Goal: Task Accomplishment & Management: Manage account settings

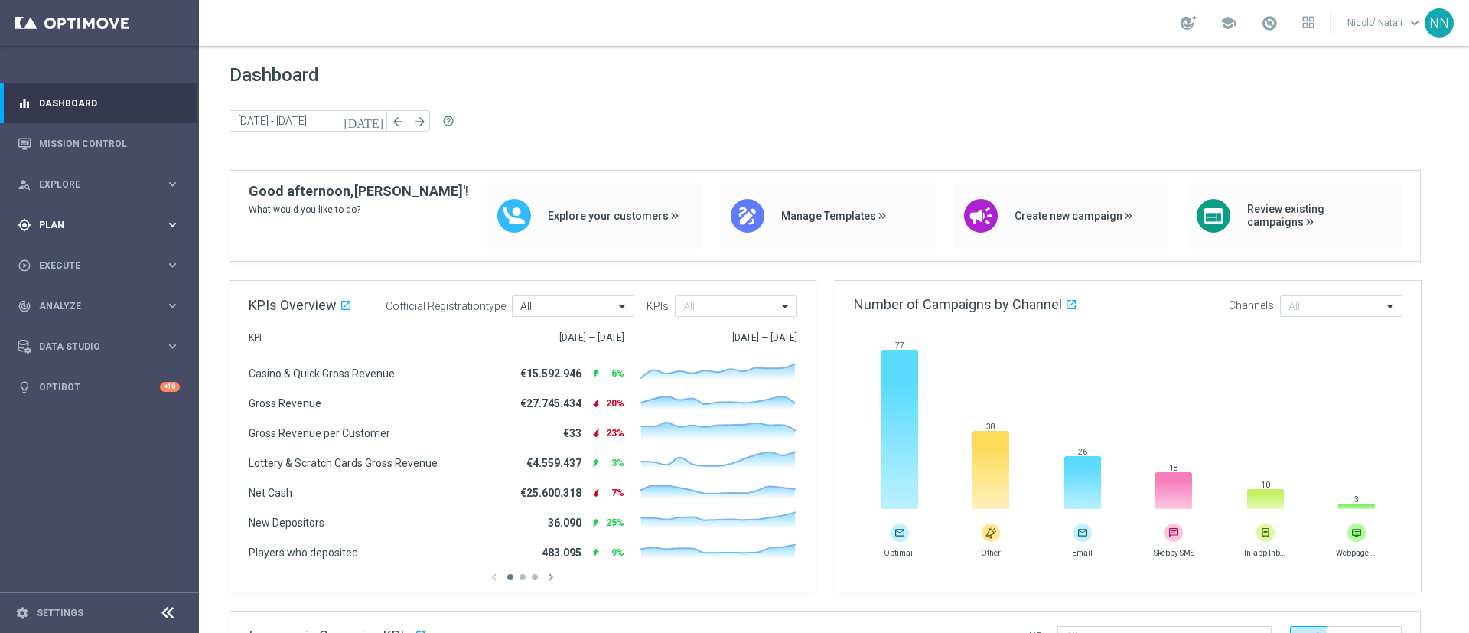
click at [69, 218] on div "gps_fixed Plan" at bounding box center [92, 225] width 148 height 14
click at [81, 191] on div "person_search Explore keyboard_arrow_right" at bounding box center [98, 184] width 197 height 41
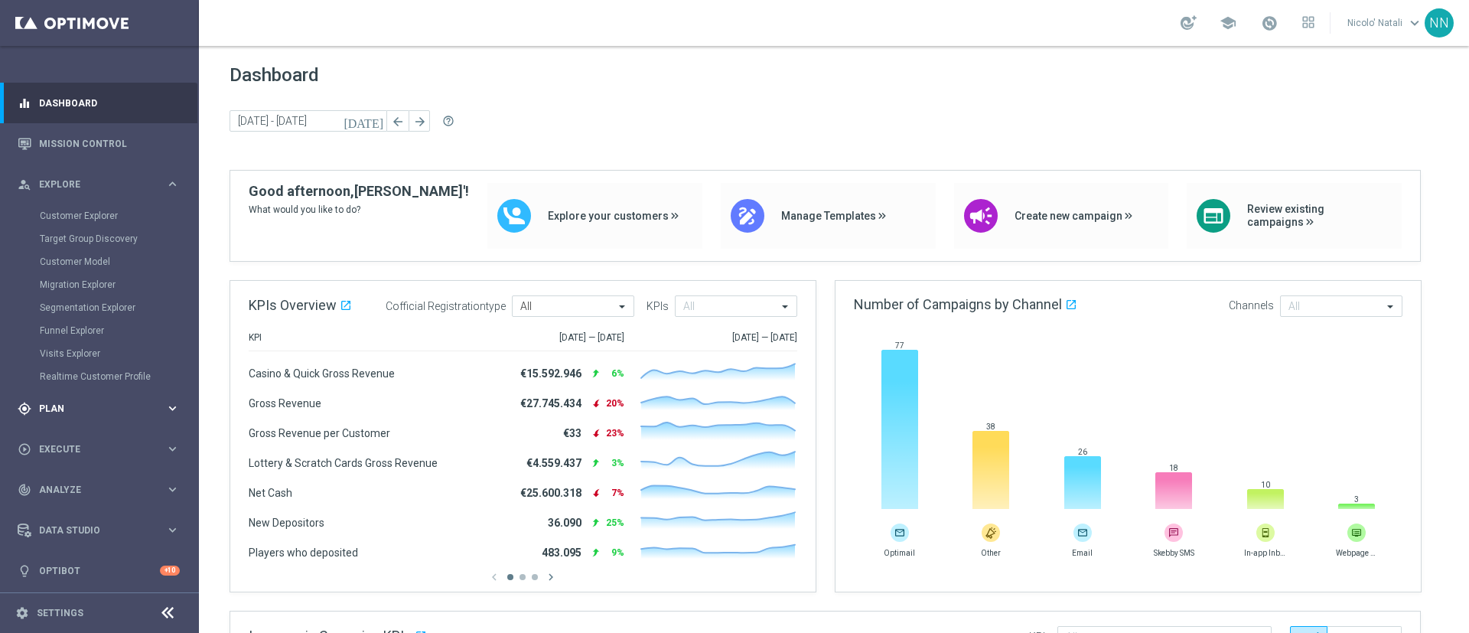
click at [61, 407] on span "Plan" at bounding box center [102, 408] width 126 height 9
click at [62, 257] on link "Target Groups" at bounding box center [99, 256] width 119 height 12
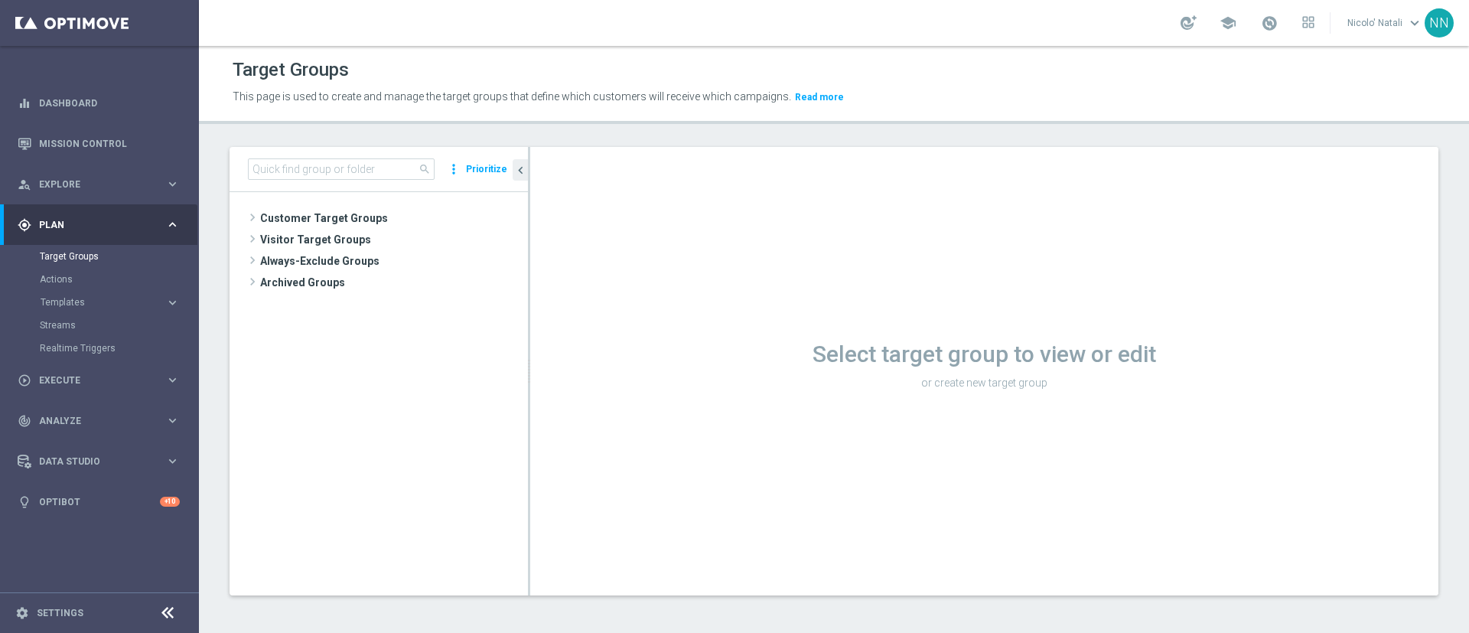
click at [282, 181] on div "search more_vert Prioritize" at bounding box center [379, 169] width 298 height 45
click at [294, 171] on input at bounding box center [341, 168] width 187 height 21
paste input "Active BETTING nosaldo GGR > 0 L3M modeH"
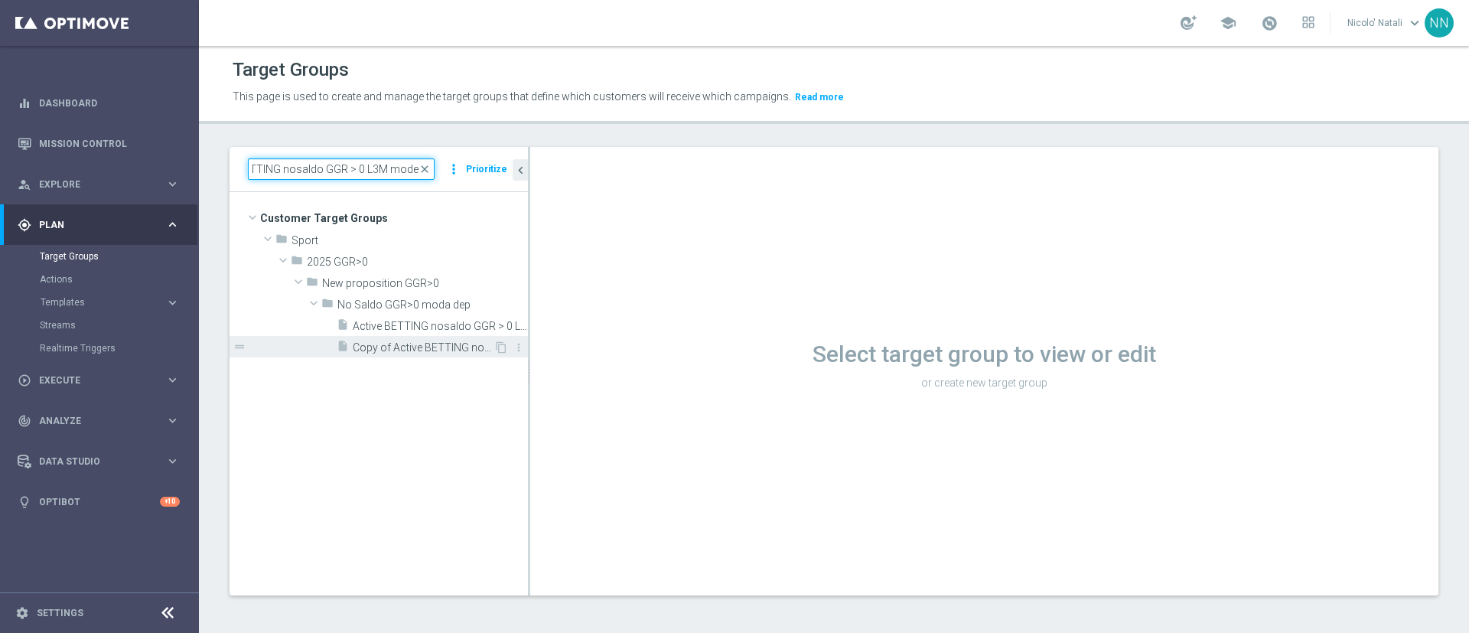
type input "Active BETTING nosaldo GGR > 0 L3M modeH"
click at [406, 341] on span "Copy of Active BETTING nosaldo GGR > 0 L3M modeH" at bounding box center [423, 347] width 141 height 13
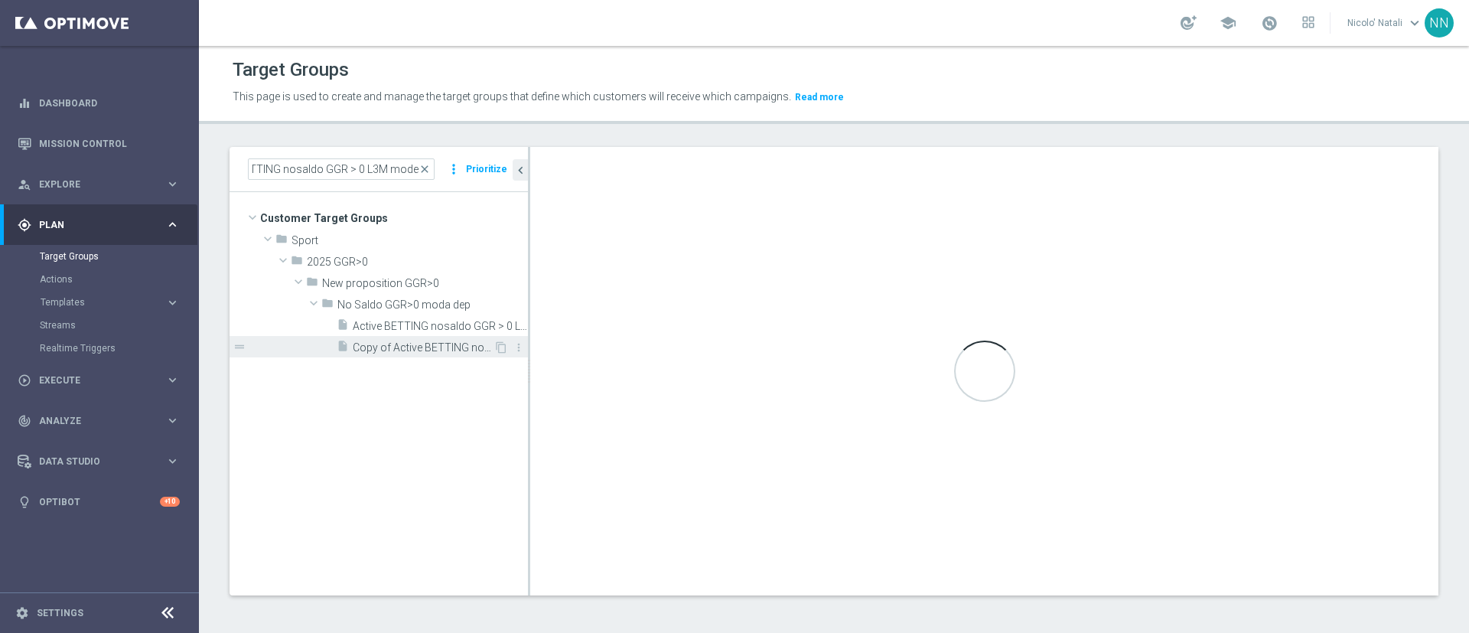
scroll to position [0, 0]
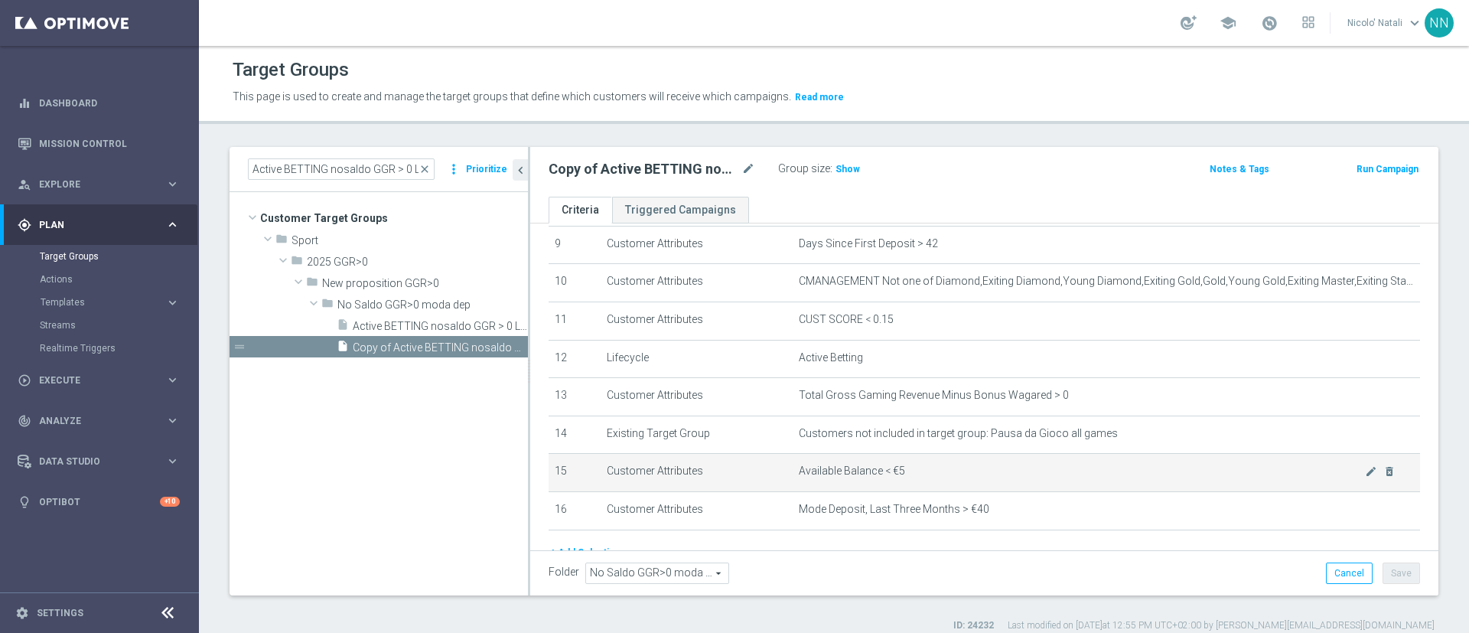
scroll to position [357, 0]
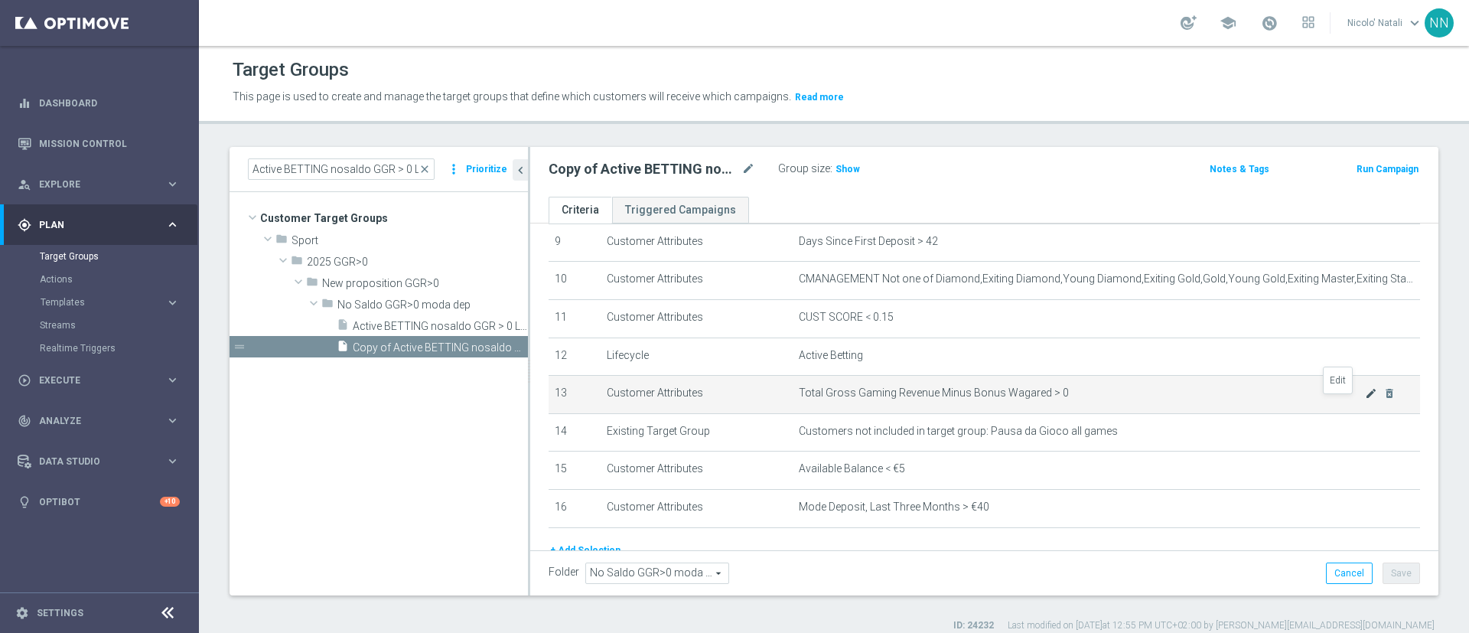
click at [1365, 399] on icon "mode_edit" at bounding box center [1371, 393] width 12 height 12
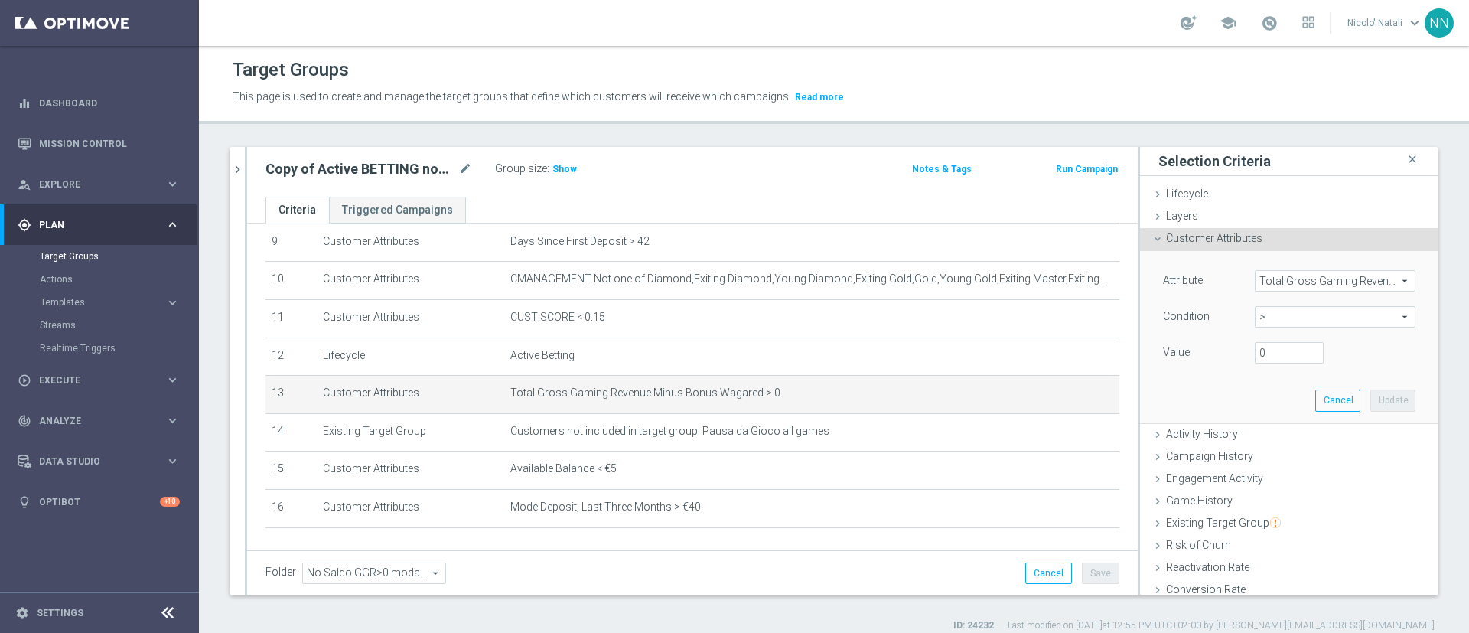
click at [1279, 281] on span "Total Gross Gaming Revenue Minus Bonus Wagared" at bounding box center [1335, 281] width 159 height 20
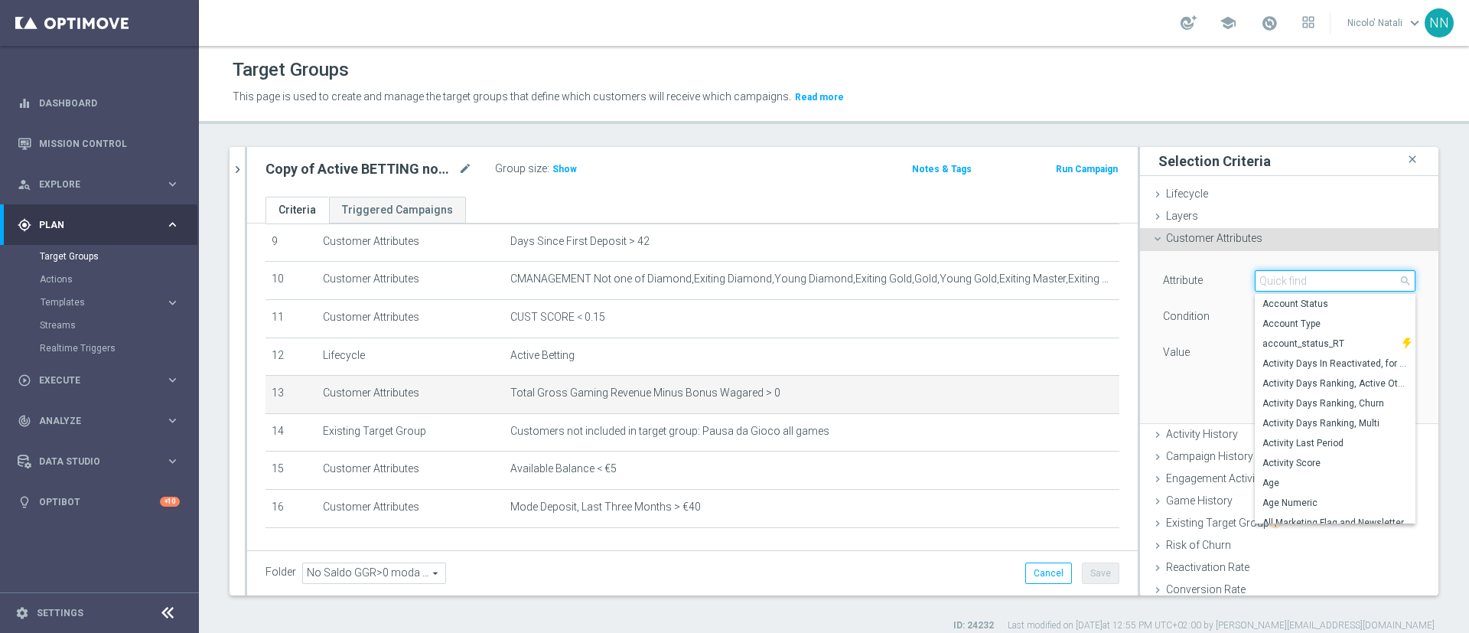
click at [1279, 281] on input "search" at bounding box center [1335, 280] width 161 height 21
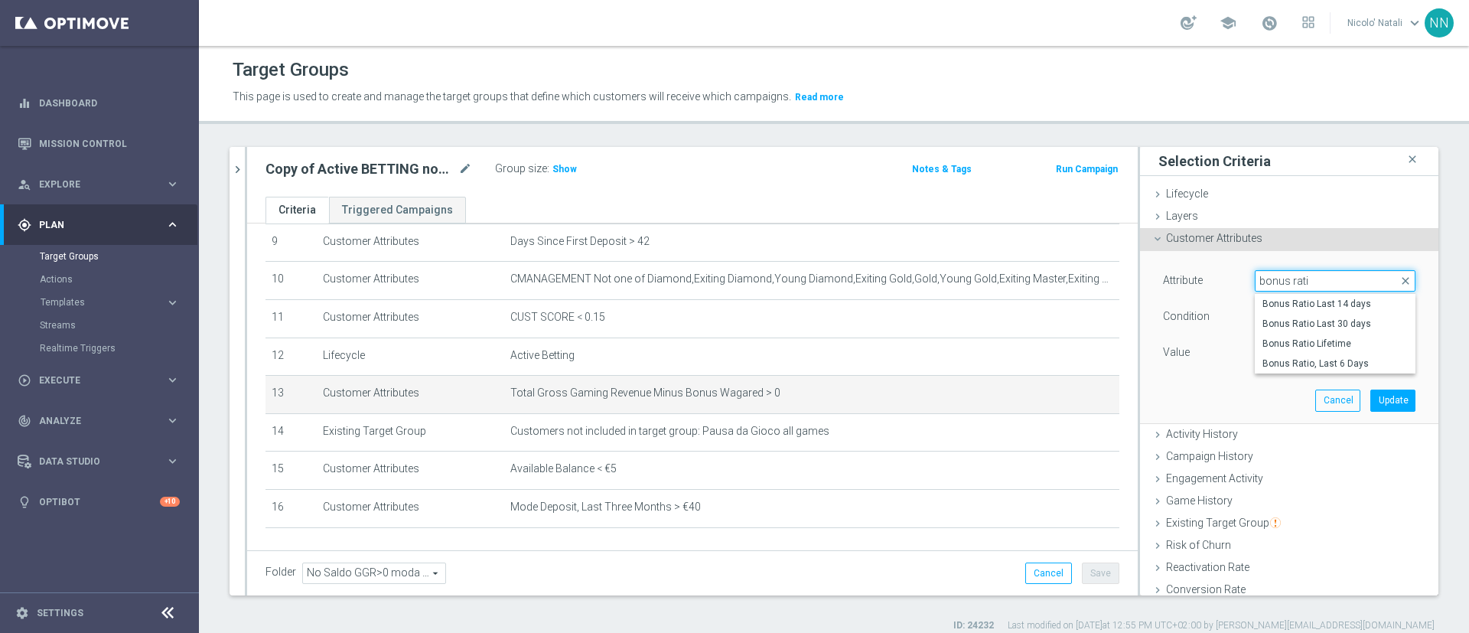
type input "bonus ratio"
click at [1286, 298] on span "Bonus Ratio Last 14 days" at bounding box center [1335, 304] width 145 height 12
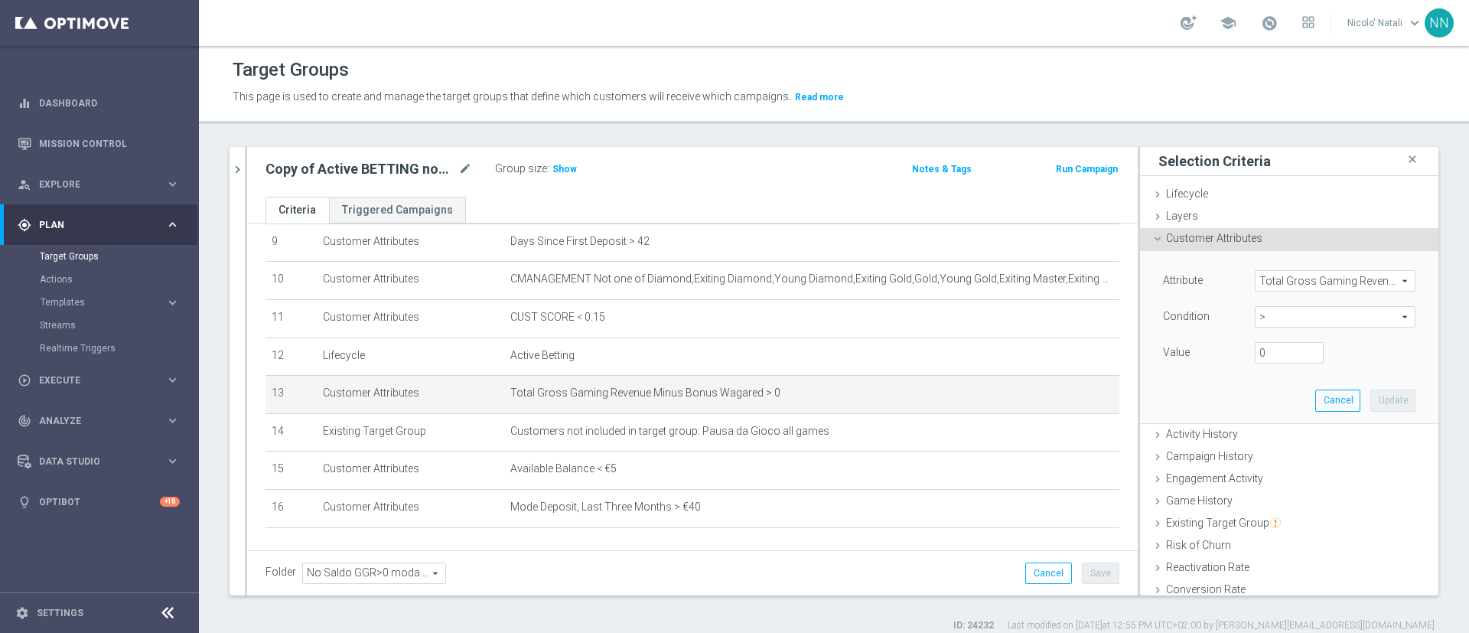
type input "Bonus Ratio Last 14 days"
type input "="
click at [1299, 316] on span "=" at bounding box center [1335, 317] width 159 height 20
click at [1263, 438] on span ">=" at bounding box center [1335, 439] width 145 height 12
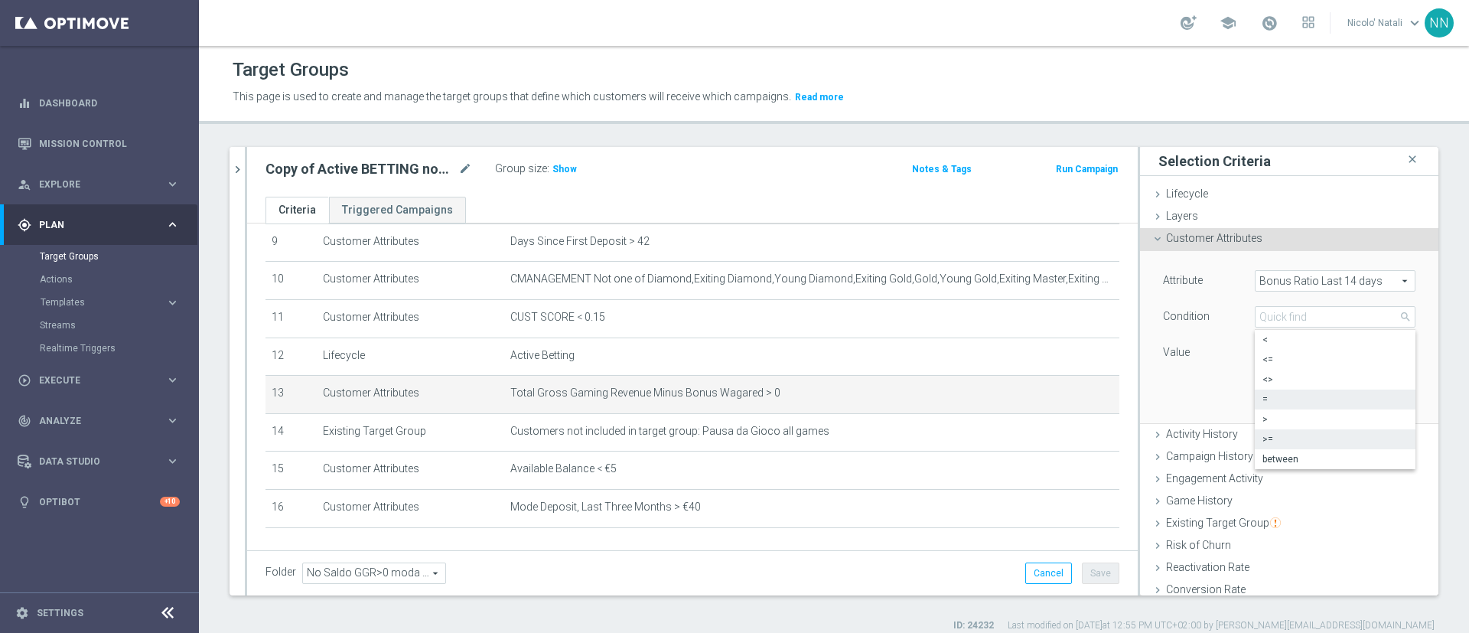
type input ">="
click at [1255, 343] on input "number" at bounding box center [1289, 352] width 69 height 21
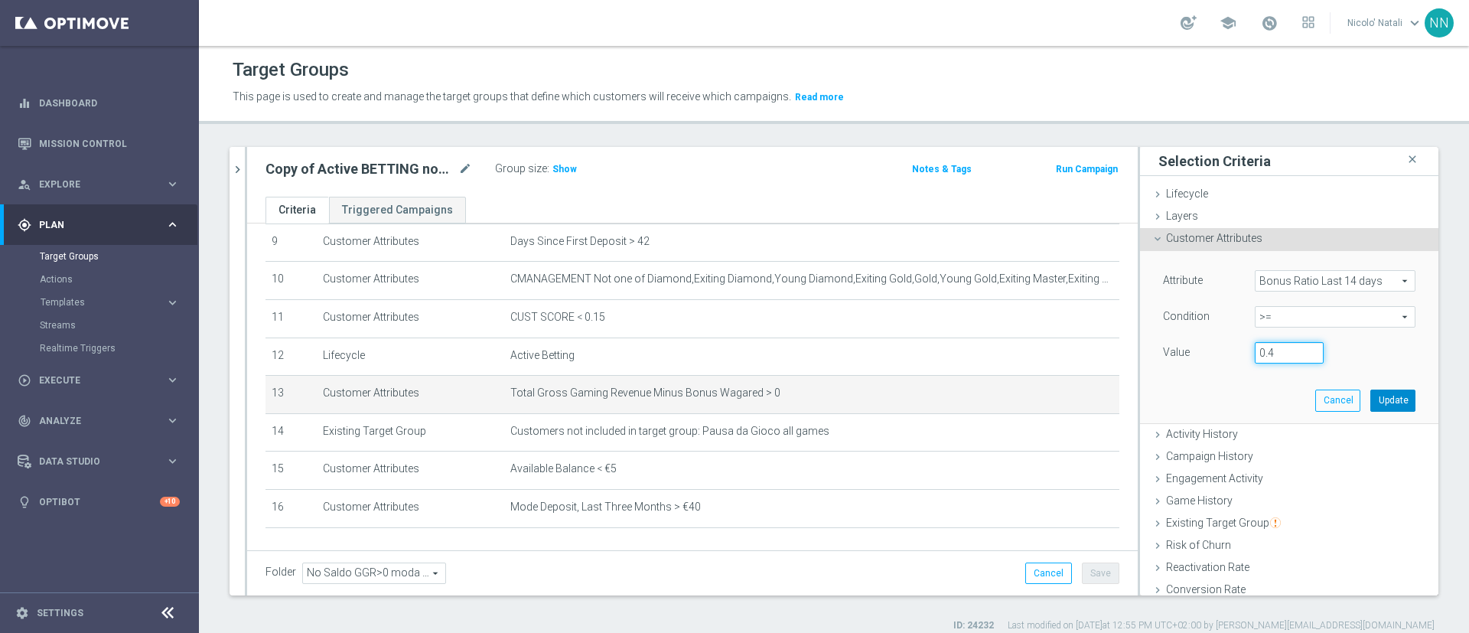
type input "0.4"
click at [1370, 396] on button "Update" at bounding box center [1392, 399] width 45 height 21
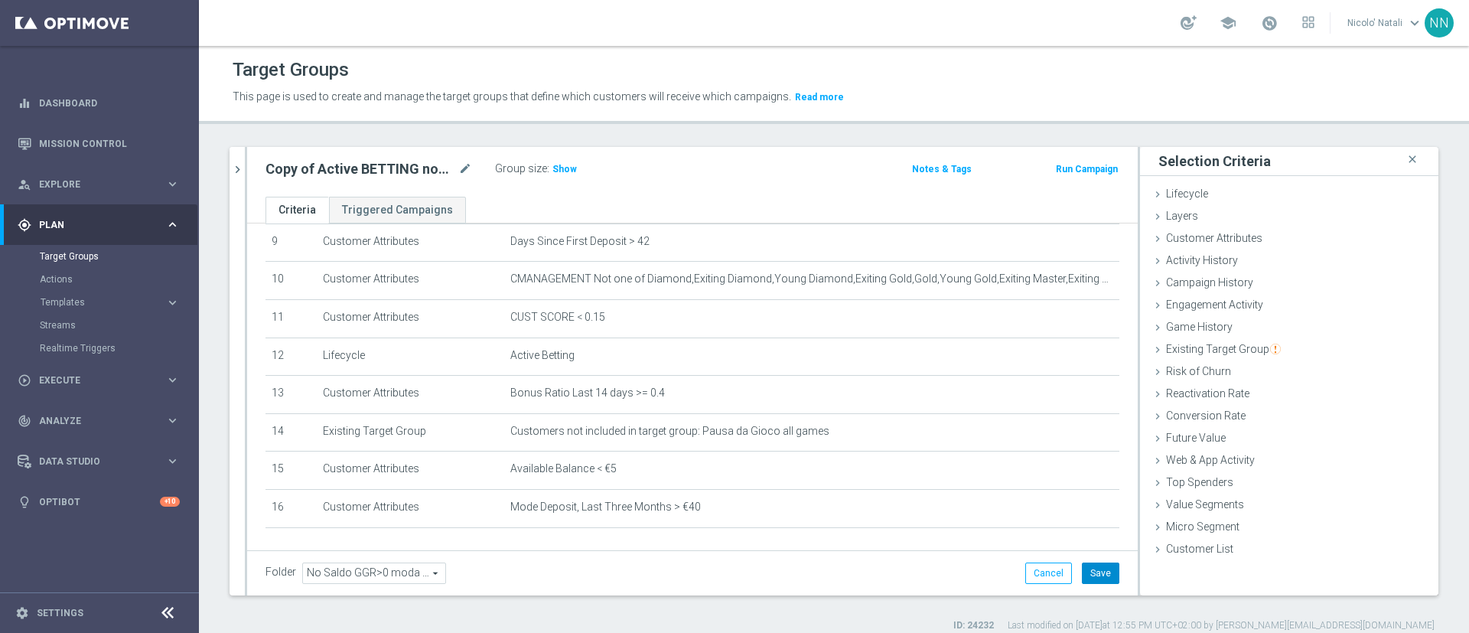
click at [1082, 562] on button "Save" at bounding box center [1100, 572] width 37 height 21
click at [574, 171] on h3 "Show" at bounding box center [565, 169] width 28 height 17
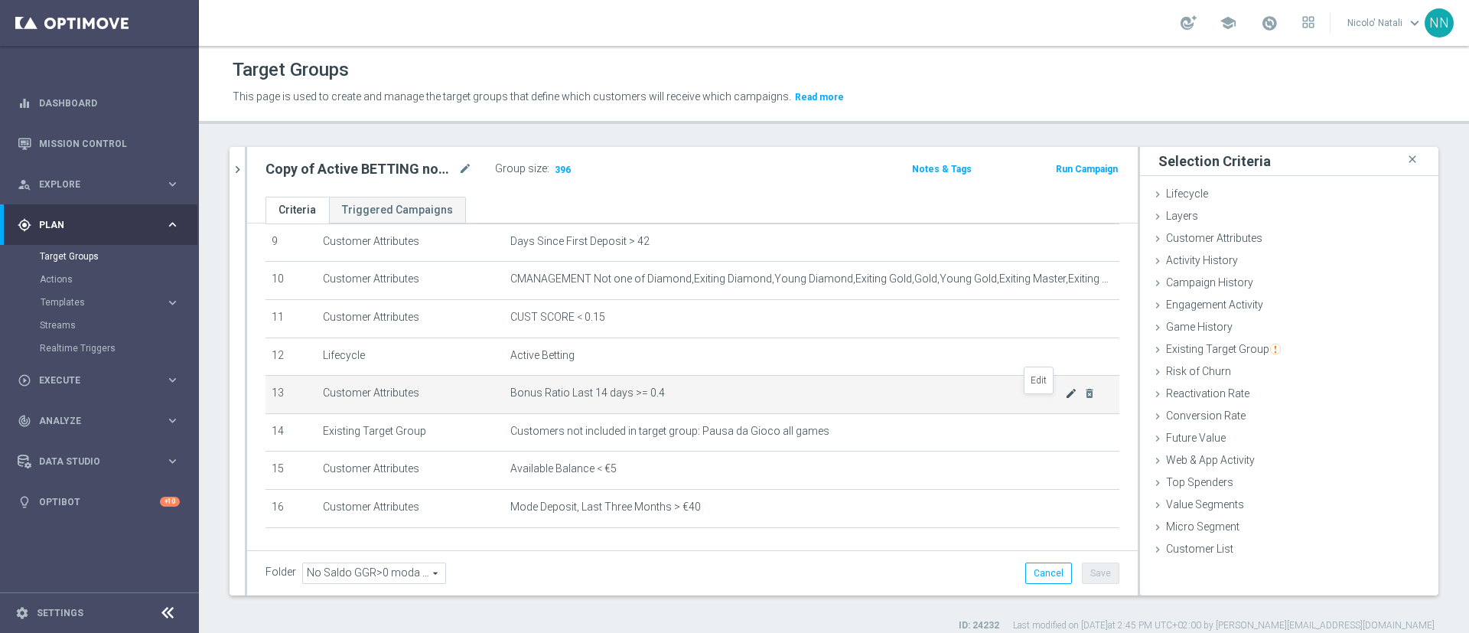
click at [1065, 399] on icon "mode_edit" at bounding box center [1071, 393] width 12 height 12
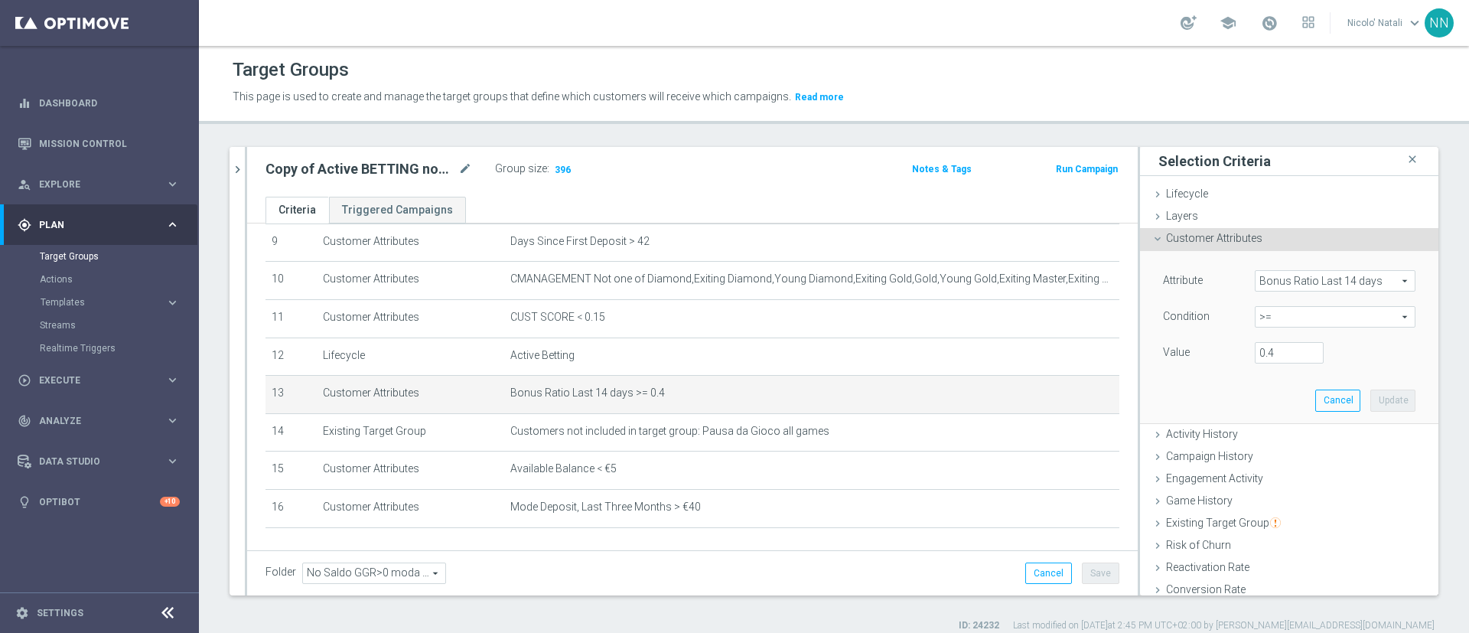
click at [1291, 271] on span "Bonus Ratio Last 14 days" at bounding box center [1335, 281] width 159 height 20
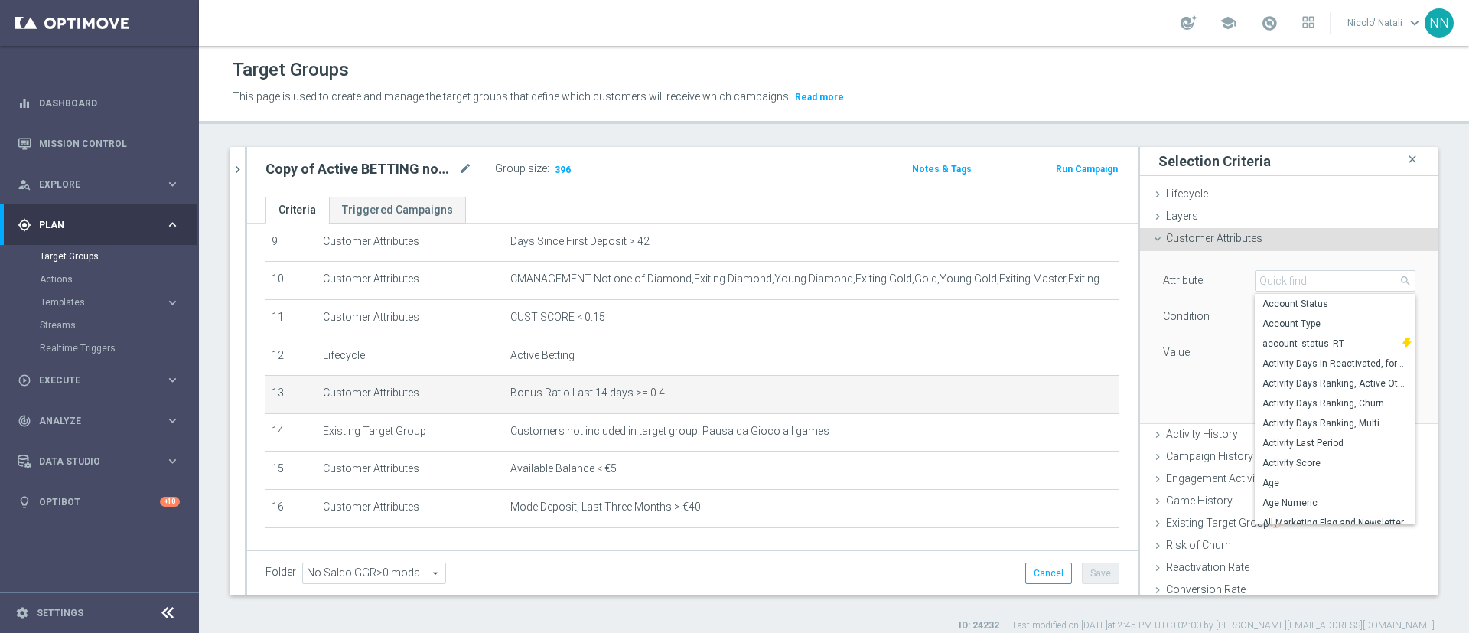
click at [1227, 258] on div "Attribute Bonus Ratio Last 14 days Bonus Ratio Last 14 days arrow_drop_down sea…" at bounding box center [1289, 336] width 275 height 171
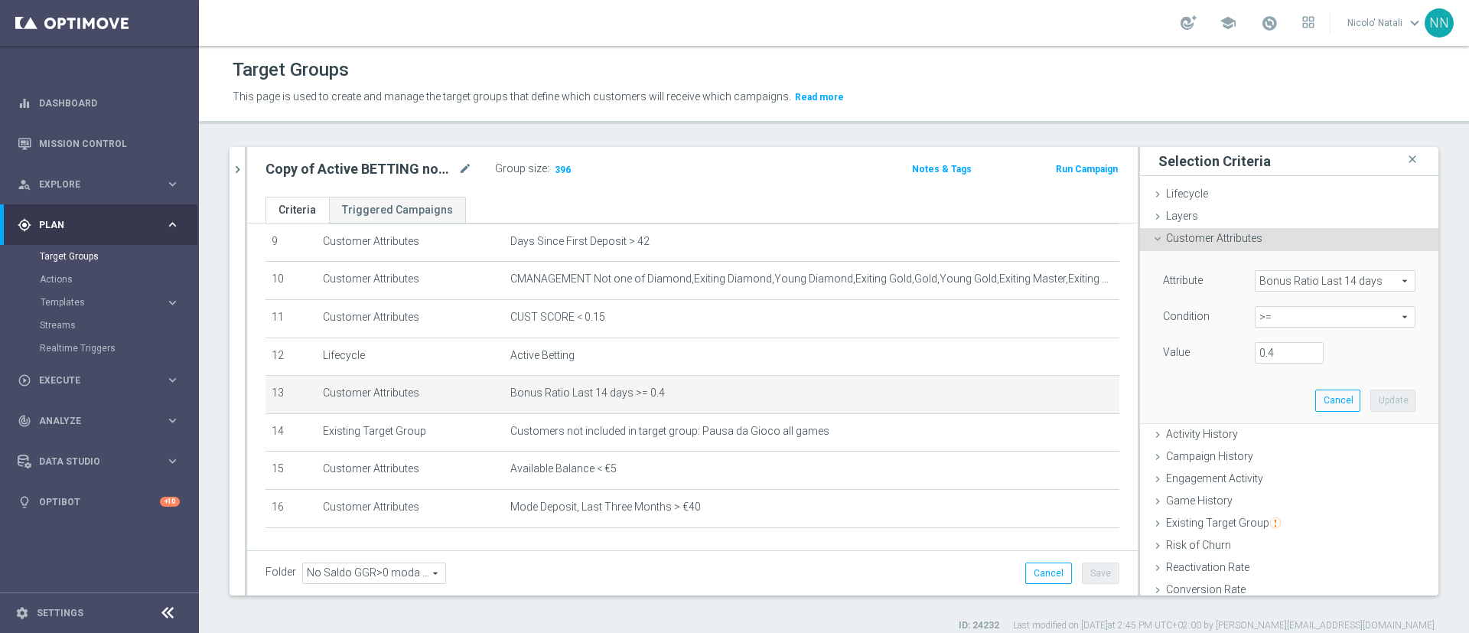
click at [1271, 311] on span ">=" at bounding box center [1335, 317] width 159 height 20
click at [1276, 292] on div "Attribute Bonus Ratio Last 14 days Bonus Ratio Last 14 days arrow_drop_down sea…" at bounding box center [1289, 282] width 275 height 24
click at [1276, 266] on div "Attribute Bonus Ratio Last 14 days Bonus Ratio Last 14 days arrow_drop_down sea…" at bounding box center [1289, 336] width 275 height 171
click at [1276, 275] on span "Bonus Ratio Last 14 days" at bounding box center [1335, 281] width 159 height 20
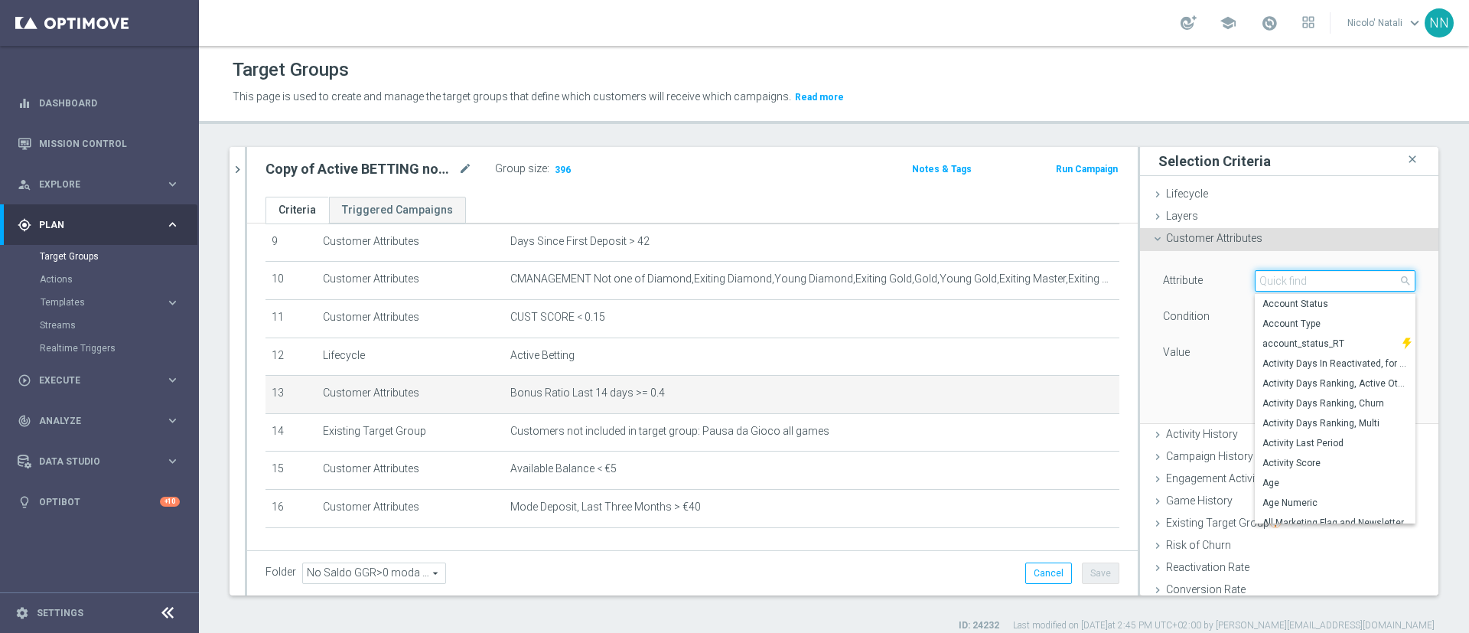
click at [1276, 275] on input "search" at bounding box center [1335, 280] width 161 height 21
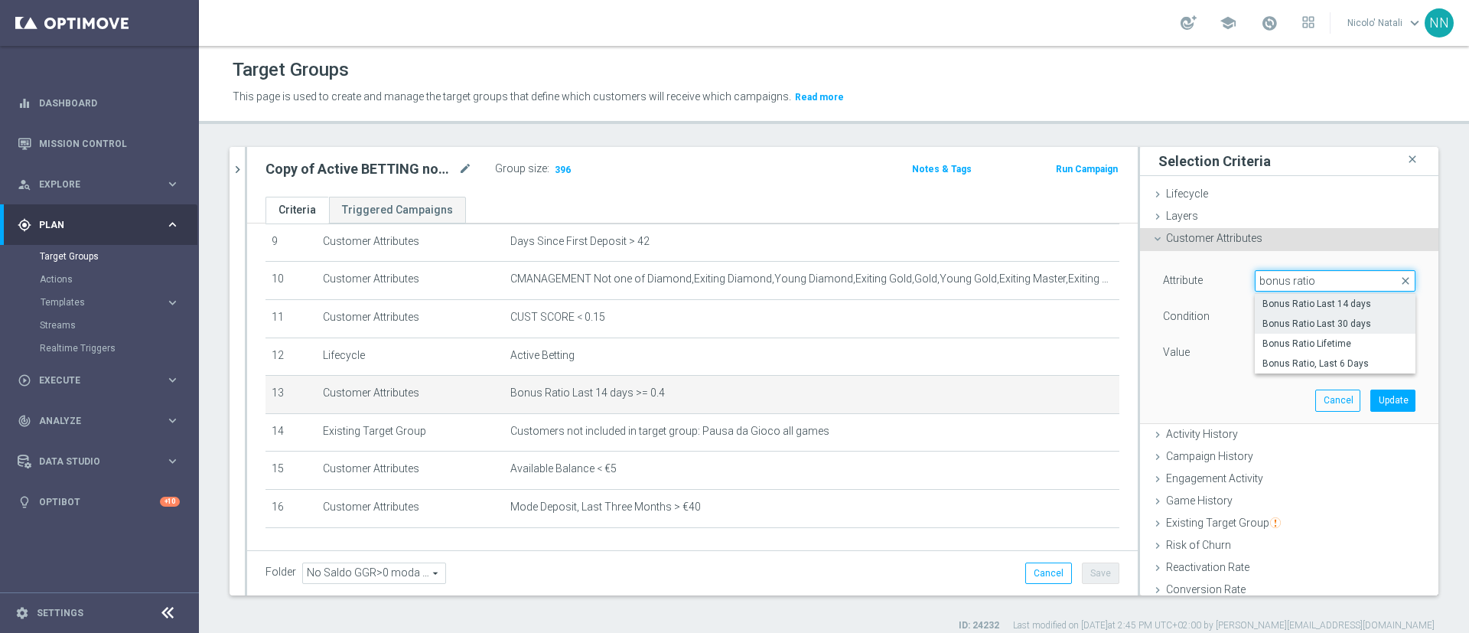
type input "bonus ratio"
click at [1280, 324] on span "Bonus Ratio Last 30 days" at bounding box center [1335, 324] width 145 height 12
type input "Bonus Ratio Last 30 days"
type input "="
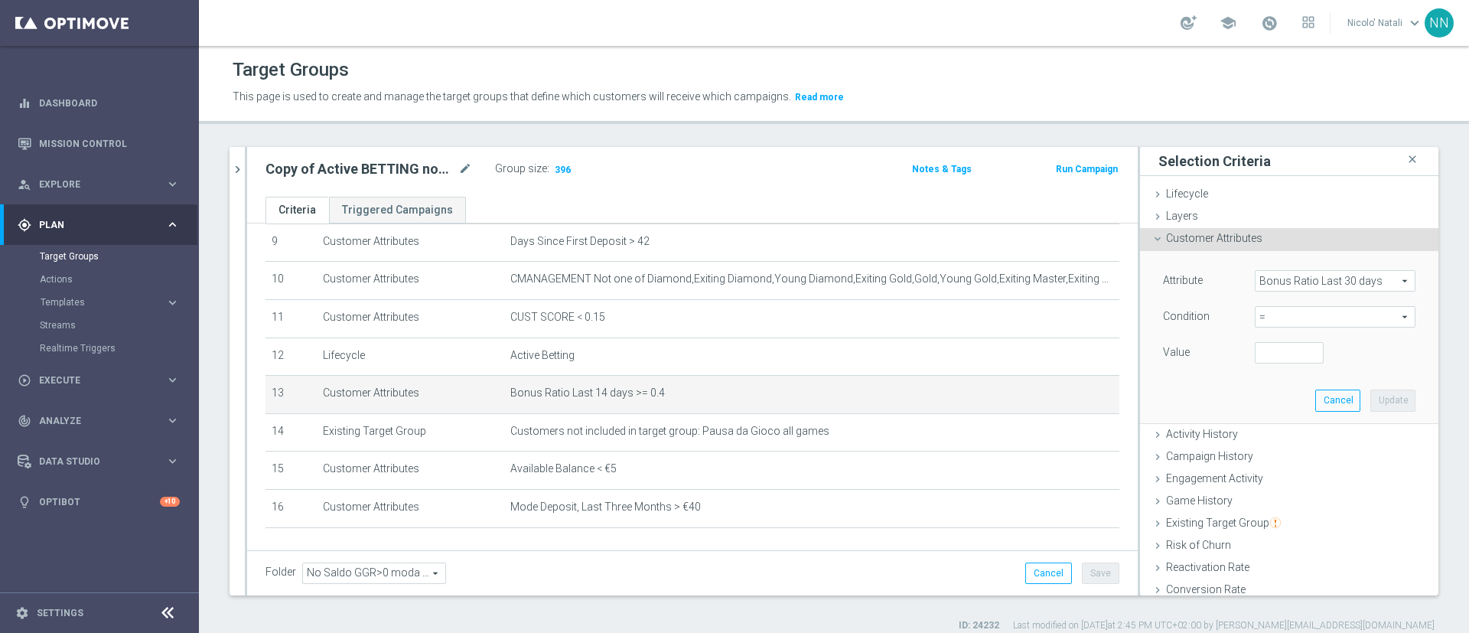
click at [1266, 317] on span "=" at bounding box center [1335, 317] width 159 height 20
click at [1263, 341] on span "<" at bounding box center [1335, 340] width 145 height 12
type input "<"
click at [1255, 344] on input "number" at bounding box center [1289, 352] width 69 height 21
type input "2"
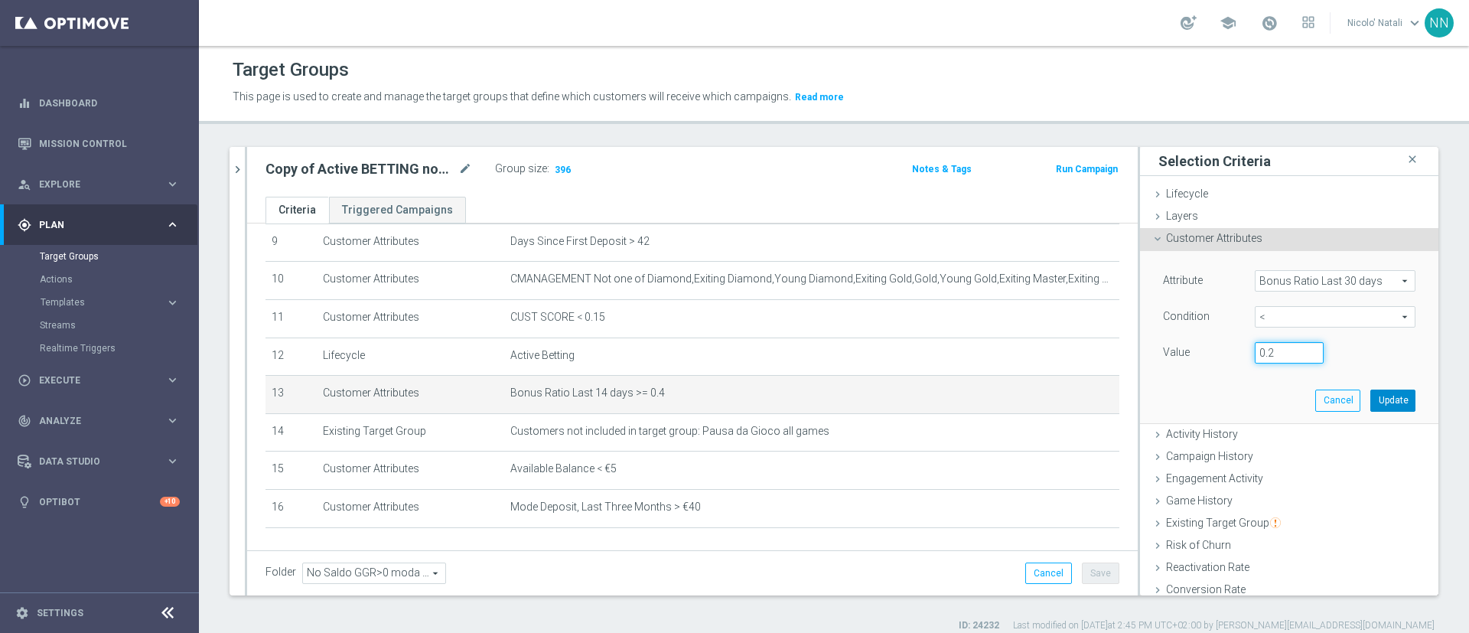
type input "0.2"
click at [1370, 393] on button "Update" at bounding box center [1392, 399] width 45 height 21
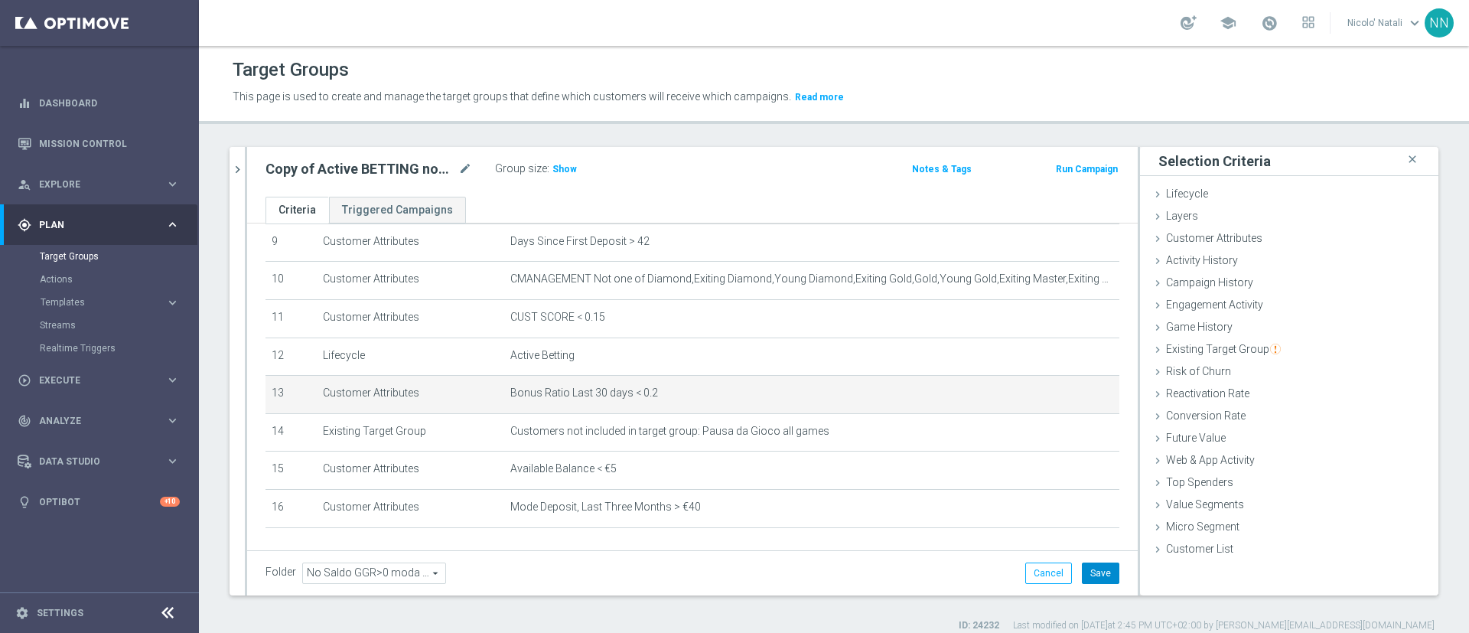
click at [1082, 576] on button "Save" at bounding box center [1100, 572] width 37 height 21
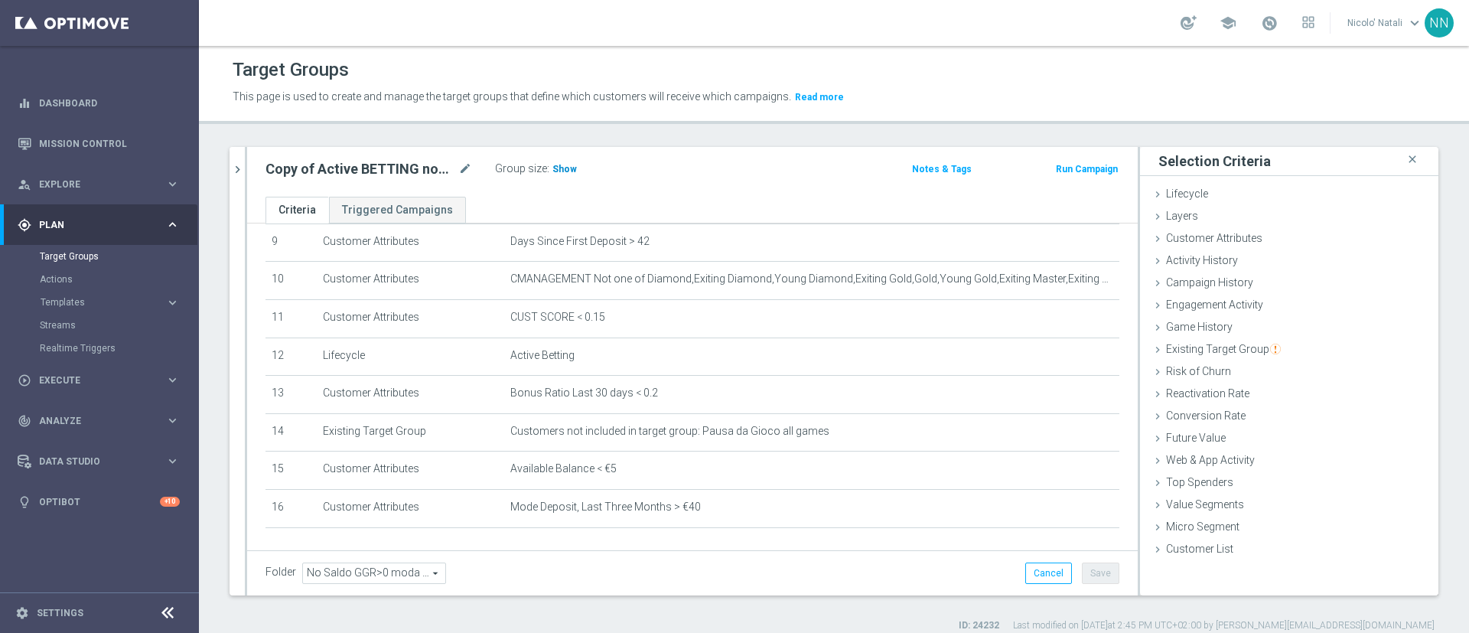
click at [557, 171] on span "Show" at bounding box center [564, 169] width 24 height 11
click at [1065, 399] on icon "mode_edit" at bounding box center [1071, 393] width 12 height 12
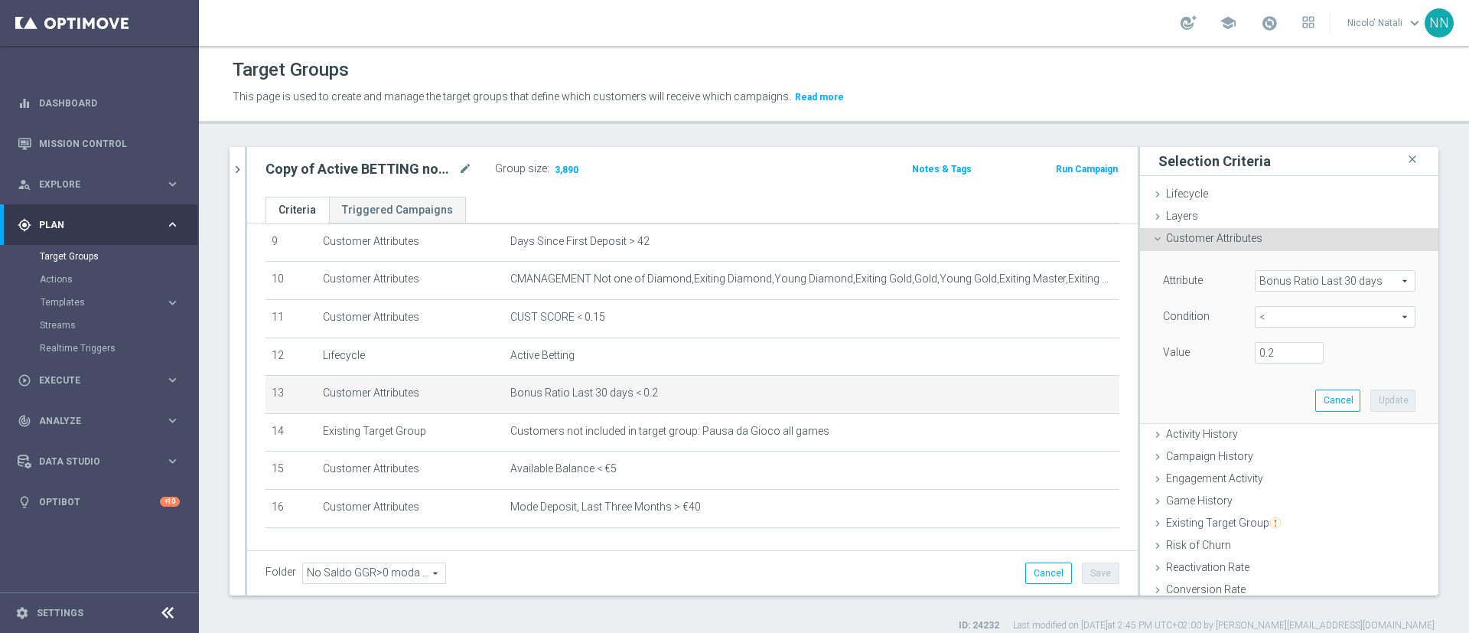
click at [1256, 318] on span "<" at bounding box center [1335, 317] width 159 height 20
click at [1269, 453] on span "between" at bounding box center [1335, 459] width 145 height 12
type input "between"
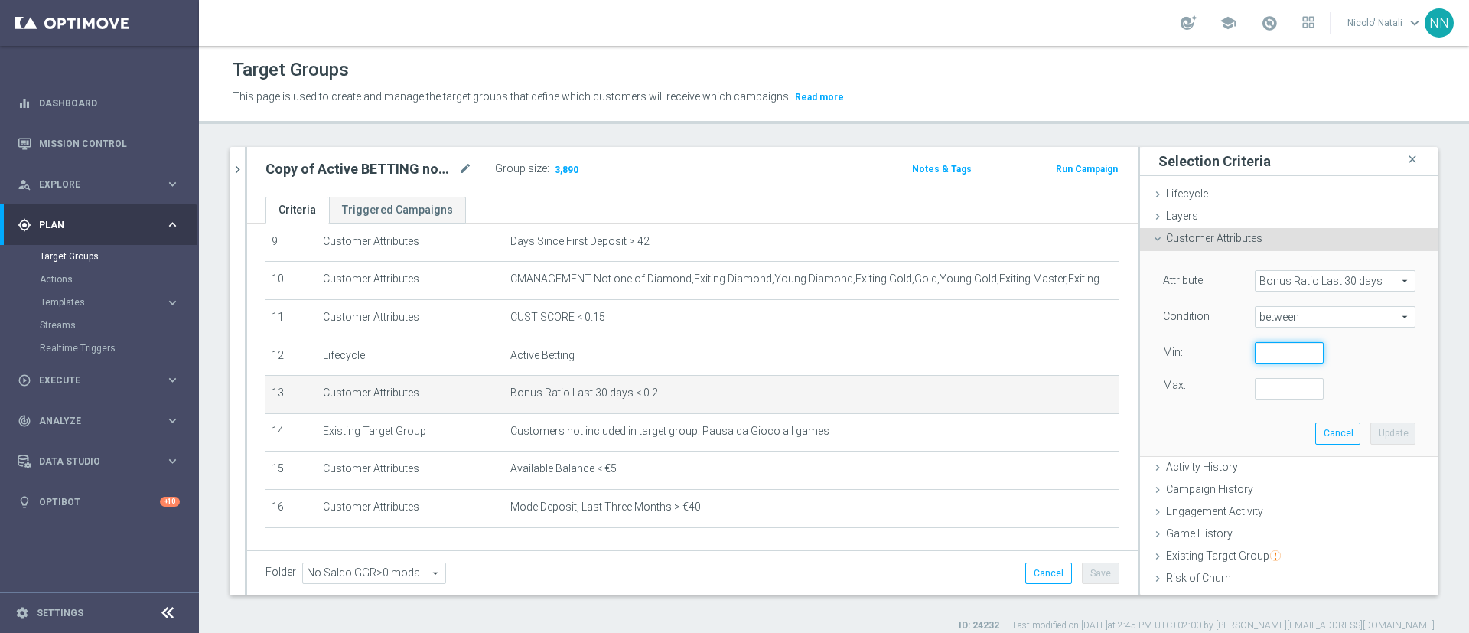
click at [1266, 348] on input "number" at bounding box center [1289, 352] width 69 height 21
type input "0.2"
click at [1257, 389] on input "number" at bounding box center [1289, 388] width 69 height 21
type input "0.8"
click at [1370, 425] on button "Update" at bounding box center [1392, 432] width 45 height 21
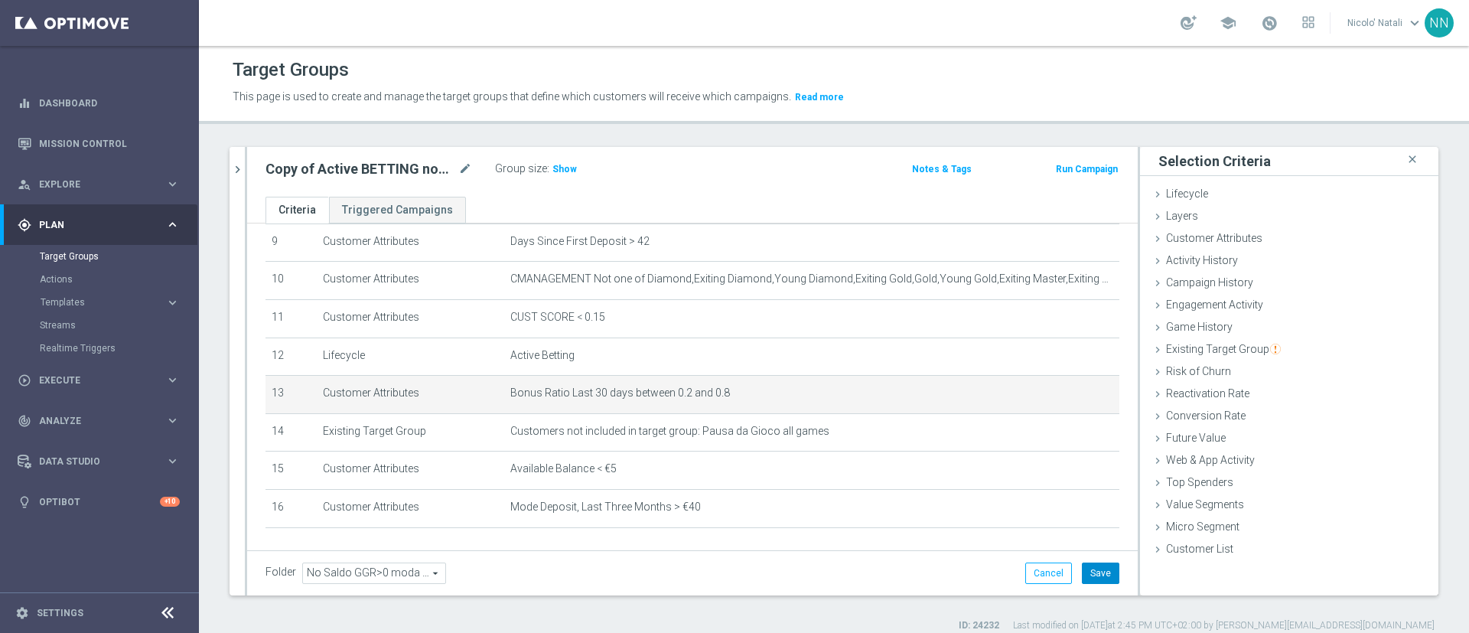
click at [1090, 575] on button "Save" at bounding box center [1100, 572] width 37 height 21
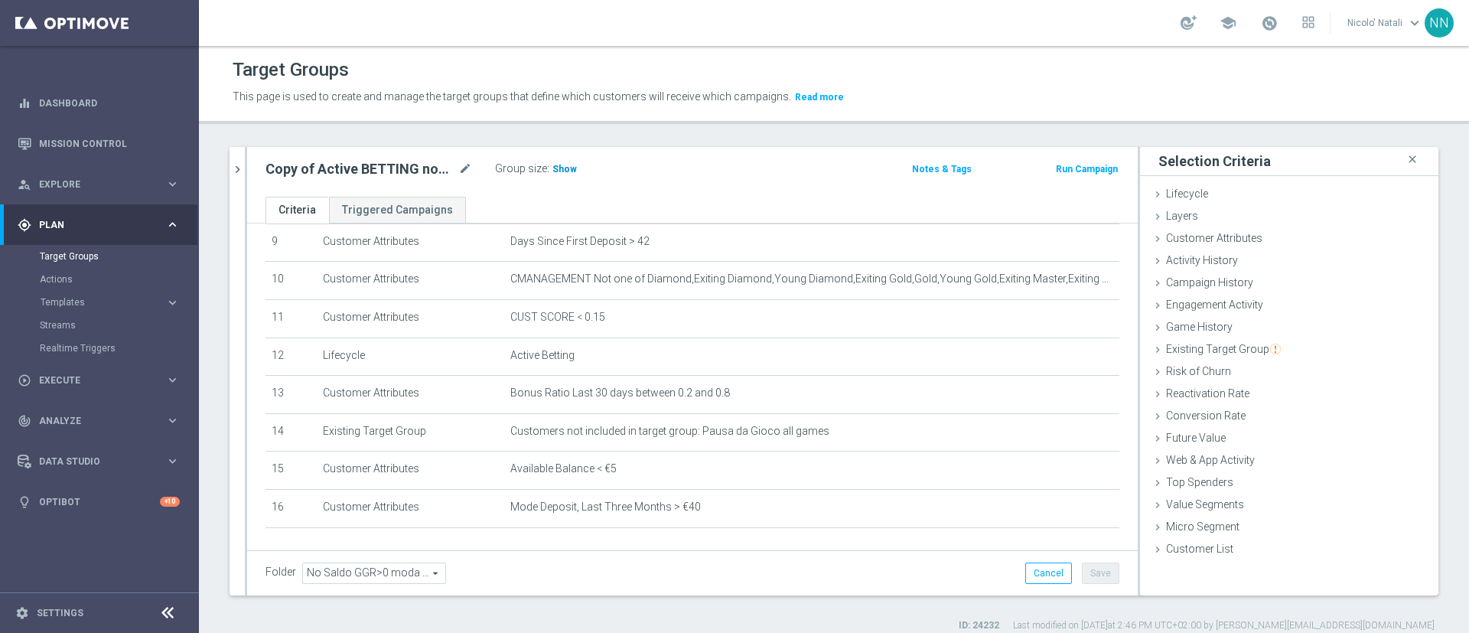
click at [564, 168] on span "Show" at bounding box center [564, 169] width 24 height 11
click at [1065, 399] on icon "mode_edit" at bounding box center [1071, 393] width 12 height 12
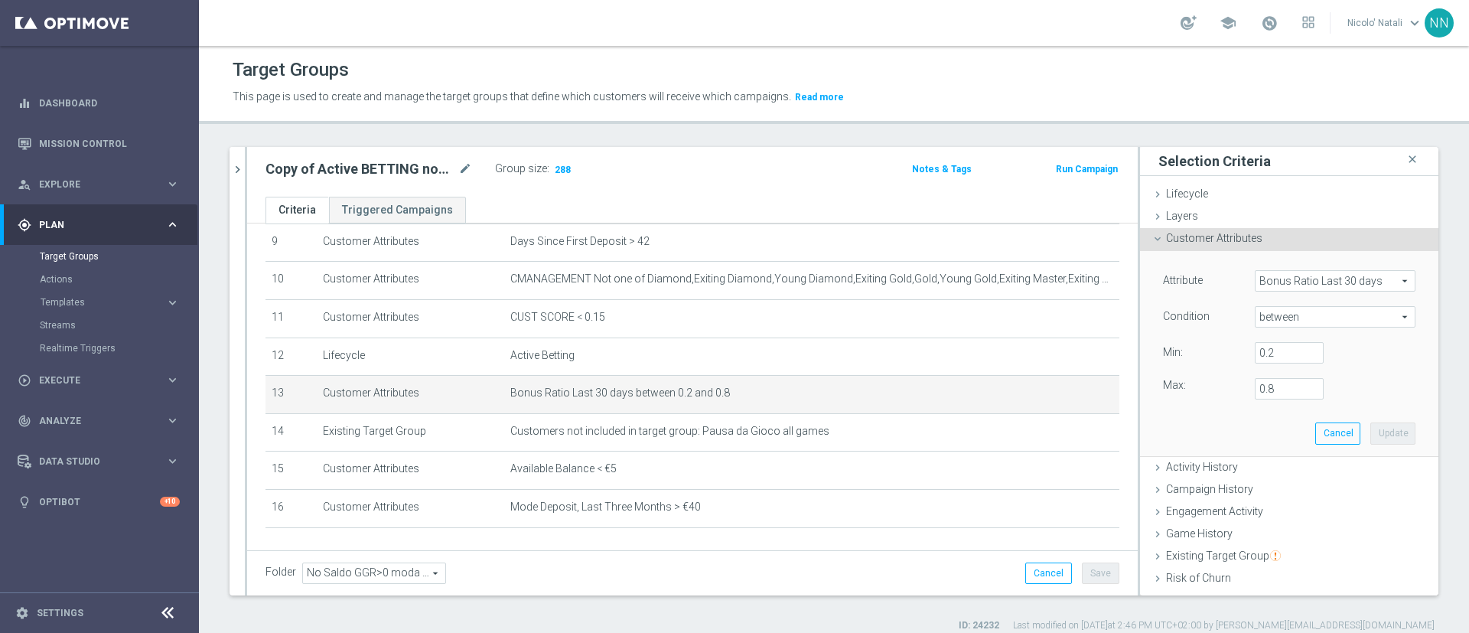
click at [1273, 319] on span "between" at bounding box center [1335, 317] width 159 height 20
click at [1255, 429] on label ">=" at bounding box center [1335, 439] width 161 height 20
type input ">="
click at [1244, 337] on div "Attribute Bonus Ratio Last 30 days Bonus Ratio Last 30 days arrow_drop_down sea…" at bounding box center [1289, 318] width 253 height 96
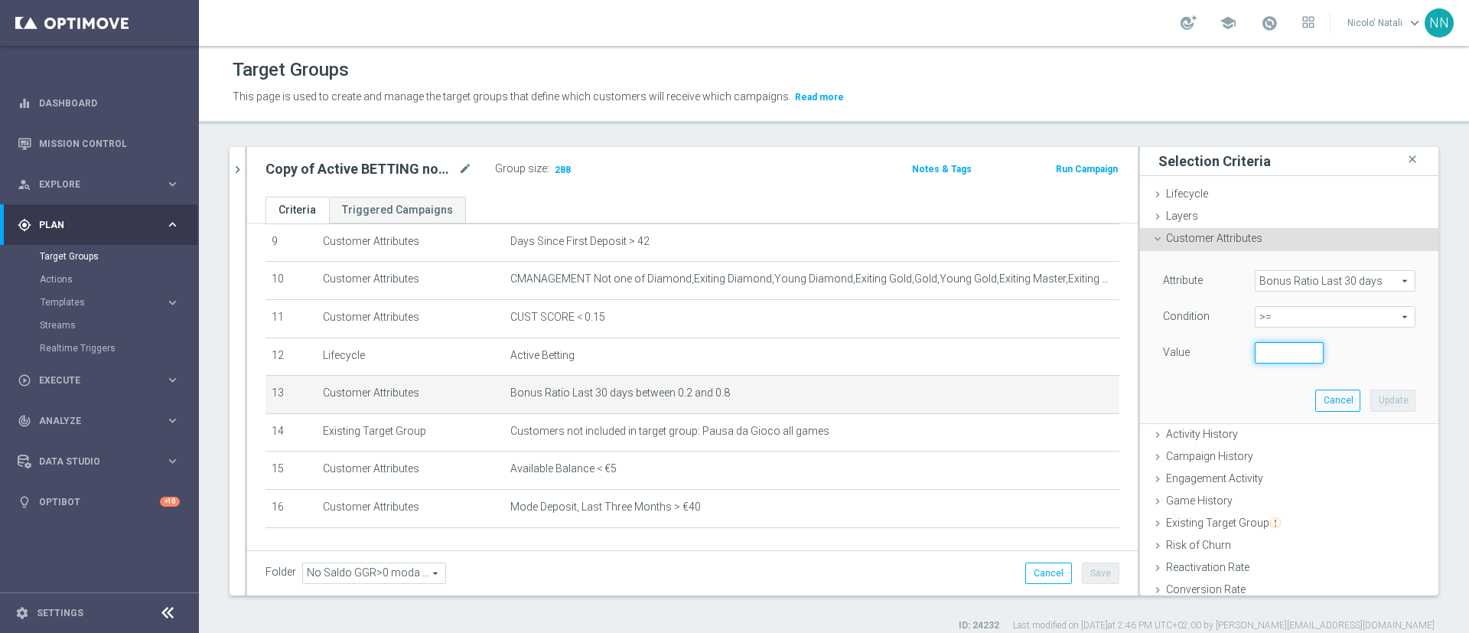
click at [1255, 342] on input "number" at bounding box center [1289, 352] width 69 height 21
type input "0.2"
click at [1375, 402] on button "Update" at bounding box center [1392, 399] width 45 height 21
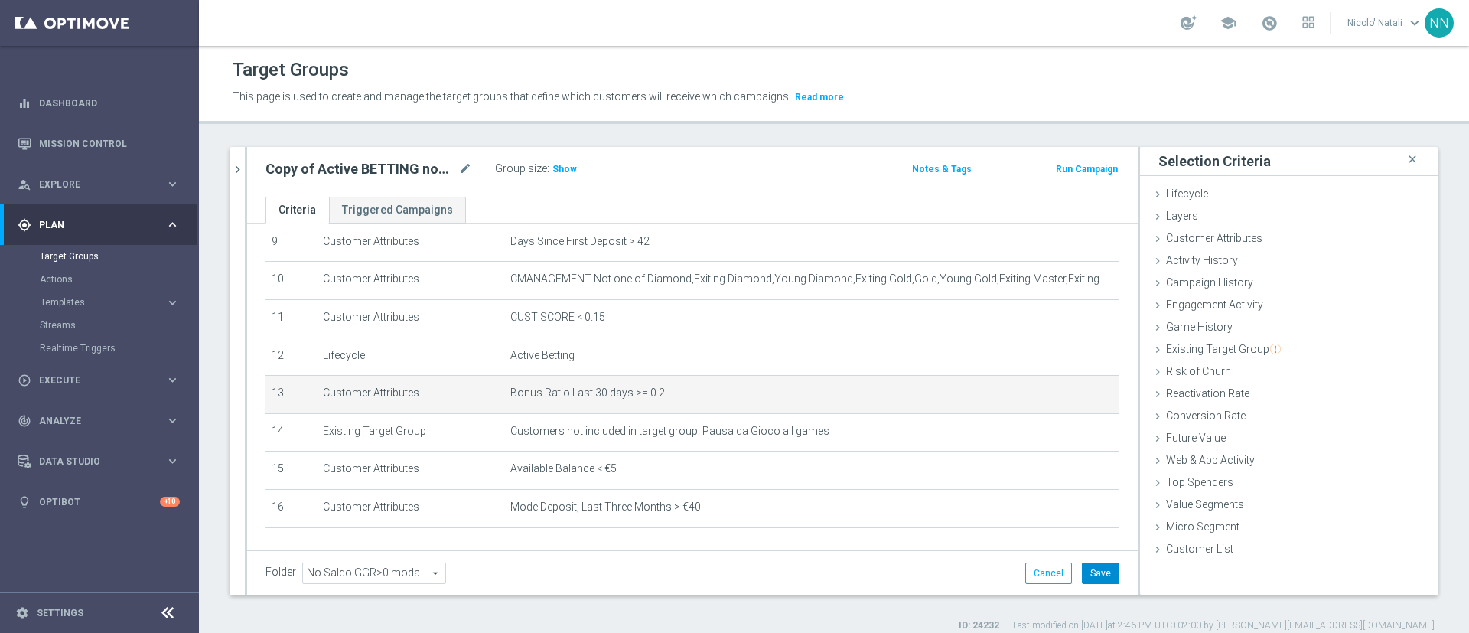
click at [1082, 564] on button "Save" at bounding box center [1100, 572] width 37 height 21
click at [1065, 399] on icon "mode_edit" at bounding box center [1071, 393] width 12 height 12
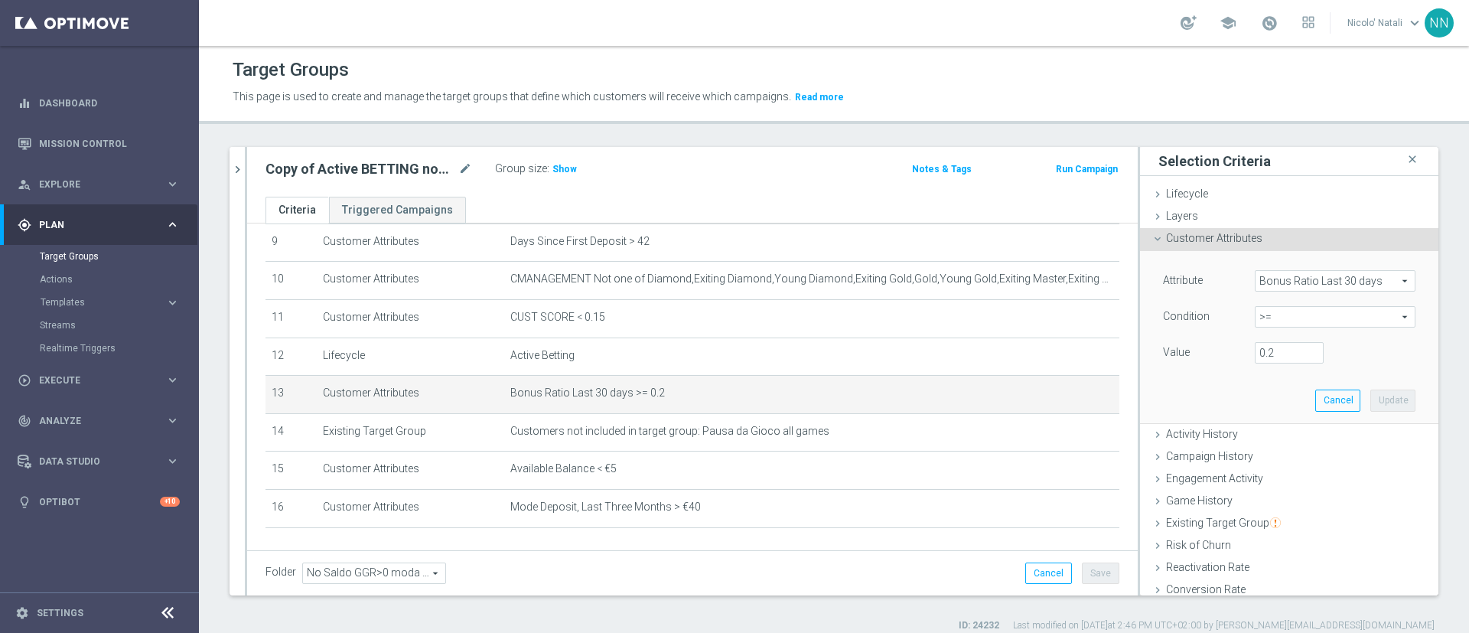
click at [1259, 317] on span ">=" at bounding box center [1335, 317] width 159 height 20
click at [1263, 344] on span "<" at bounding box center [1335, 340] width 145 height 12
type input "<"
click at [1256, 347] on input "number" at bounding box center [1289, 352] width 69 height 21
type input "0.2"
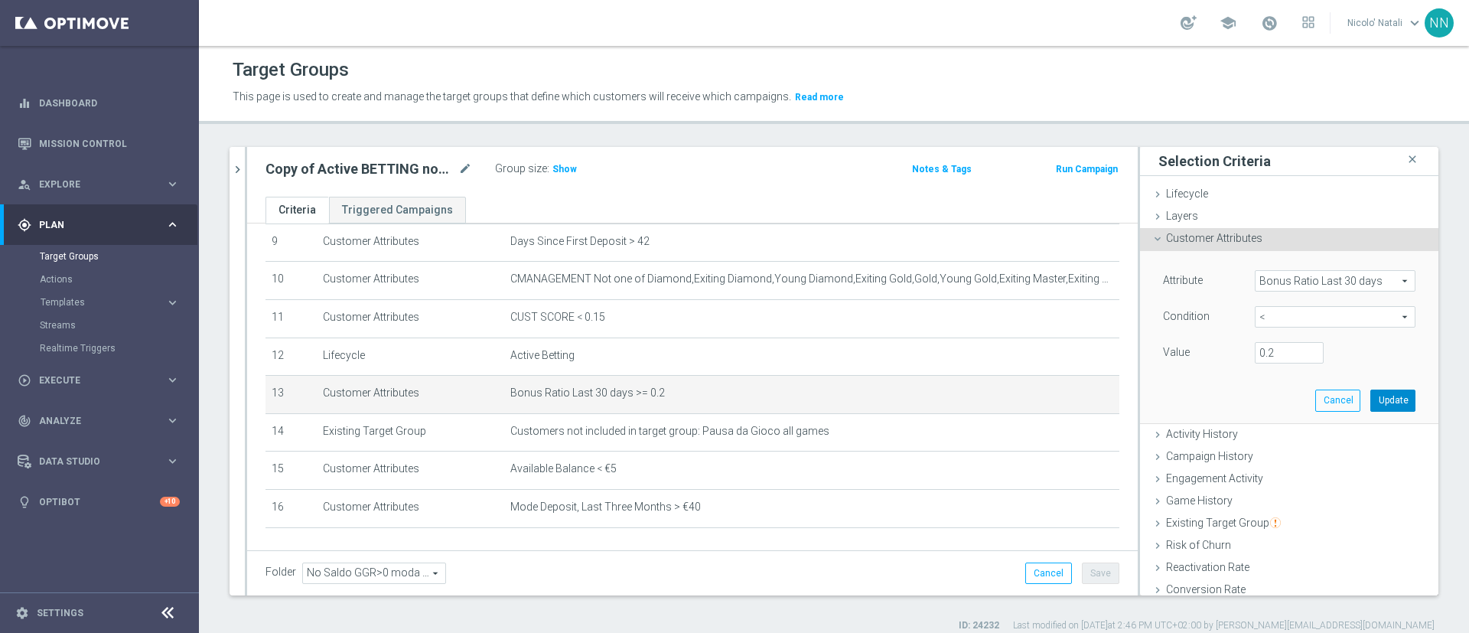
click at [1380, 403] on button "Update" at bounding box center [1392, 399] width 45 height 21
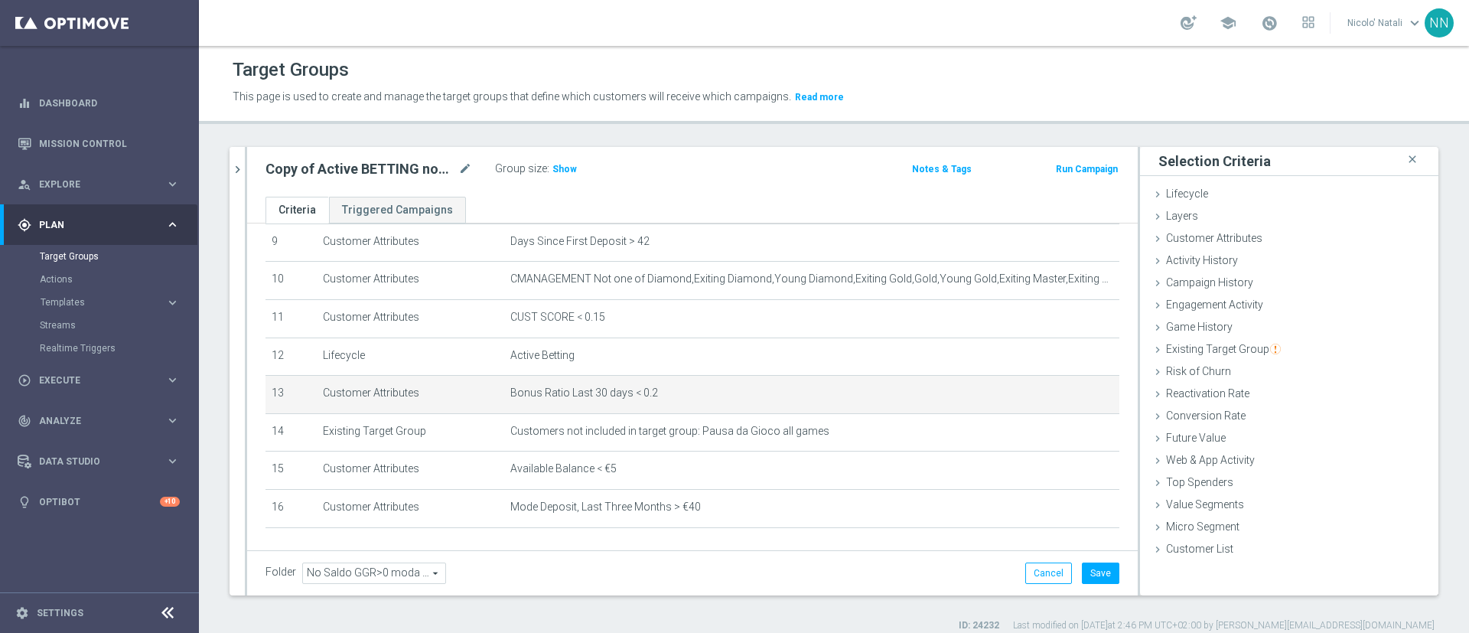
click at [1067, 584] on div "Folder No Saldo GGR>0 moda dep No Saldo GGR>0 moda dep arrow_drop_down search C…" at bounding box center [692, 572] width 891 height 45
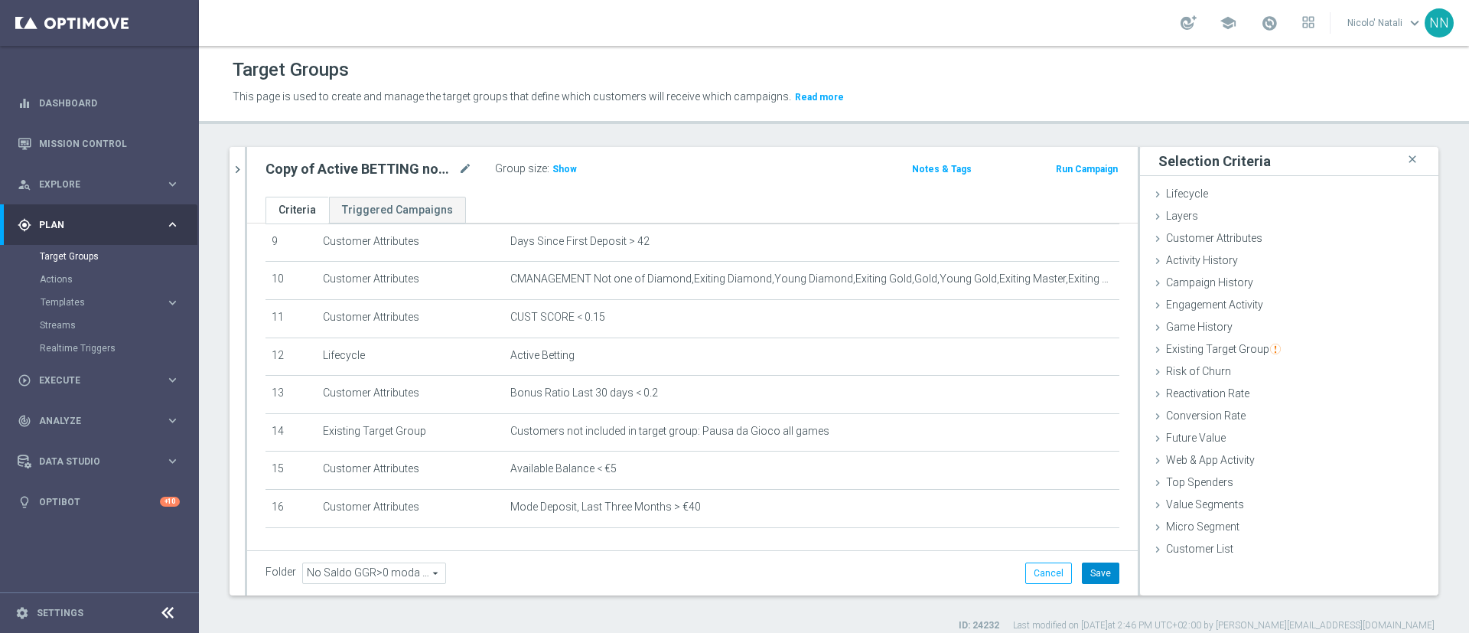
click at [1082, 580] on button "Save" at bounding box center [1100, 572] width 37 height 21
click at [570, 171] on span "Show" at bounding box center [564, 169] width 24 height 11
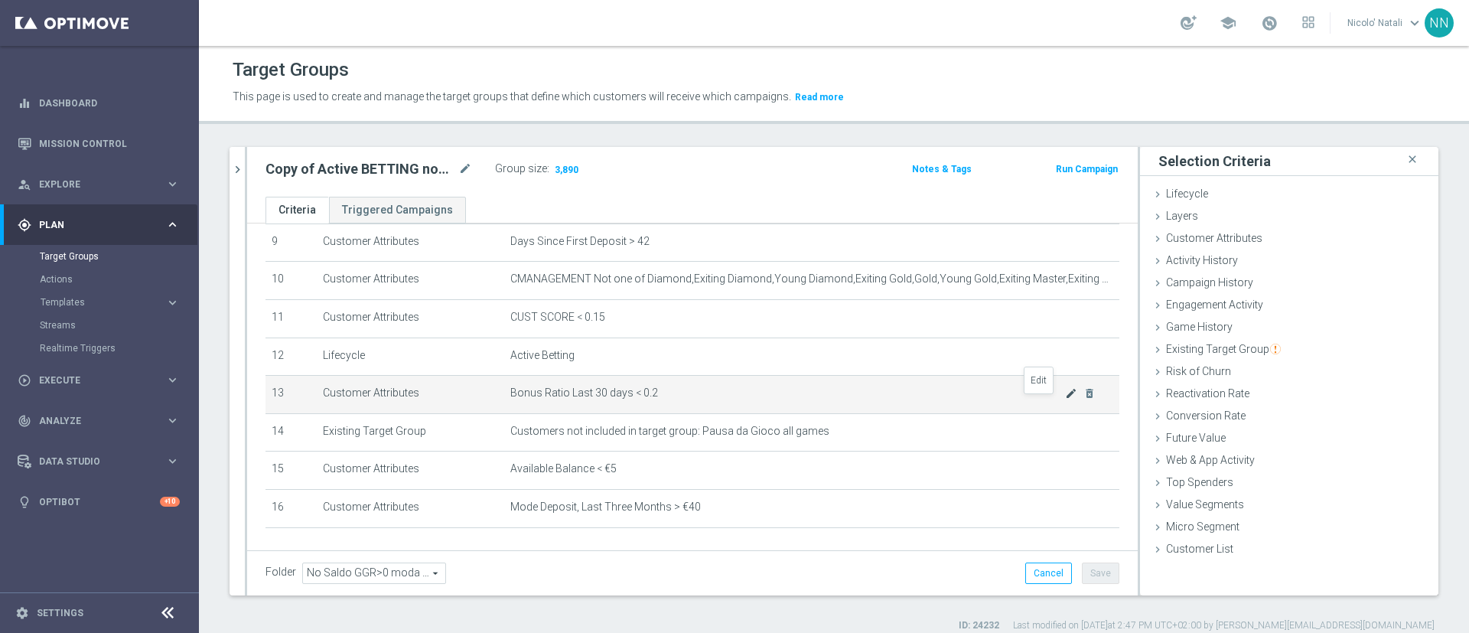
click at [1065, 399] on icon "mode_edit" at bounding box center [1071, 393] width 12 height 12
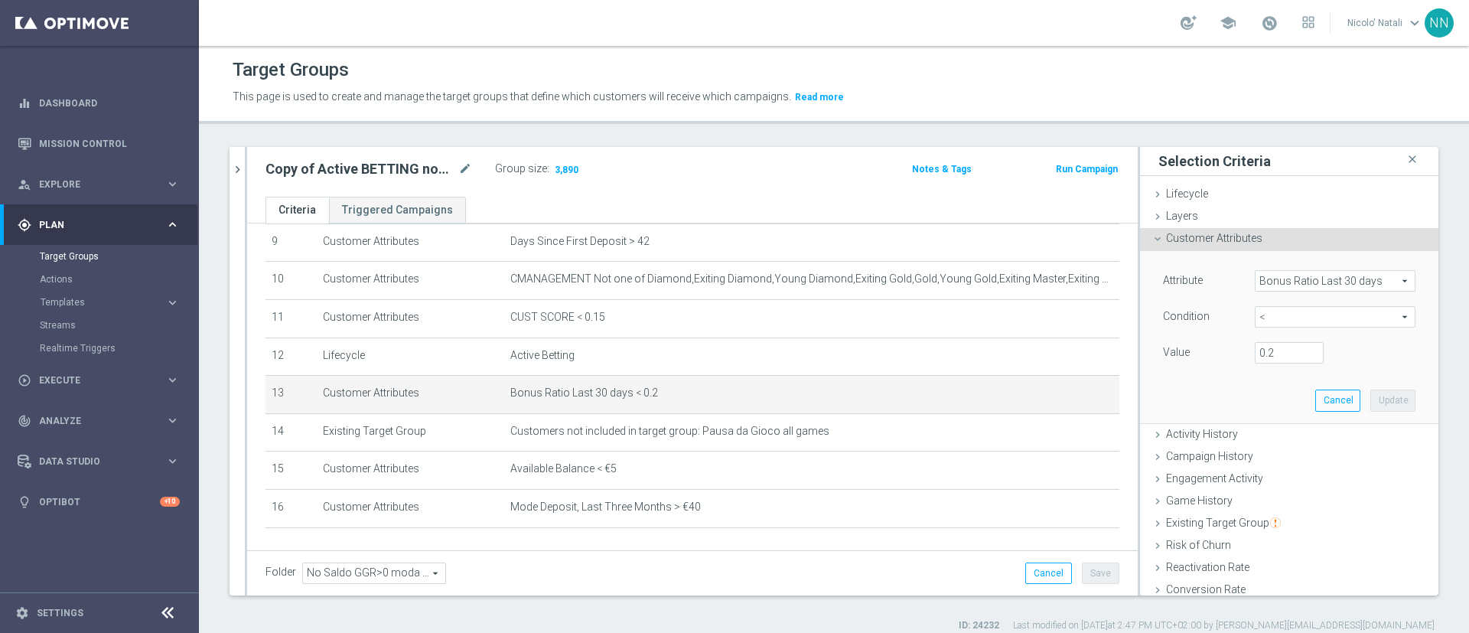
click at [1269, 280] on span "Bonus Ratio Last 30 days" at bounding box center [1335, 281] width 159 height 20
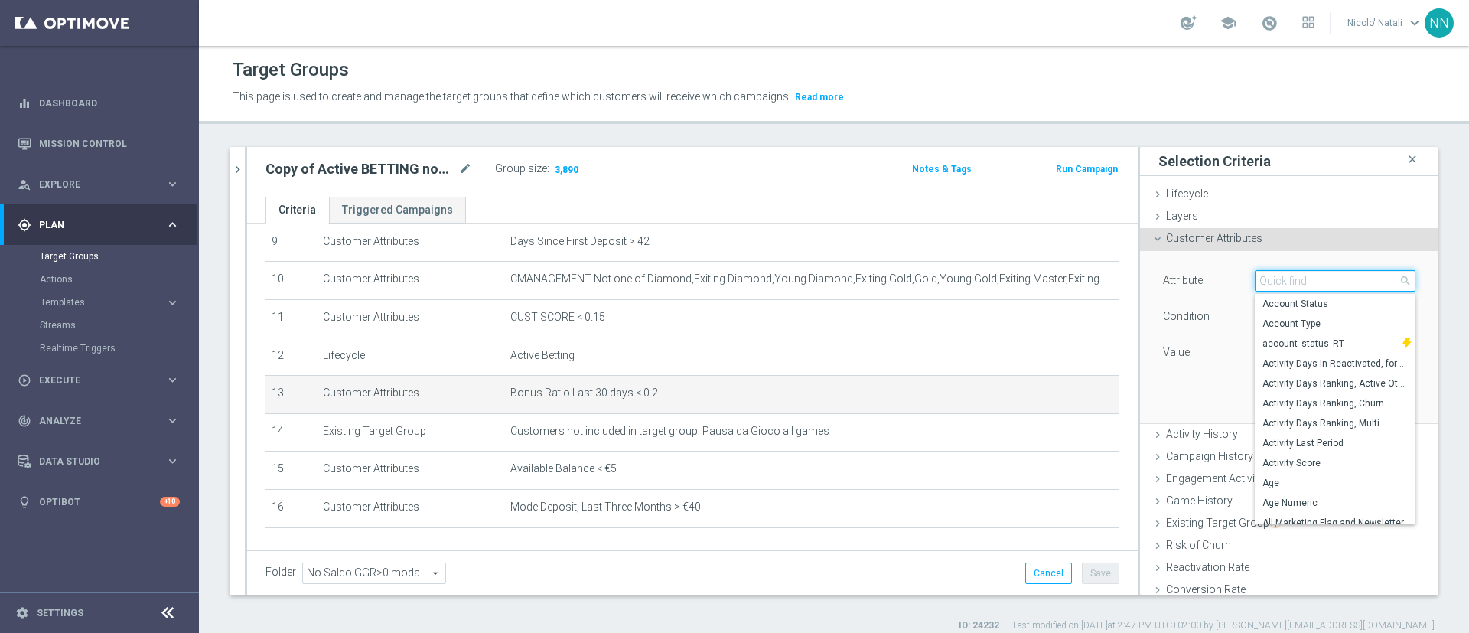
click at [1255, 282] on input "search" at bounding box center [1335, 280] width 161 height 21
click at [1217, 281] on div "Attribute" at bounding box center [1198, 282] width 92 height 24
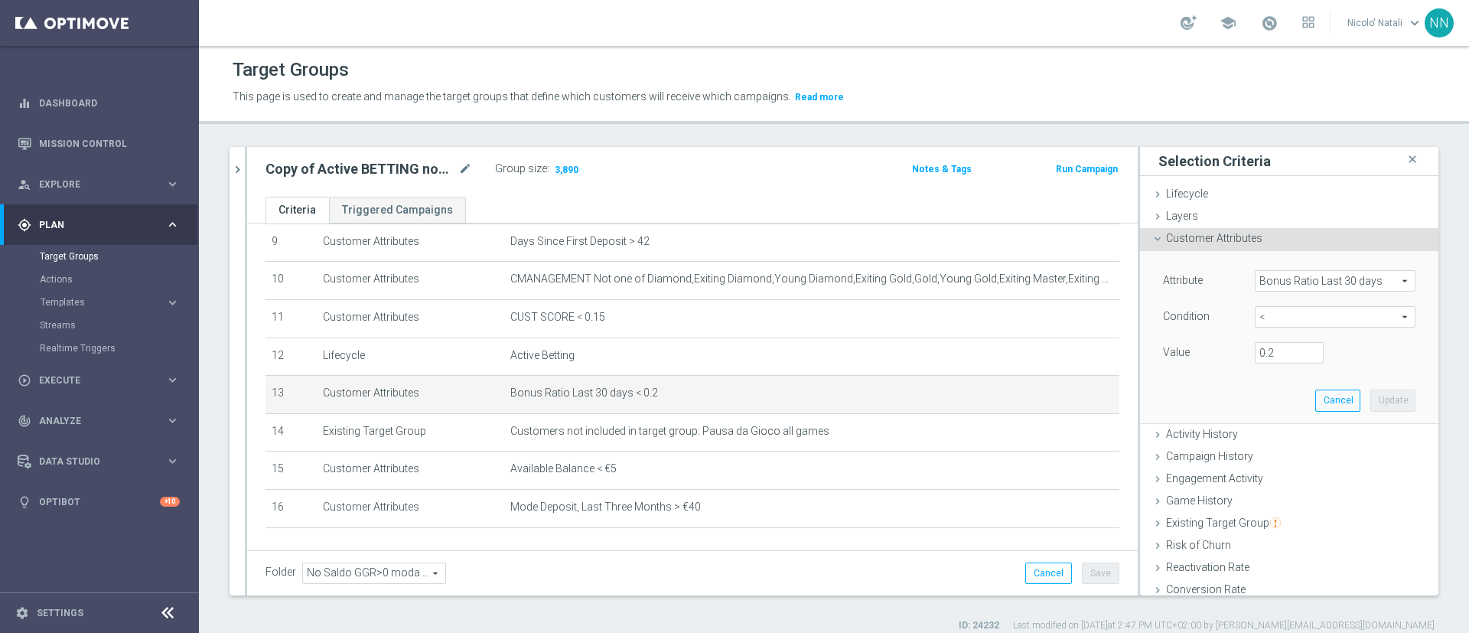
click at [1276, 276] on span "Bonus Ratio Last 30 days" at bounding box center [1335, 281] width 159 height 20
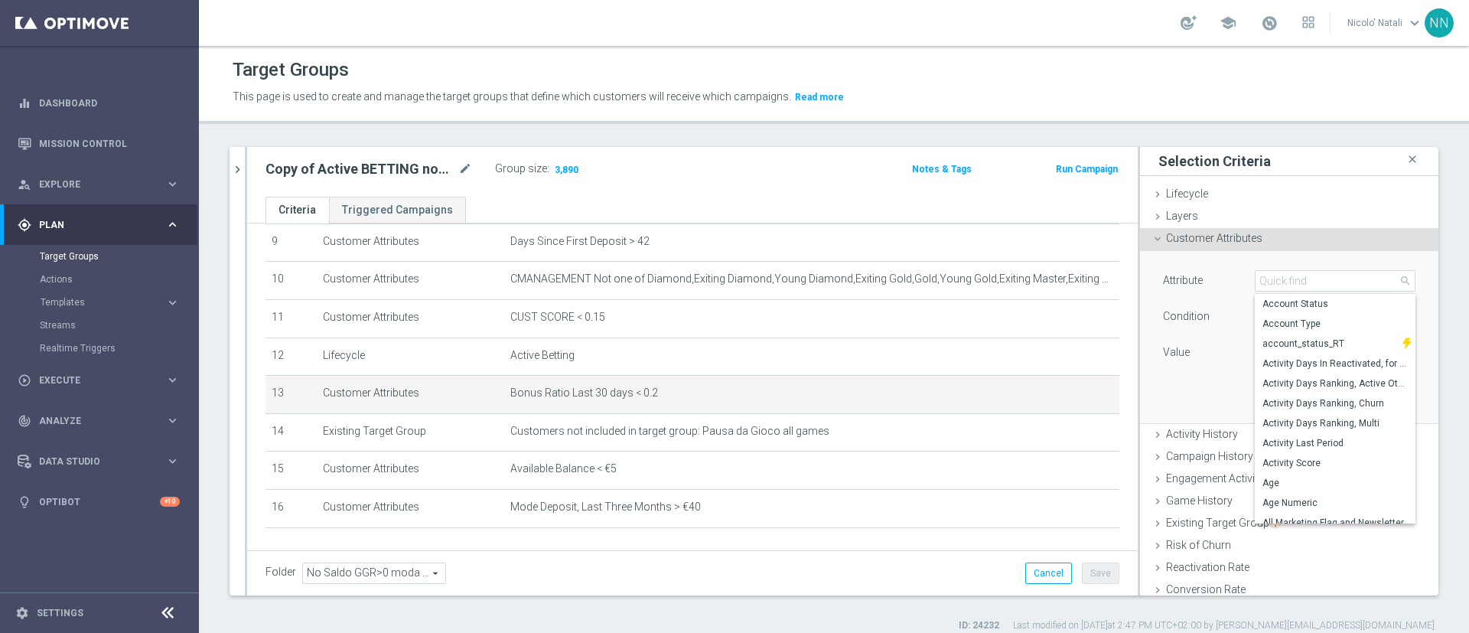
click at [1207, 242] on span "Customer Attributes" at bounding box center [1214, 238] width 96 height 12
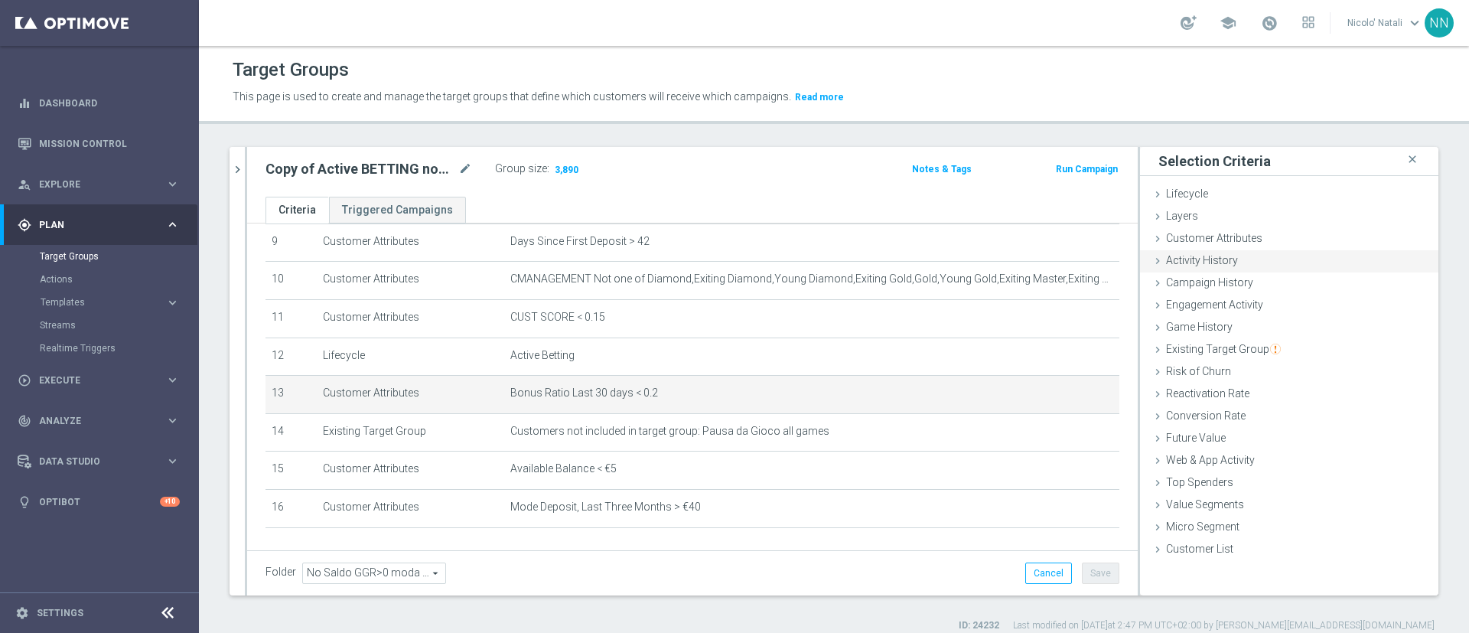
click at [1207, 262] on span "Activity History" at bounding box center [1202, 260] width 72 height 12
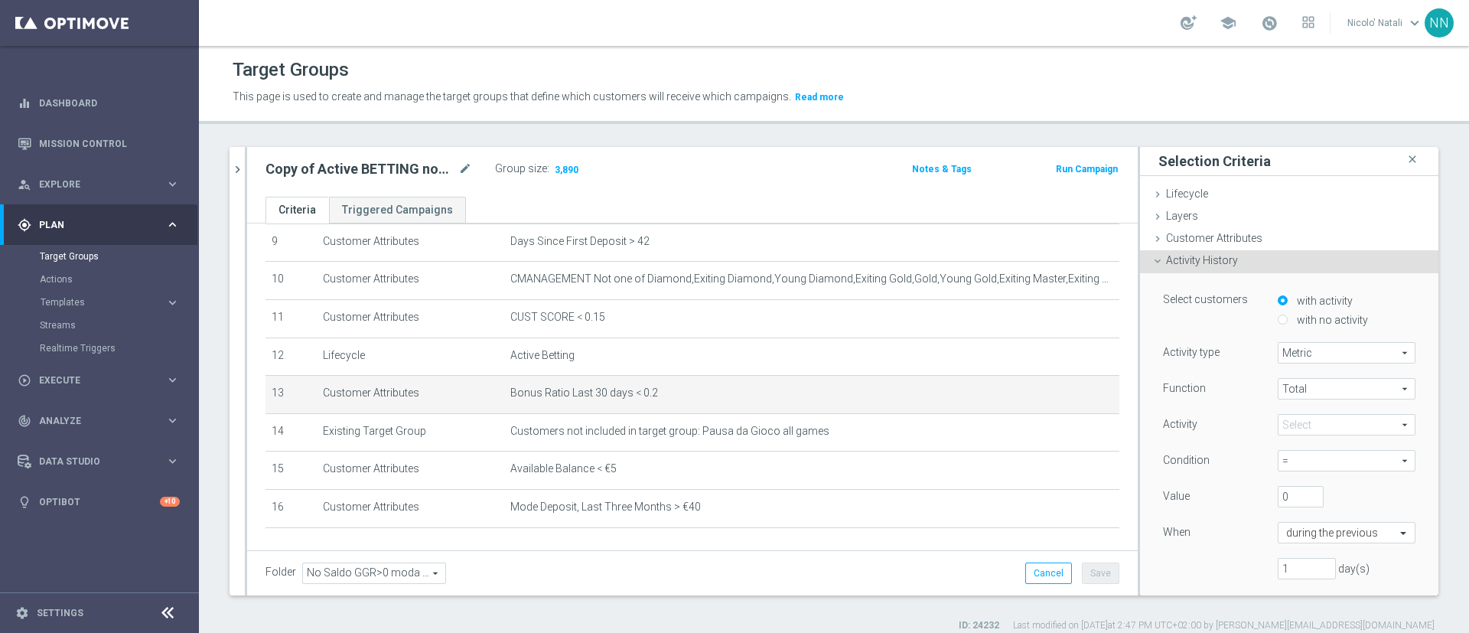
click at [1279, 419] on span at bounding box center [1347, 425] width 136 height 20
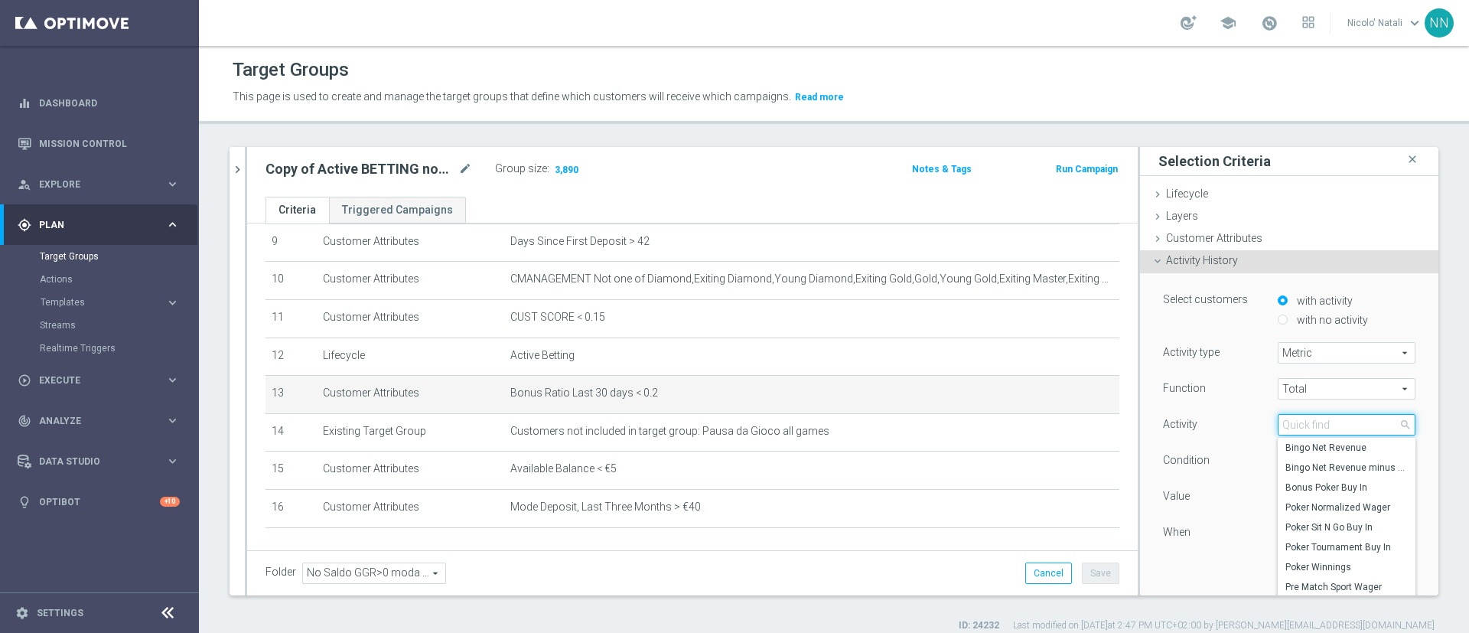
click at [1278, 419] on input "search" at bounding box center [1347, 424] width 138 height 21
type input "b"
click at [1322, 147] on div "Selection Criteria close" at bounding box center [1289, 161] width 298 height 29
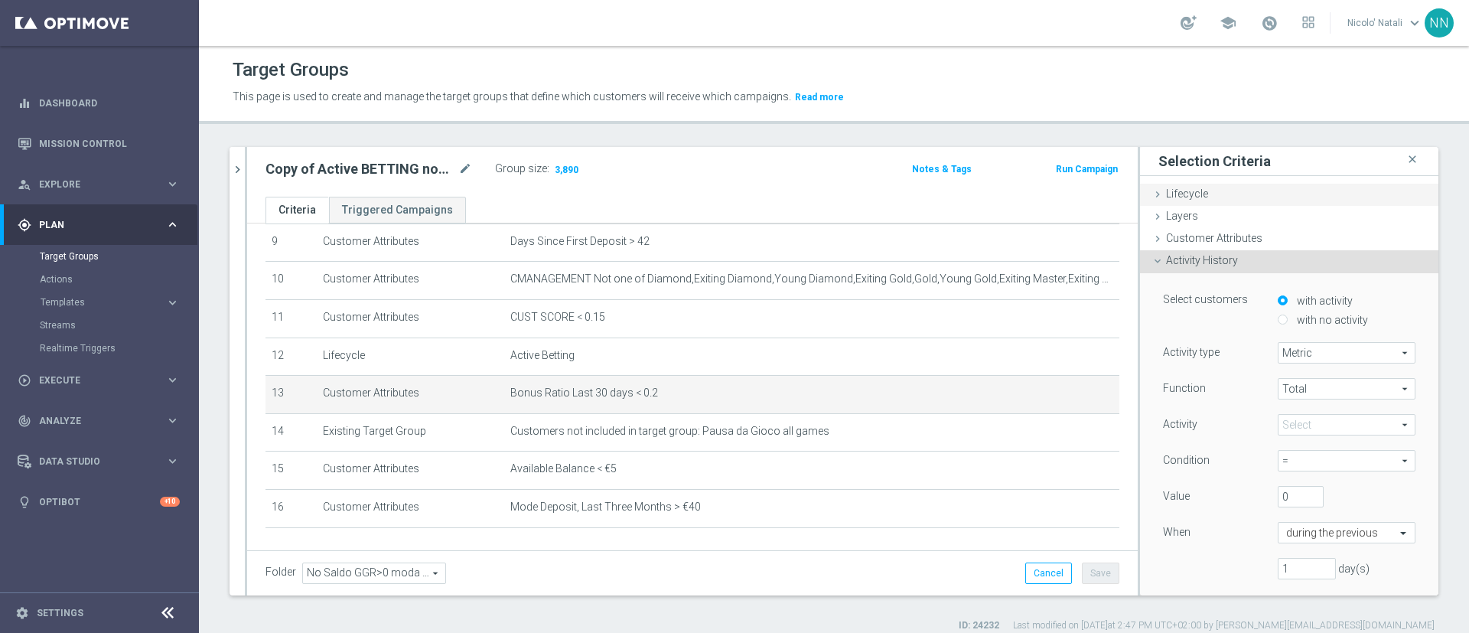
click at [1313, 203] on div "Lifecycle done" at bounding box center [1289, 195] width 298 height 23
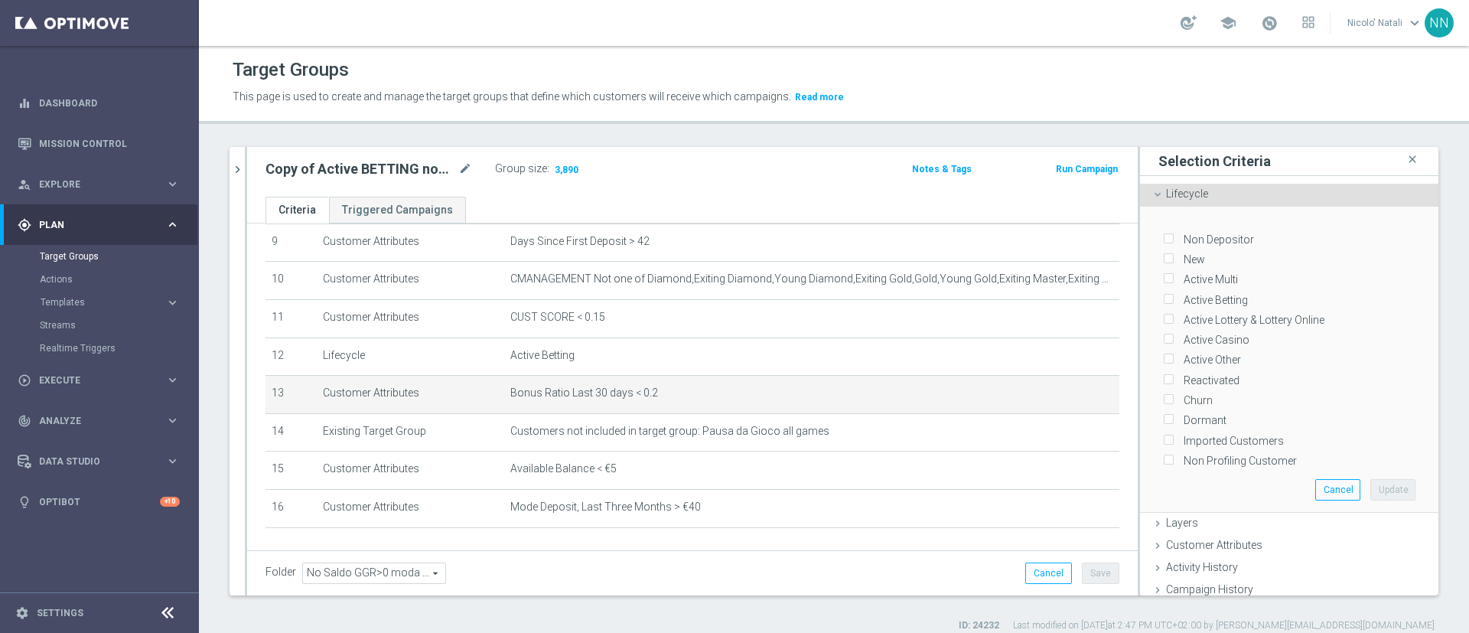
click at [1272, 193] on div "Lifecycle done" at bounding box center [1289, 195] width 298 height 23
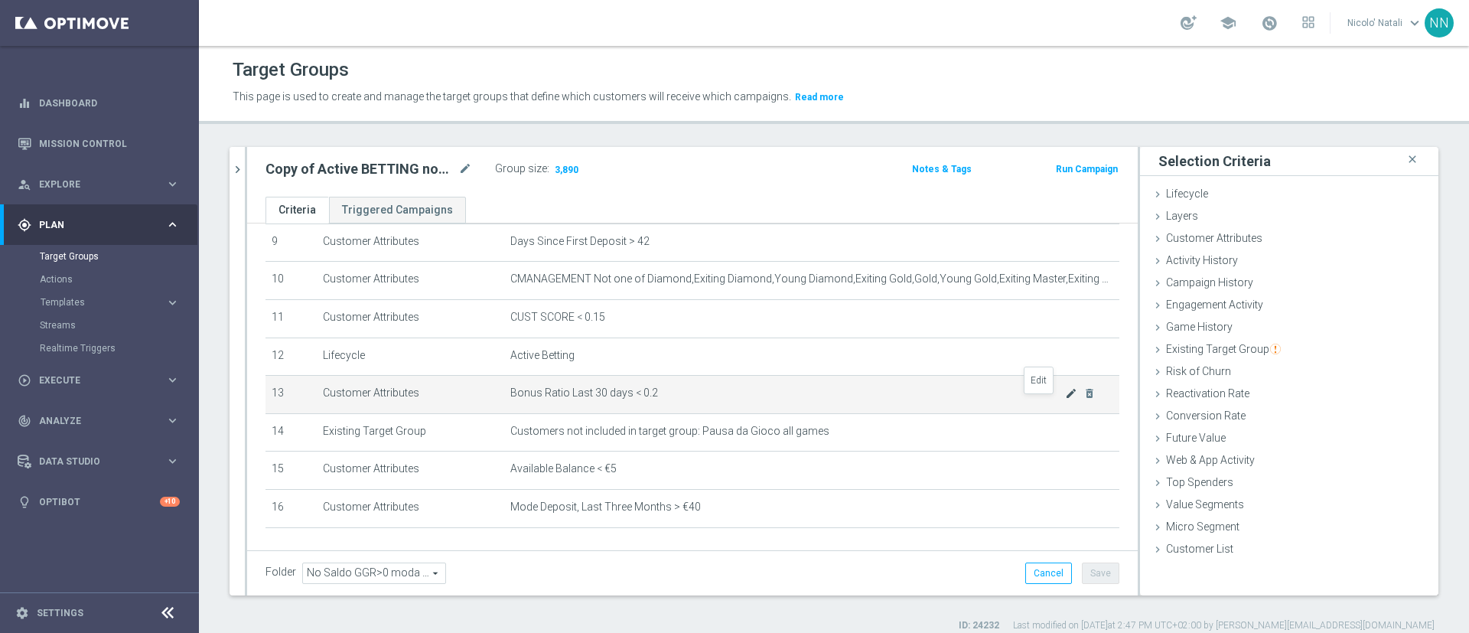
click at [1065, 399] on icon "mode_edit" at bounding box center [1071, 393] width 12 height 12
click at [891, 396] on span "Bonus Ratio Last 30 days < 0.2" at bounding box center [787, 392] width 555 height 13
click at [565, 399] on span "Bonus Ratio Last 30 days < 0.2" at bounding box center [787, 392] width 555 height 13
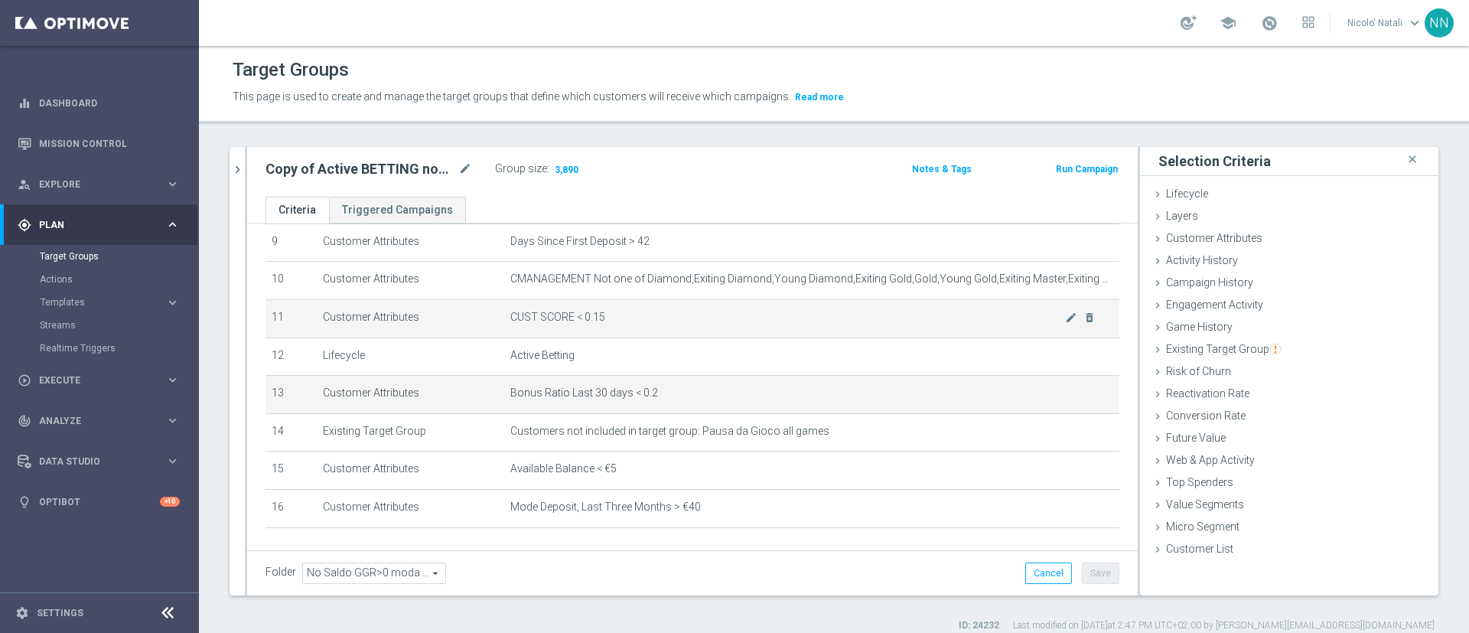
scroll to position [416, 0]
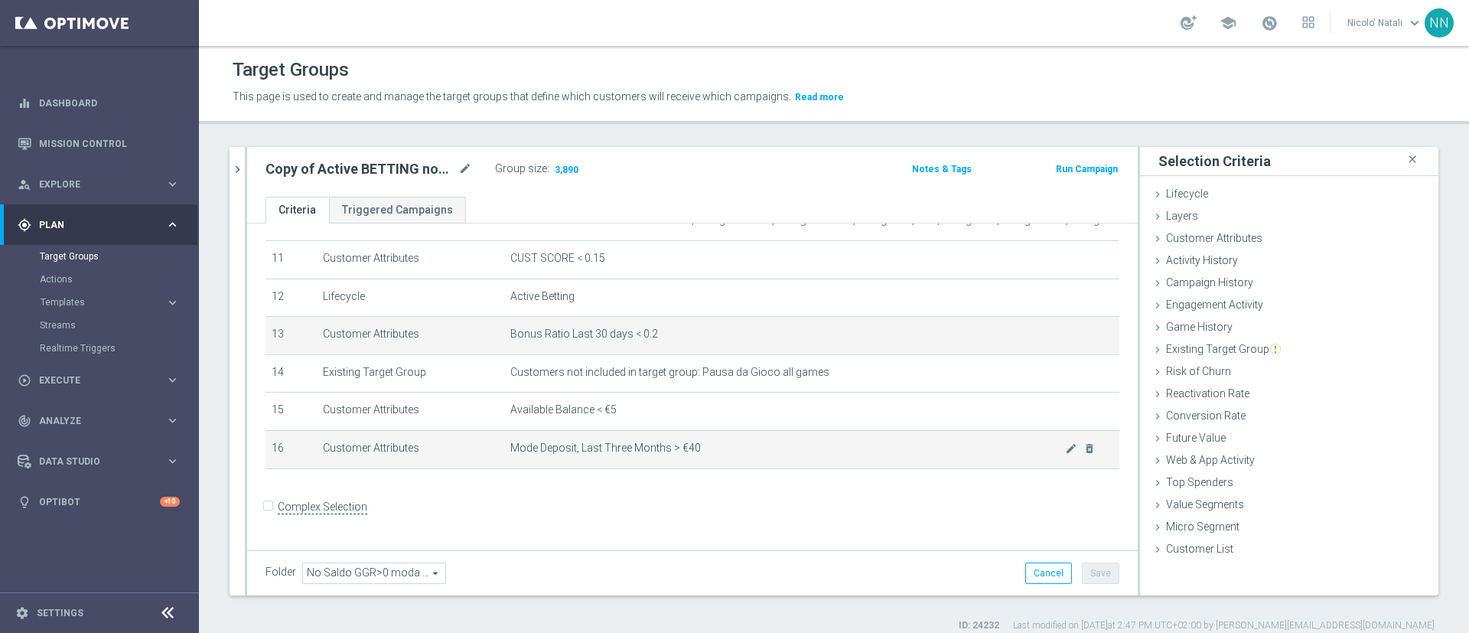
click at [771, 455] on span "Mode Deposit, Last Three Months > €40" at bounding box center [787, 448] width 555 height 13
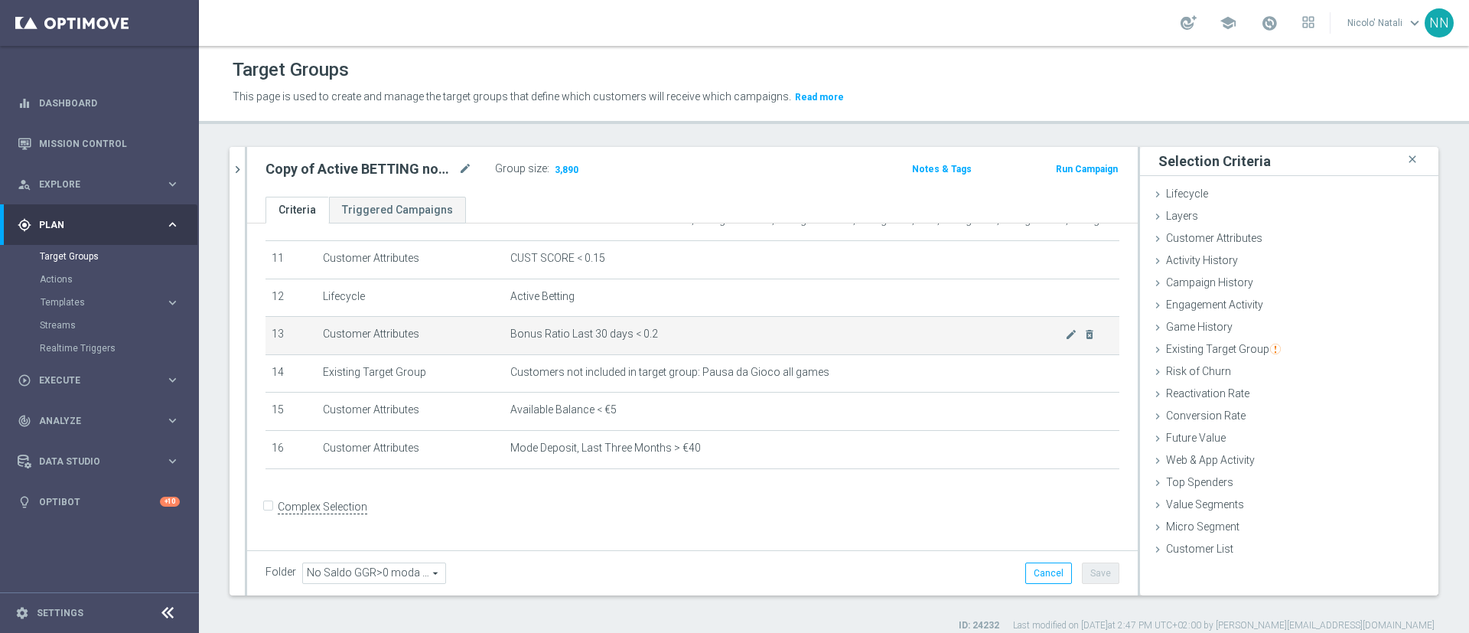
click at [626, 339] on span "Bonus Ratio Last 30 days < 0.2" at bounding box center [787, 333] width 555 height 13
click at [1065, 341] on icon "mode_edit" at bounding box center [1071, 334] width 12 height 12
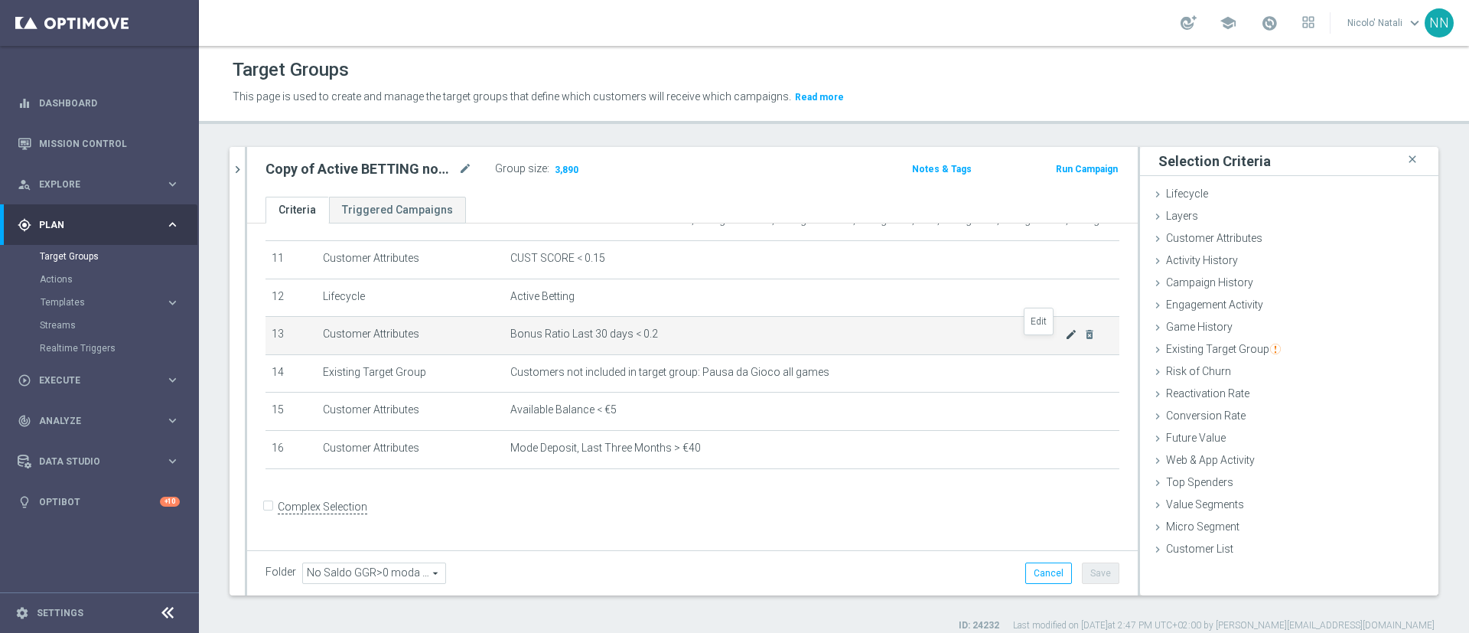
click at [1065, 341] on icon "mode_edit" at bounding box center [1071, 334] width 12 height 12
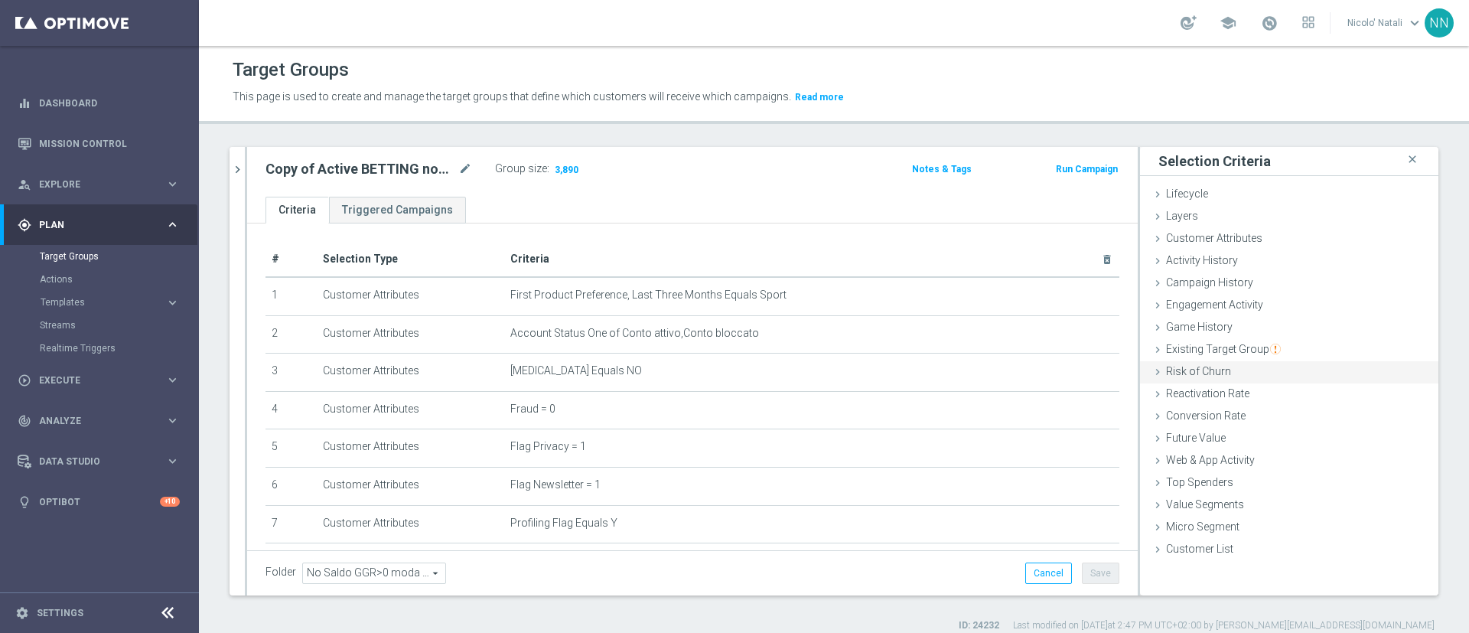
scroll to position [14, 0]
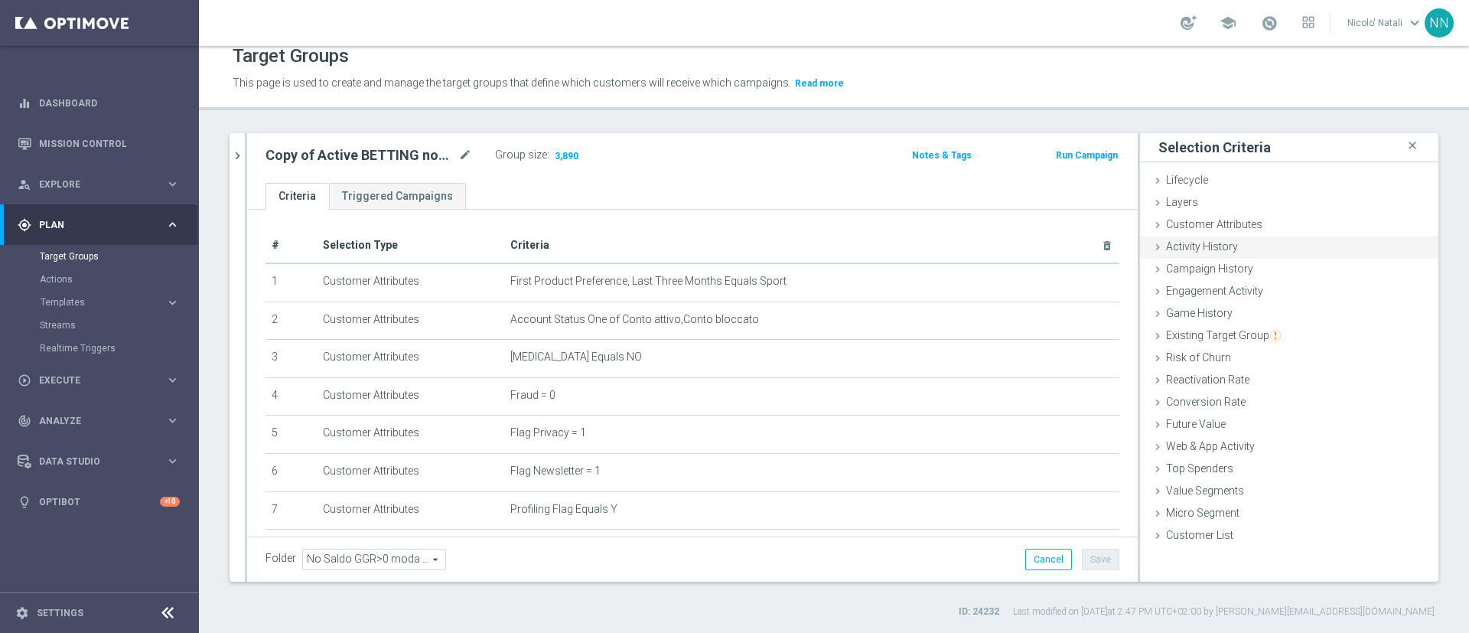
click at [1192, 243] on span "Activity History" at bounding box center [1202, 246] width 72 height 12
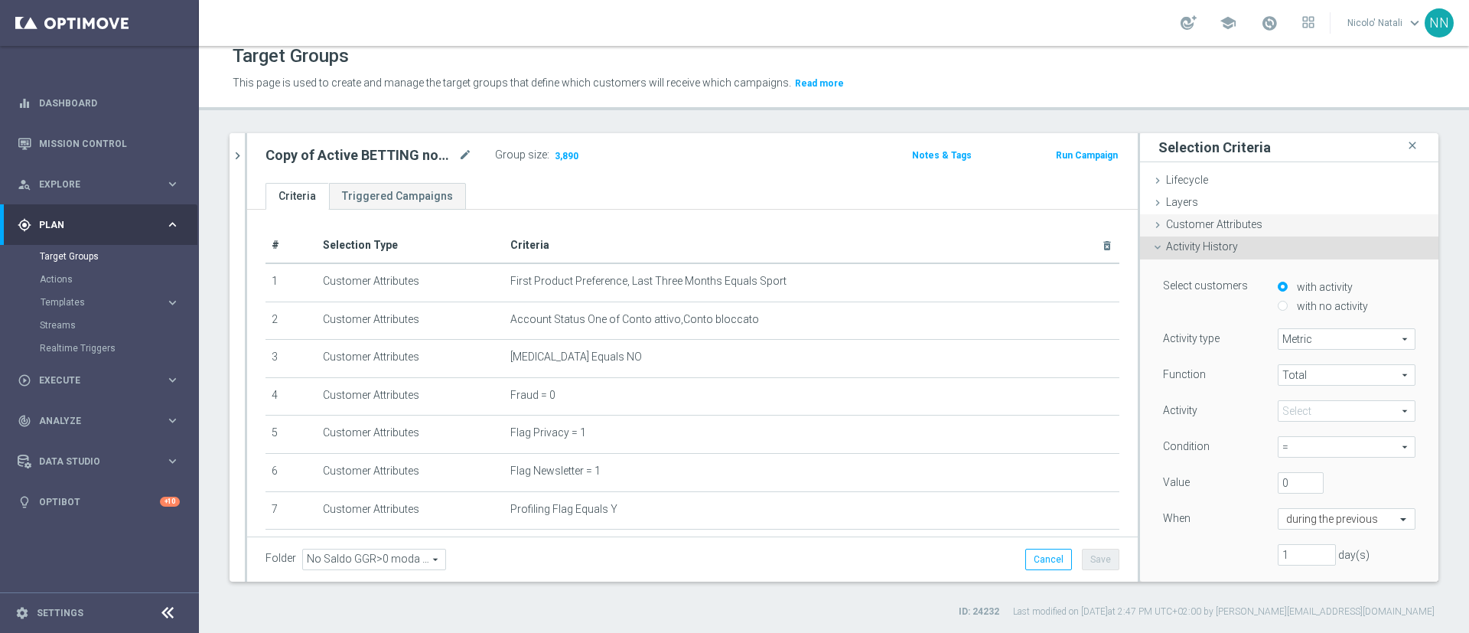
click at [1193, 225] on span "Customer Attributes" at bounding box center [1214, 224] width 96 height 12
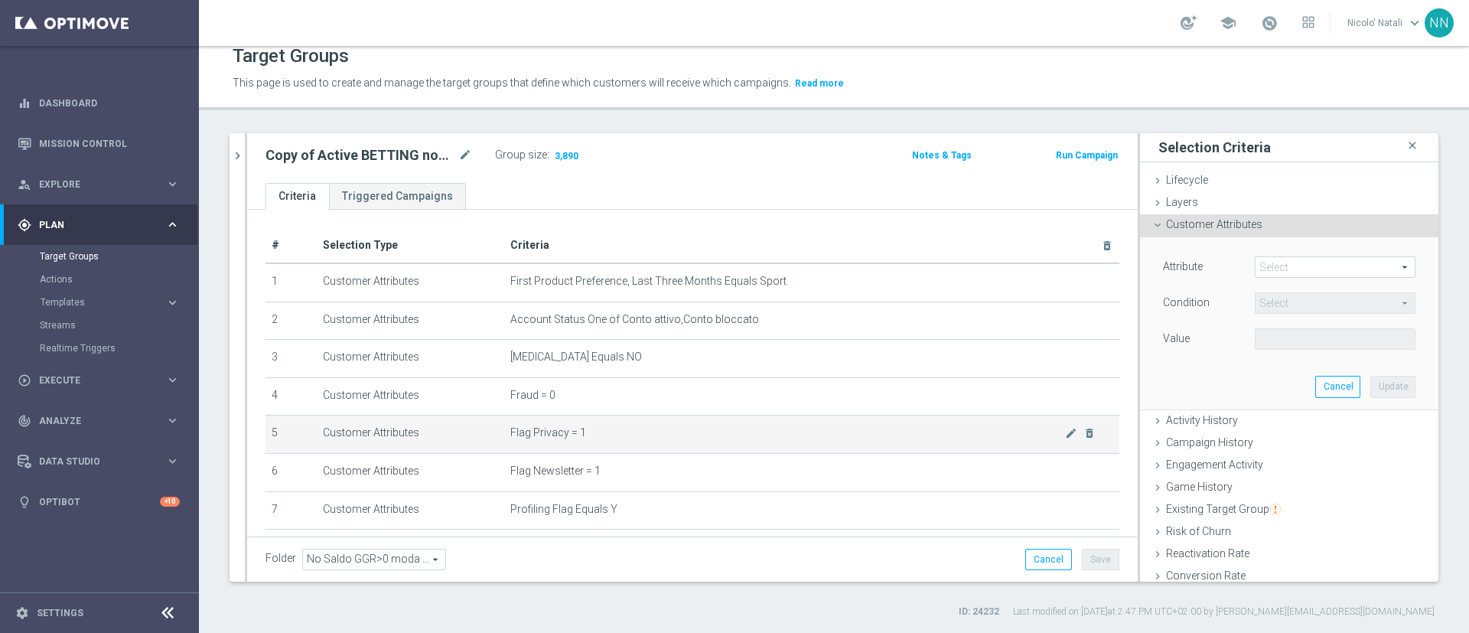
click at [726, 448] on td "Flag Privacy = 1 mode_edit delete_forever" at bounding box center [811, 434] width 615 height 38
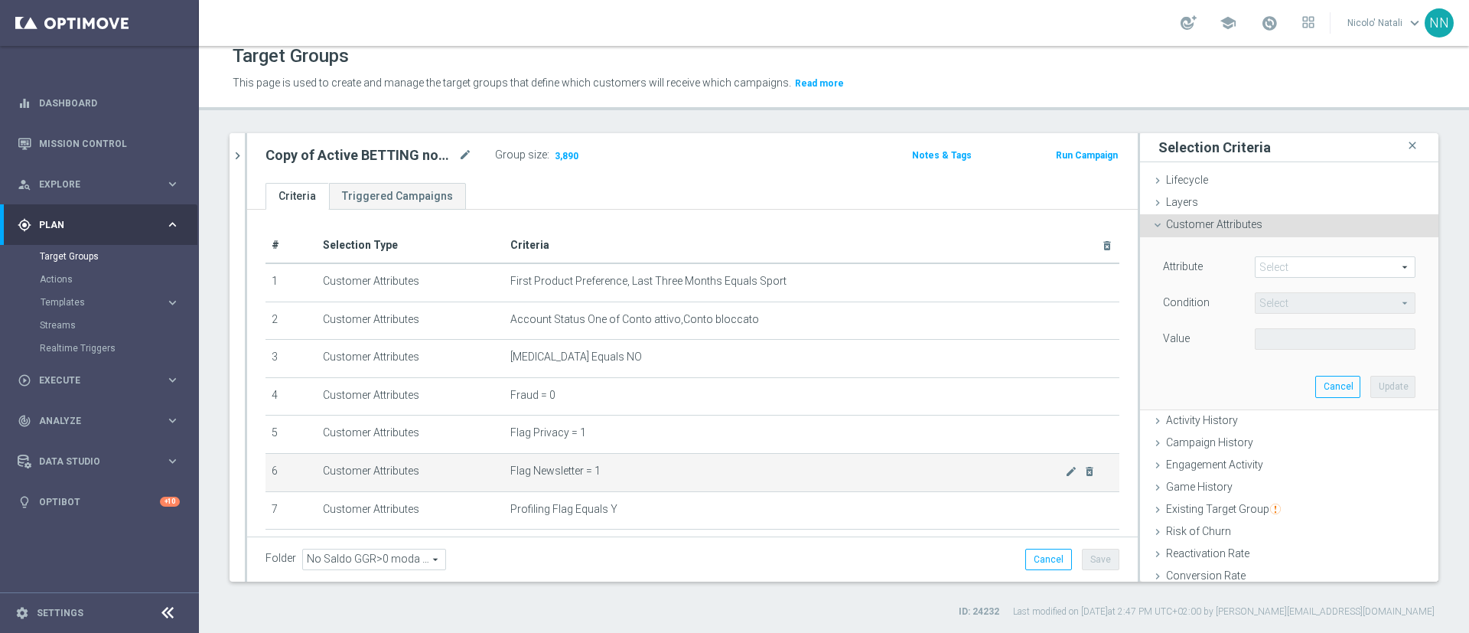
click at [677, 491] on td "Flag Newsletter = 1 mode_edit delete_forever" at bounding box center [811, 472] width 615 height 38
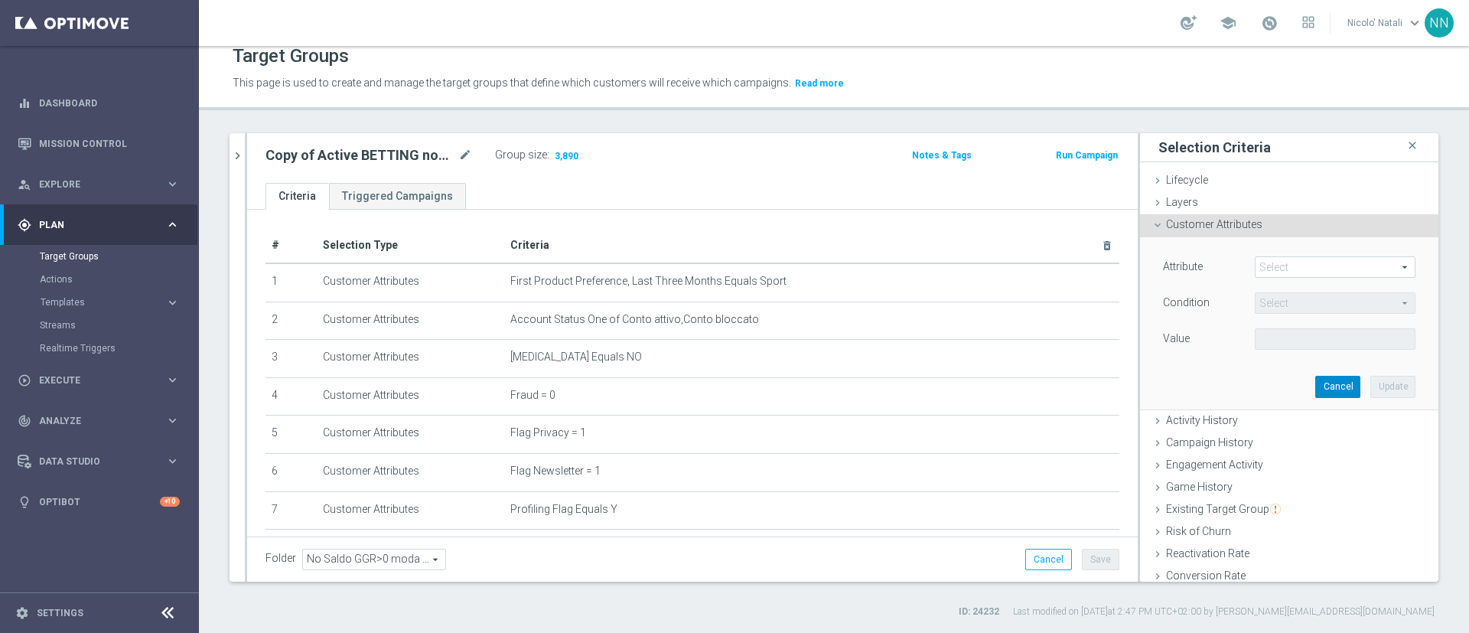
click at [1315, 386] on button "Cancel" at bounding box center [1337, 386] width 45 height 21
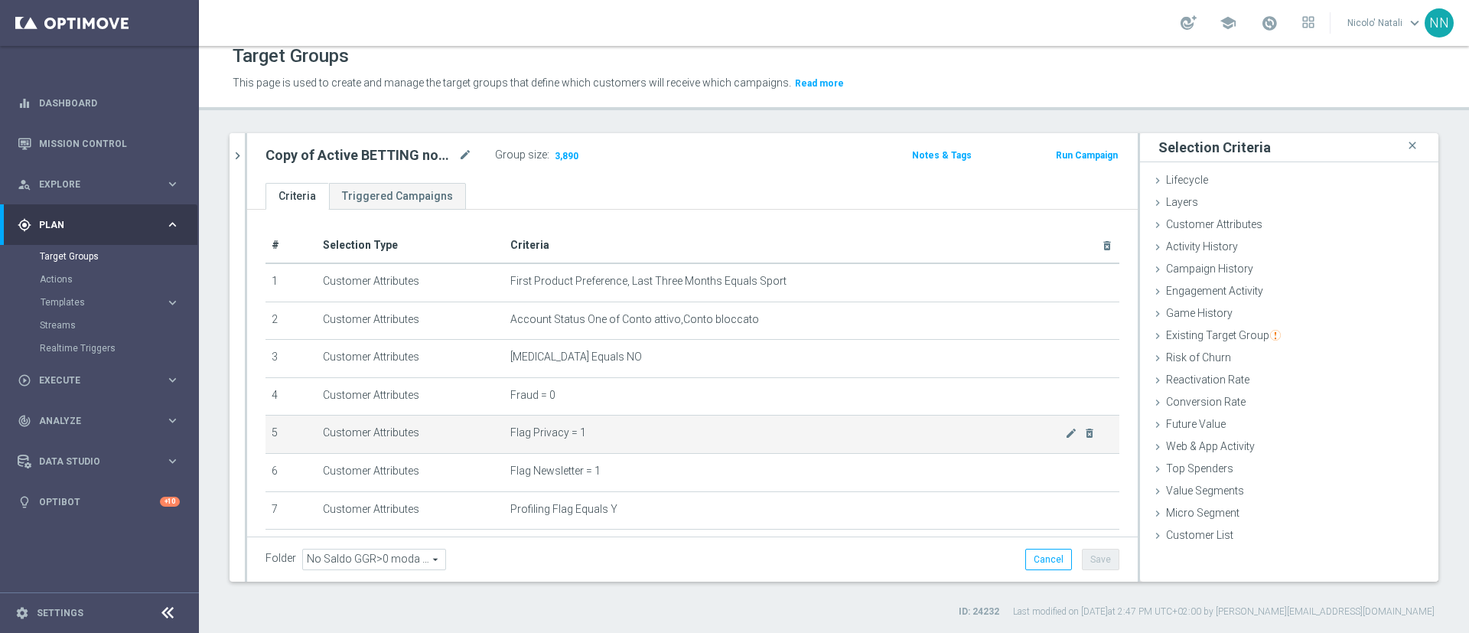
click at [831, 437] on span "Flag Privacy = 1" at bounding box center [787, 432] width 555 height 13
click at [1065, 437] on icon "mode_edit" at bounding box center [1071, 433] width 12 height 12
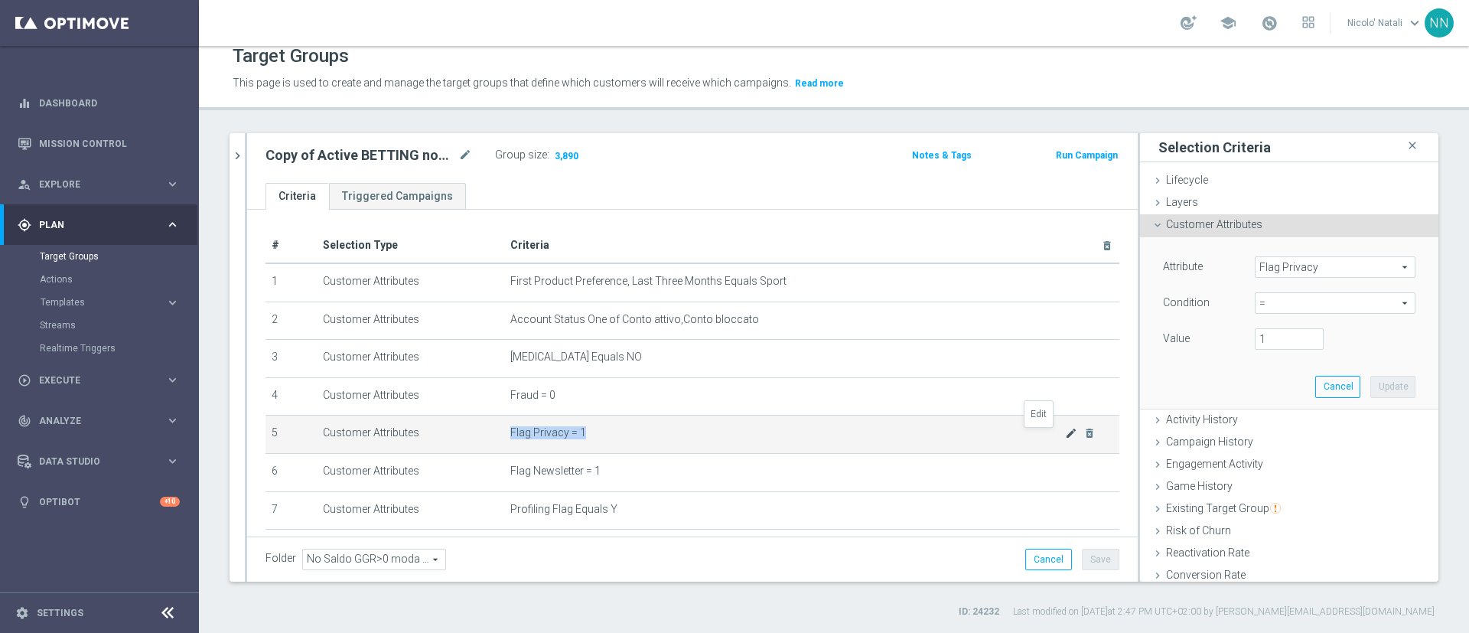
click at [1065, 437] on icon "mode_edit" at bounding box center [1071, 433] width 12 height 12
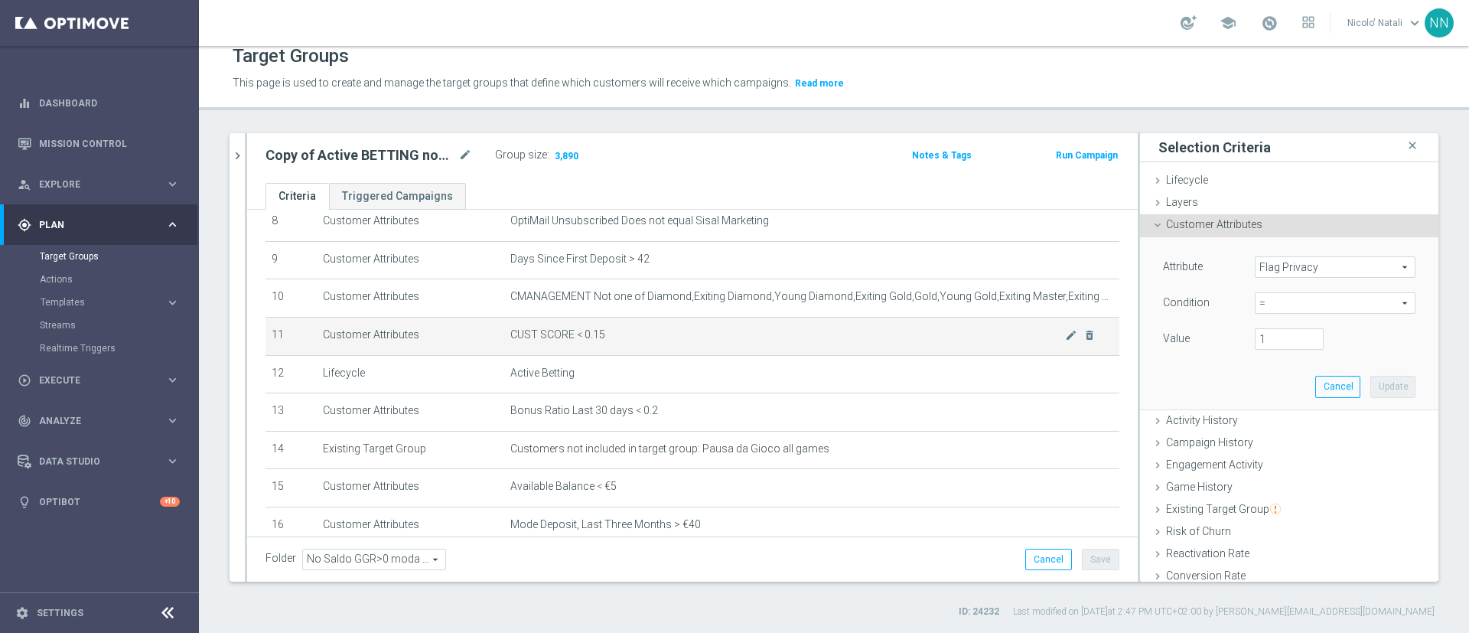
scroll to position [327, 0]
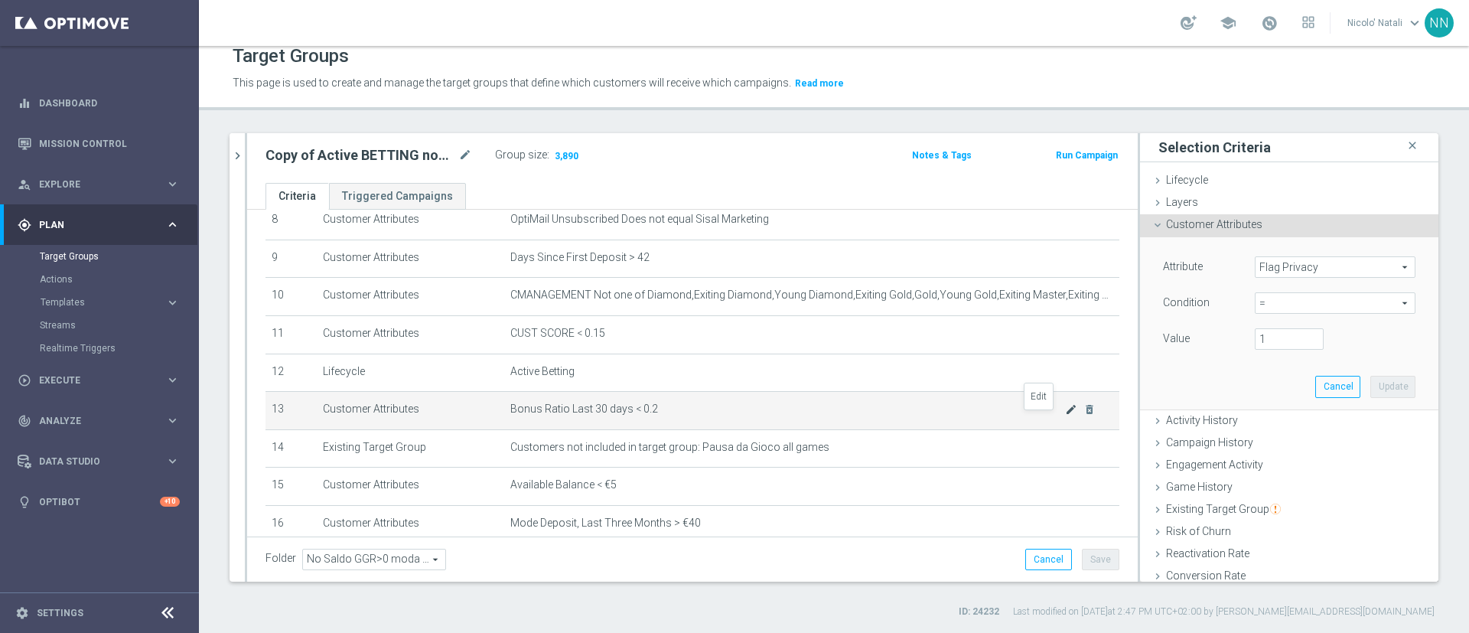
click at [1065, 415] on icon "mode_edit" at bounding box center [1071, 409] width 12 height 12
click at [1255, 334] on input "0.2" at bounding box center [1289, 338] width 69 height 21
click at [1276, 305] on span "<" at bounding box center [1335, 303] width 159 height 20
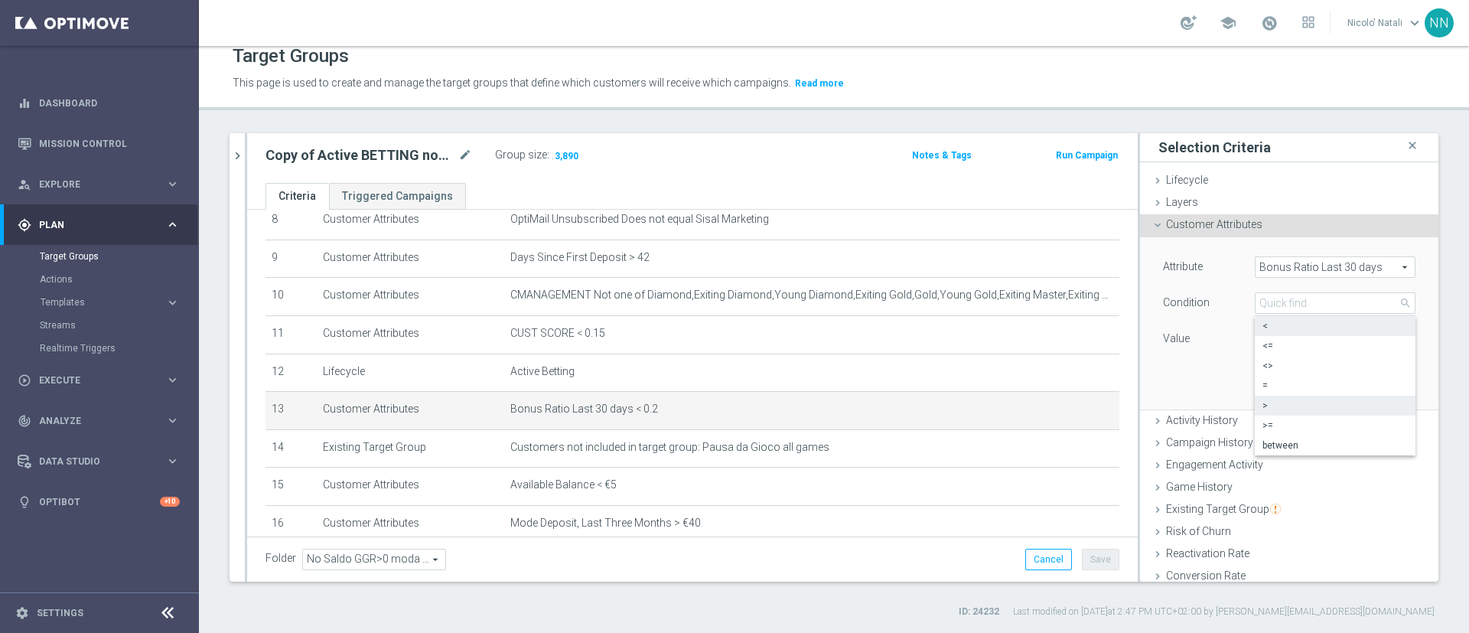
click at [1263, 402] on span ">" at bounding box center [1335, 405] width 145 height 12
type input ">"
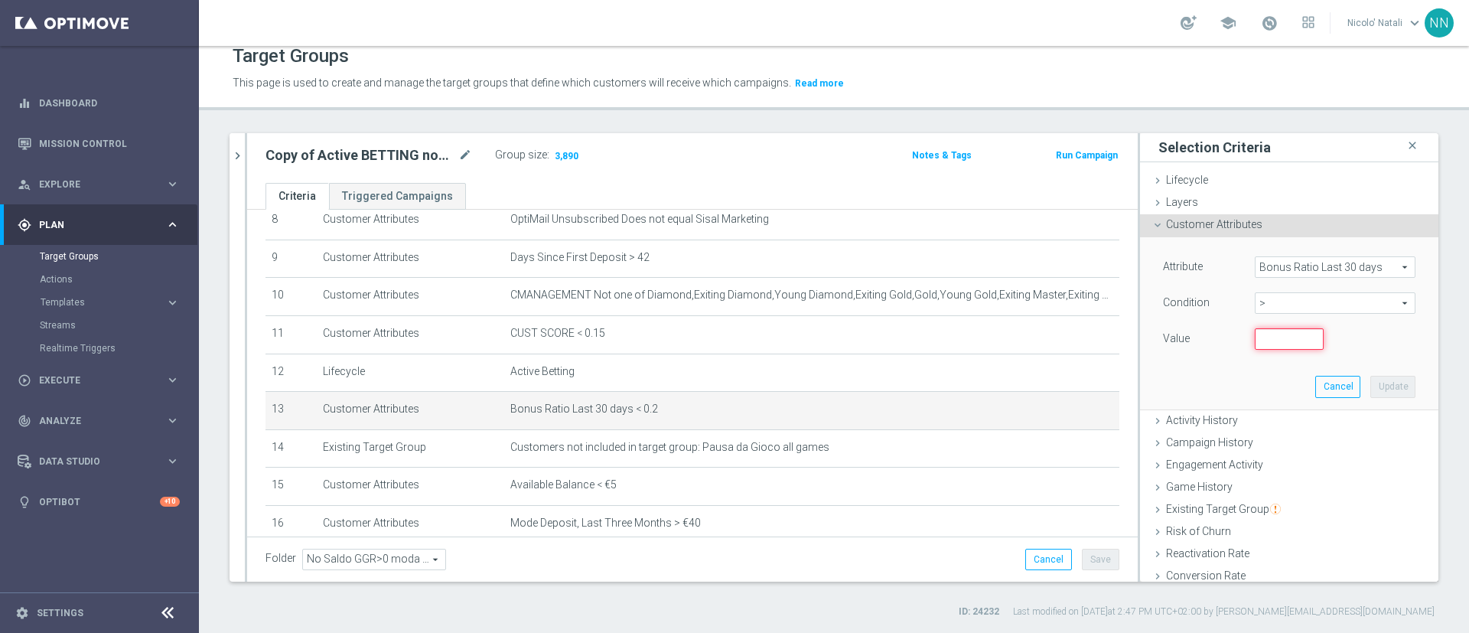
click at [1255, 331] on input "number" at bounding box center [1289, 338] width 69 height 21
type input "1.2"
click at [1370, 389] on button "Update" at bounding box center [1392, 386] width 45 height 21
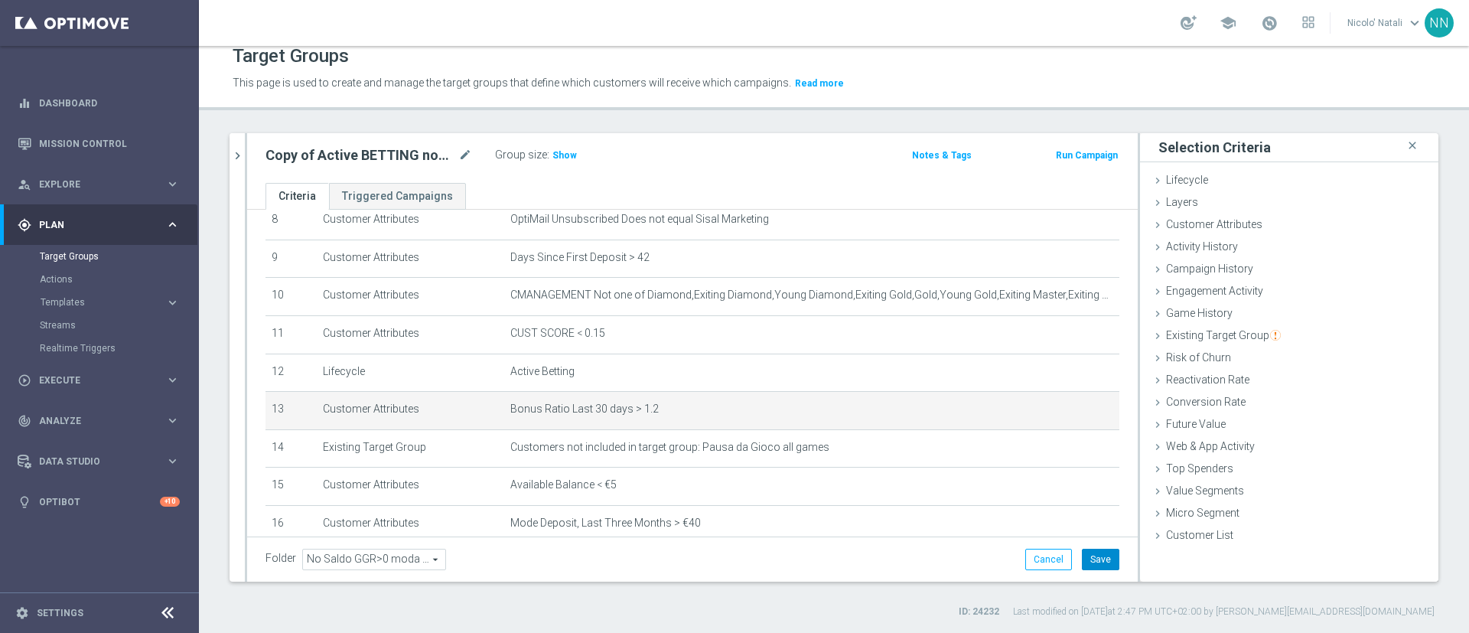
click at [1089, 552] on button "Save" at bounding box center [1100, 559] width 37 height 21
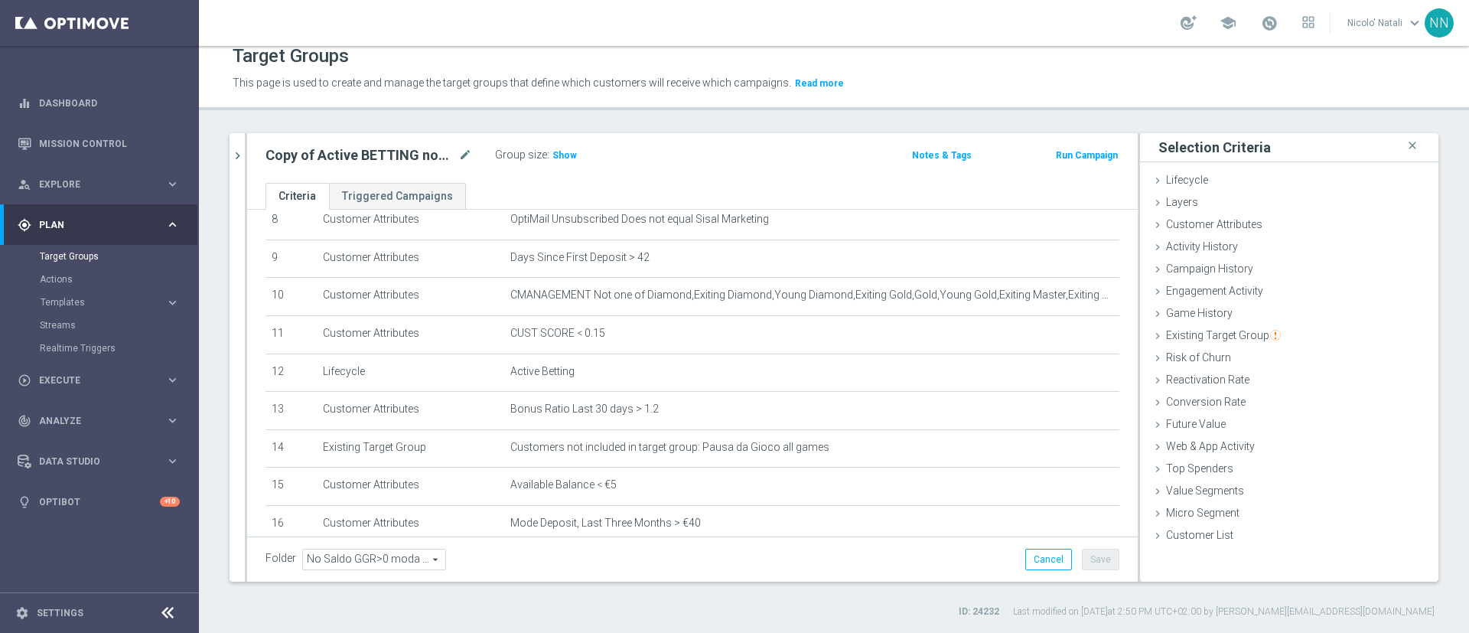
click at [580, 162] on div "Group size : Show" at bounding box center [571, 154] width 153 height 18
click at [558, 158] on span "Show" at bounding box center [564, 155] width 24 height 11
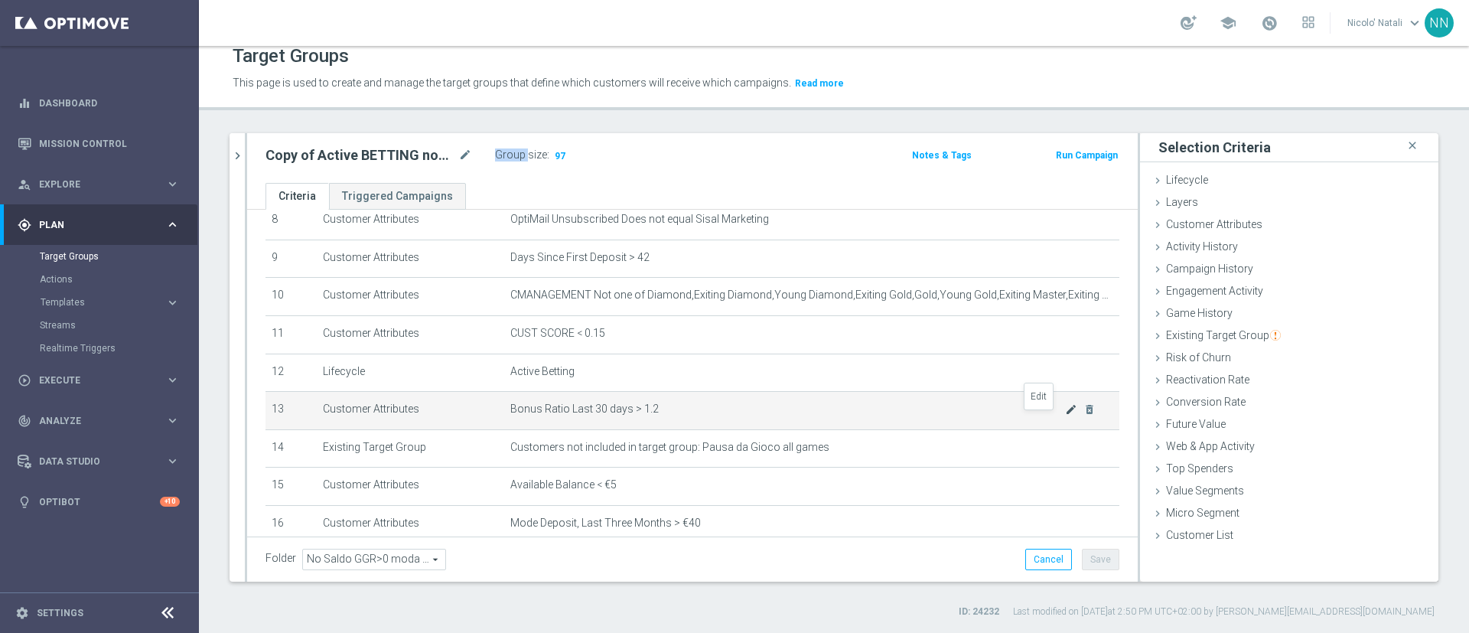
click at [1065, 415] on icon "mode_edit" at bounding box center [1071, 409] width 12 height 12
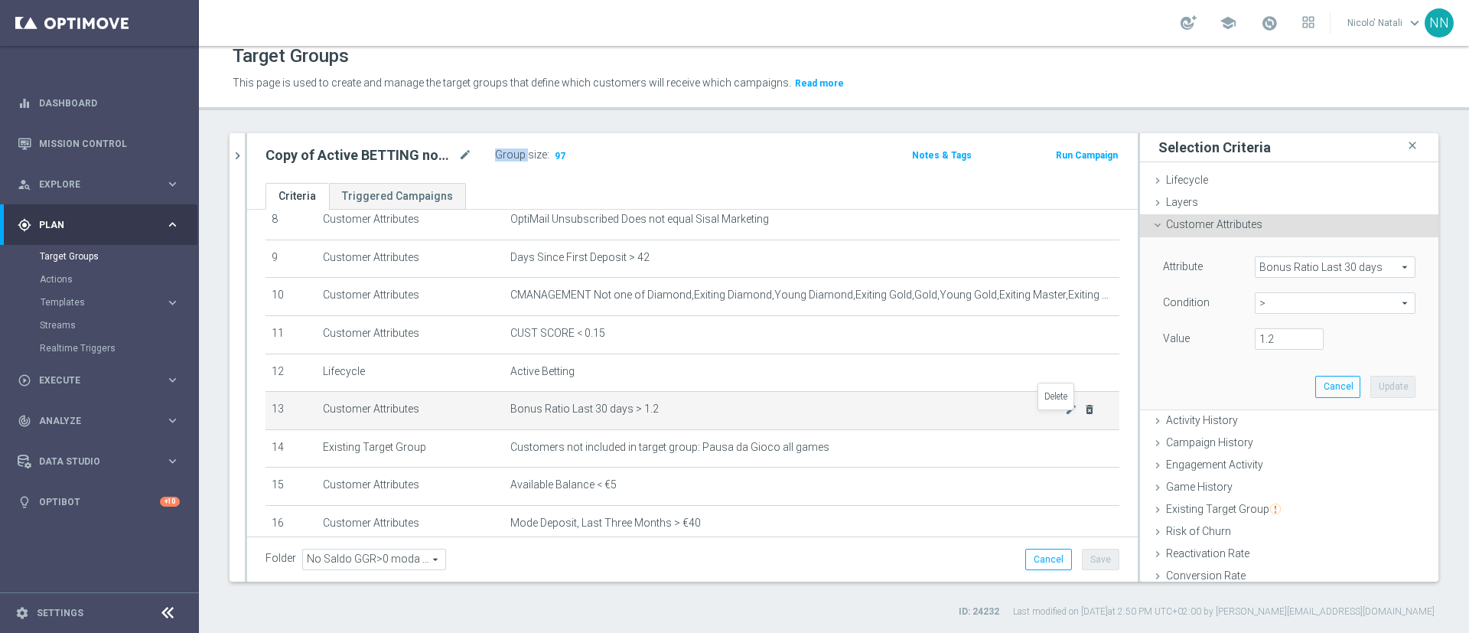
click at [1083, 415] on icon "delete_forever" at bounding box center [1089, 409] width 12 height 12
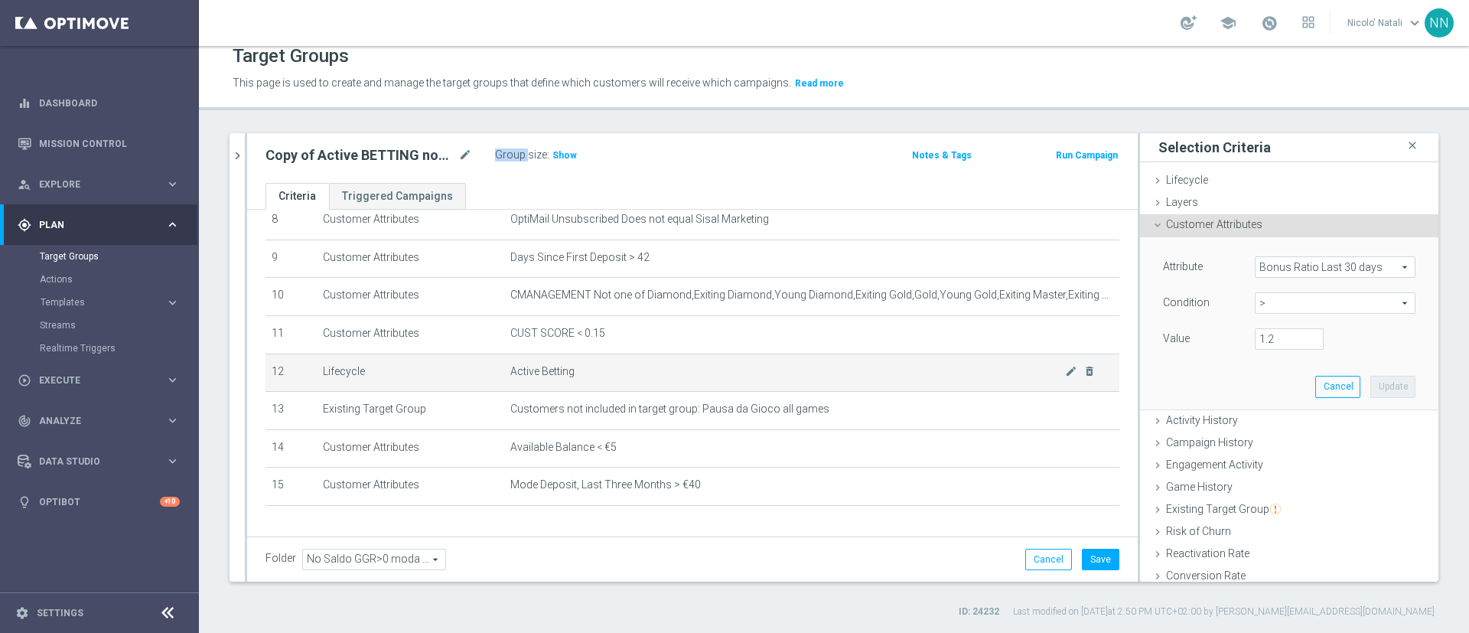
scroll to position [376, 0]
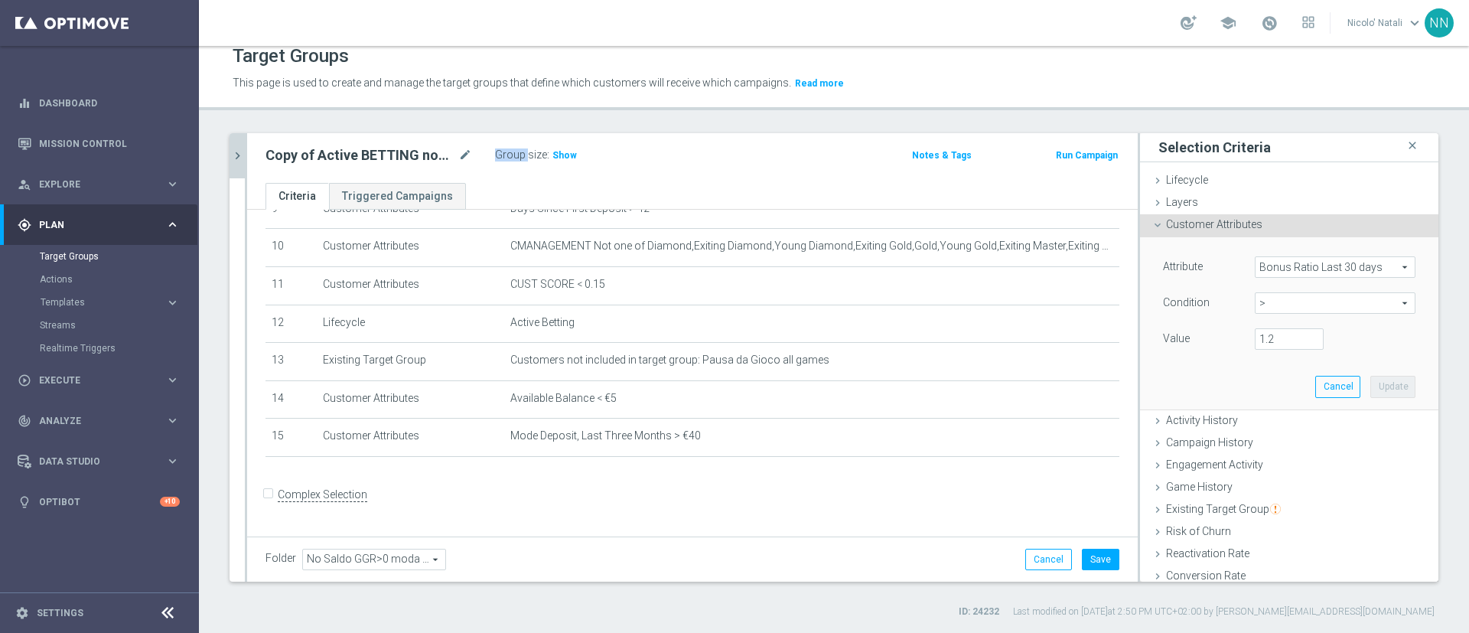
click at [236, 157] on icon "chevron_right" at bounding box center [237, 155] width 15 height 15
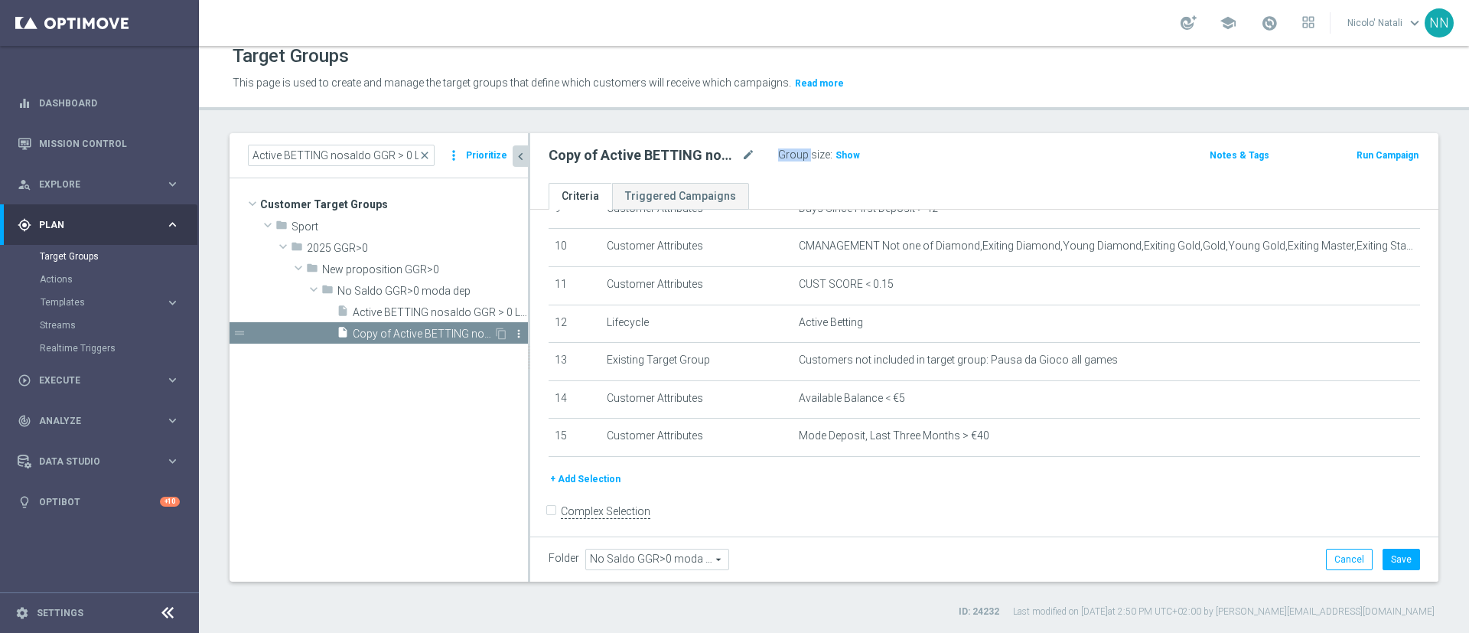
click at [516, 337] on icon "more_vert" at bounding box center [519, 333] width 12 height 12
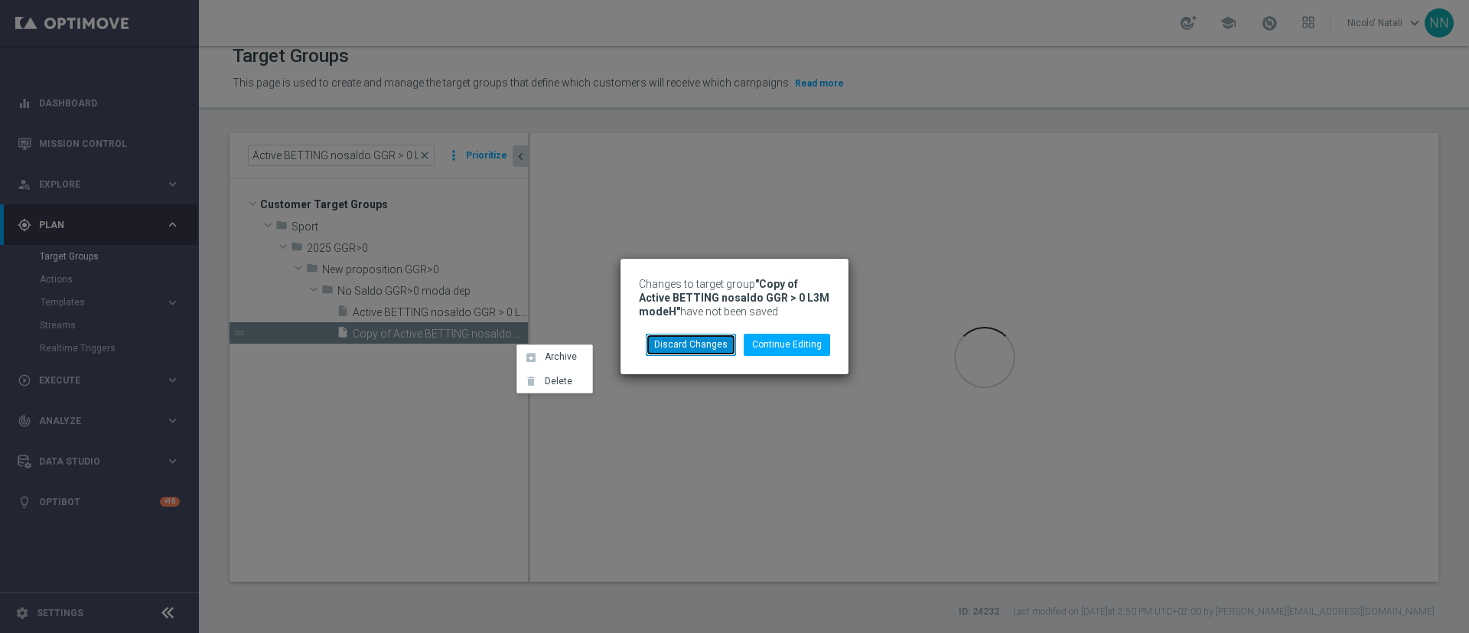
click at [681, 341] on button "Discard Changes" at bounding box center [691, 344] width 90 height 21
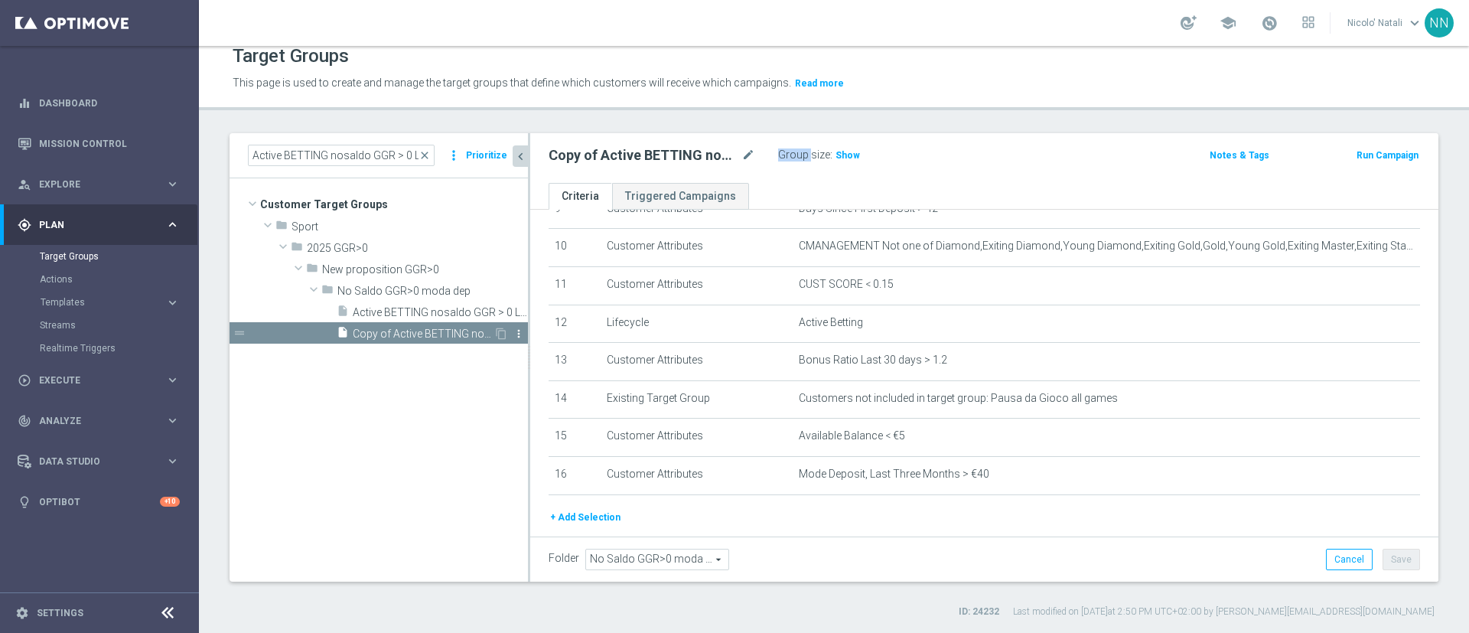
click at [523, 333] on icon "more_vert" at bounding box center [519, 333] width 12 height 12
click at [560, 375] on span "Delete" at bounding box center [562, 377] width 33 height 11
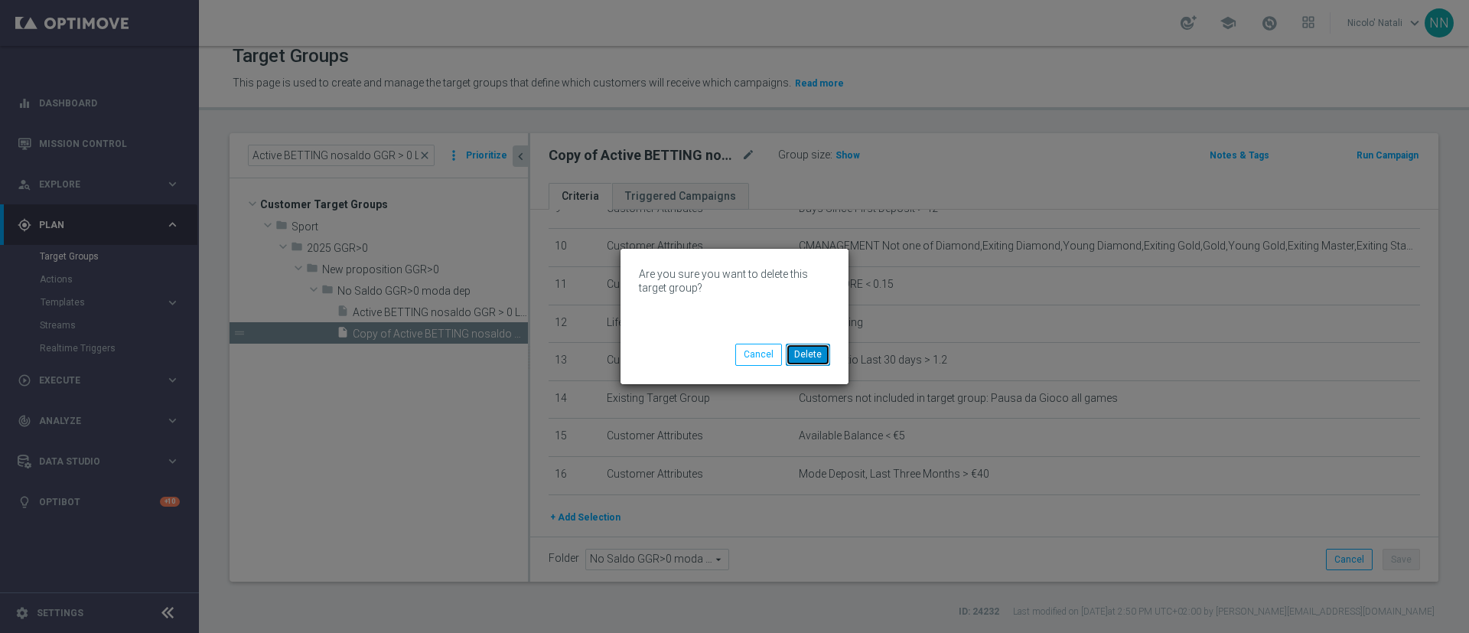
click at [798, 354] on button "Delete" at bounding box center [808, 354] width 44 height 21
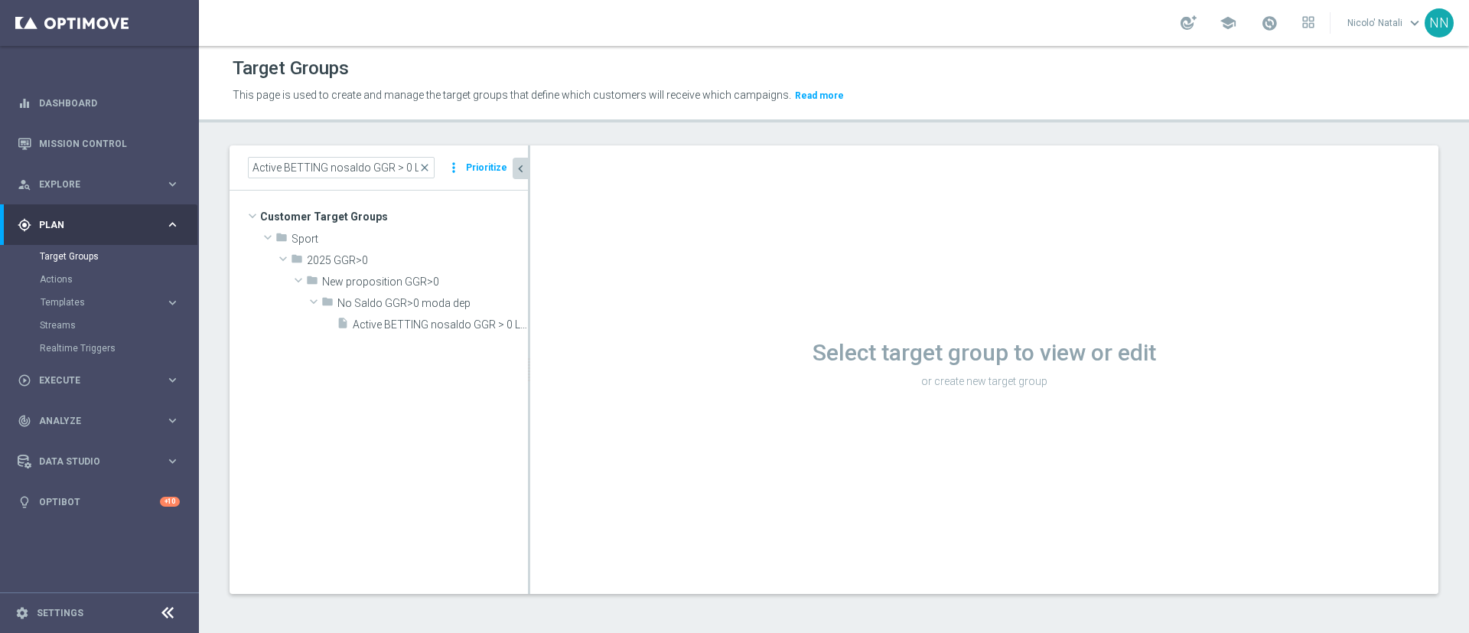
scroll to position [2, 0]
click at [324, 165] on input "Active BETTING nosaldo GGR > 0 L3M modeH" at bounding box center [341, 167] width 187 height 21
paste input "TOTALI saldo GGR > 0 L3M"
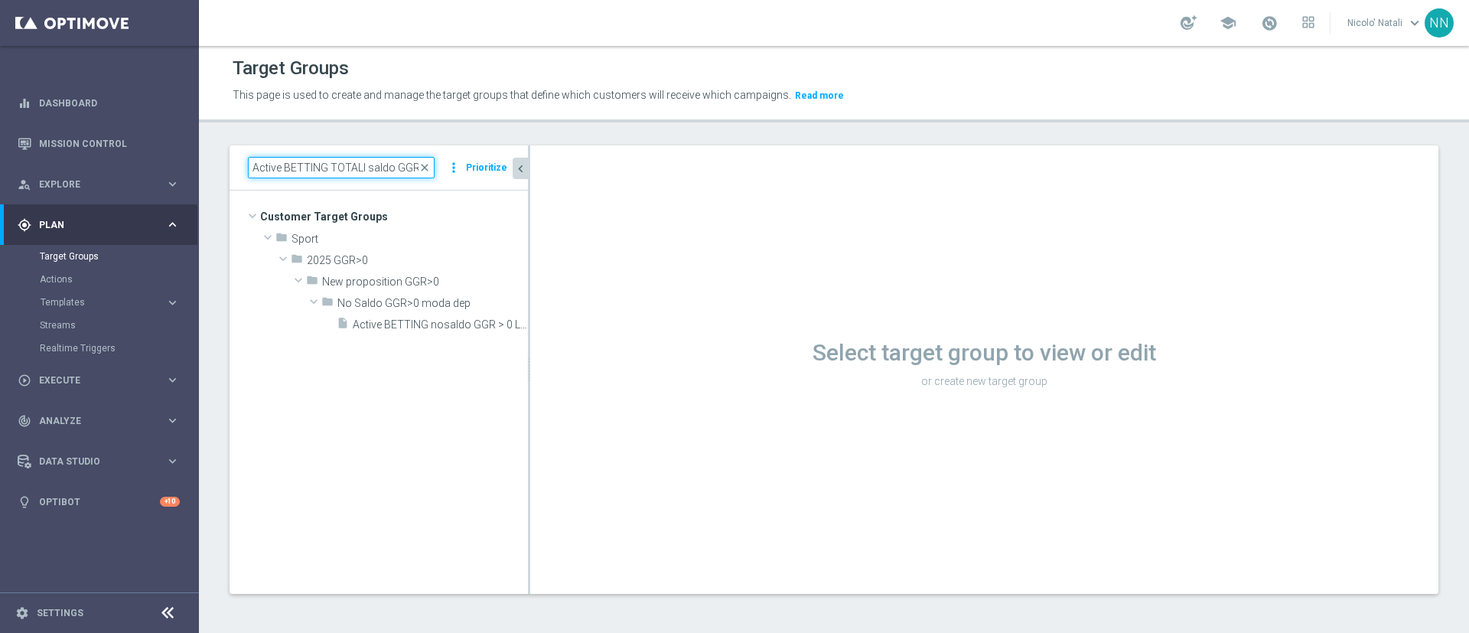
scroll to position [0, 35]
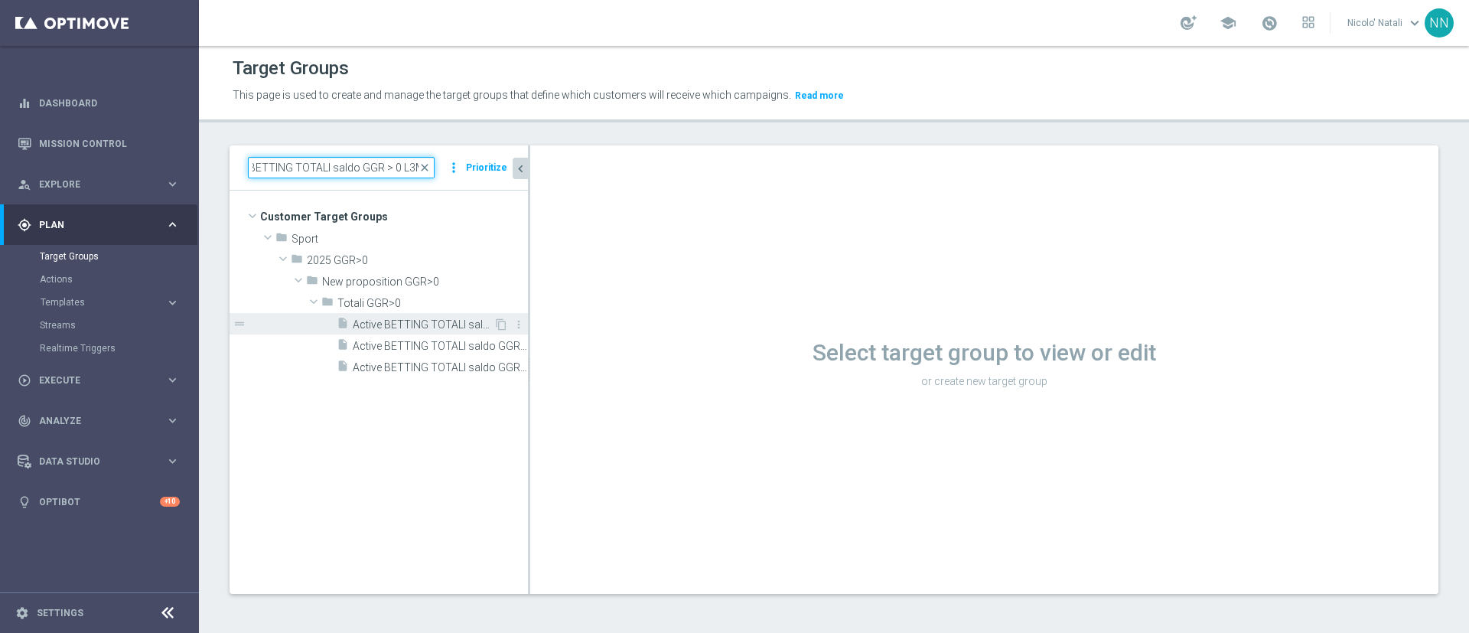
type input "Active BETTING TOTALI saldo GGR > 0 L3M"
click at [422, 319] on span "Active BETTING TOTALI saldo GGR > 0 L3M" at bounding box center [423, 324] width 141 height 13
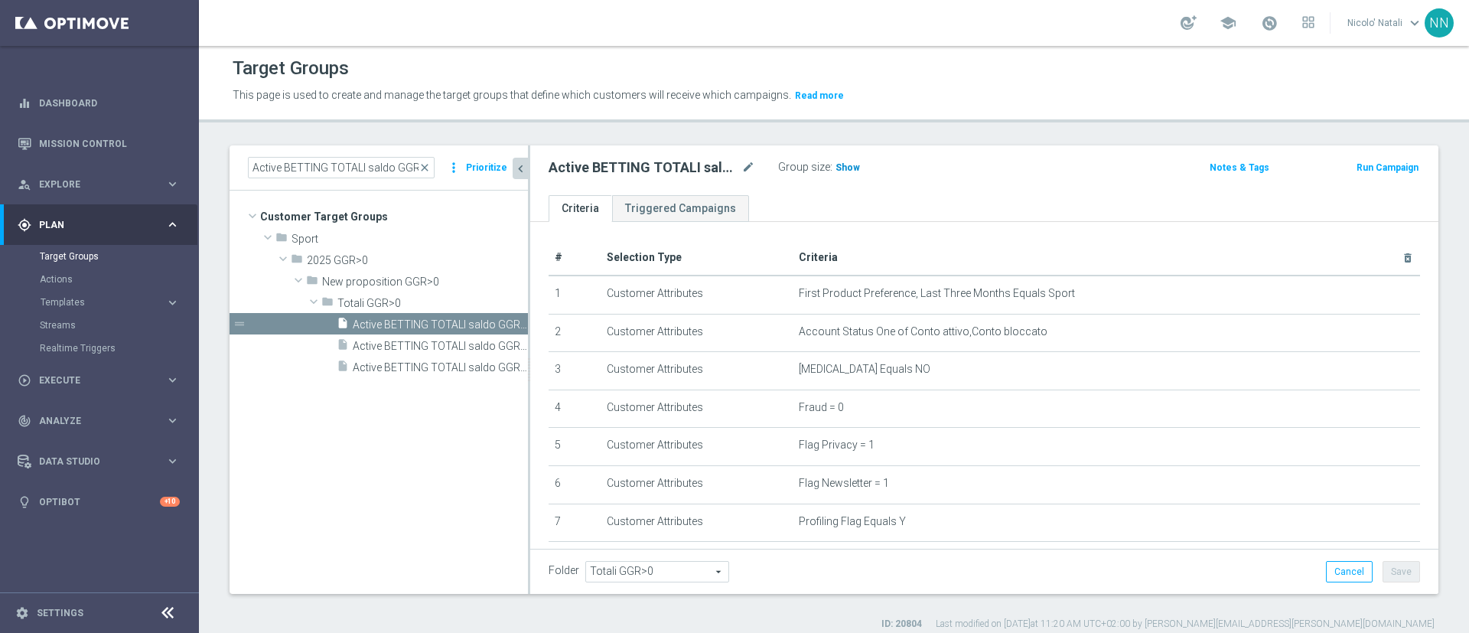
click at [839, 166] on span "Show" at bounding box center [848, 167] width 24 height 11
click at [499, 324] on icon "content_copy" at bounding box center [501, 324] width 12 height 12
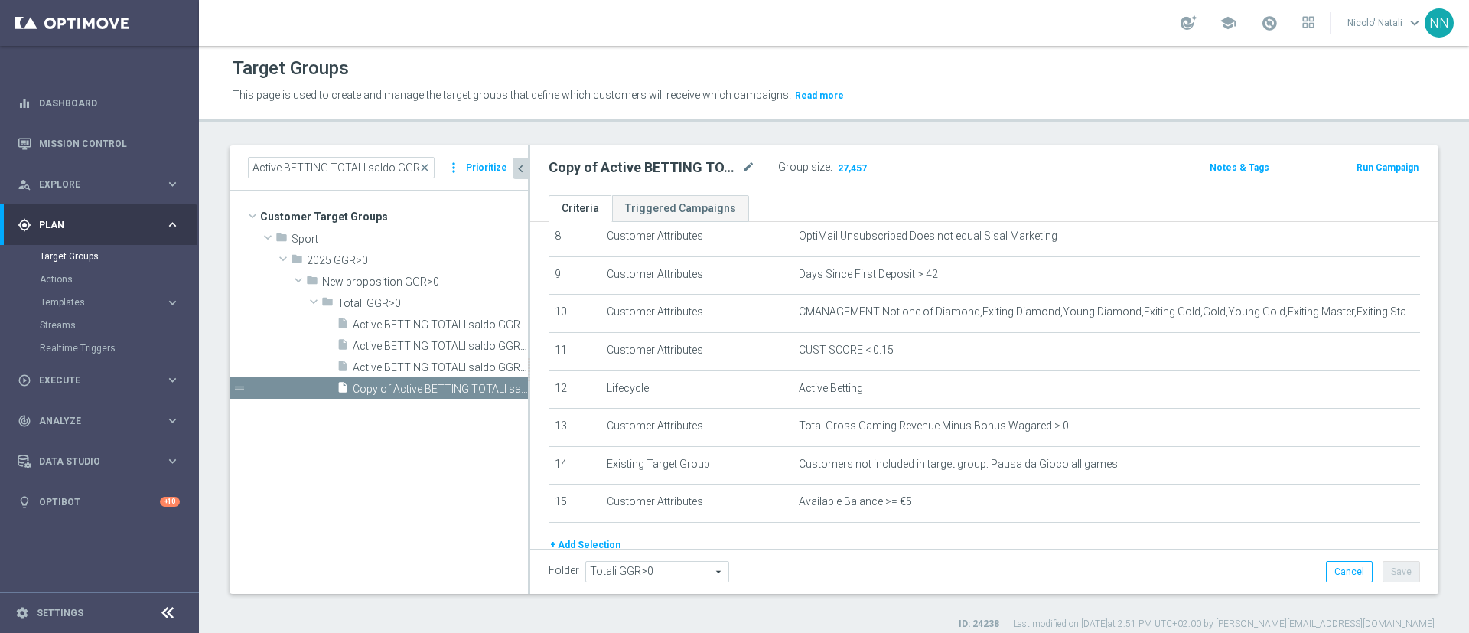
scroll to position [324, 0]
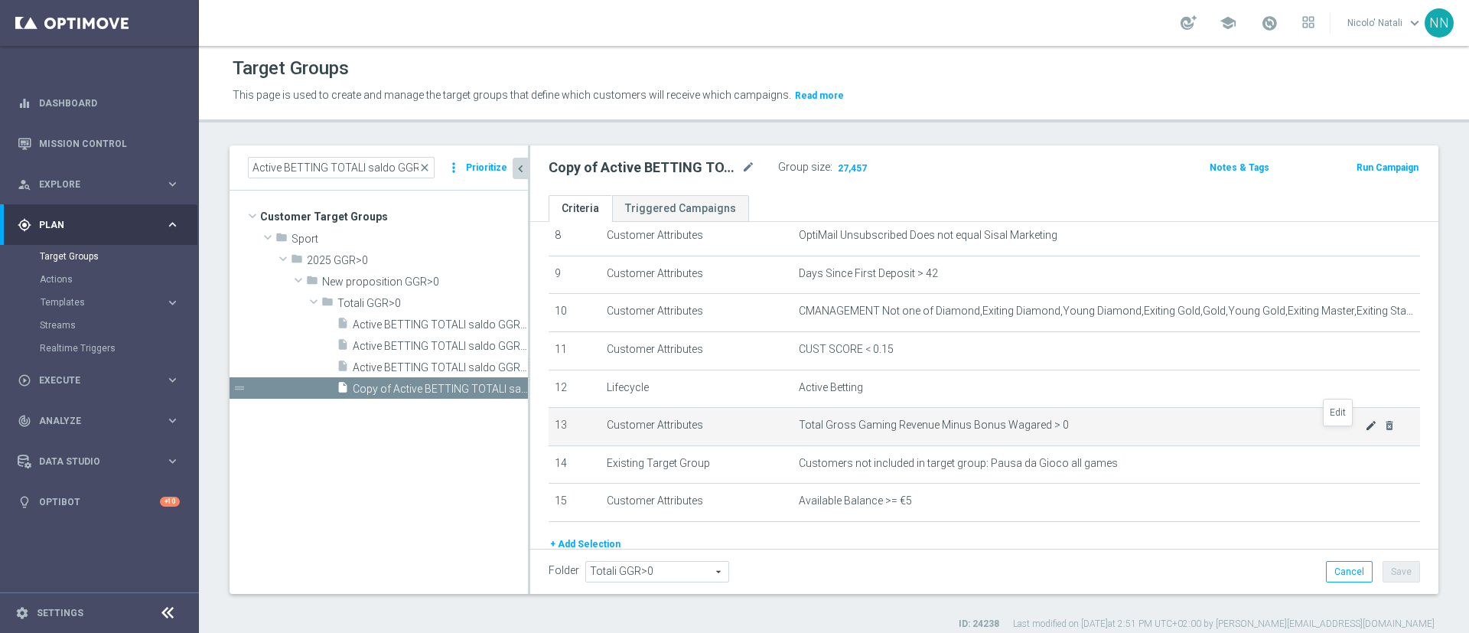
click at [1365, 431] on icon "mode_edit" at bounding box center [1371, 425] width 12 height 12
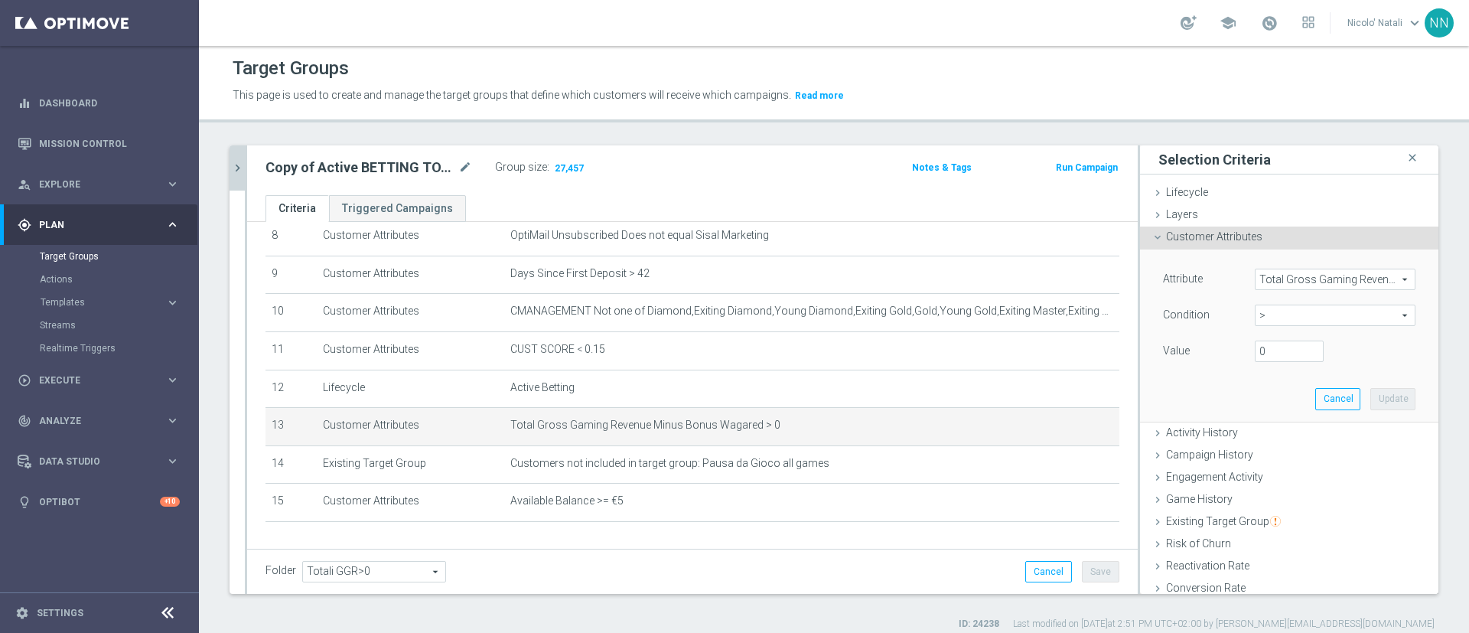
click at [1297, 312] on span ">" at bounding box center [1335, 315] width 159 height 20
click at [1283, 277] on span "Total Gross Gaming Revenue Minus Bonus Wagared" at bounding box center [1335, 279] width 159 height 20
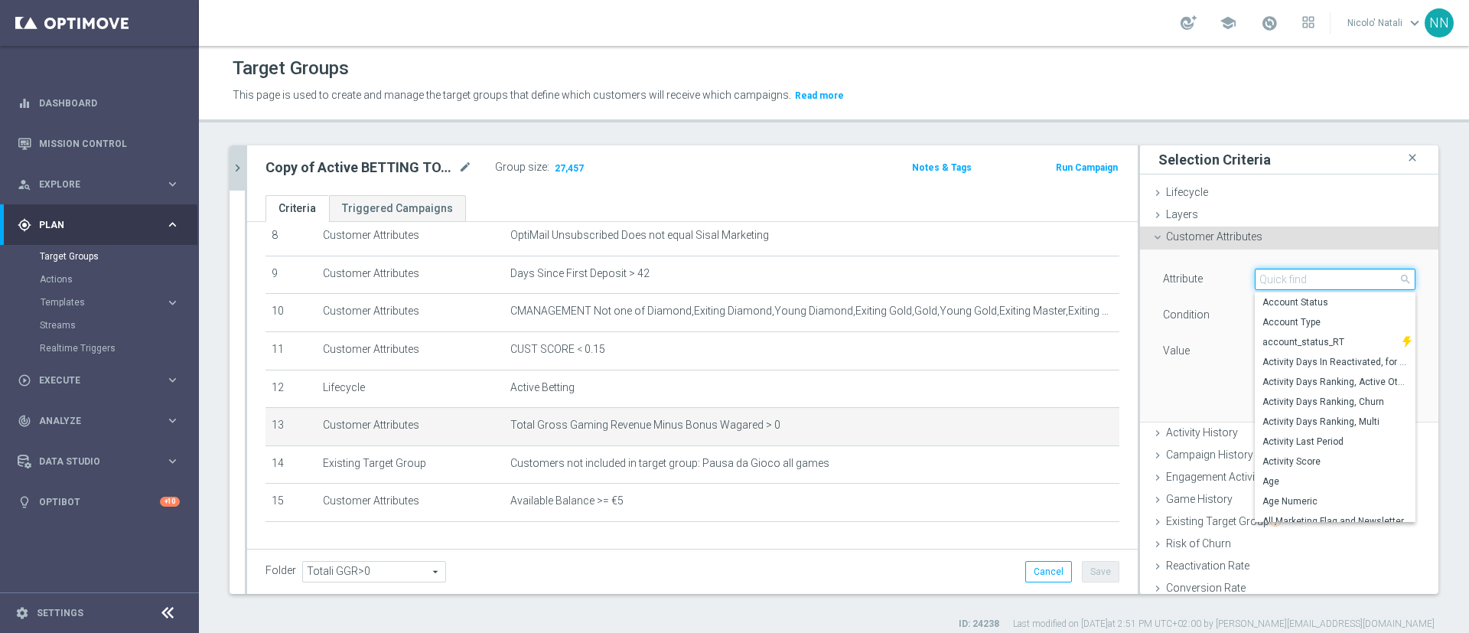
drag, startPoint x: 1283, startPoint y: 277, endPoint x: 1301, endPoint y: 277, distance: 17.6
click at [1301, 277] on input "search" at bounding box center [1335, 279] width 161 height 21
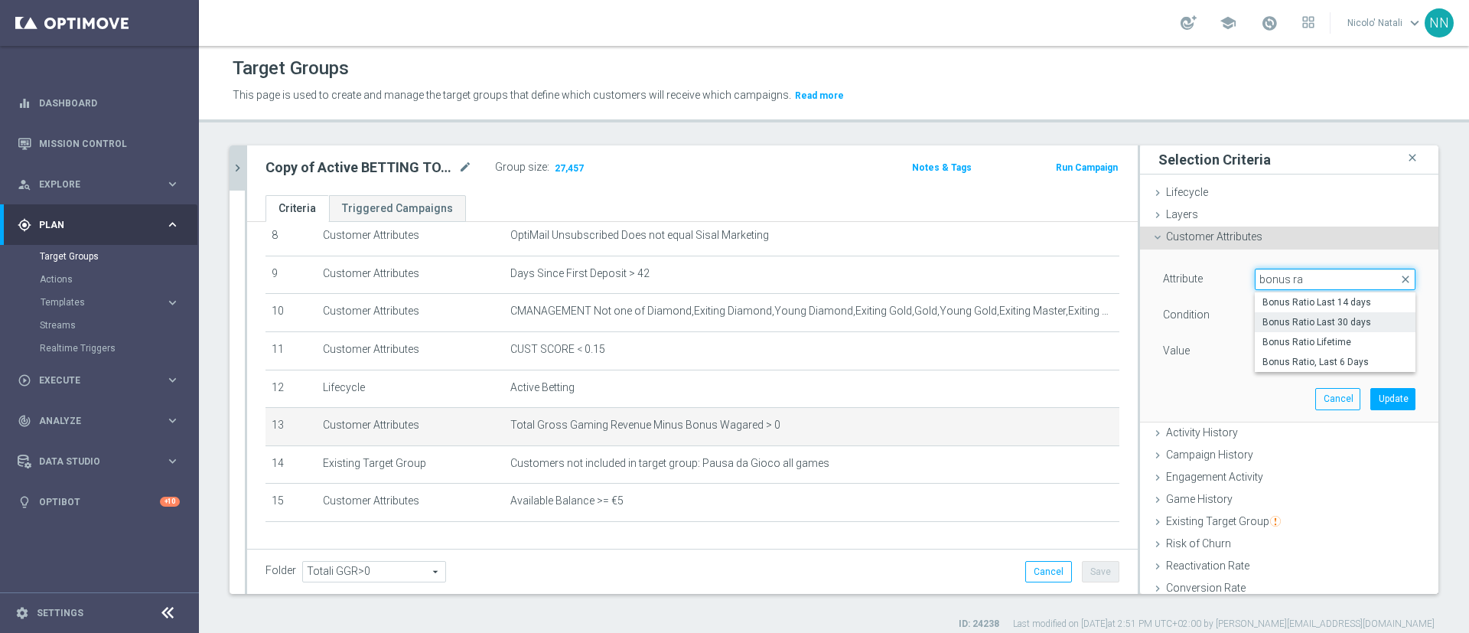
type input "bonus ra"
click at [1302, 328] on label "Bonus Ratio Last 30 days" at bounding box center [1335, 322] width 161 height 20
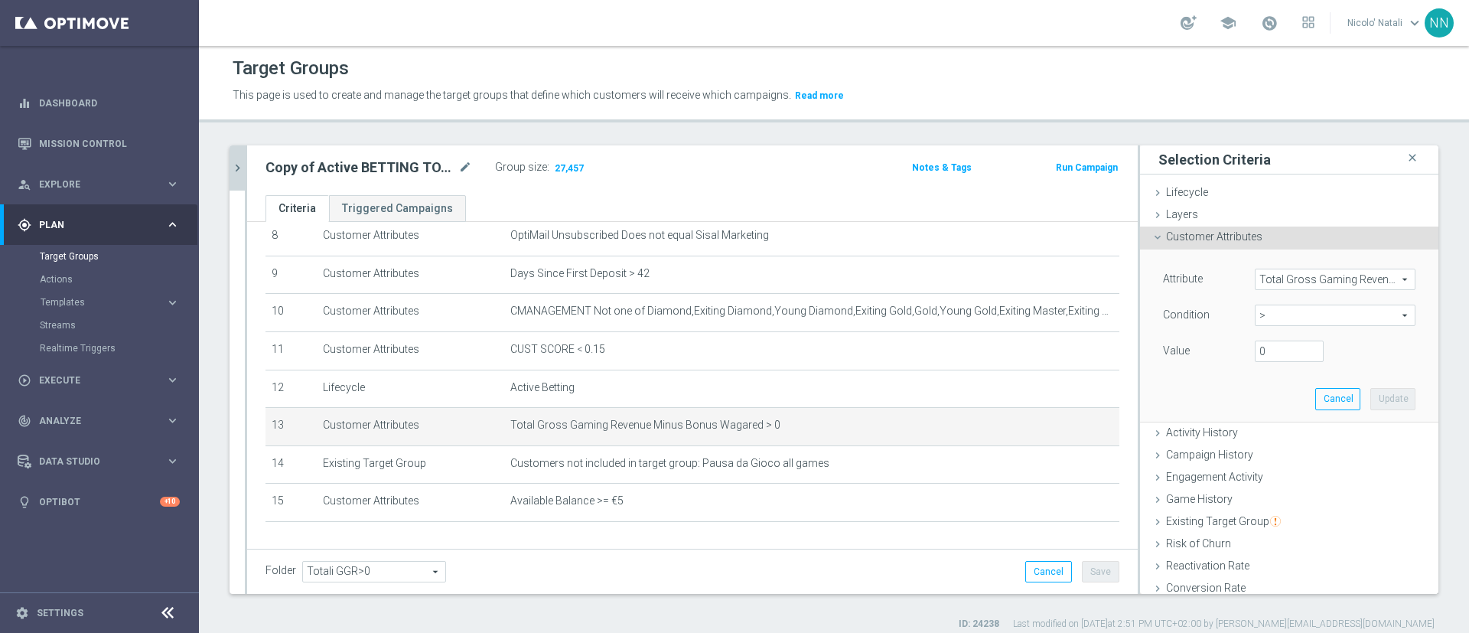
type input "Bonus Ratio Last 30 days"
type input "="
click at [1279, 318] on span "=" at bounding box center [1335, 315] width 159 height 20
click at [1263, 416] on span ">" at bounding box center [1335, 418] width 145 height 12
type input ">"
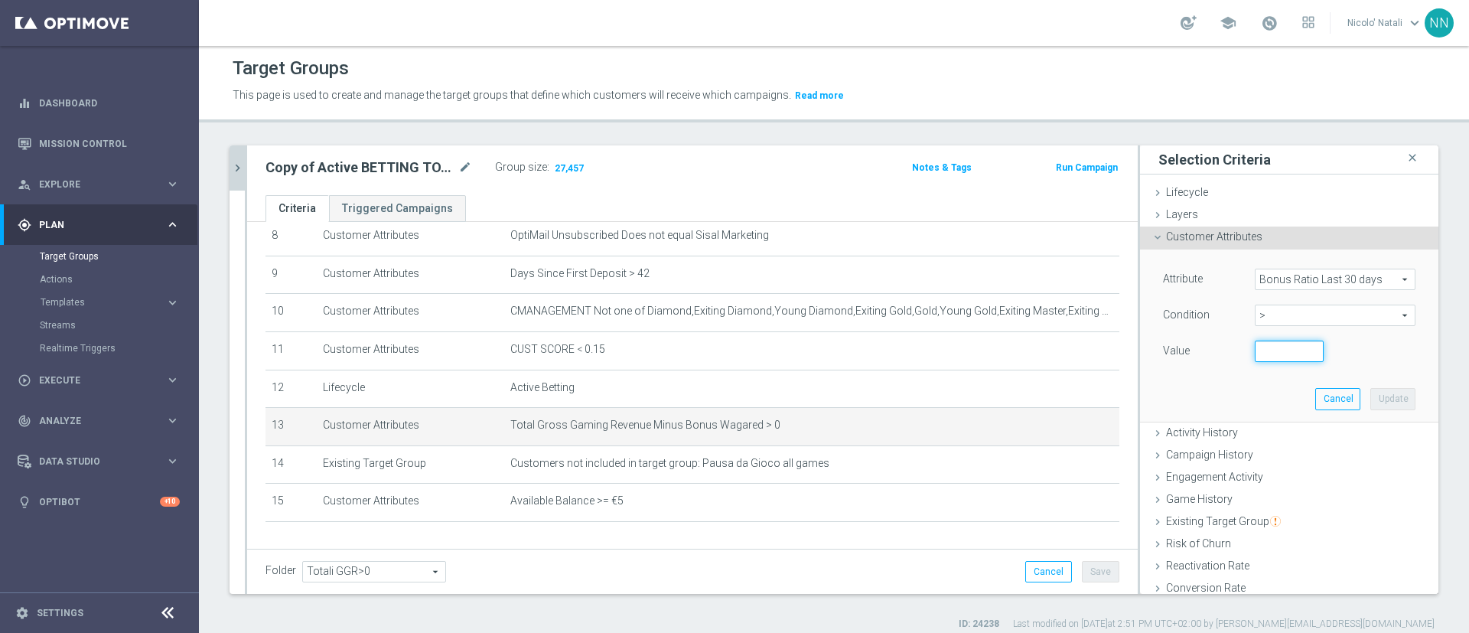
click at [1255, 347] on input "number" at bounding box center [1289, 351] width 69 height 21
type input "0.2"
click at [1370, 396] on button "Update" at bounding box center [1392, 398] width 45 height 21
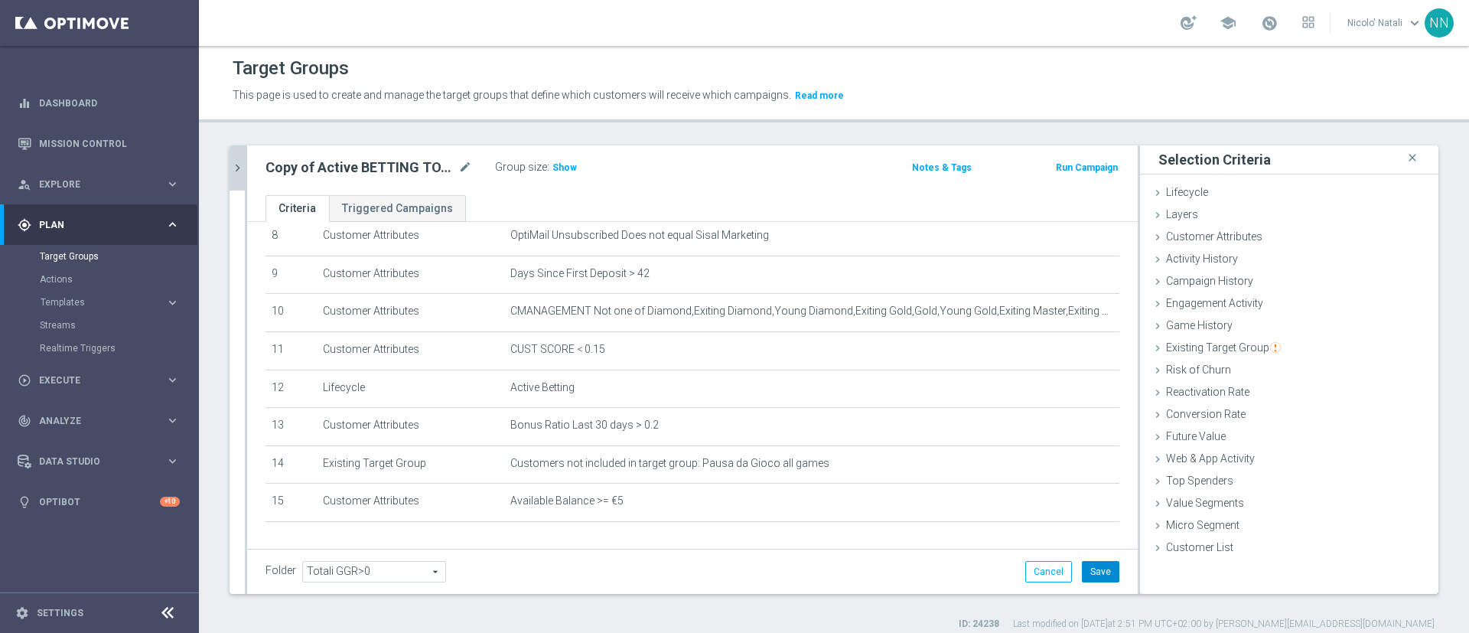
click at [1086, 572] on button "Save" at bounding box center [1100, 571] width 37 height 21
click at [567, 178] on div "Group size : Show" at bounding box center [571, 167] width 153 height 21
click at [565, 169] on span "Show" at bounding box center [564, 167] width 24 height 11
click at [471, 167] on icon "mode_edit" at bounding box center [465, 167] width 14 height 18
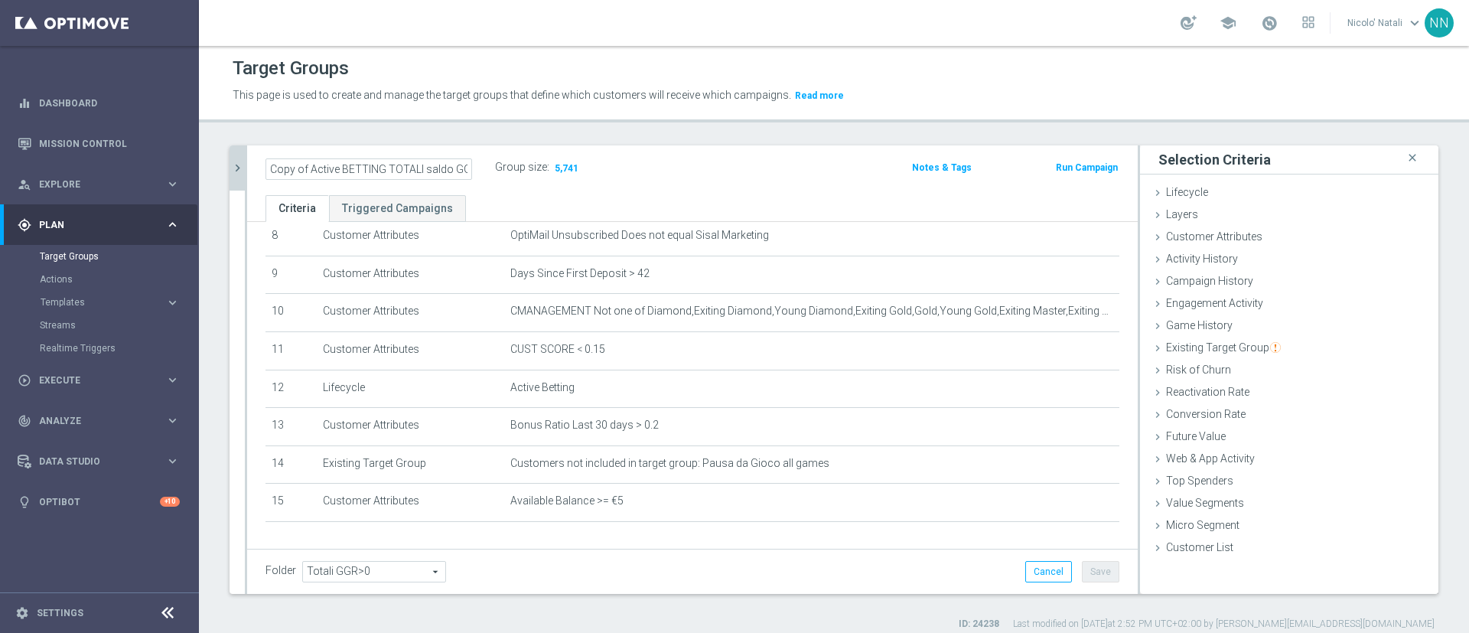
click at [339, 170] on input "Copy of Active BETTING TOTALI saldo GGR > 0 L3M" at bounding box center [369, 168] width 207 height 21
click at [449, 166] on input "BETTING TOTALI saldo GGR > 0 L3M" at bounding box center [369, 168] width 207 height 21
type input "BETTING TOTALI saldo GGR > 0 L3M Bonus ratio>0,2"
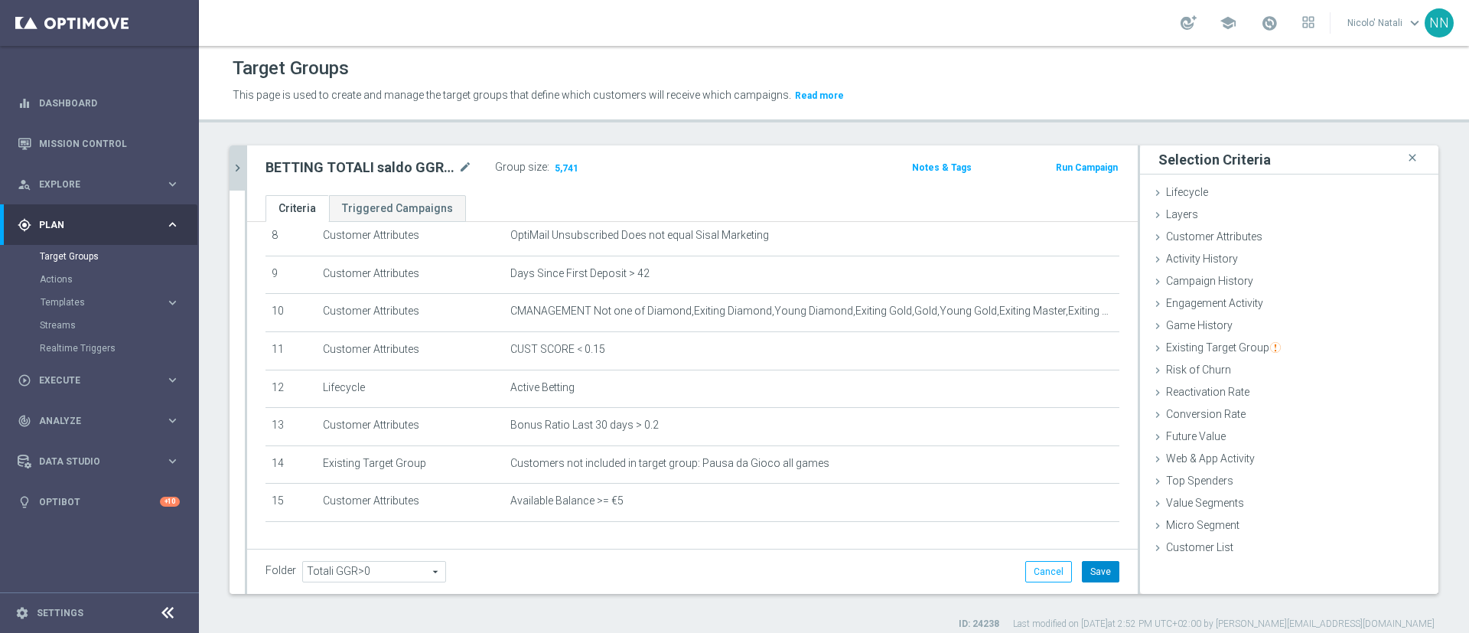
click at [1082, 578] on button "Save" at bounding box center [1100, 571] width 37 height 21
click at [465, 174] on icon "mode_edit" at bounding box center [465, 167] width 14 height 18
click at [462, 167] on icon "mode_edit" at bounding box center [465, 167] width 14 height 18
click at [562, 208] on ul "Criteria Triggered Campaigns" at bounding box center [692, 208] width 891 height 27
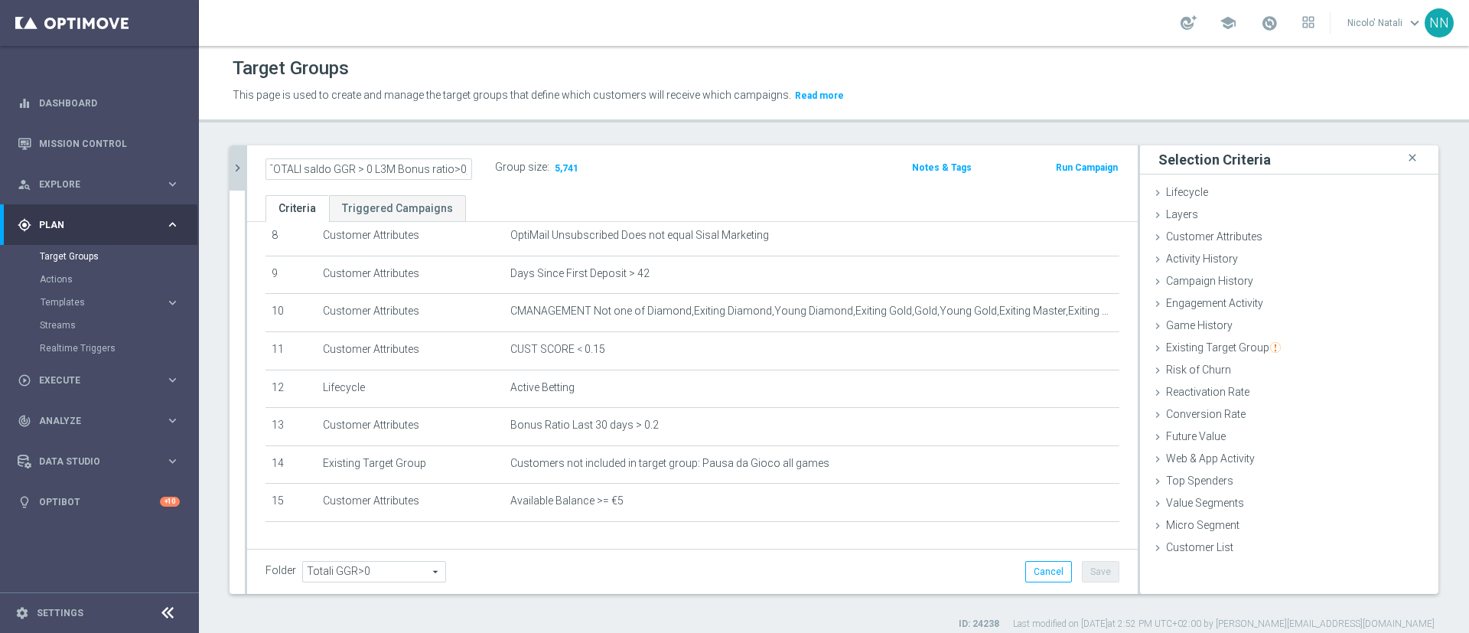
scroll to position [0, 0]
click at [459, 169] on icon "mode_edit" at bounding box center [465, 167] width 14 height 18
click at [482, 187] on div "BETTING TOTALI saldo GGR > 0 L3M Bonus ratio>0,2 Group size : 5,741 Notes & Tag…" at bounding box center [692, 170] width 891 height 50
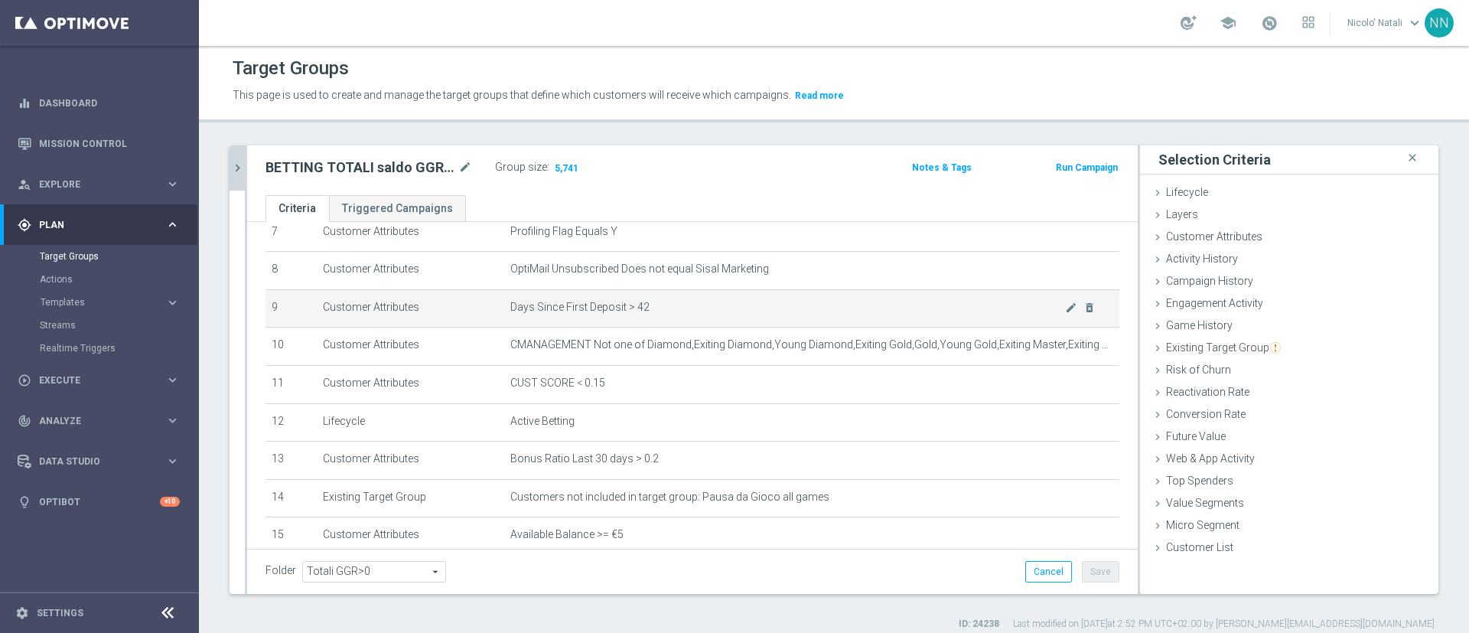
scroll to position [288, 0]
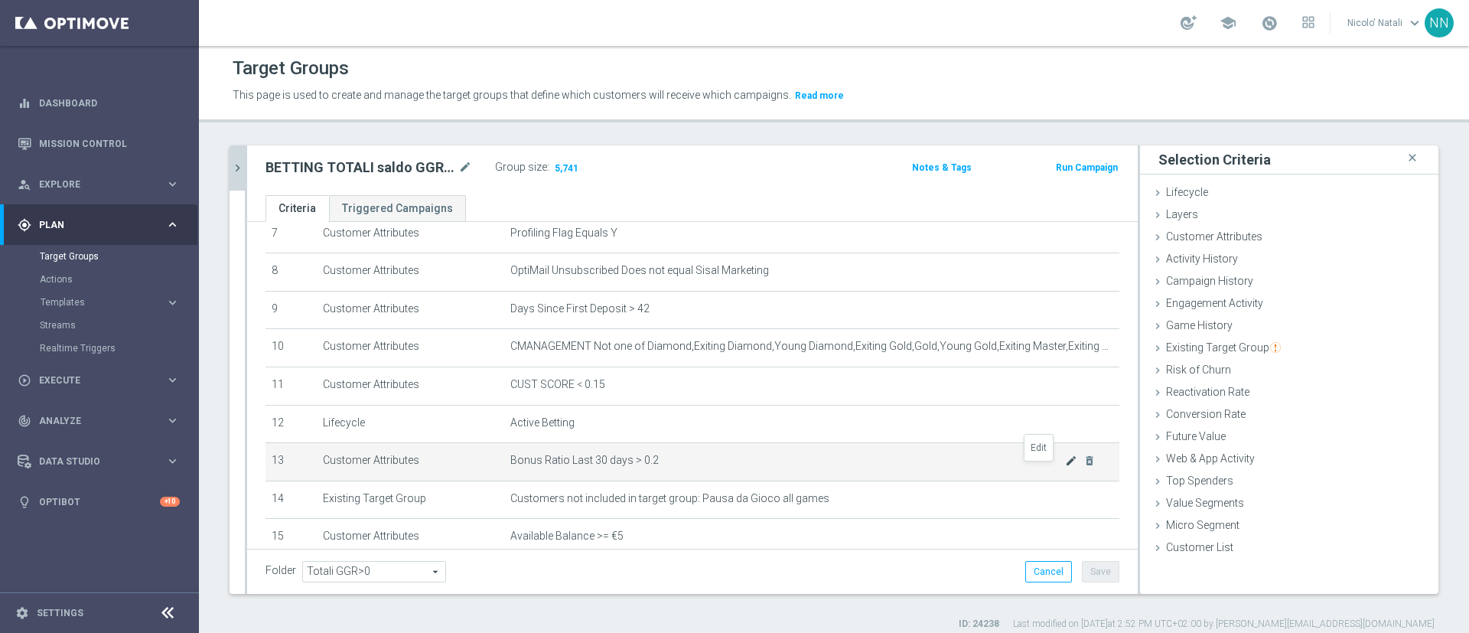
click at [1065, 467] on icon "mode_edit" at bounding box center [1071, 461] width 12 height 12
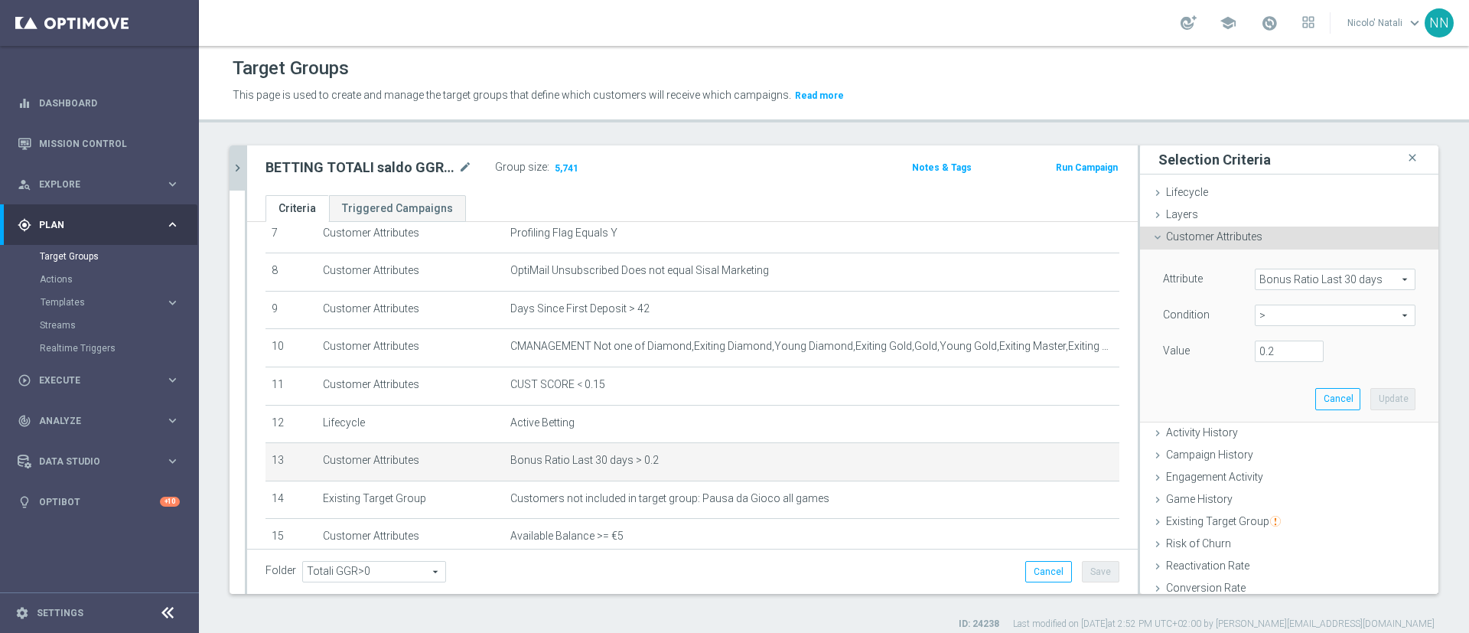
click at [1281, 316] on span ">" at bounding box center [1335, 315] width 159 height 20
click at [1263, 341] on span "<" at bounding box center [1335, 338] width 145 height 12
type input "<"
click at [1256, 346] on input "number" at bounding box center [1289, 351] width 69 height 21
type input "0.2"
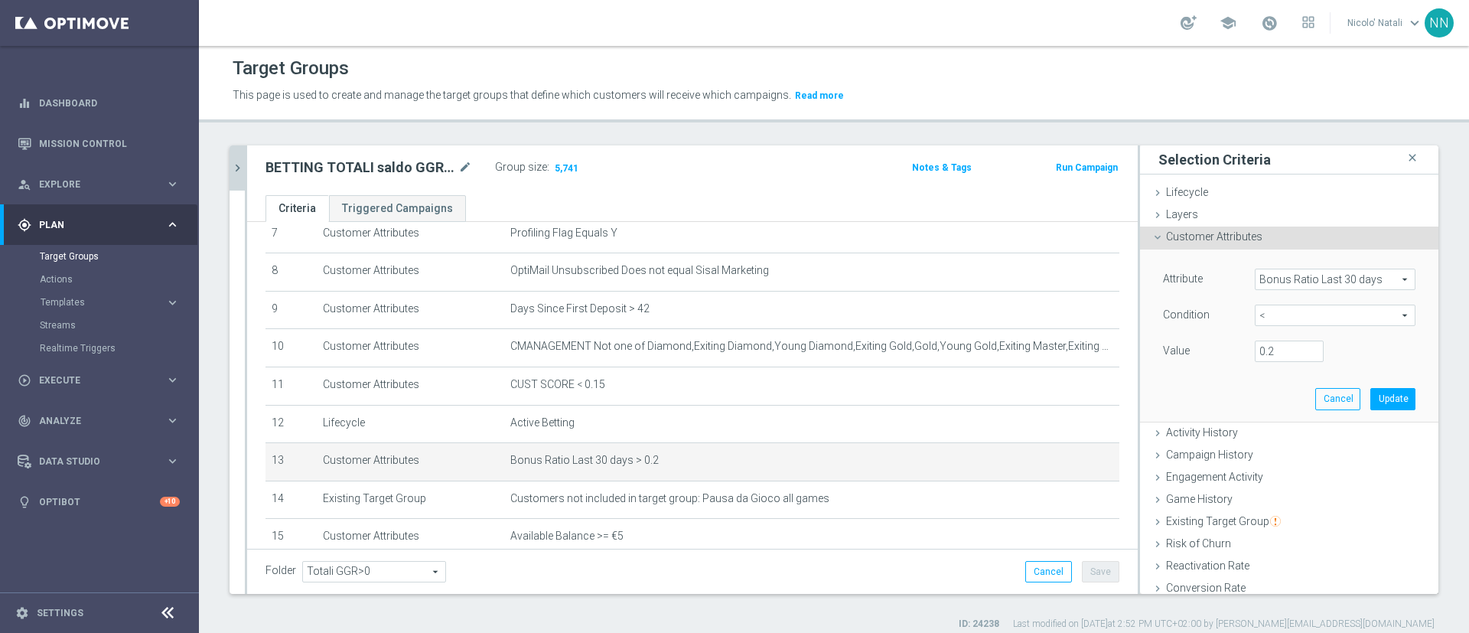
click at [1385, 402] on div "Attribute Bonus Ratio Last 30 days Bonus Ratio Last 30 days arrow_drop_down sea…" at bounding box center [1289, 334] width 275 height 171
click at [1370, 401] on button "Update" at bounding box center [1392, 398] width 45 height 21
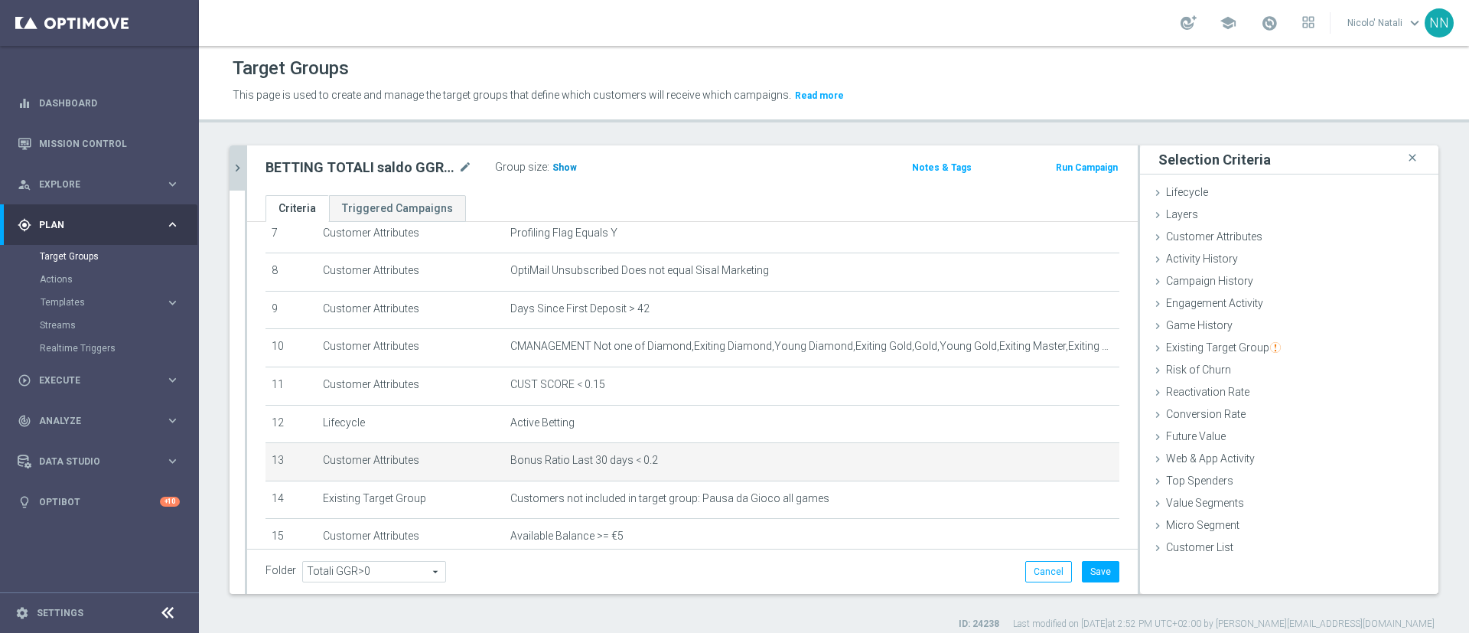
click at [558, 159] on h3 "Show" at bounding box center [565, 167] width 28 height 17
click at [1065, 467] on icon "mode_edit" at bounding box center [1071, 461] width 12 height 12
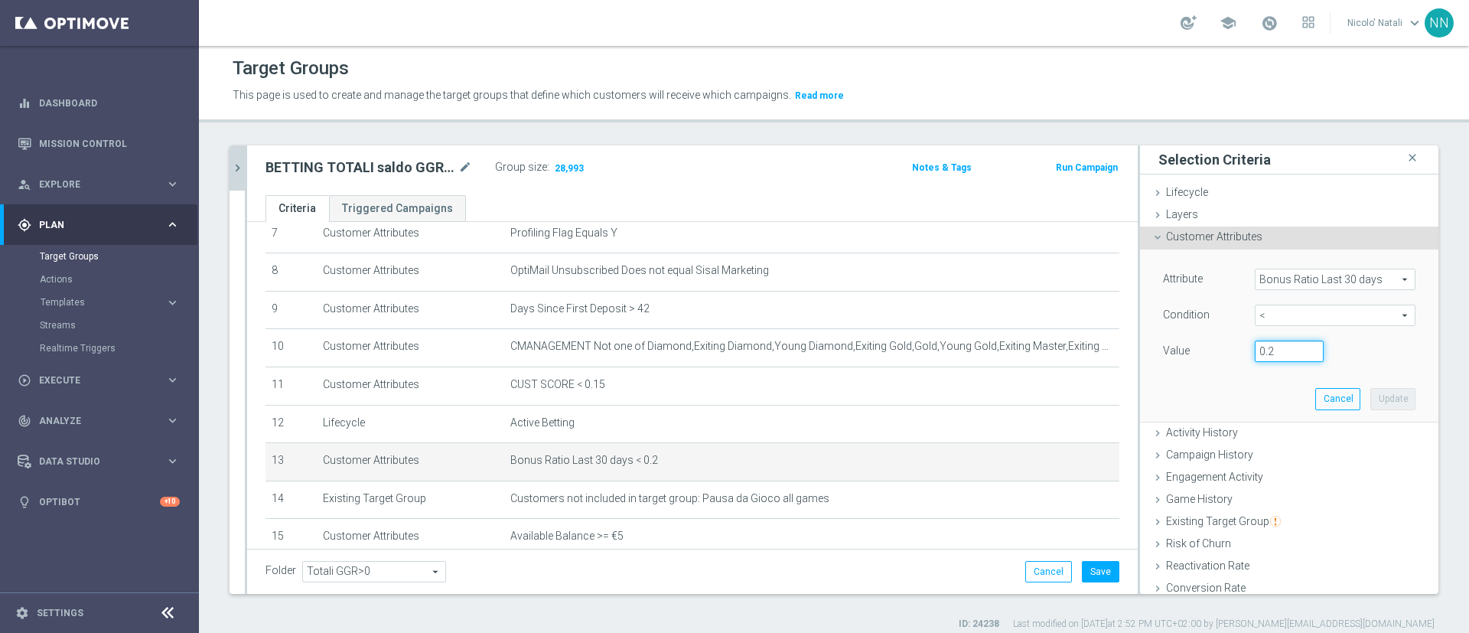
click at [1268, 348] on input "0.2" at bounding box center [1289, 351] width 69 height 21
type input "0.25"
click at [1370, 407] on button "Update" at bounding box center [1392, 398] width 45 height 21
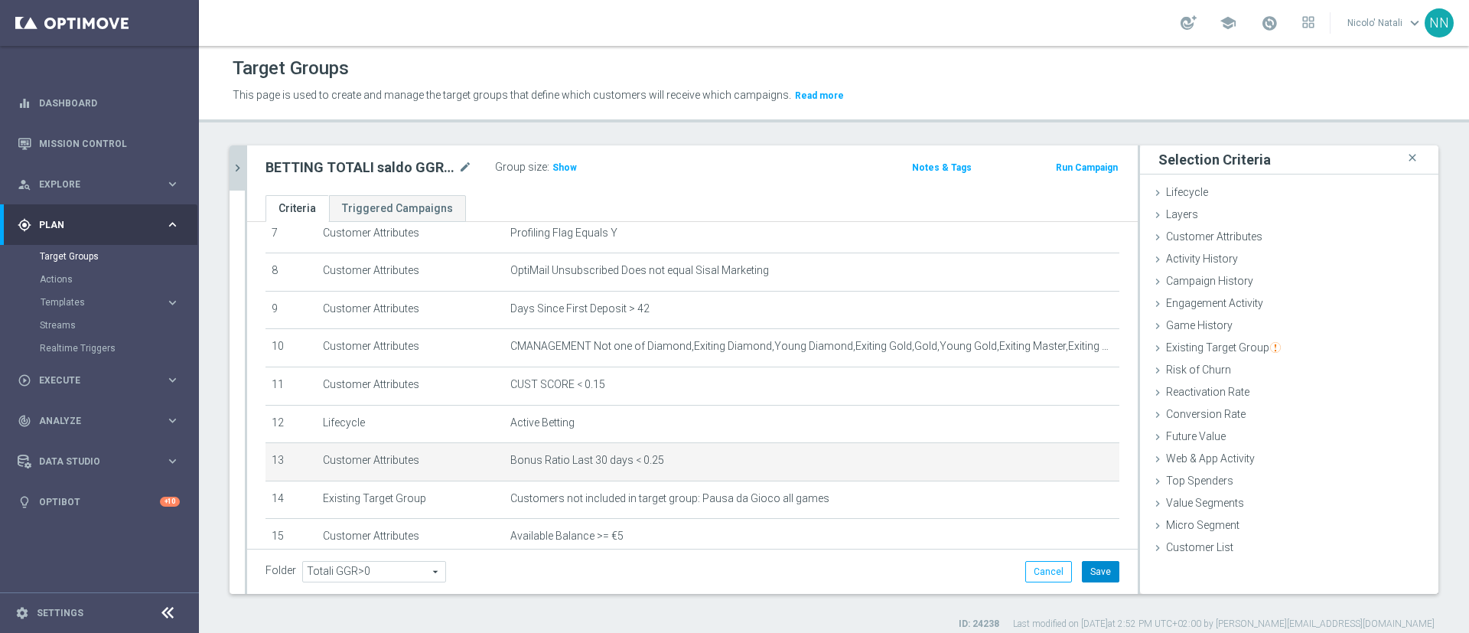
click at [1086, 575] on button "Save" at bounding box center [1100, 571] width 37 height 21
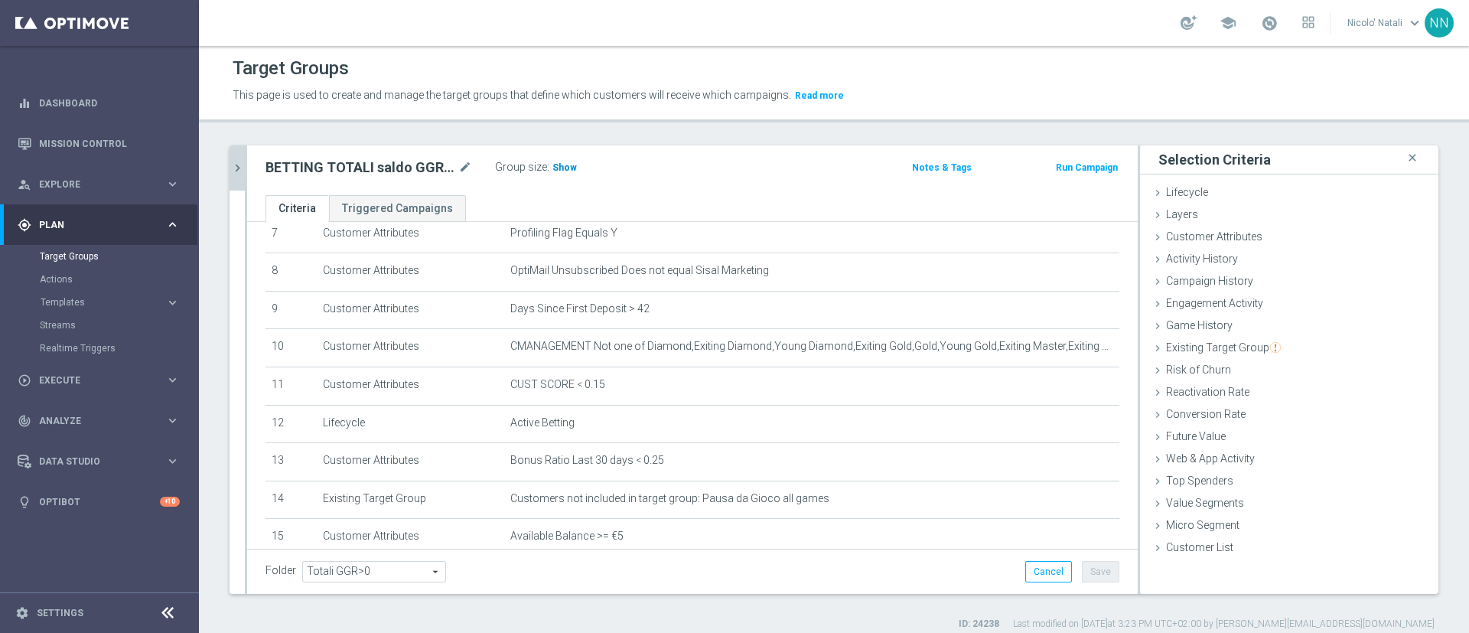
click at [562, 161] on h3 "Show" at bounding box center [565, 167] width 28 height 17
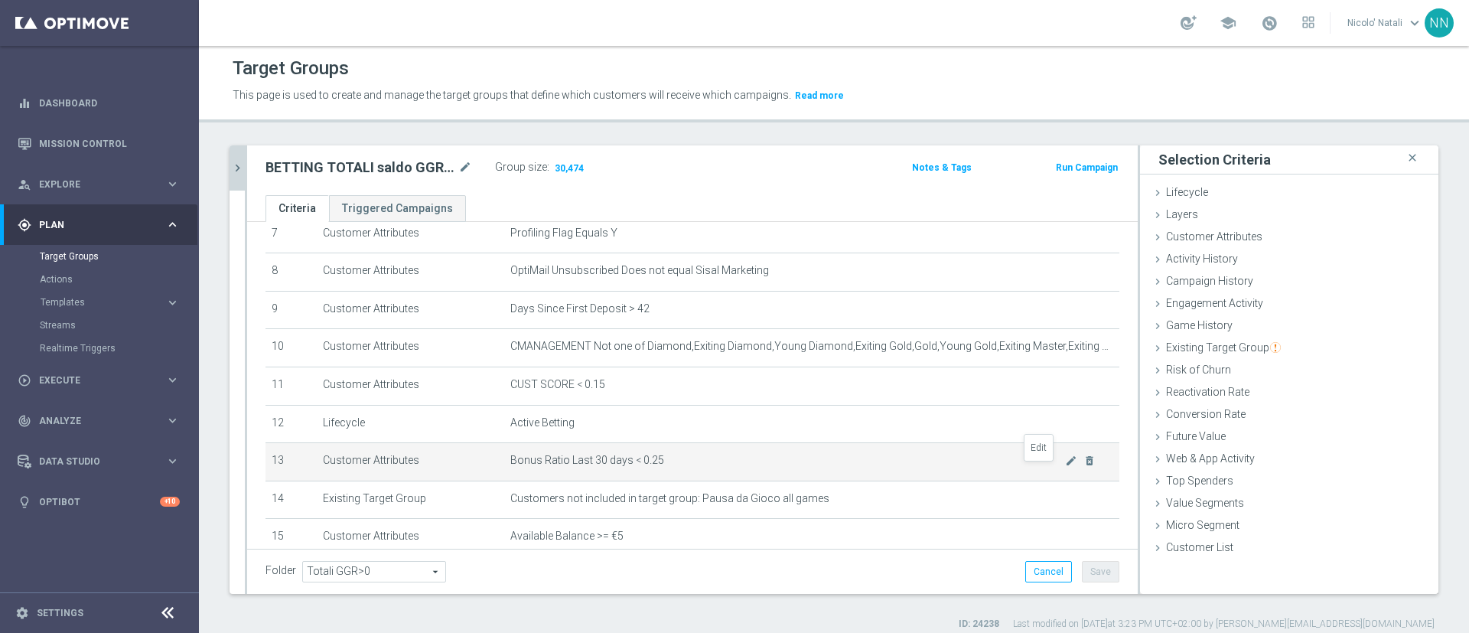
click at [1031, 467] on span "Bonus Ratio Last 30 days < 0.25" at bounding box center [787, 460] width 555 height 13
click at [1065, 467] on icon "mode_edit" at bounding box center [1071, 461] width 12 height 12
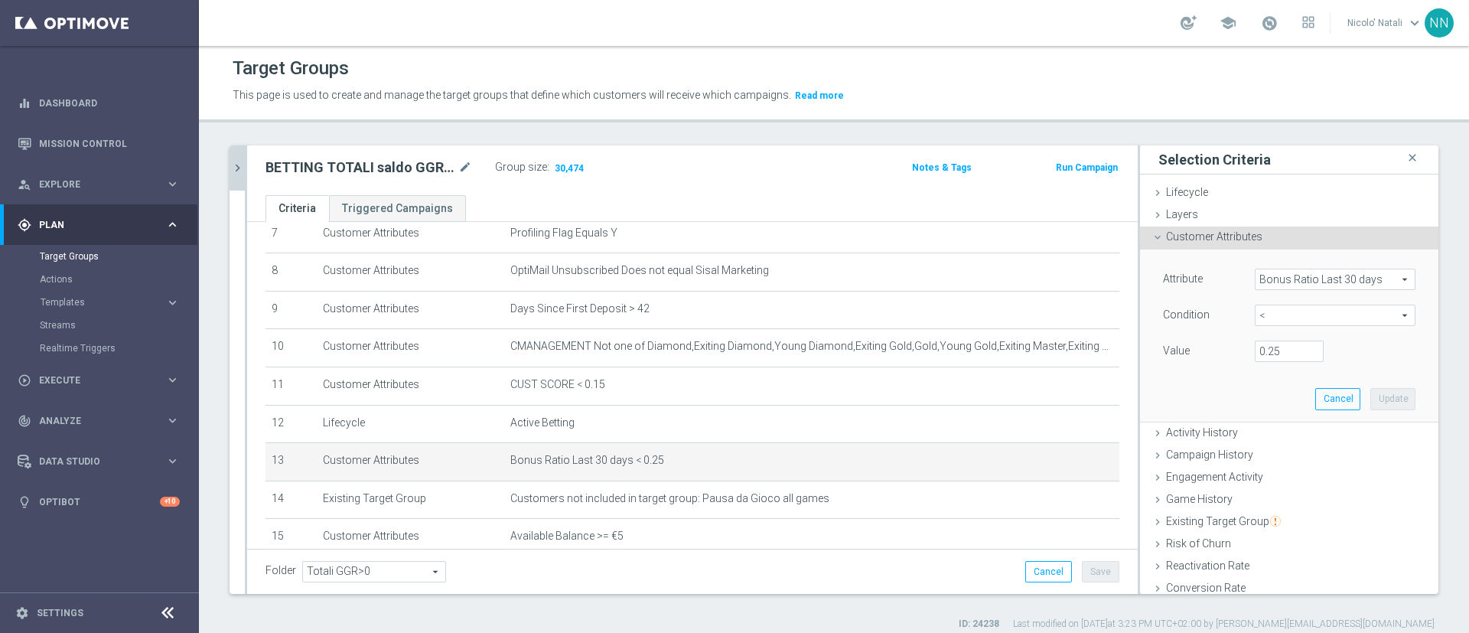
click at [1300, 272] on span "Bonus Ratio Last 30 days" at bounding box center [1335, 279] width 159 height 20
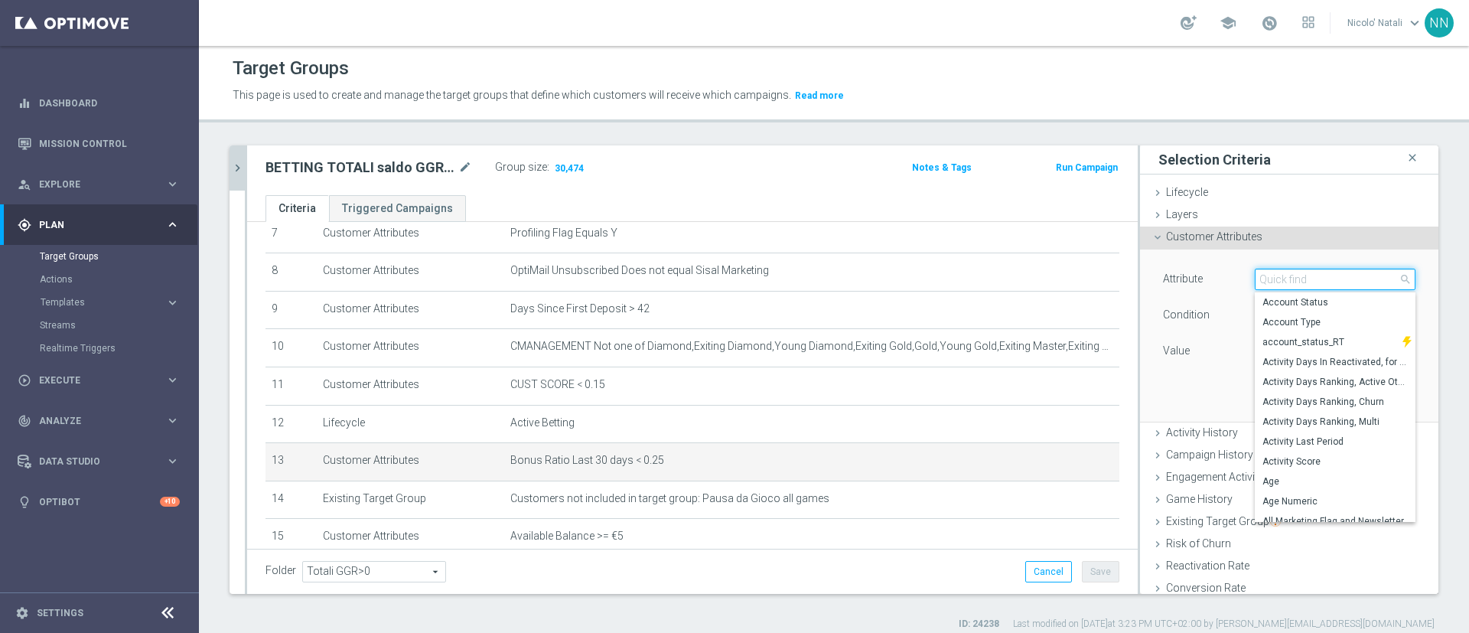
click at [1300, 272] on input "search" at bounding box center [1335, 279] width 161 height 21
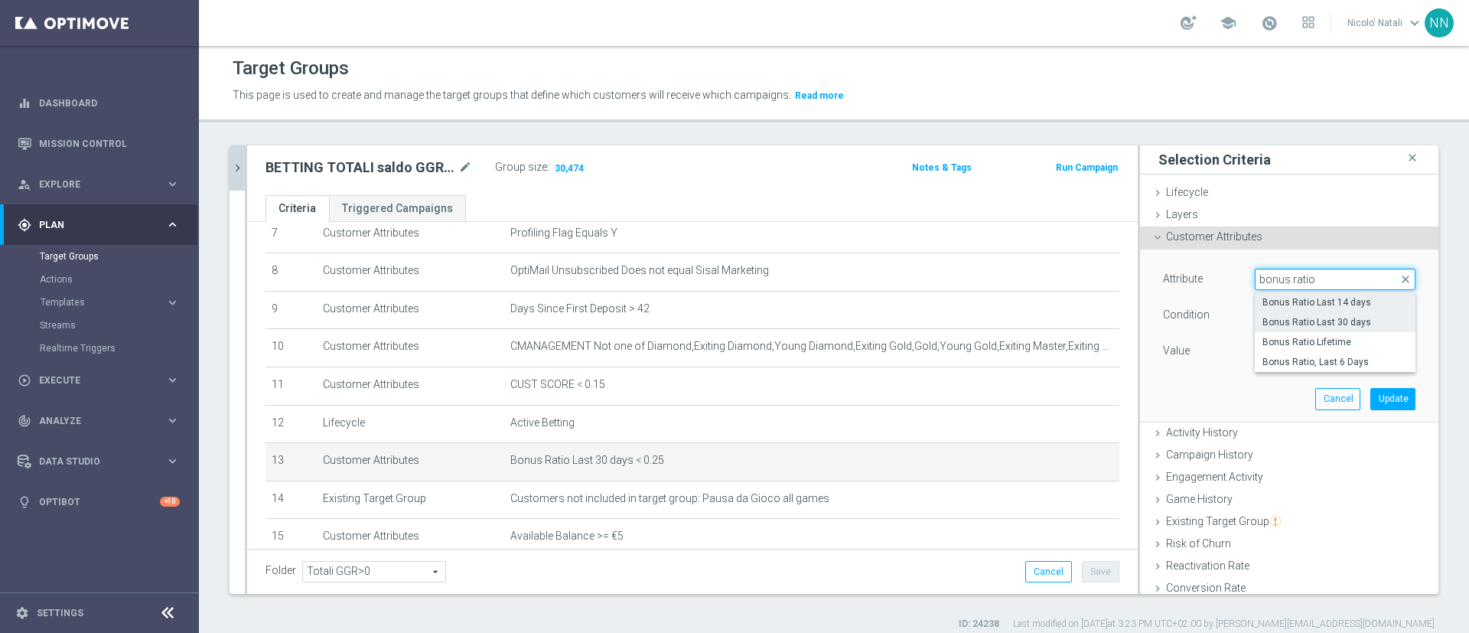
type input "bonus ratio"
click at [1301, 294] on label "Bonus Ratio Last 14 days" at bounding box center [1335, 302] width 161 height 20
type input "Bonus Ratio Last 14 days"
type input "="
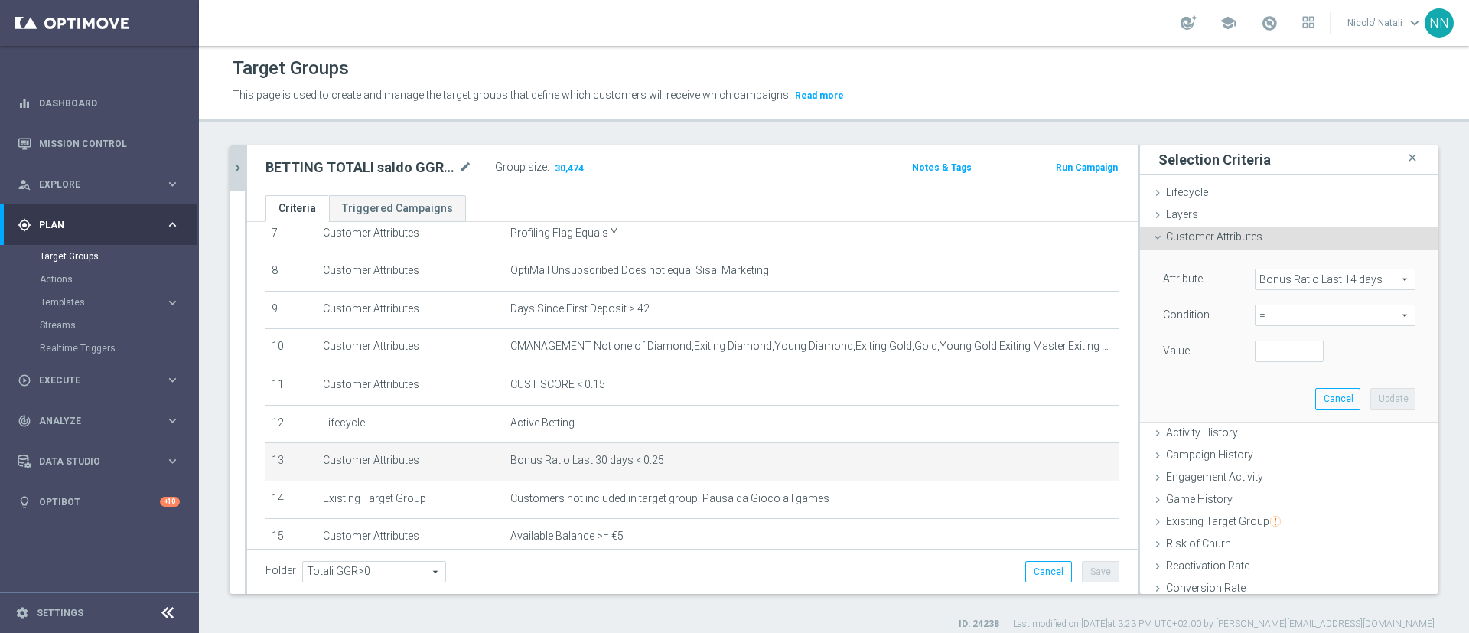
click at [1286, 314] on span "=" at bounding box center [1335, 315] width 159 height 20
click at [1263, 341] on span "<" at bounding box center [1335, 338] width 145 height 12
type input "<"
click at [1259, 345] on input "number" at bounding box center [1289, 351] width 69 height 21
type input "0.20"
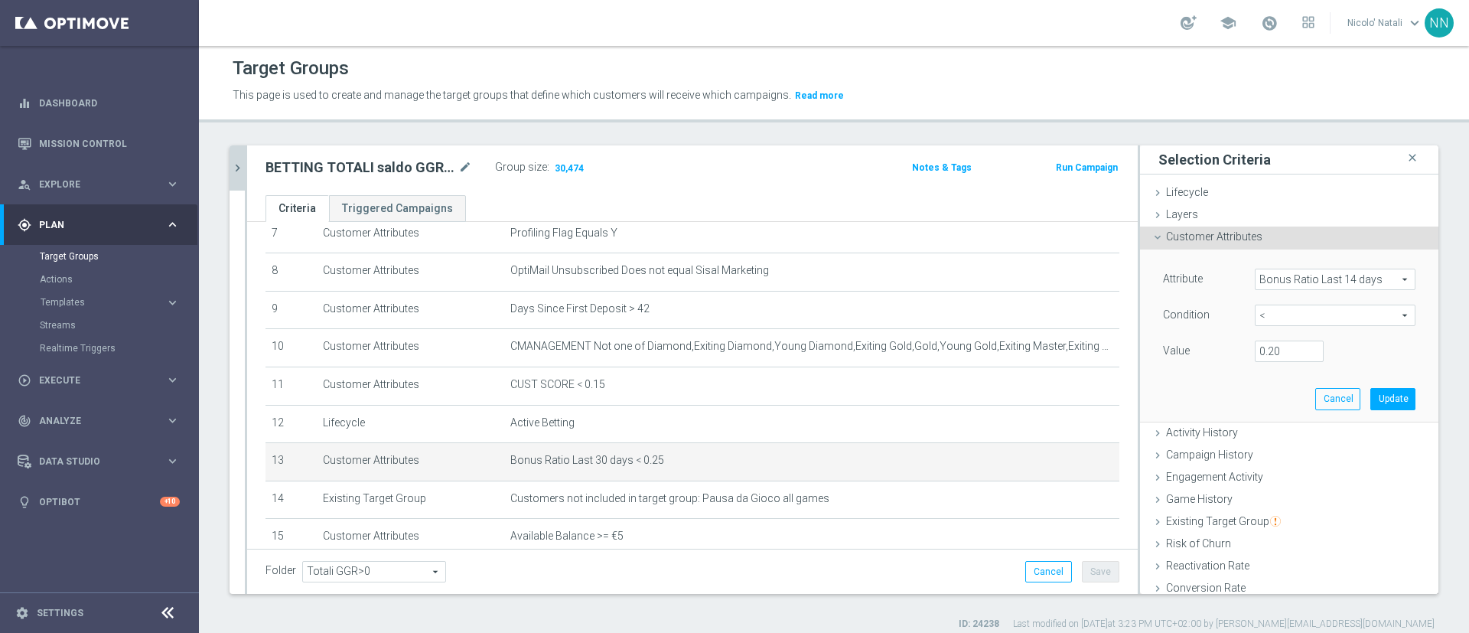
click at [1334, 394] on div "Cancel Update" at bounding box center [1365, 398] width 100 height 21
click at [1370, 394] on button "Update" at bounding box center [1392, 398] width 45 height 21
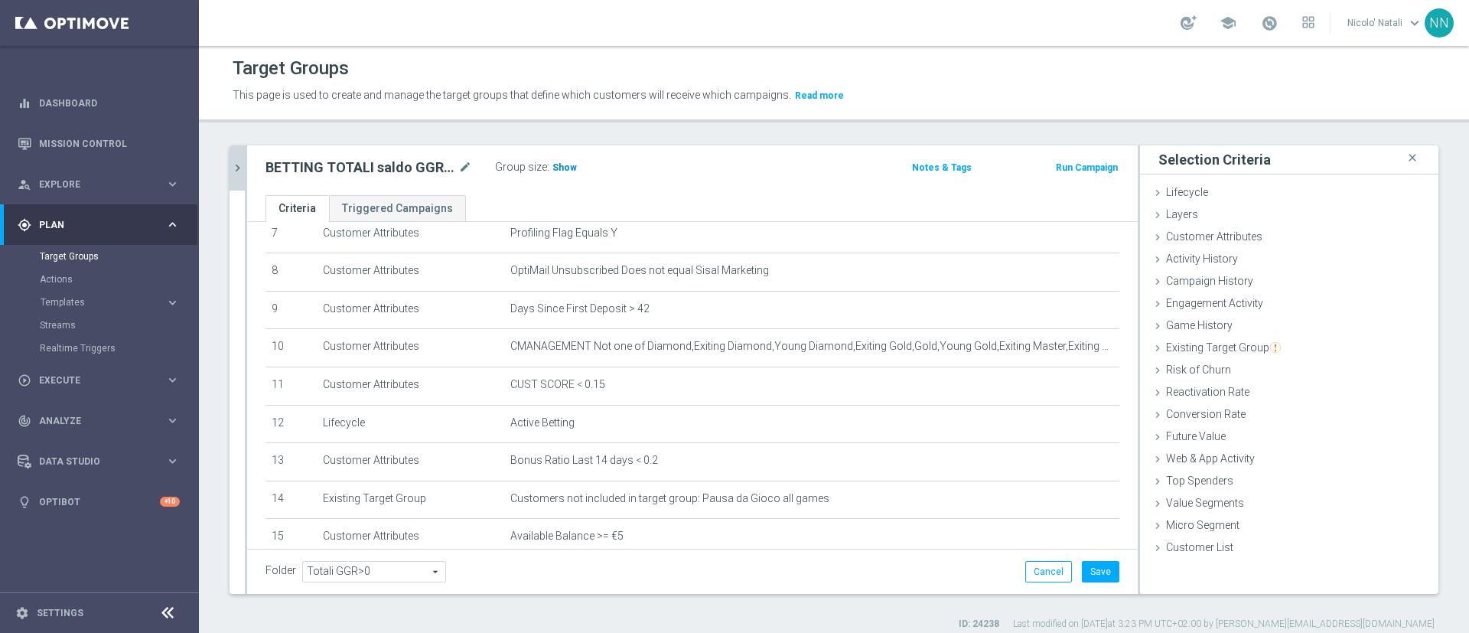
click at [569, 166] on span "Show" at bounding box center [564, 167] width 24 height 11
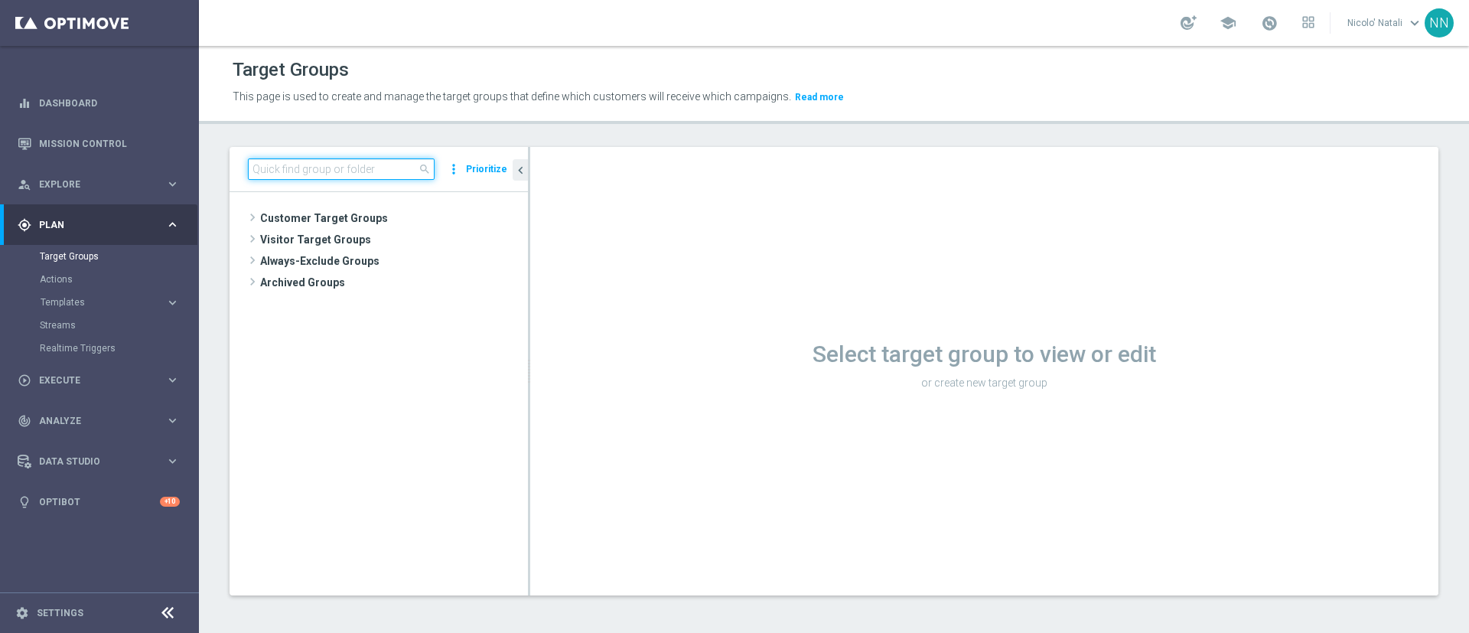
click at [380, 165] on input at bounding box center [341, 168] width 187 height 21
paste input "Active BETTING saldo Totali GGR+ >0 and bonus ratio <0.2"
click at [380, 165] on input "Active BETTING saldo Totali GGR+ >0 and bonus ratio <0.2" at bounding box center [341, 168] width 187 height 21
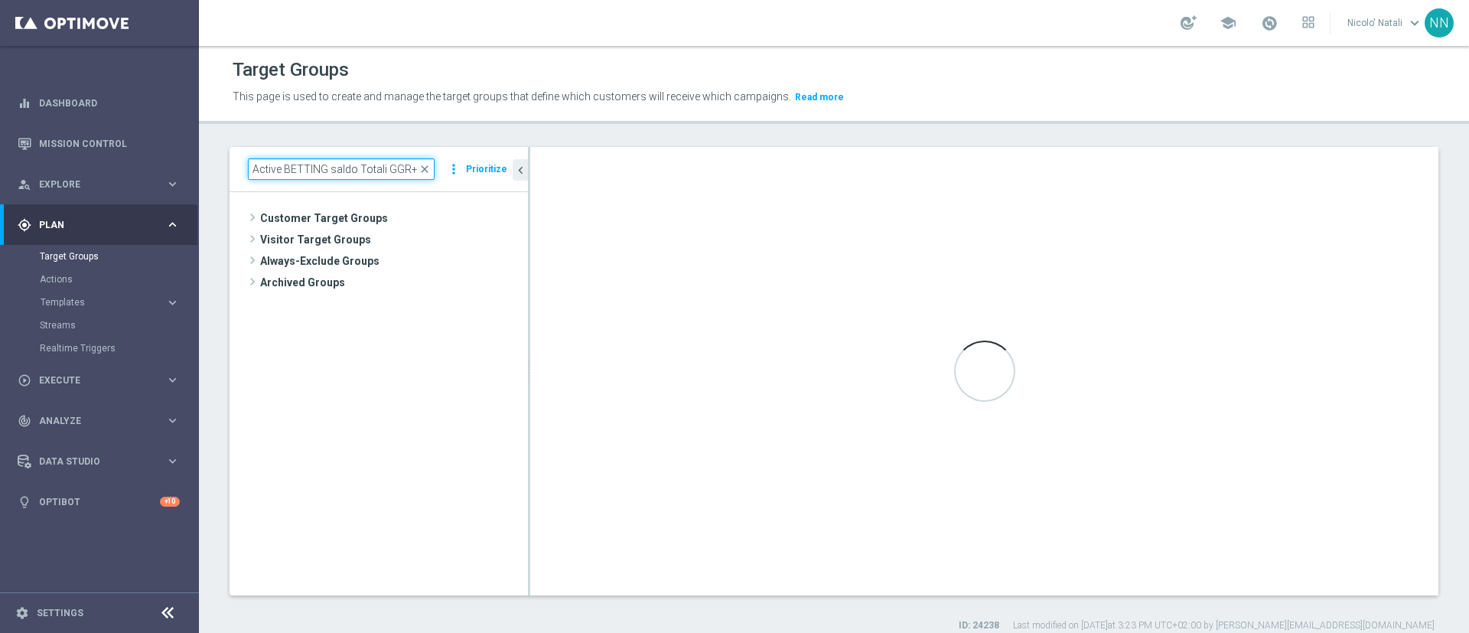
scroll to position [0, 104]
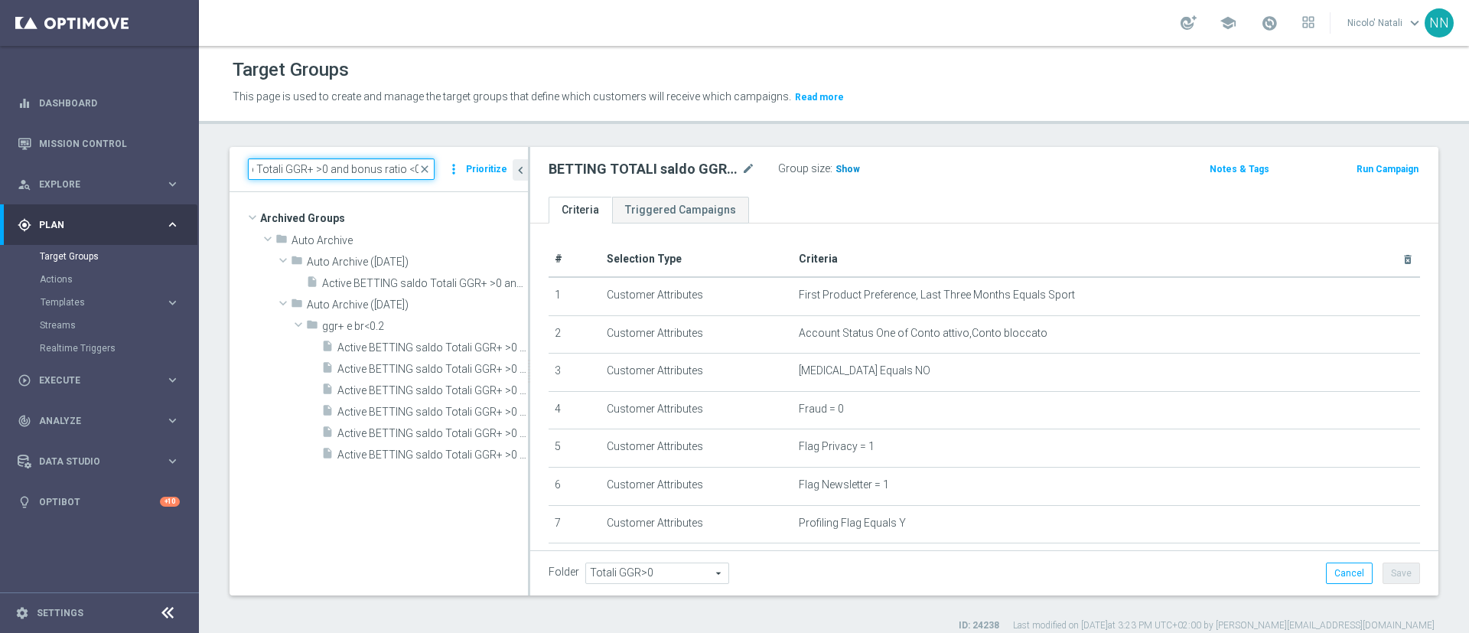
type input "Active BETTING saldo Totali GGR+ >0 and bonus ratio <0.2"
click at [842, 162] on h3 "Show" at bounding box center [848, 169] width 28 height 17
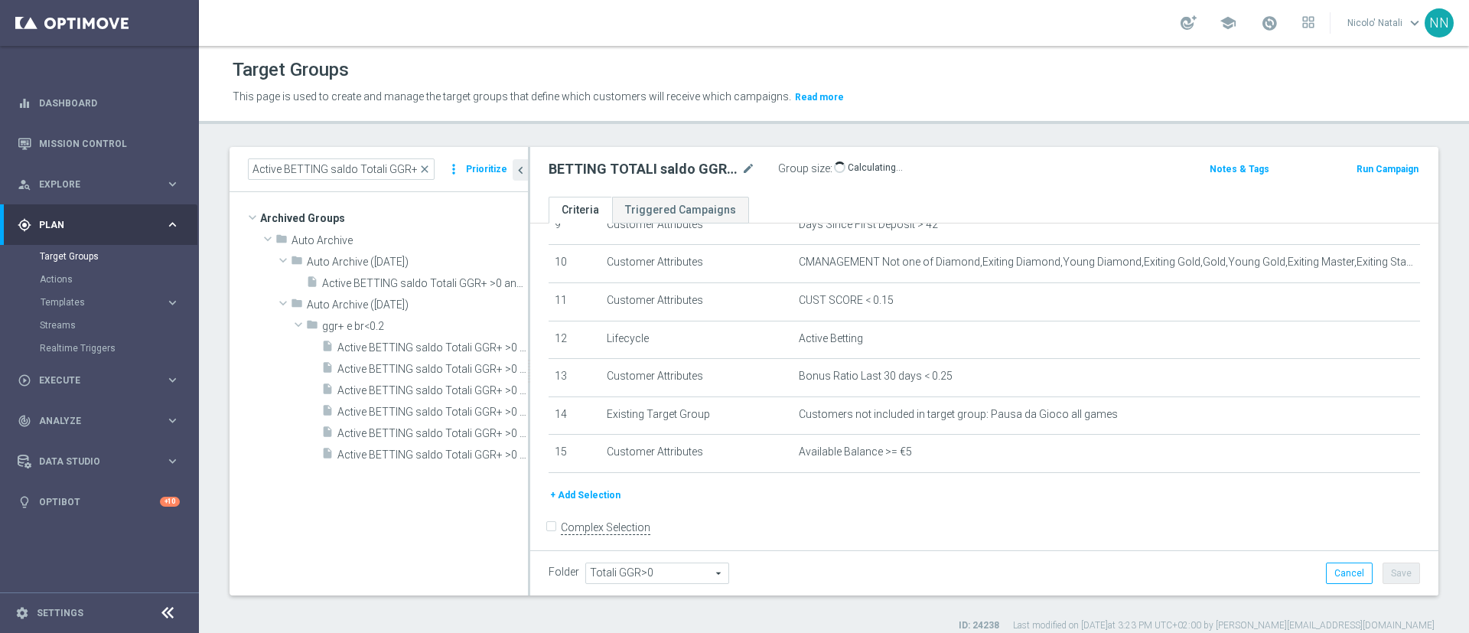
scroll to position [376, 0]
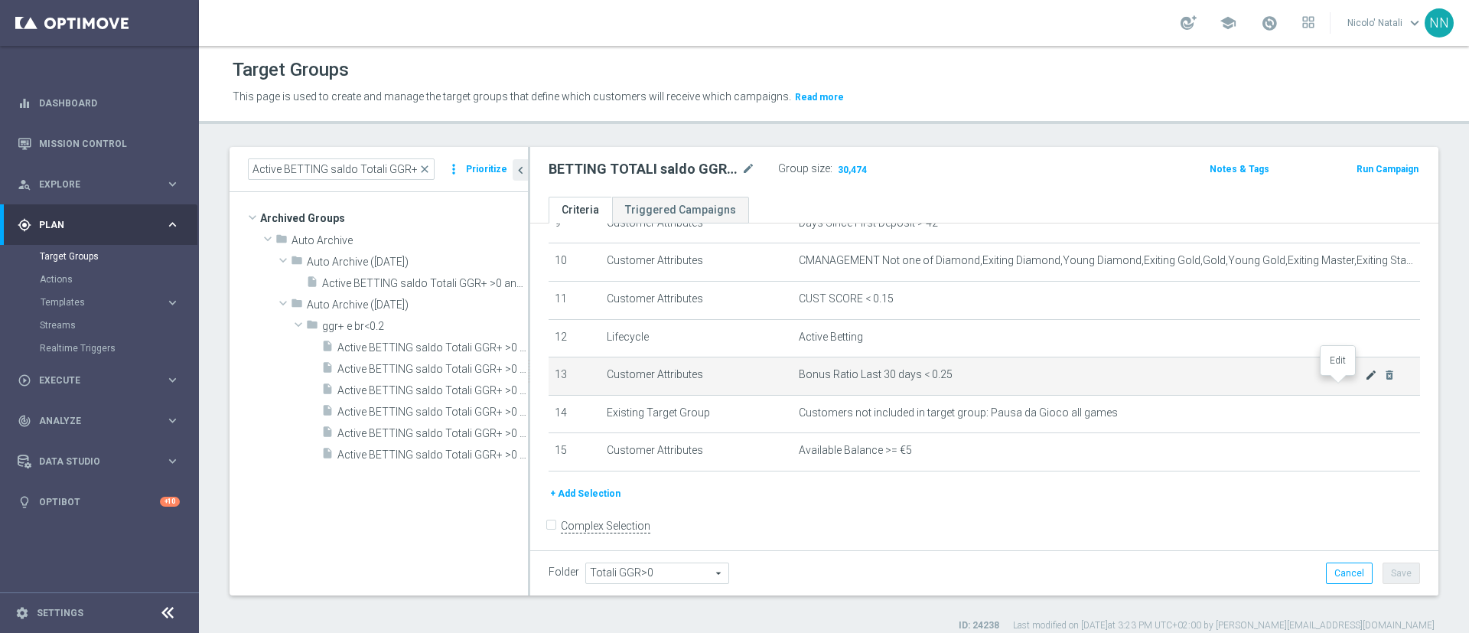
click at [1365, 381] on icon "mode_edit" at bounding box center [1371, 375] width 12 height 12
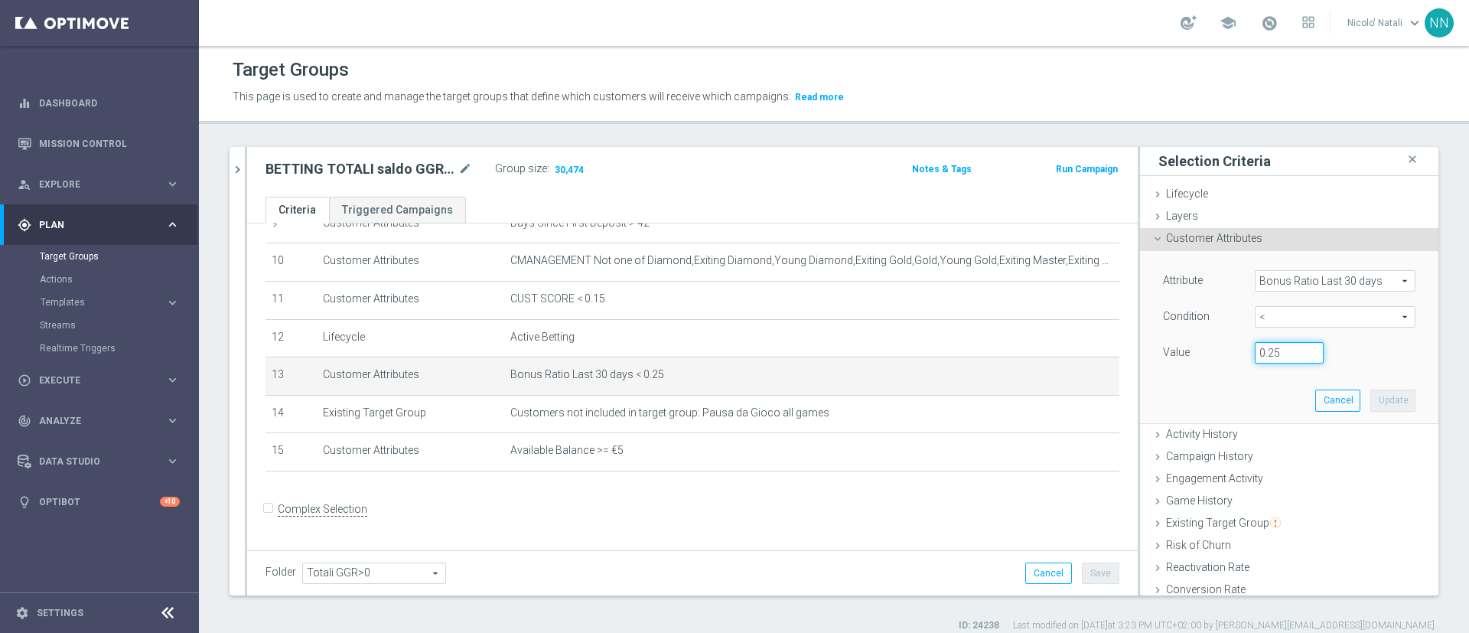
click at [1265, 348] on input "0.25" at bounding box center [1289, 352] width 69 height 21
type input "0.10"
click at [1370, 400] on button "Update" at bounding box center [1392, 399] width 45 height 21
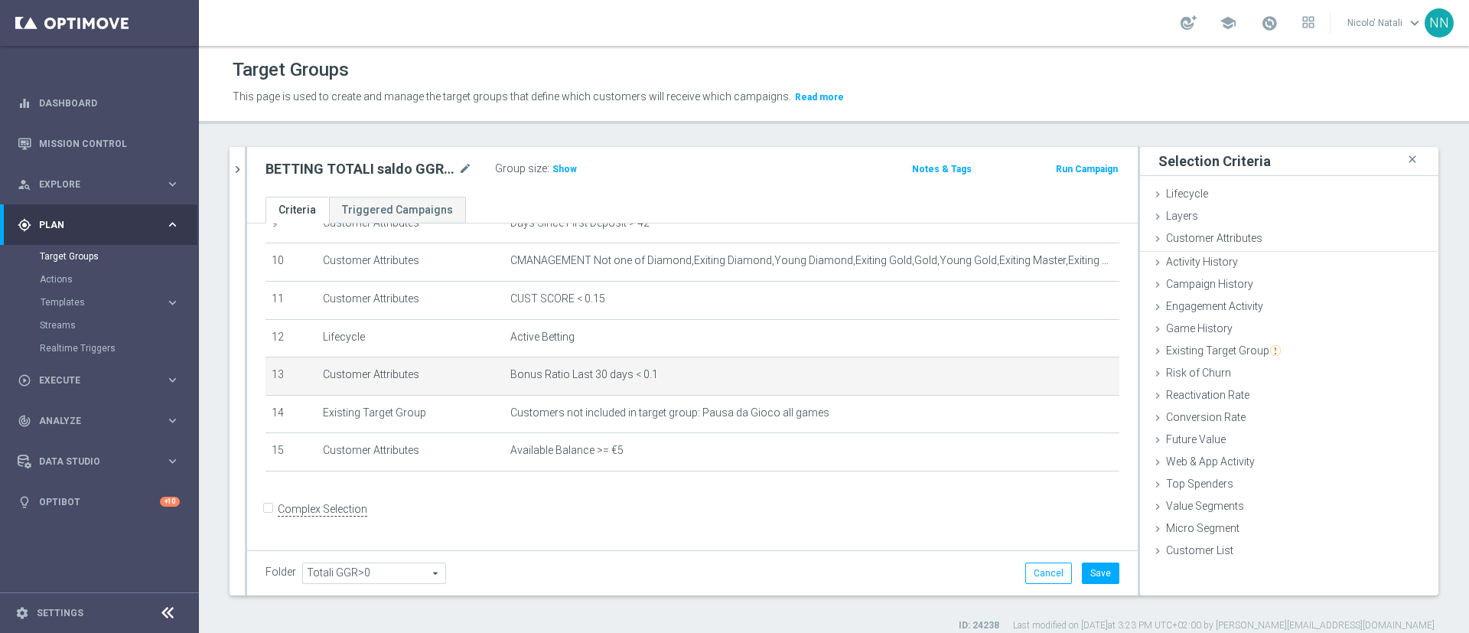
scroll to position [0, 0]
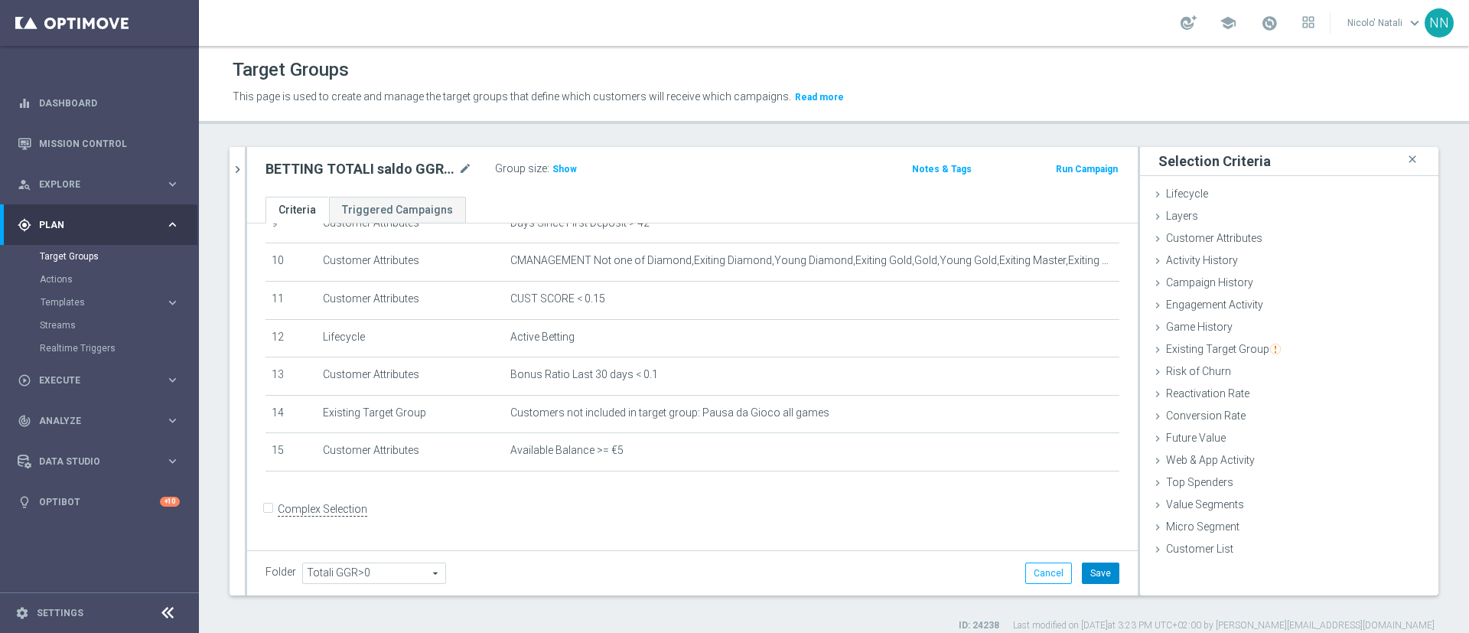
click at [1085, 569] on button "Save" at bounding box center [1100, 572] width 37 height 21
click at [557, 171] on span "Show" at bounding box center [564, 169] width 24 height 11
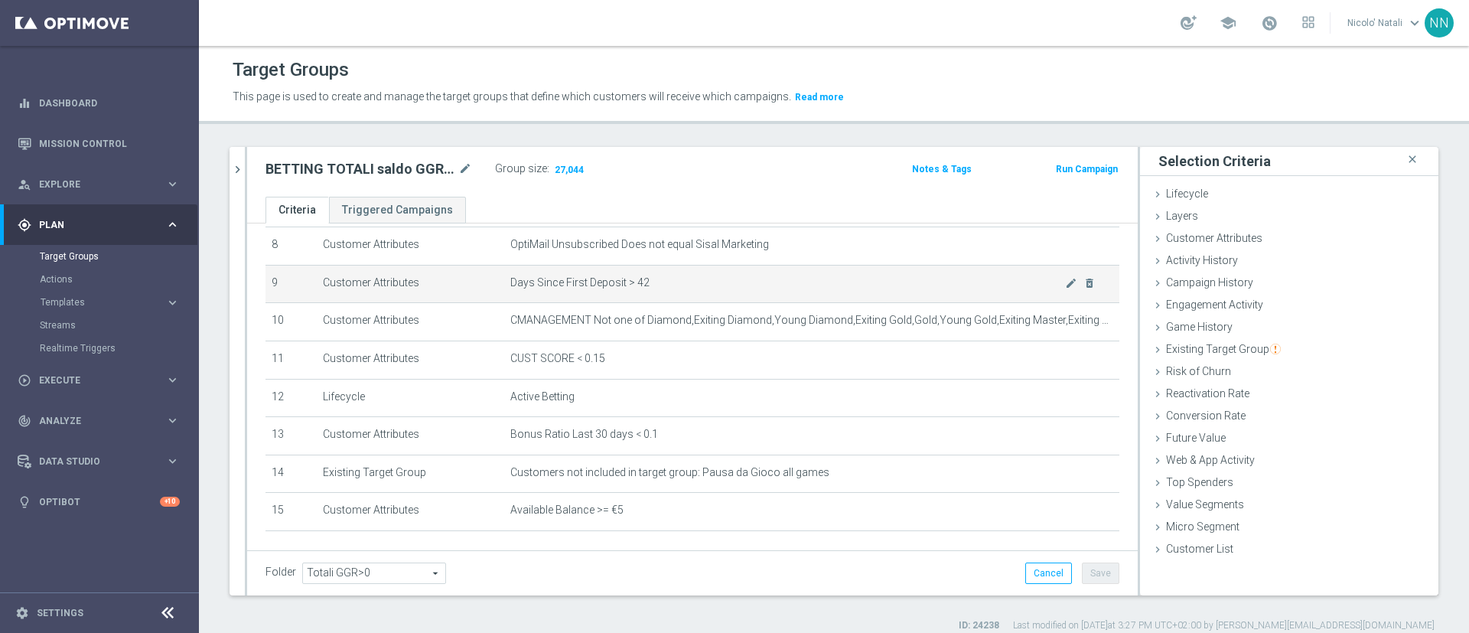
scroll to position [317, 0]
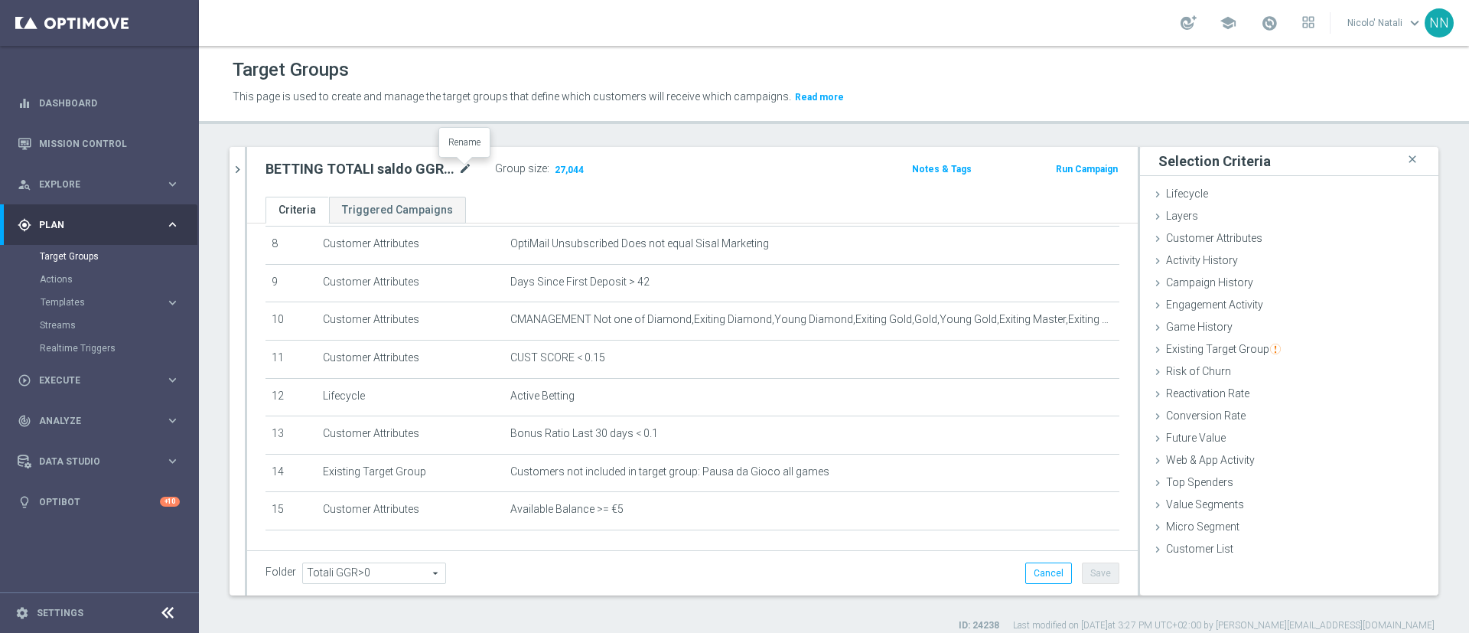
click at [464, 171] on icon "mode_edit" at bounding box center [465, 169] width 14 height 18
click at [546, 209] on ul "Criteria Triggered Campaigns" at bounding box center [692, 210] width 891 height 27
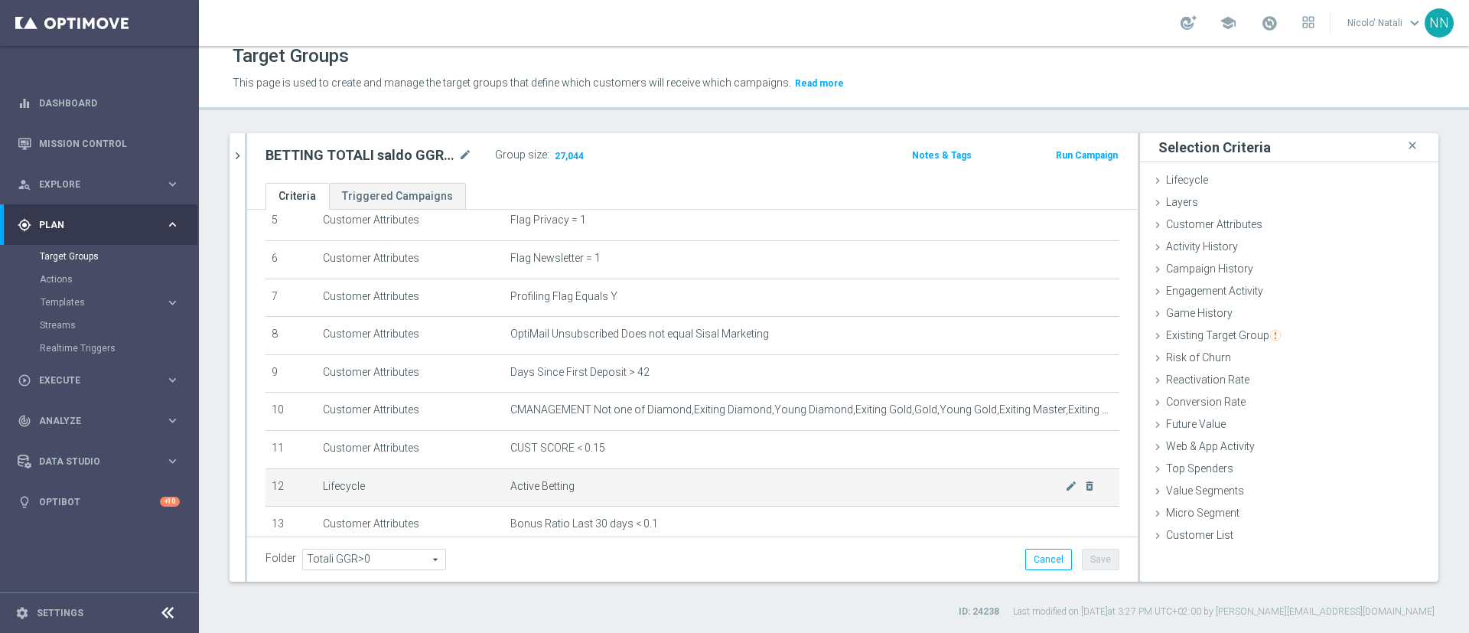
scroll to position [378, 0]
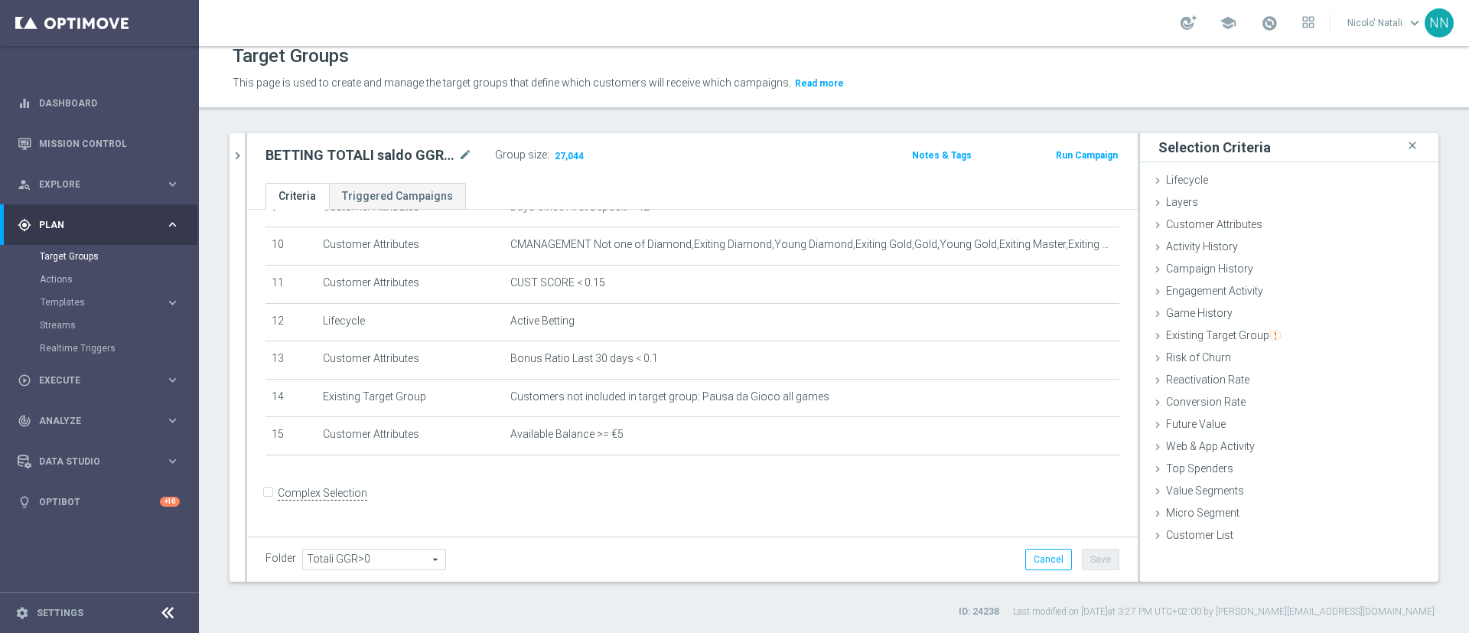
click at [593, 481] on div "+ Add Selection" at bounding box center [692, 475] width 877 height 12
click at [1207, 223] on span "Customer Attributes" at bounding box center [1214, 224] width 96 height 12
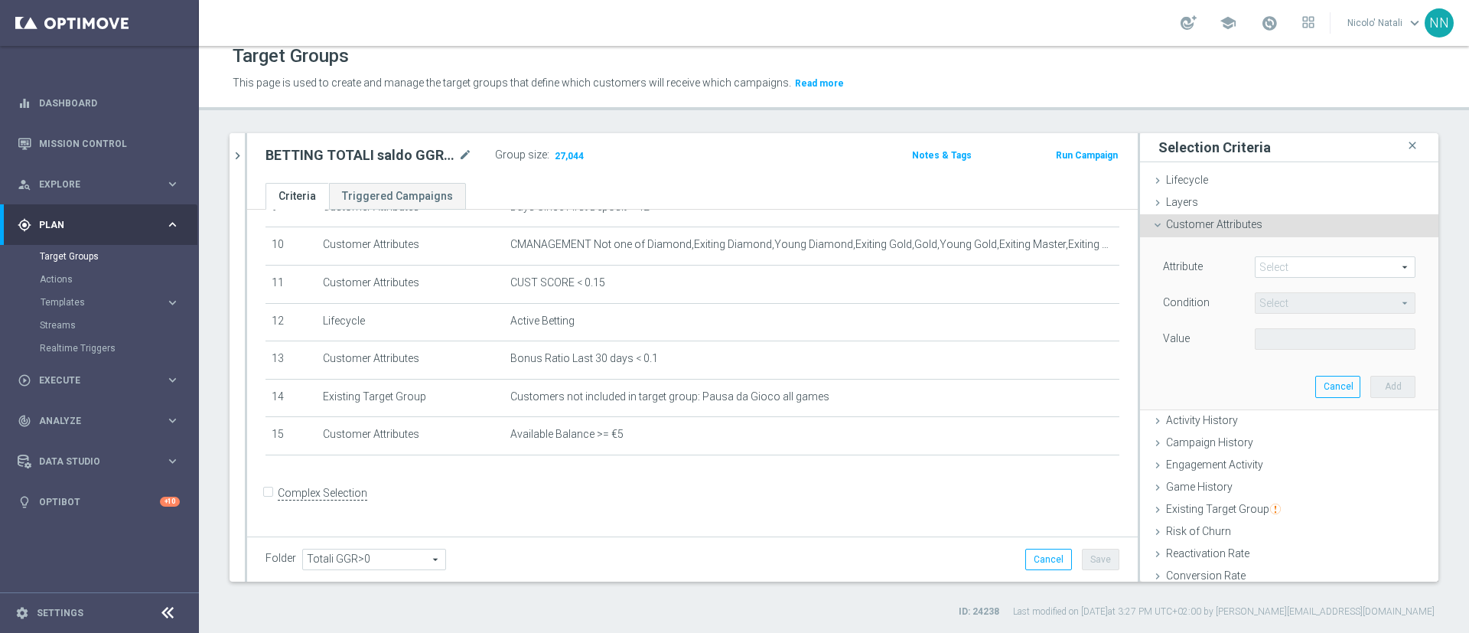
click at [1285, 267] on span at bounding box center [1335, 267] width 159 height 20
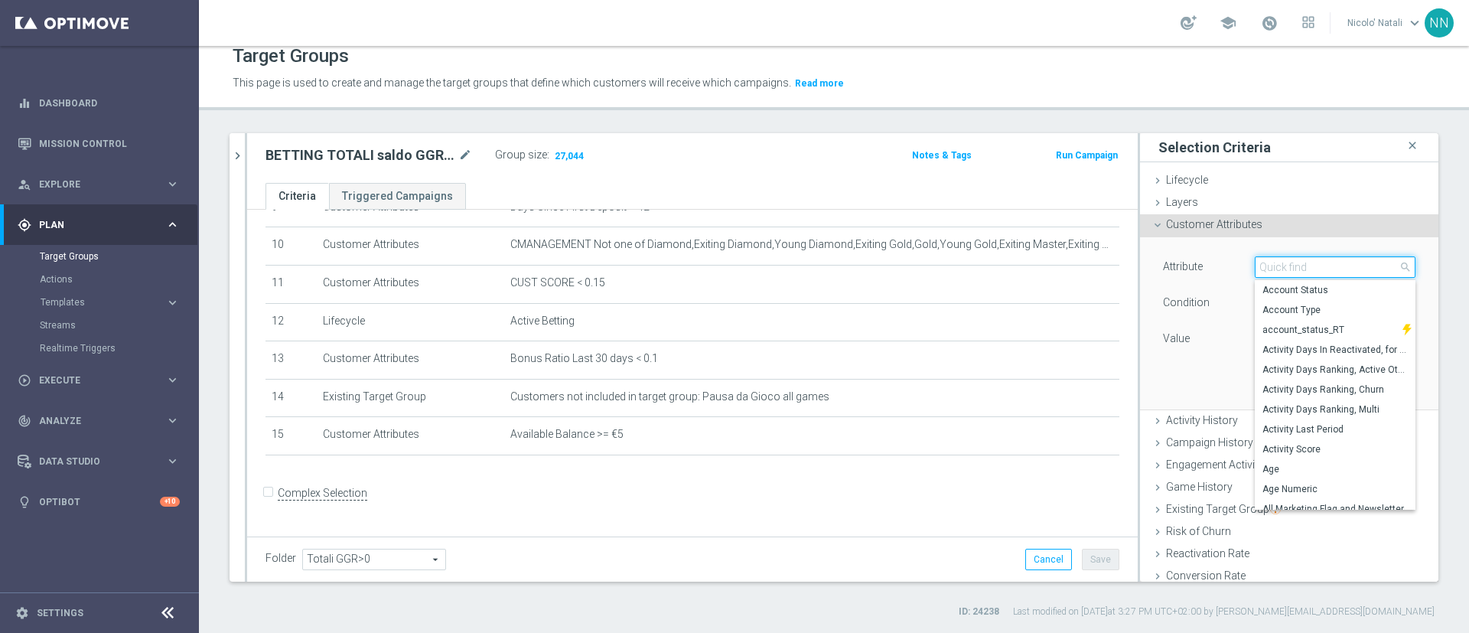
click at [1285, 267] on input "search" at bounding box center [1335, 266] width 161 height 21
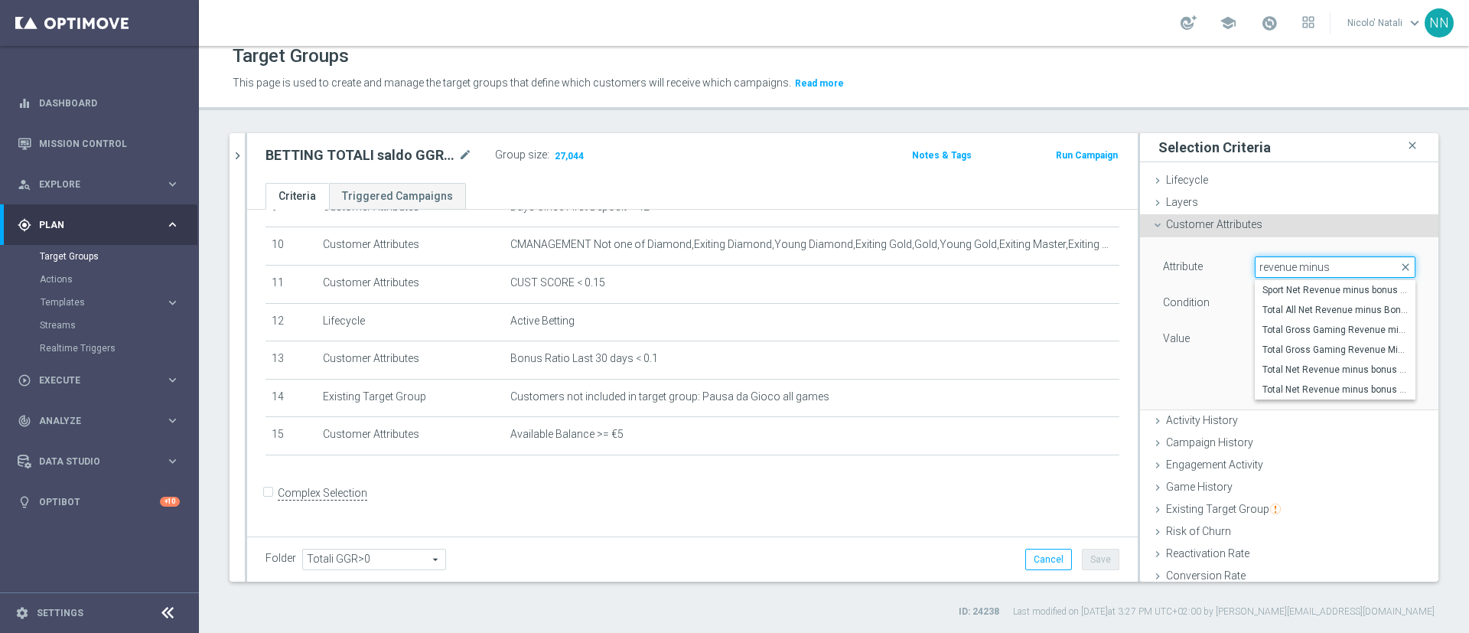
type input "revenue minus b"
click at [1301, 344] on span "Total Gross Gaming Revenue Minus Bonus Wagared" at bounding box center [1335, 350] width 145 height 12
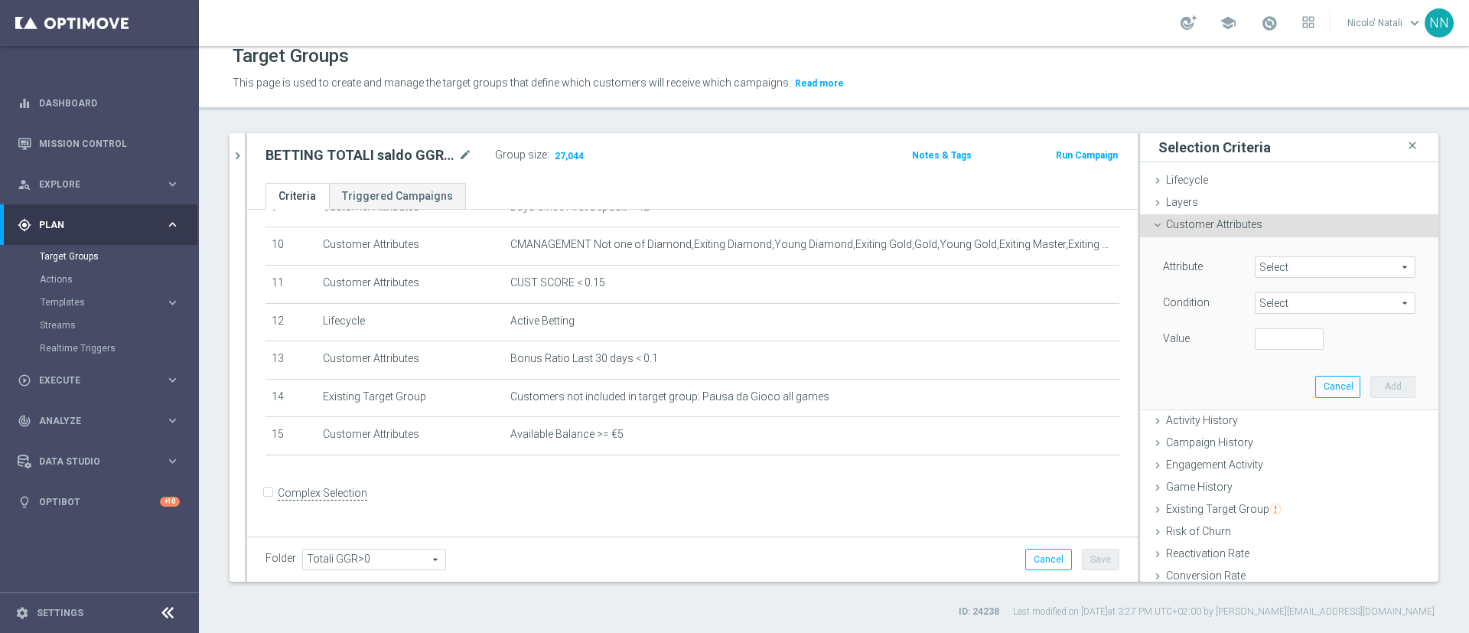
type input "Total Gross Gaming Revenue Minus Bonus Wagared"
click at [1295, 298] on span "=" at bounding box center [1335, 303] width 159 height 20
click at [1263, 404] on span ">" at bounding box center [1335, 405] width 145 height 12
type input ">"
click at [1264, 305] on span ">" at bounding box center [1335, 303] width 159 height 20
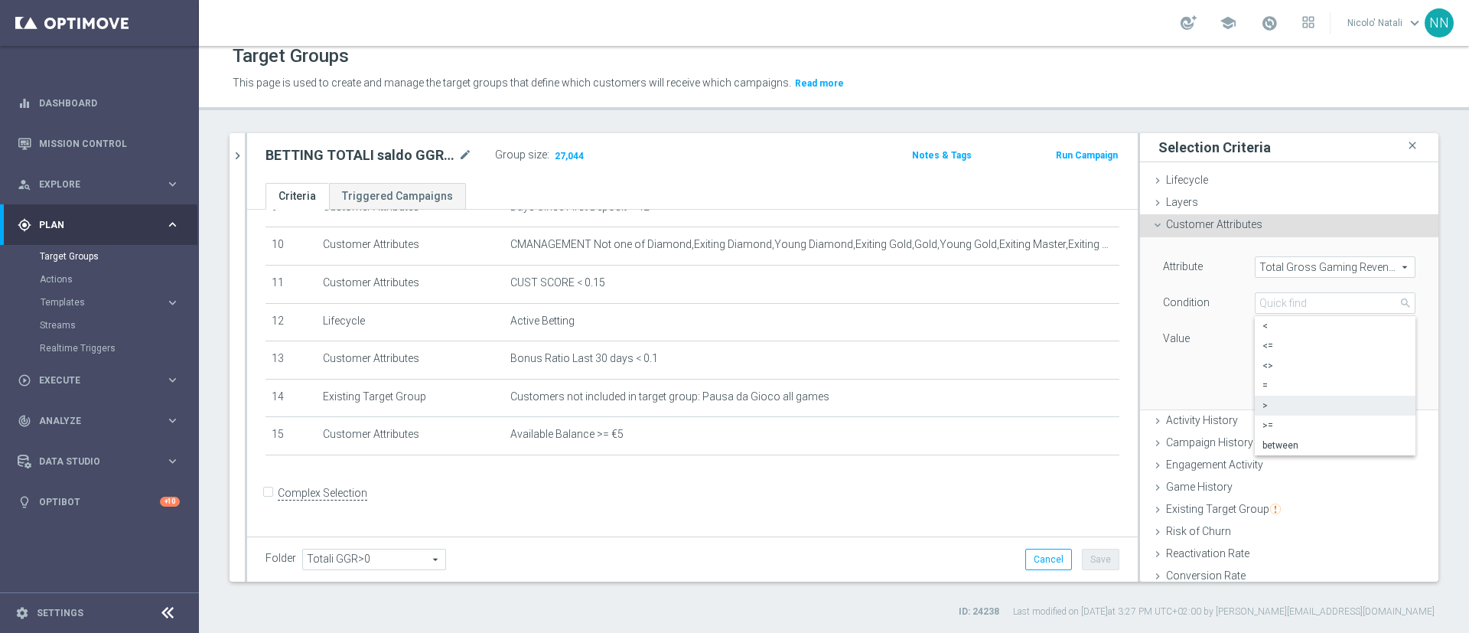
click at [1227, 316] on div "Condition > > arrow_drop_down search < <= <> = > >= between" at bounding box center [1289, 304] width 275 height 24
click at [1237, 322] on div "Attribute Total Gross Gaming Revenue Minus Bonus Wagared Total Gross Gaming Rev…" at bounding box center [1289, 304] width 253 height 96
click at [1255, 336] on input "number" at bounding box center [1289, 338] width 69 height 21
type input "0"
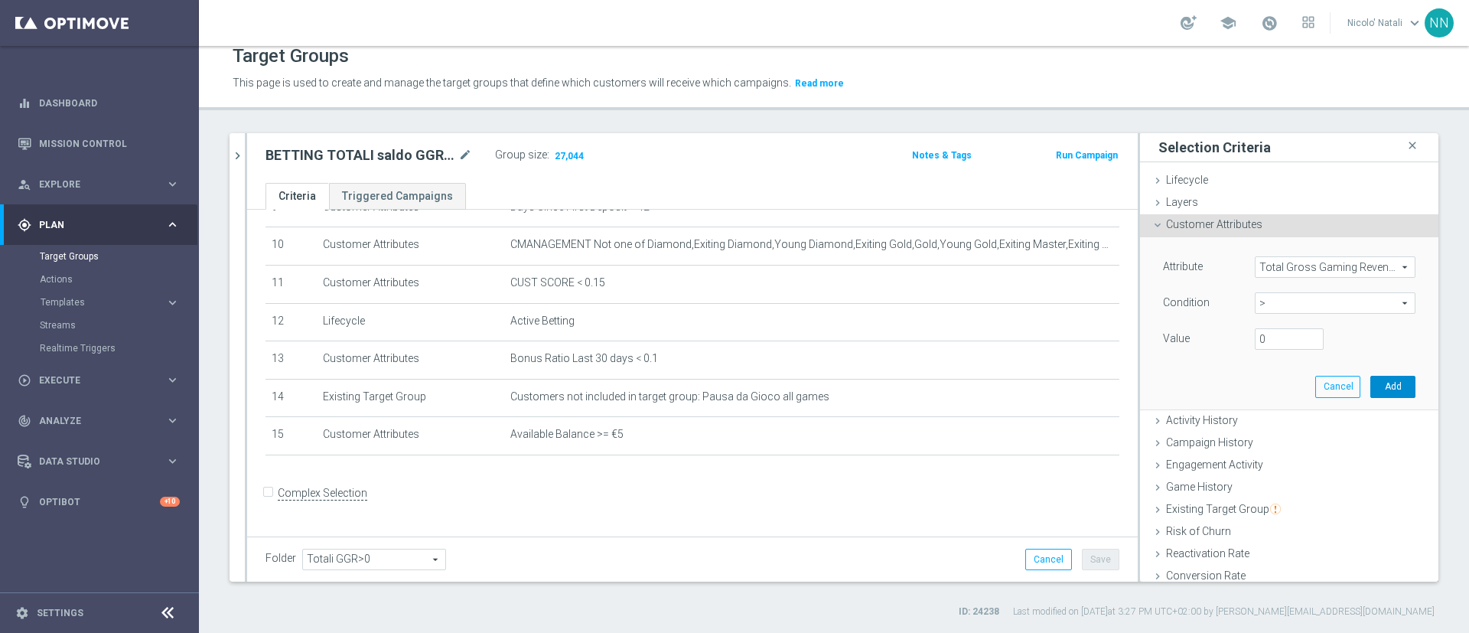
click at [1370, 388] on button "Add" at bounding box center [1392, 386] width 45 height 21
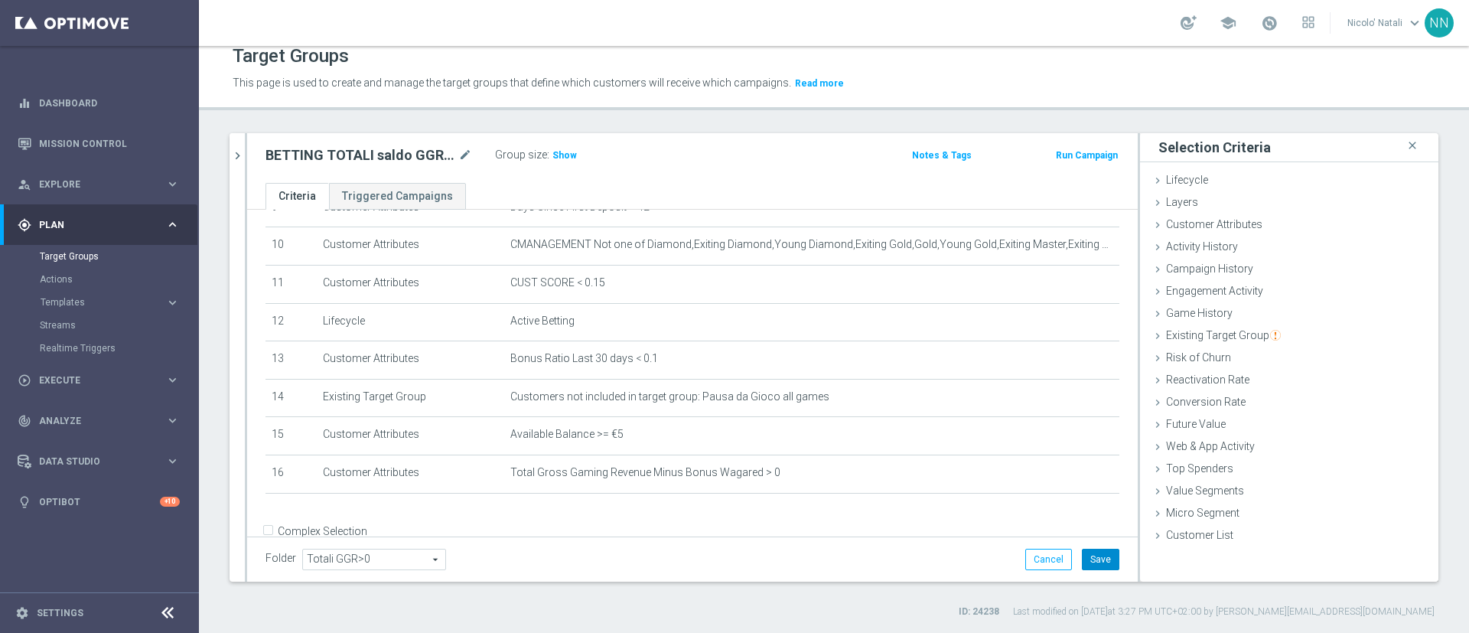
click at [1090, 565] on button "Save" at bounding box center [1100, 559] width 37 height 21
click at [565, 159] on span "Show" at bounding box center [564, 155] width 24 height 11
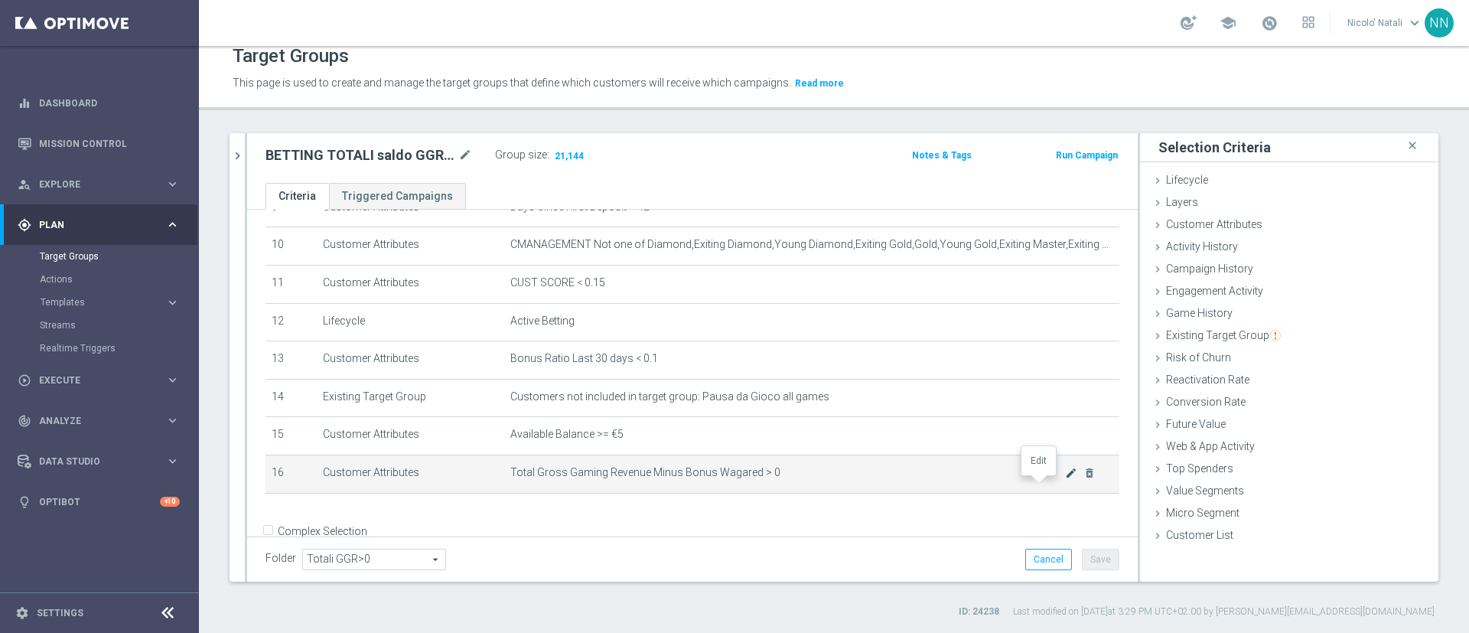
click at [1065, 479] on icon "mode_edit" at bounding box center [1071, 473] width 12 height 12
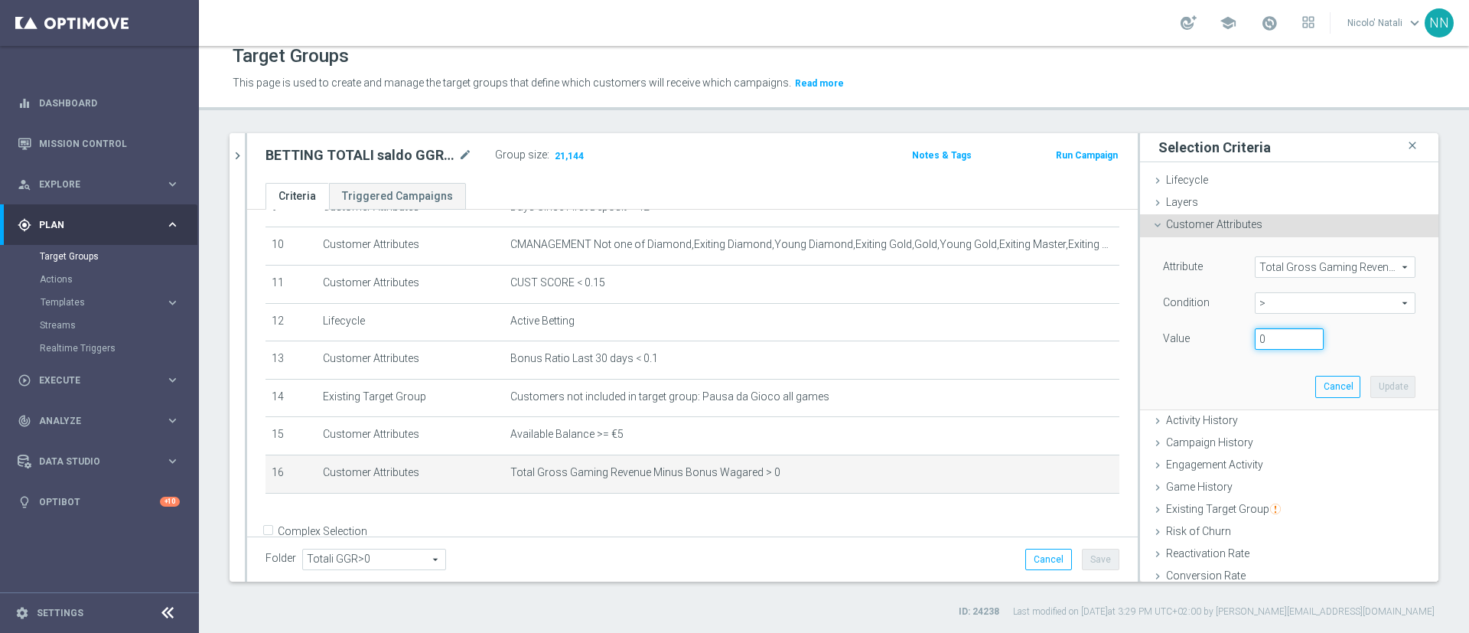
click at [1263, 333] on input "0" at bounding box center [1289, 338] width 69 height 21
type input "50"
click at [1370, 380] on button "Update" at bounding box center [1392, 386] width 45 height 21
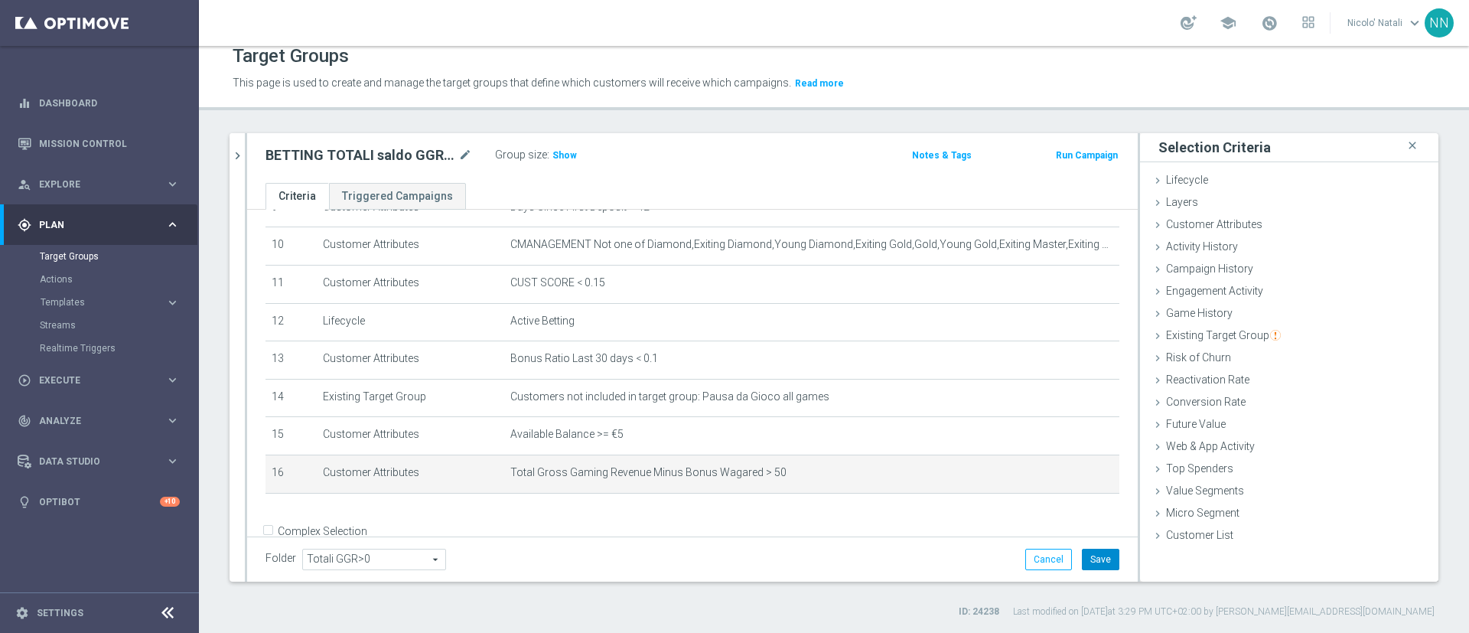
click at [1083, 559] on button "Save" at bounding box center [1100, 559] width 37 height 21
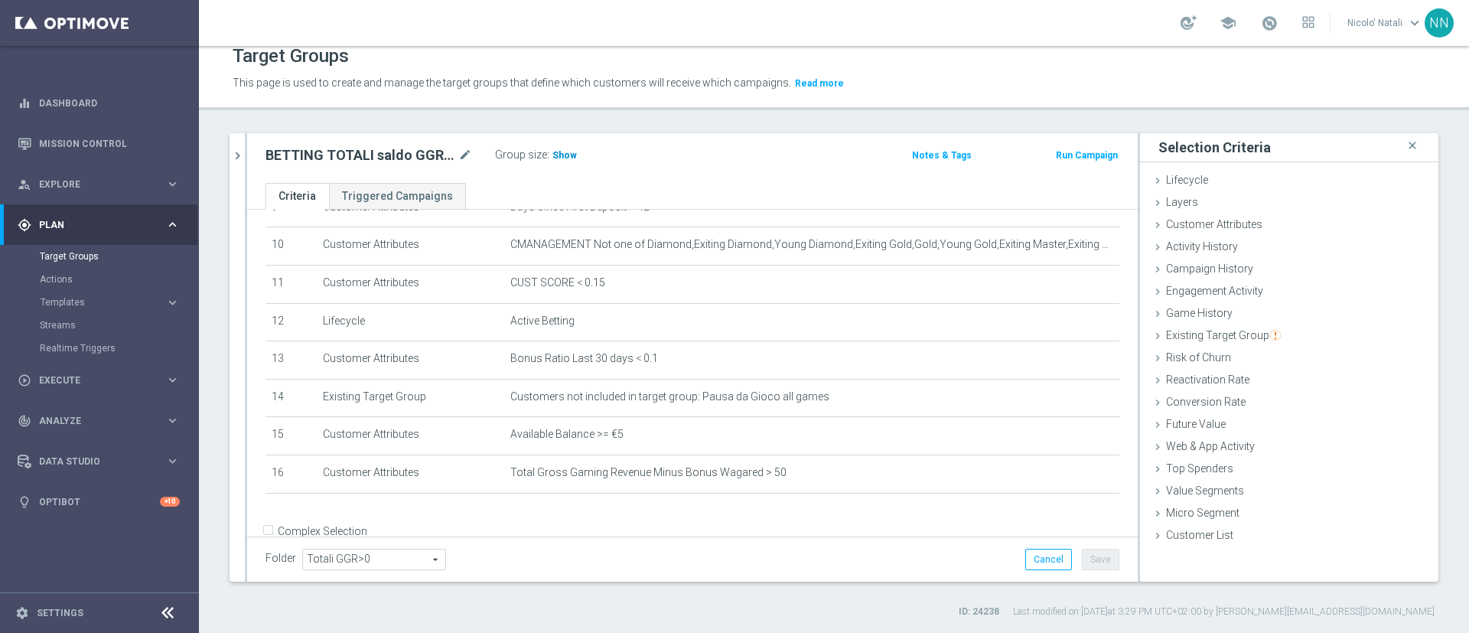
click at [568, 158] on span "Show" at bounding box center [564, 155] width 24 height 11
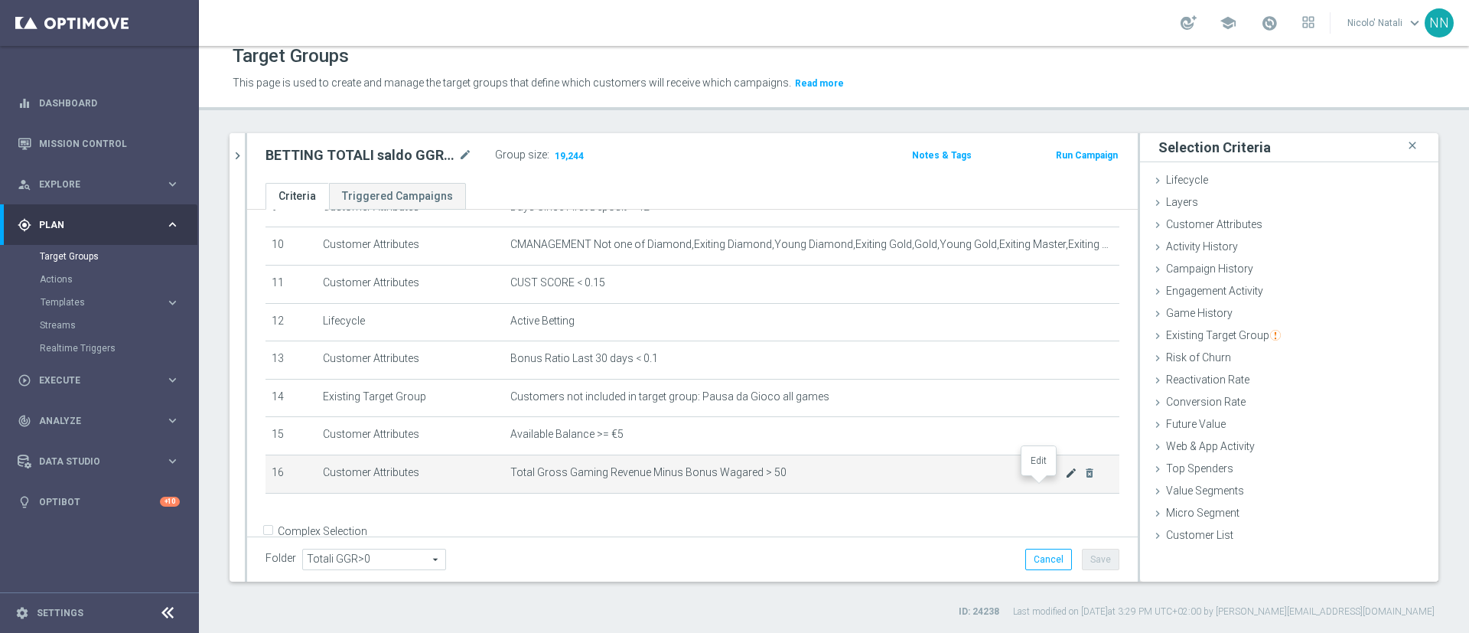
click at [1065, 479] on icon "mode_edit" at bounding box center [1071, 473] width 12 height 12
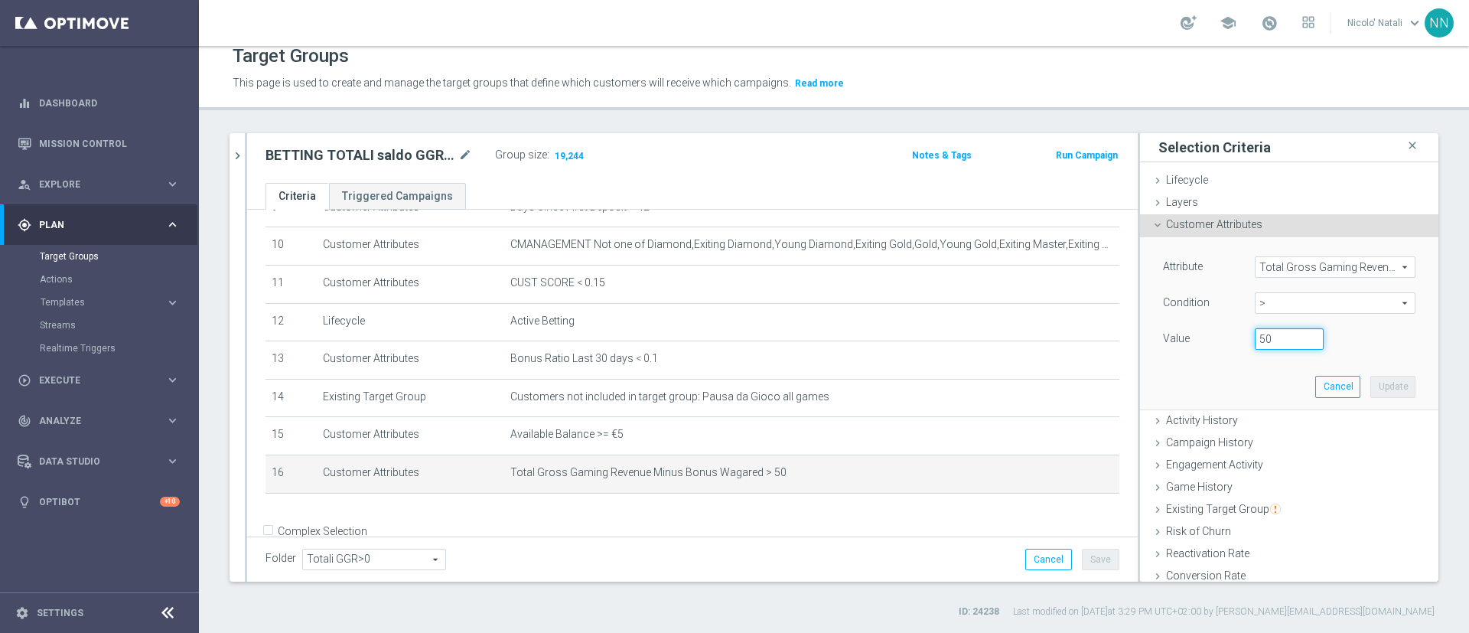
click at [1262, 334] on input "50" at bounding box center [1289, 338] width 69 height 21
type input "5"
type input "300"
click at [1370, 389] on button "Update" at bounding box center [1392, 386] width 45 height 21
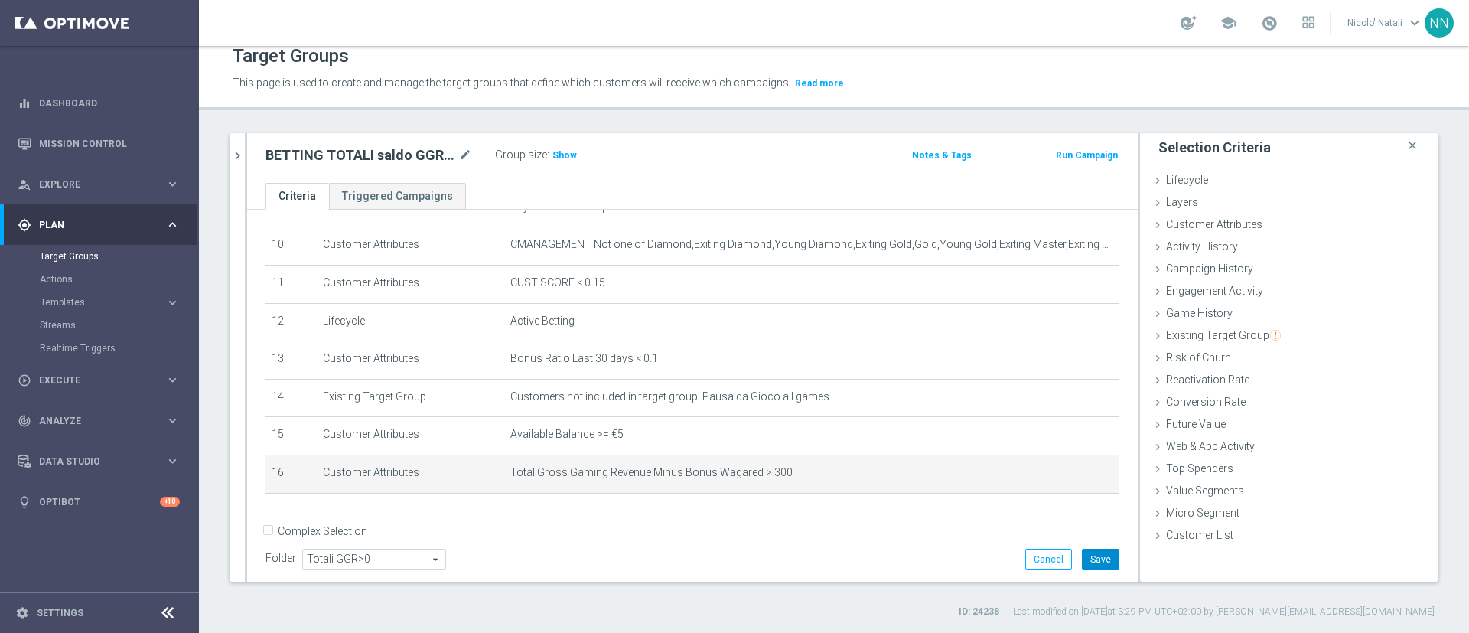
click at [1091, 560] on button "Save" at bounding box center [1100, 559] width 37 height 21
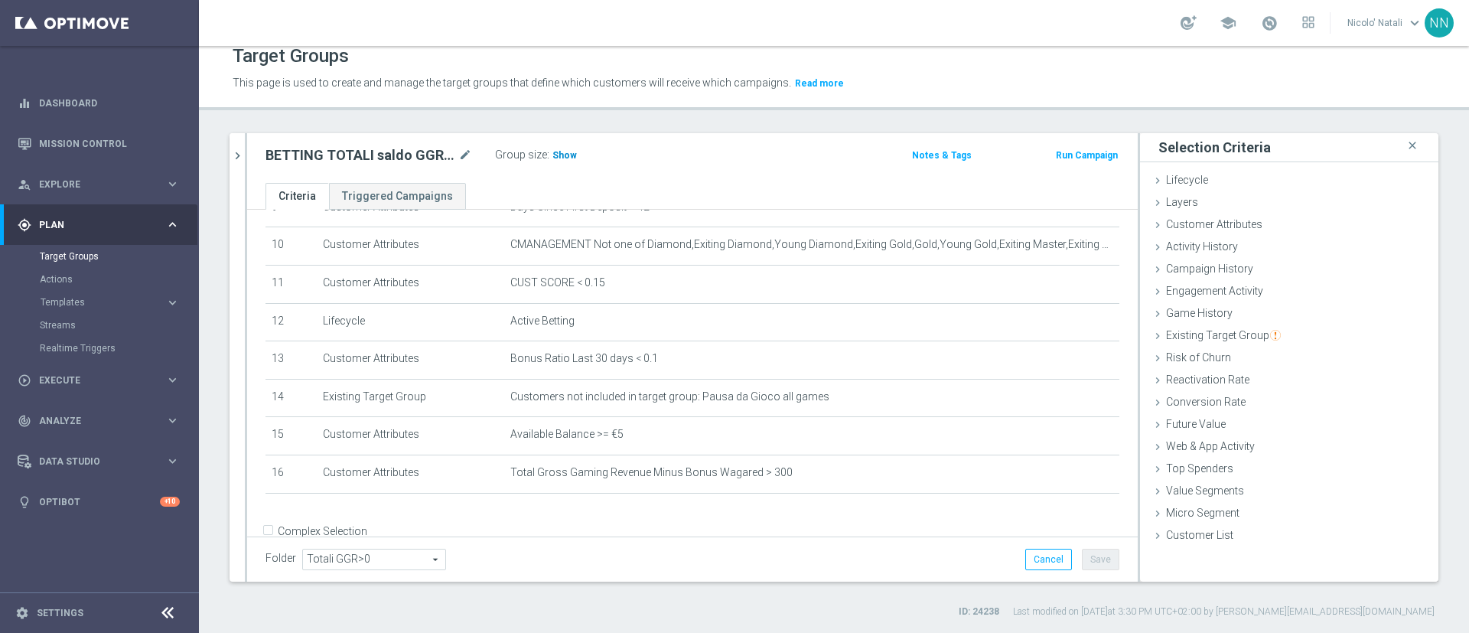
click at [561, 158] on span "Show" at bounding box center [564, 155] width 24 height 11
drag, startPoint x: 681, startPoint y: 569, endPoint x: 1015, endPoint y: 73, distance: 597.6
click at [1015, 73] on div "This page is used to create and manage the target groups that define which cust…" at bounding box center [681, 83] width 920 height 24
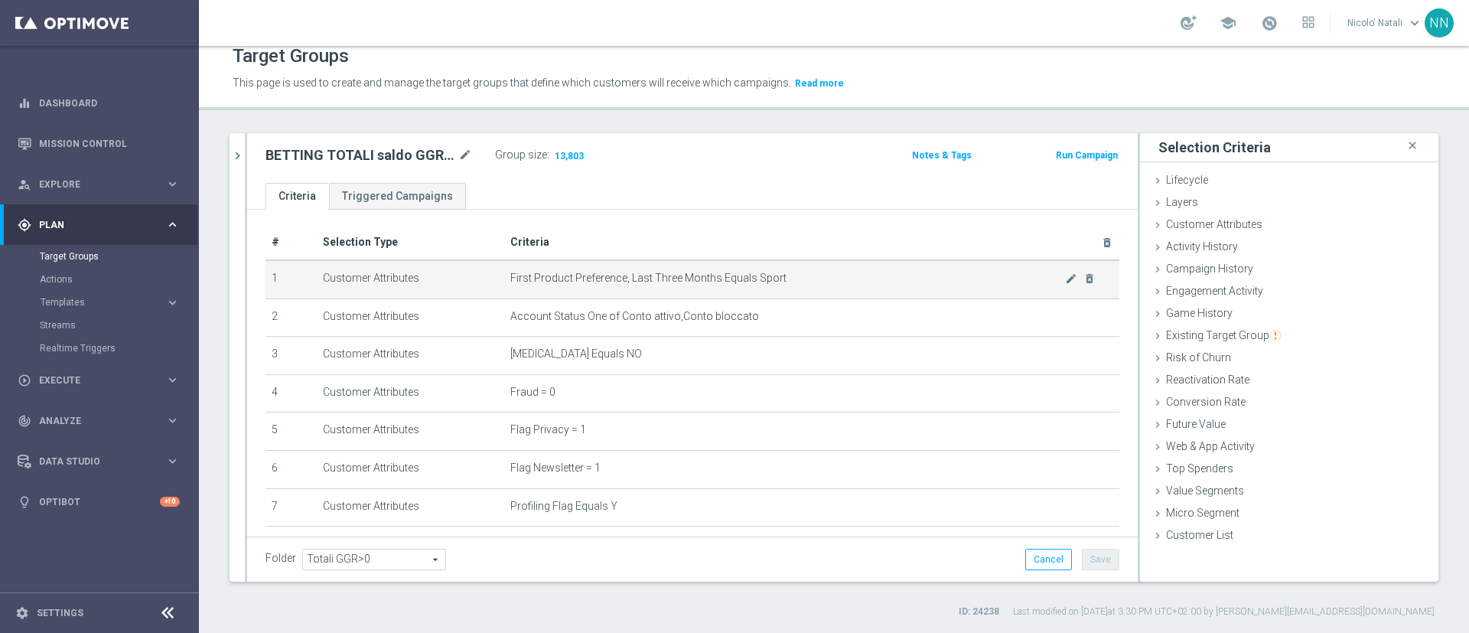
scroll to position [0, 0]
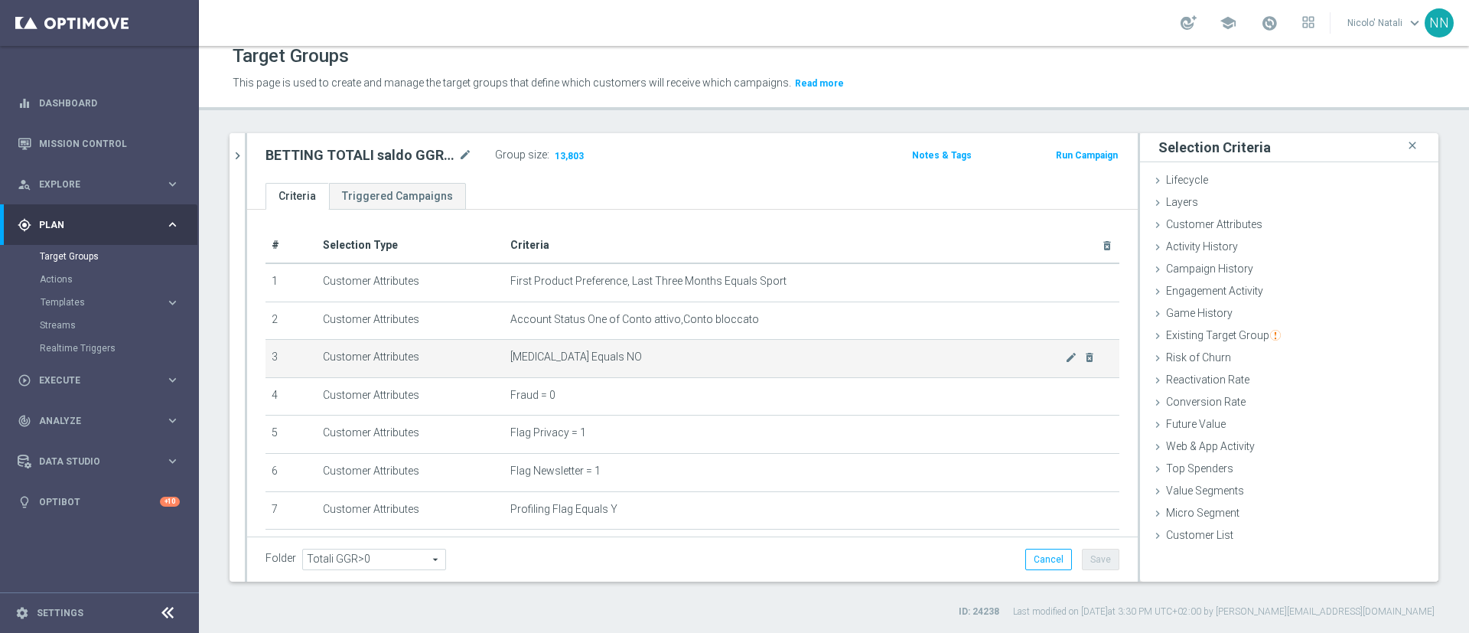
drag, startPoint x: 751, startPoint y: 629, endPoint x: 571, endPoint y: 347, distance: 334.5
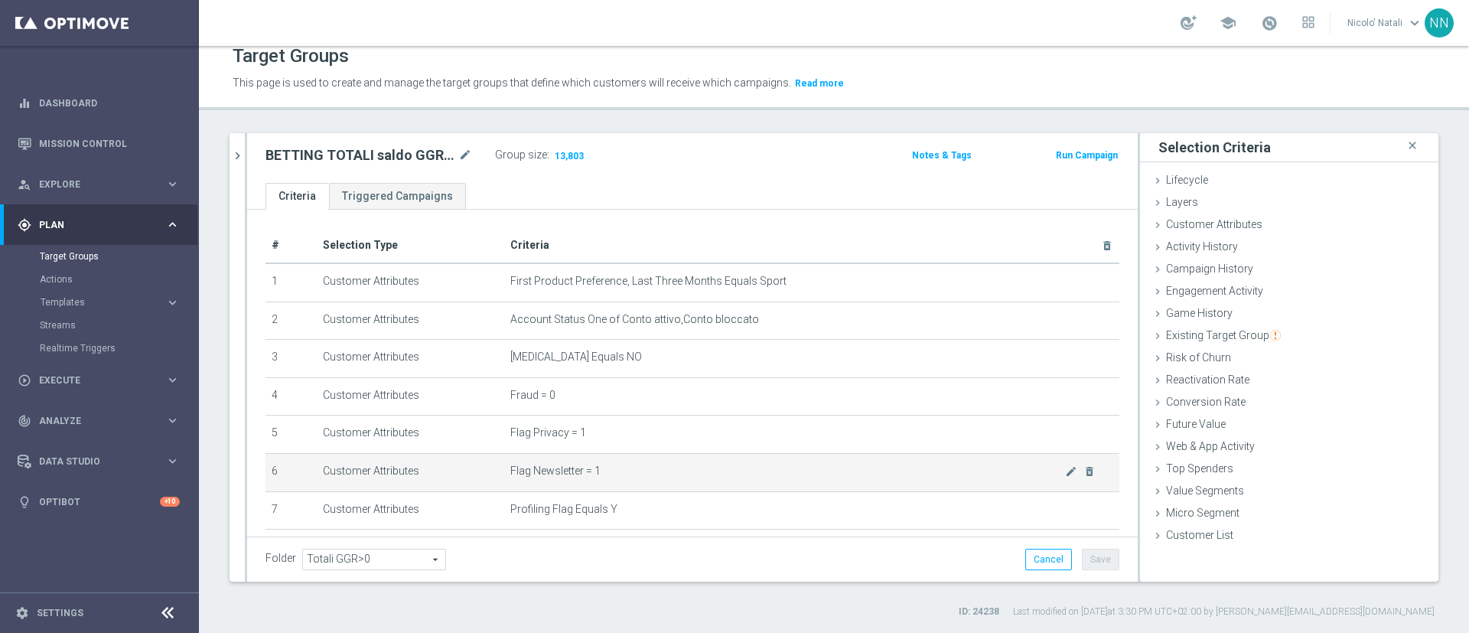
drag, startPoint x: 571, startPoint y: 347, endPoint x: 506, endPoint y: 458, distance: 127.9
drag, startPoint x: 506, startPoint y: 458, endPoint x: 496, endPoint y: 478, distance: 22.9
click at [504, 478] on td "Flag Newsletter = 1 mode_edit delete_forever" at bounding box center [811, 472] width 615 height 38
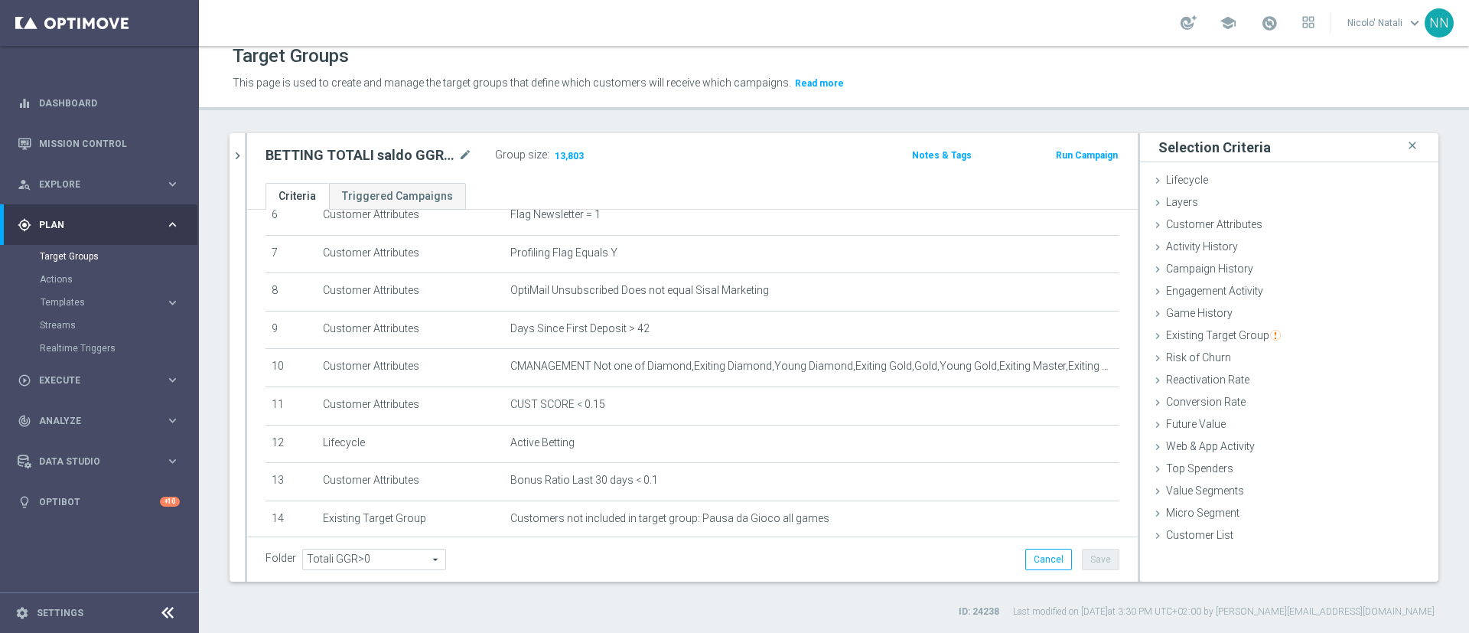
scroll to position [259, 0]
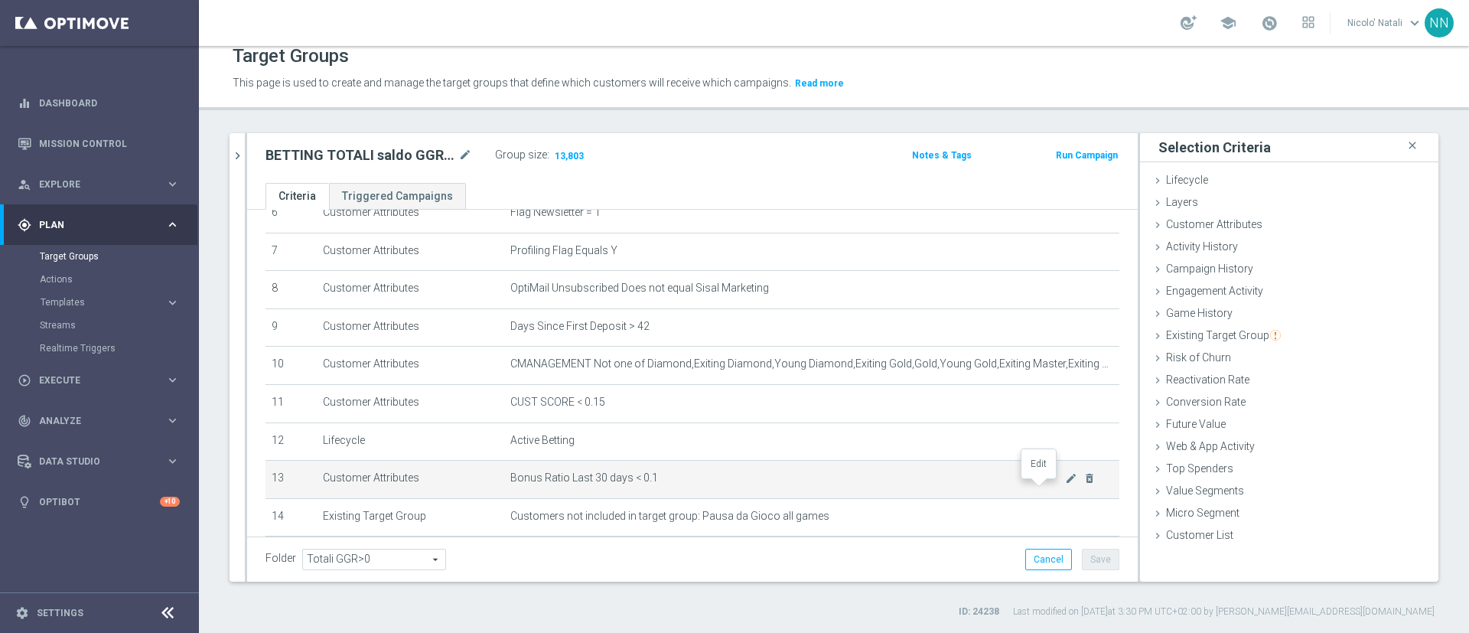
click at [1038, 476] on td "Bonus Ratio Last 30 days < 0.1 mode_edit delete_forever" at bounding box center [811, 480] width 615 height 38
click at [1065, 481] on icon "mode_edit" at bounding box center [1071, 478] width 12 height 12
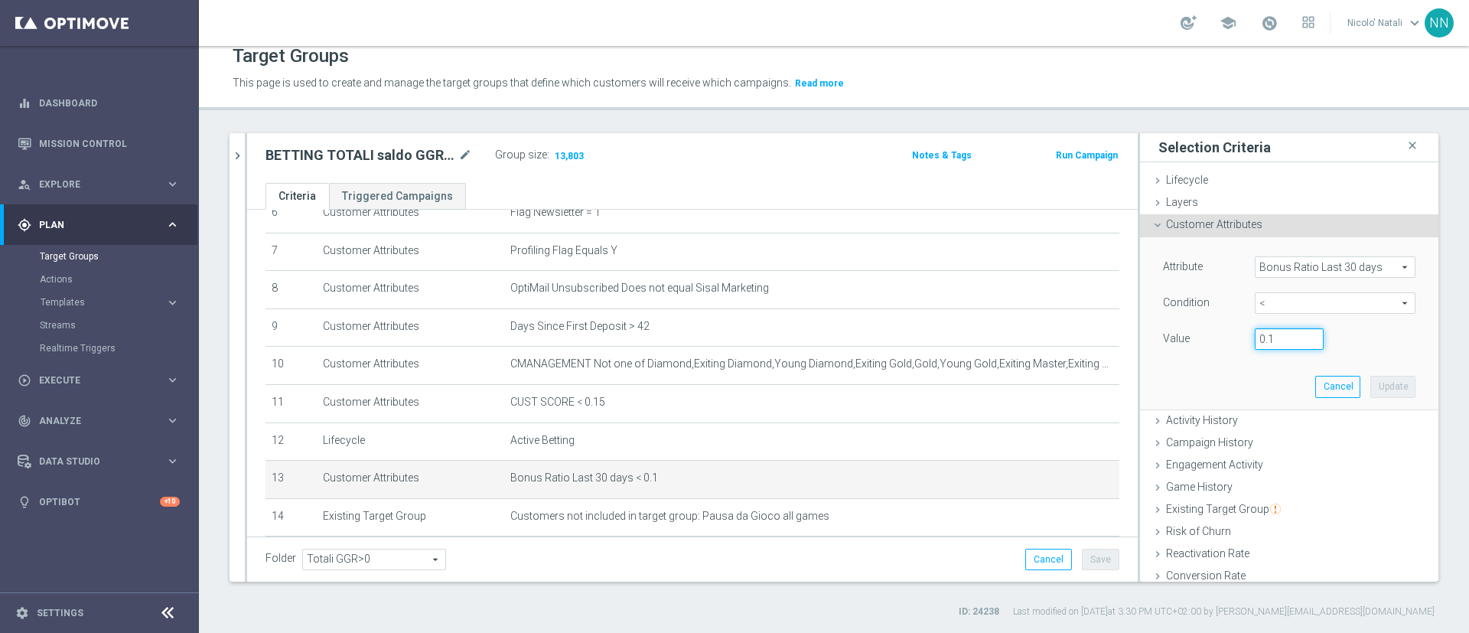
click at [1256, 342] on input "0.1" at bounding box center [1289, 338] width 69 height 21
type input "0.2"
click at [1370, 380] on button "Update" at bounding box center [1392, 386] width 45 height 21
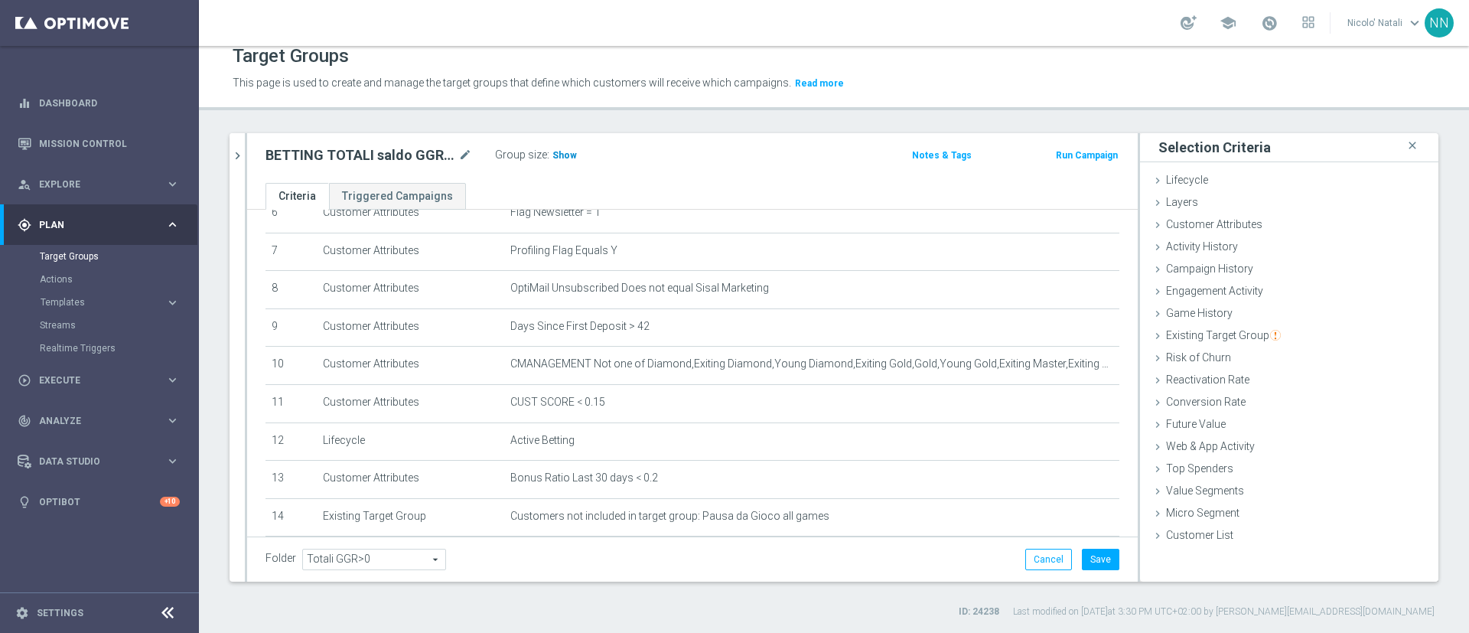
click at [557, 150] on span "Show" at bounding box center [564, 155] width 24 height 11
click at [1082, 553] on button "Save" at bounding box center [1100, 559] width 37 height 21
click at [463, 153] on icon "mode_edit" at bounding box center [465, 155] width 14 height 18
click at [393, 159] on input "BETTING TOTALI saldo GGR > 0 L3M Bonus ratio>0,2" at bounding box center [369, 156] width 207 height 21
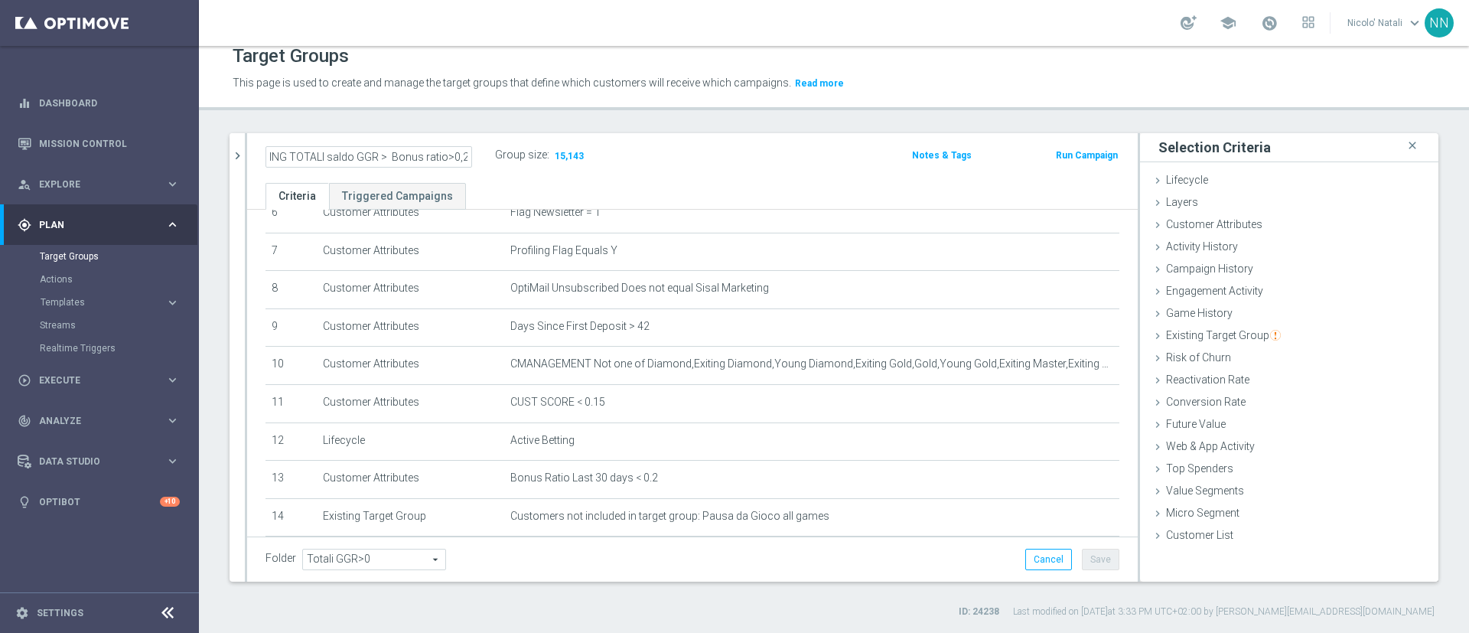
scroll to position [0, 21]
click at [393, 159] on input "BETTING TOTALI saldo GGR > 500 Bonus ratio>0,2" at bounding box center [369, 156] width 207 height 21
type input "BETTING TOTALI saldo GGR > 500 Bonus ratio>0,2"
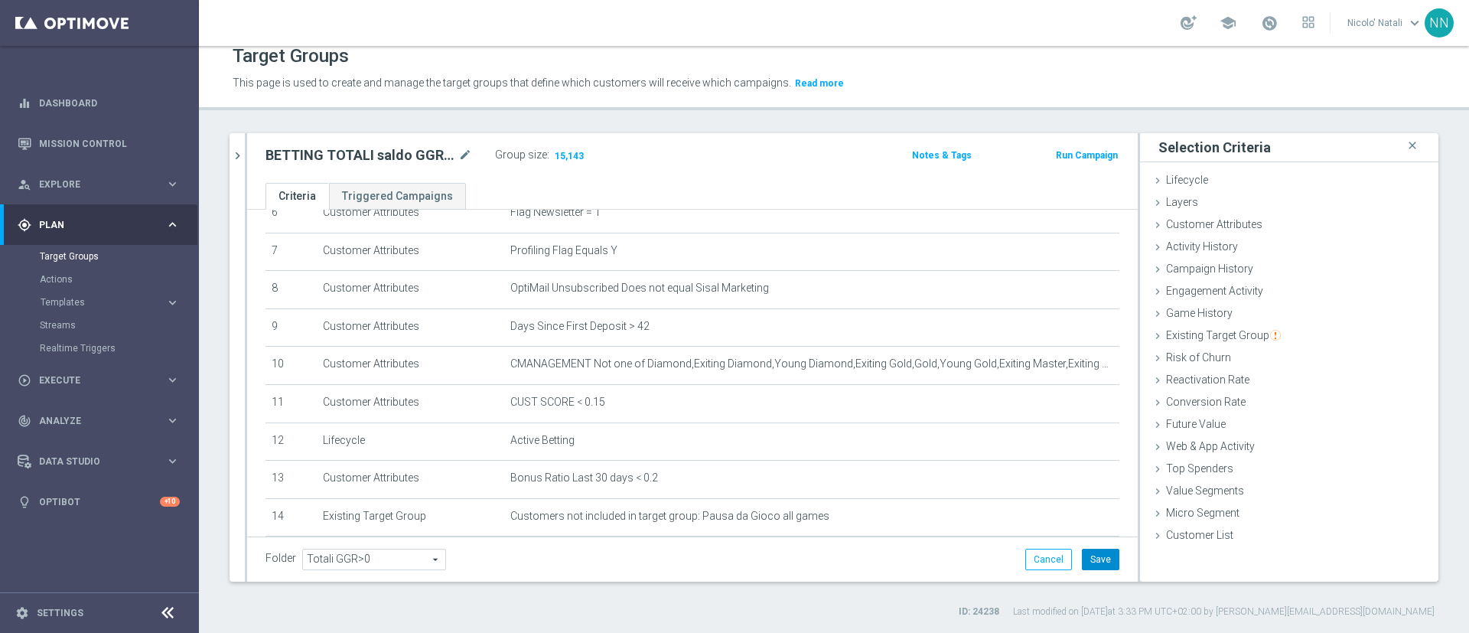
click at [1082, 550] on button "Save" at bounding box center [1100, 559] width 37 height 21
click at [75, 301] on span "Templates" at bounding box center [95, 302] width 109 height 9
click at [73, 325] on link "Optimail" at bounding box center [103, 325] width 112 height 12
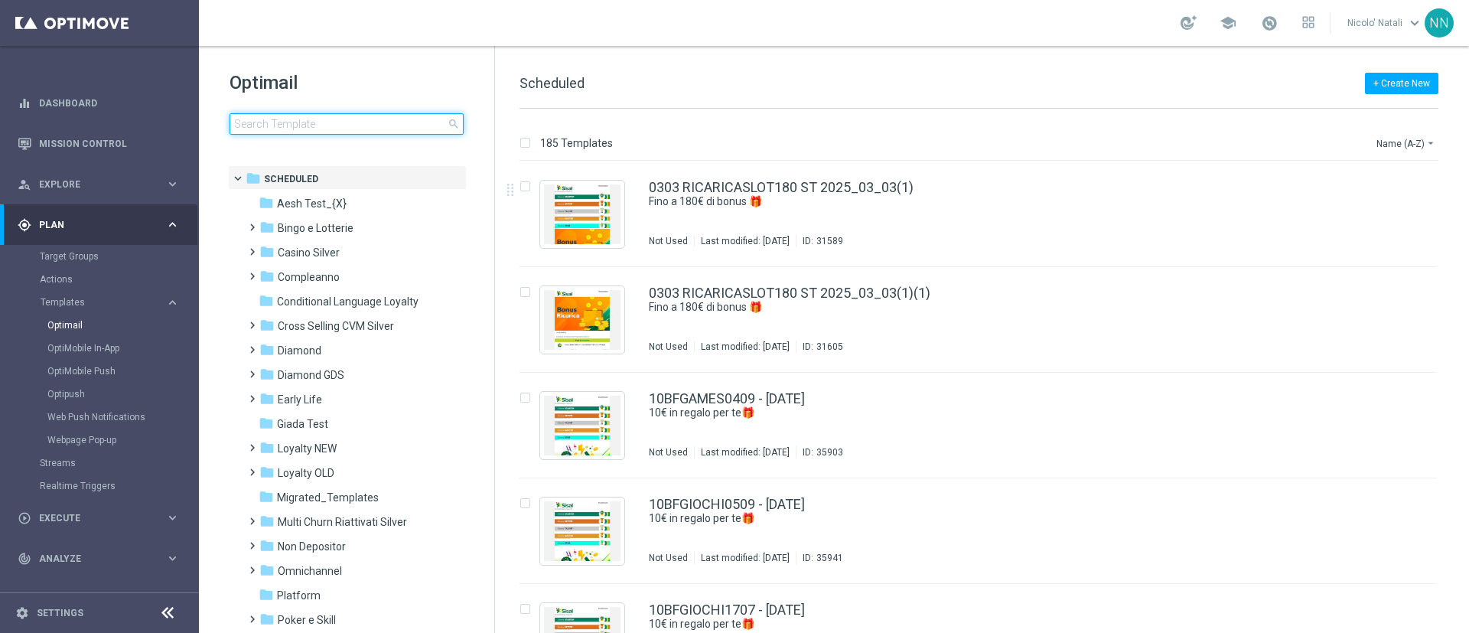
click at [401, 119] on input at bounding box center [347, 123] width 234 height 21
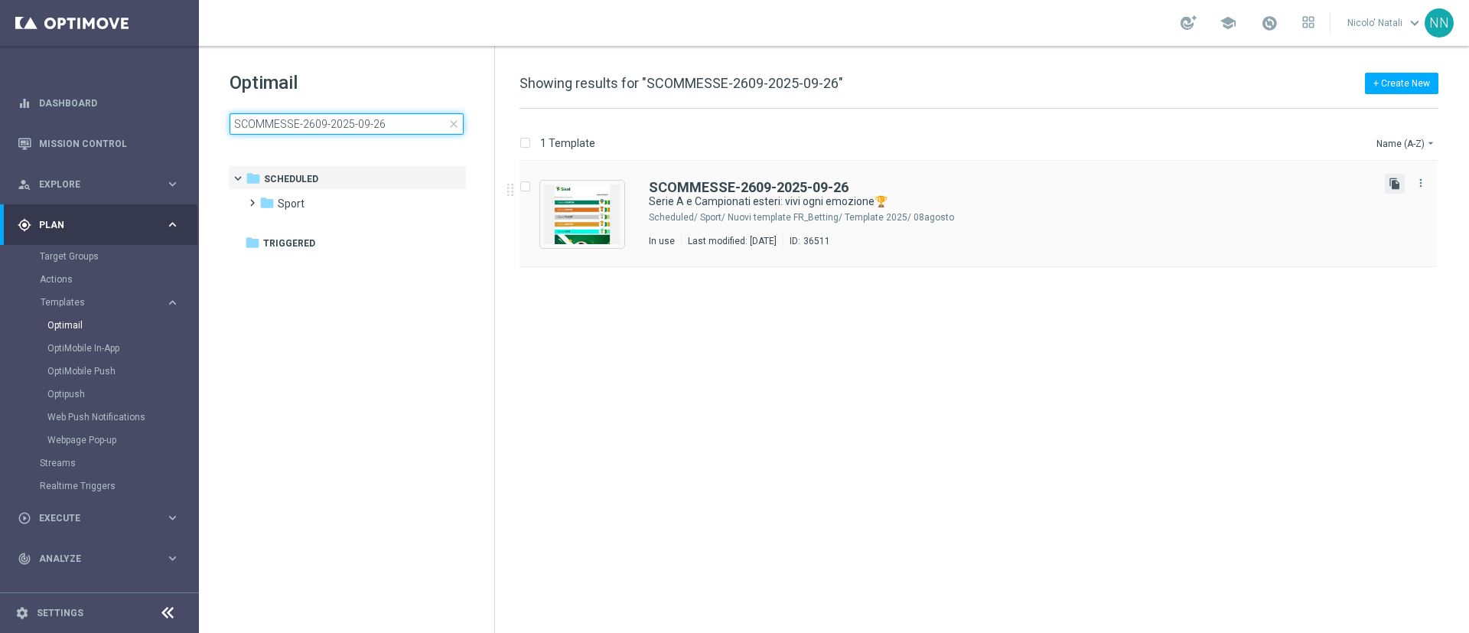
type input "SCOMMESSE-2609-2025-09-26"
click at [1389, 180] on icon "file_copy" at bounding box center [1395, 184] width 12 height 12
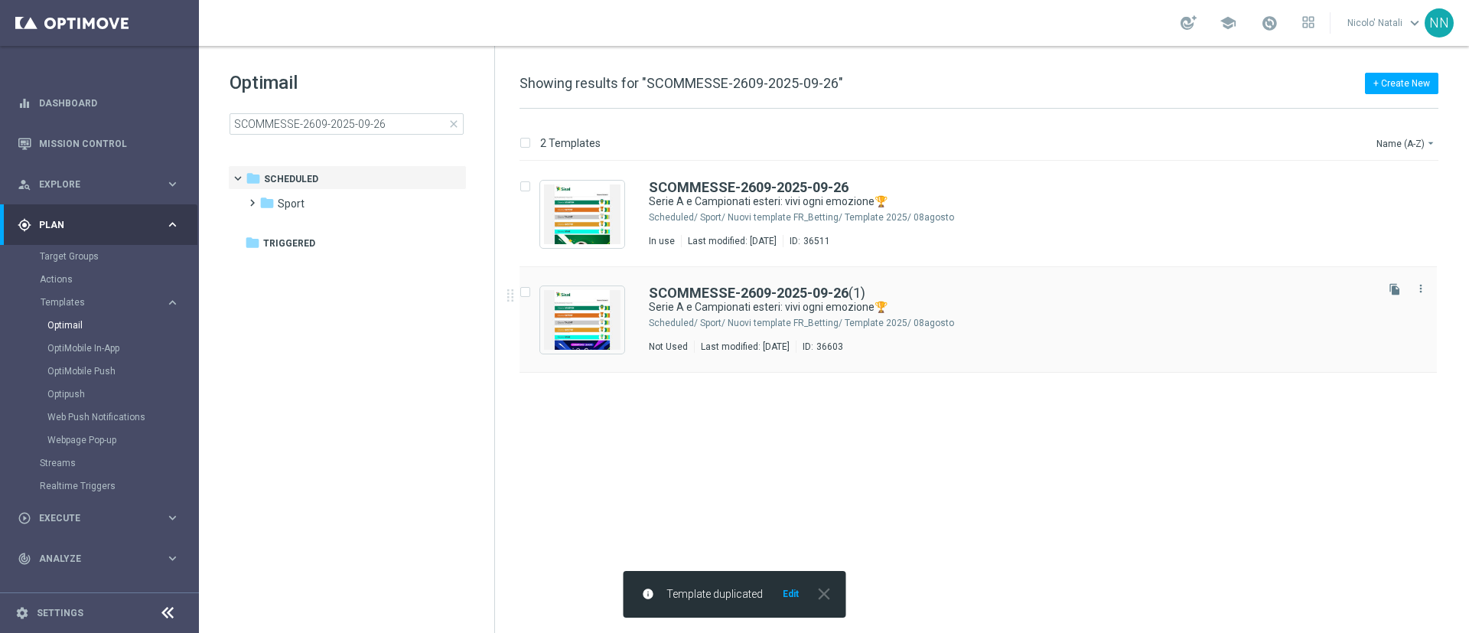
click at [903, 328] on div "Sport/ Nuovi template FR_Betting/ Template 2025/ 08agosto" at bounding box center [1036, 323] width 673 height 12
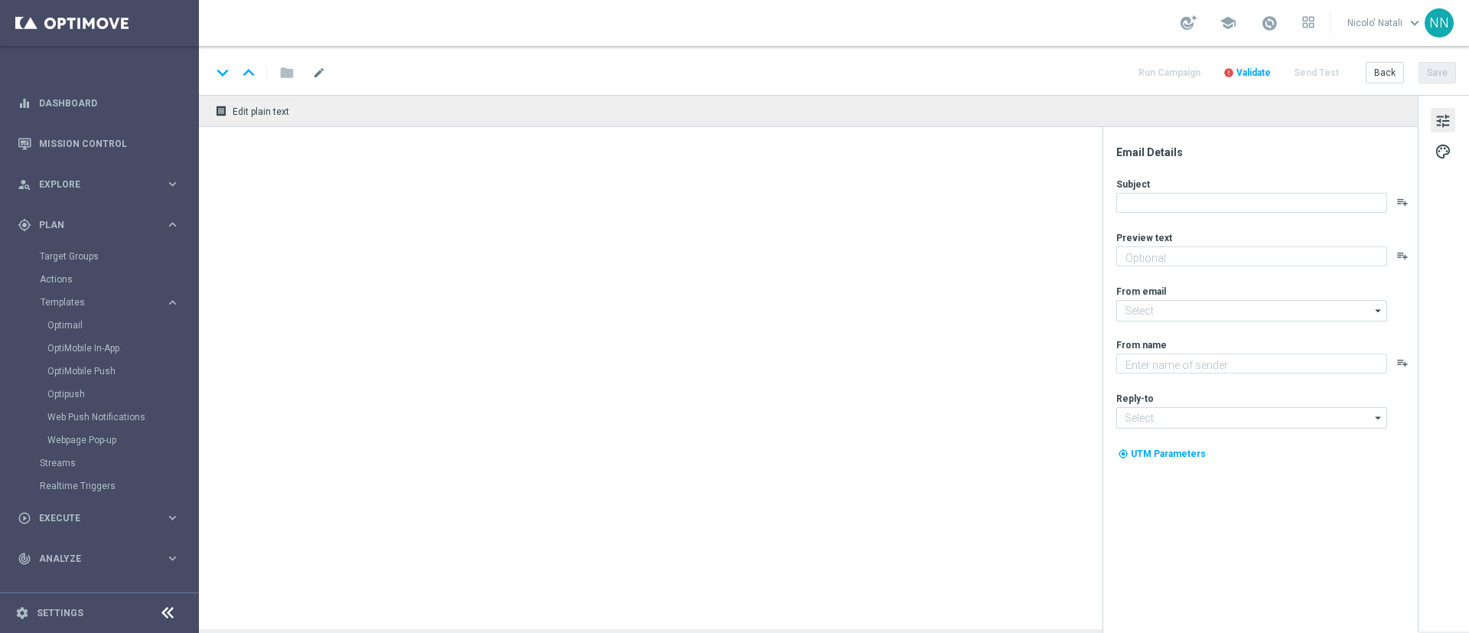
type textarea "fino a 200€ bonus🎁"
type input "newsletter@comunicazioni.sisal.it"
type textarea "Sisal"
type input "info@sisal.it"
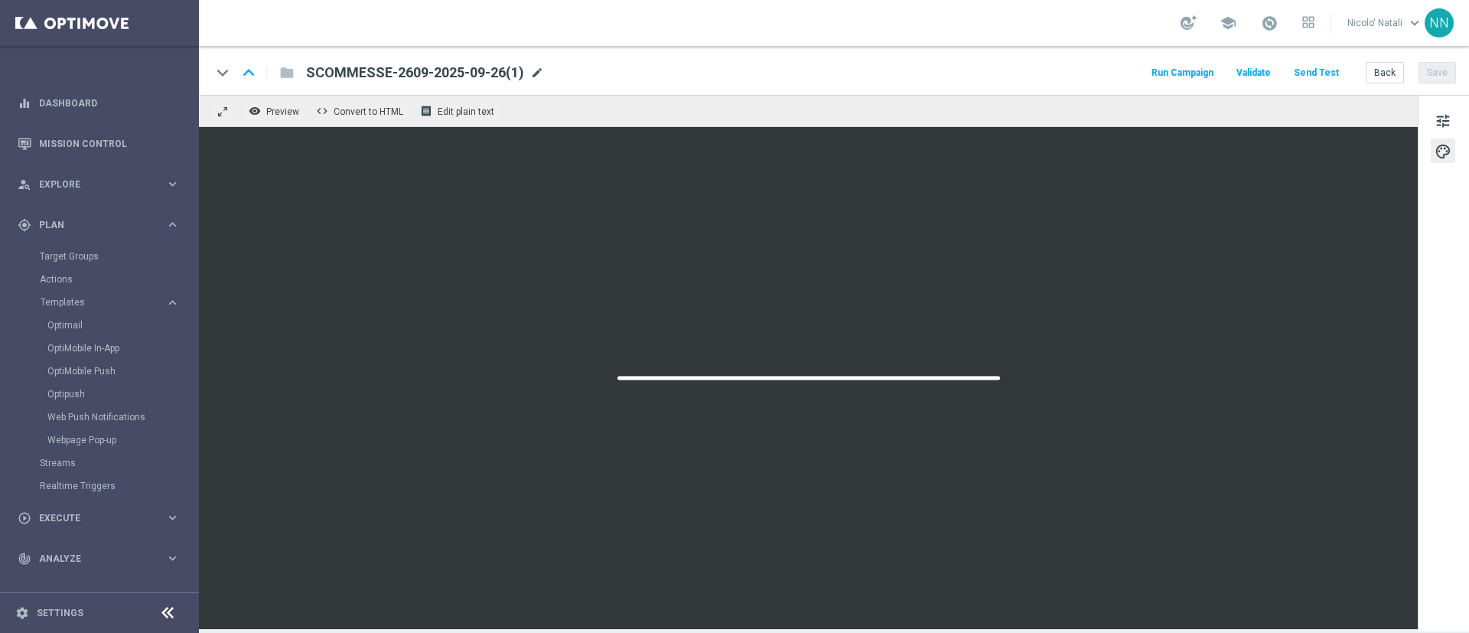
click at [543, 68] on span "mode_edit" at bounding box center [537, 73] width 14 height 14
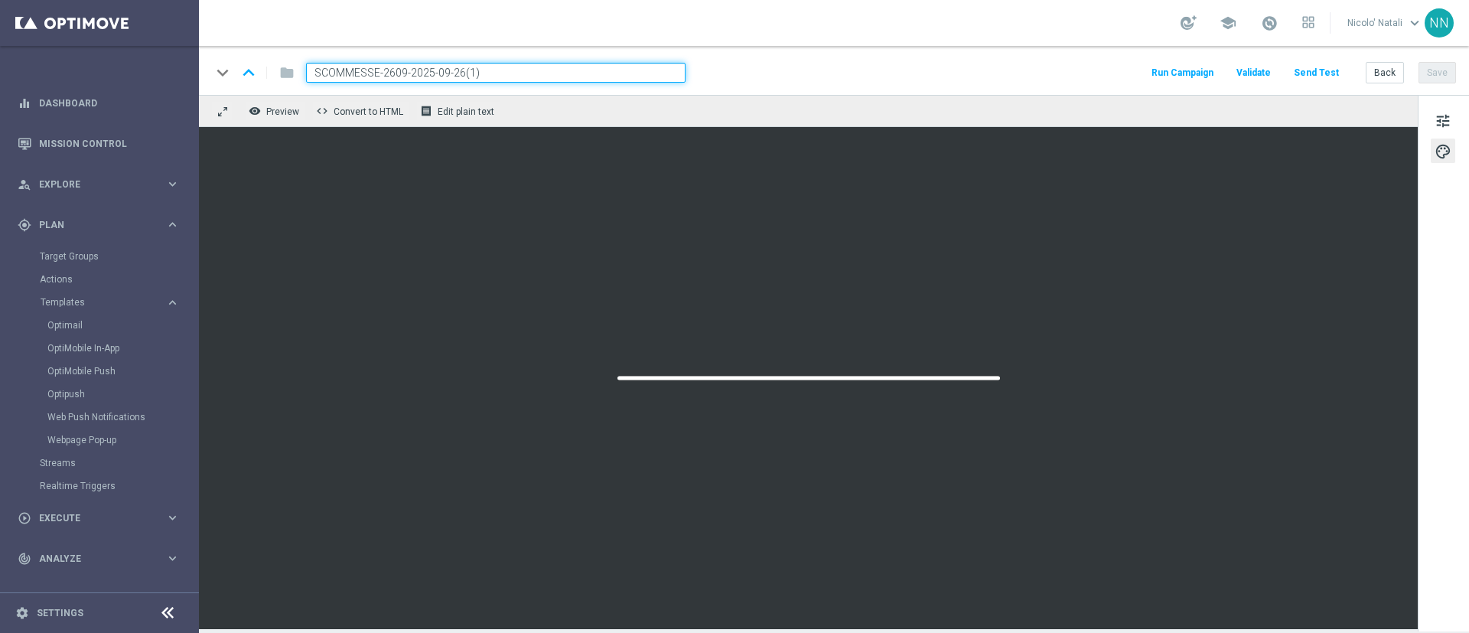
click at [516, 71] on input "SCOMMESSE-2609-2025-09-26(1)" at bounding box center [496, 73] width 380 height 20
paste input "3009-2025-09-30"
type input "SCOMMESSE3009-2025-09-30"
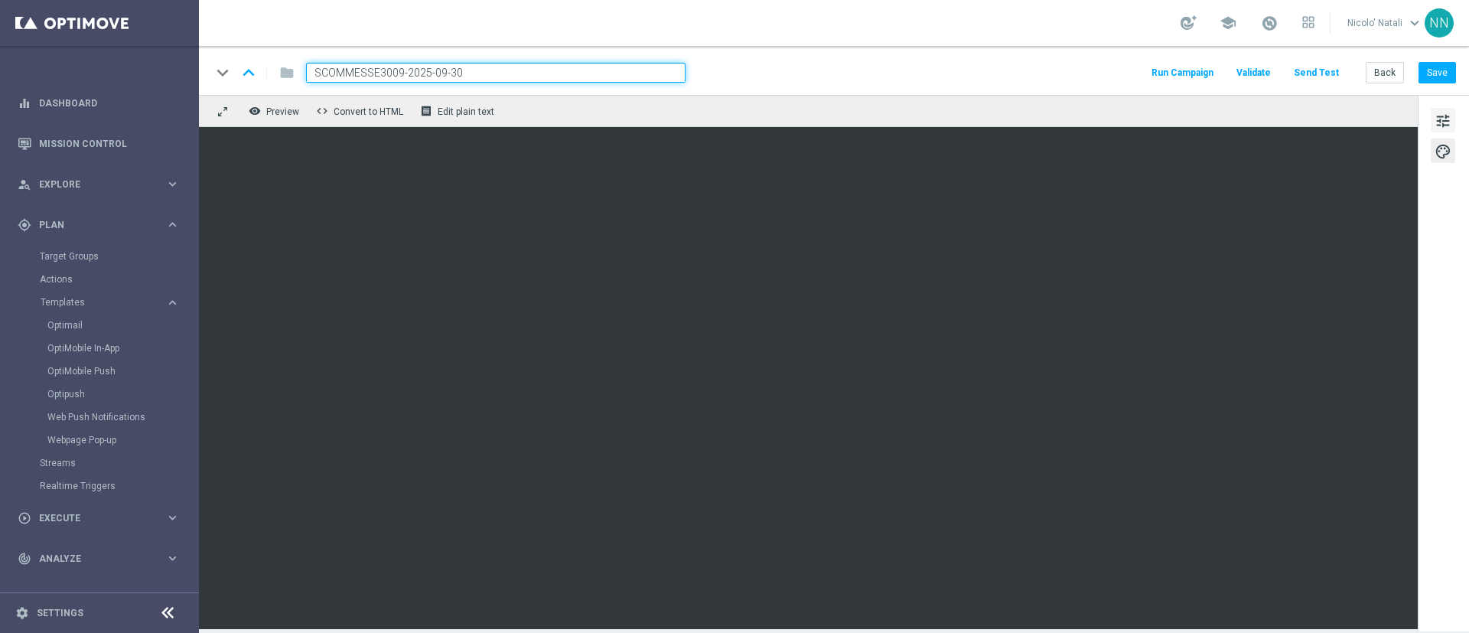
click at [1447, 119] on span "tune" at bounding box center [1443, 121] width 17 height 20
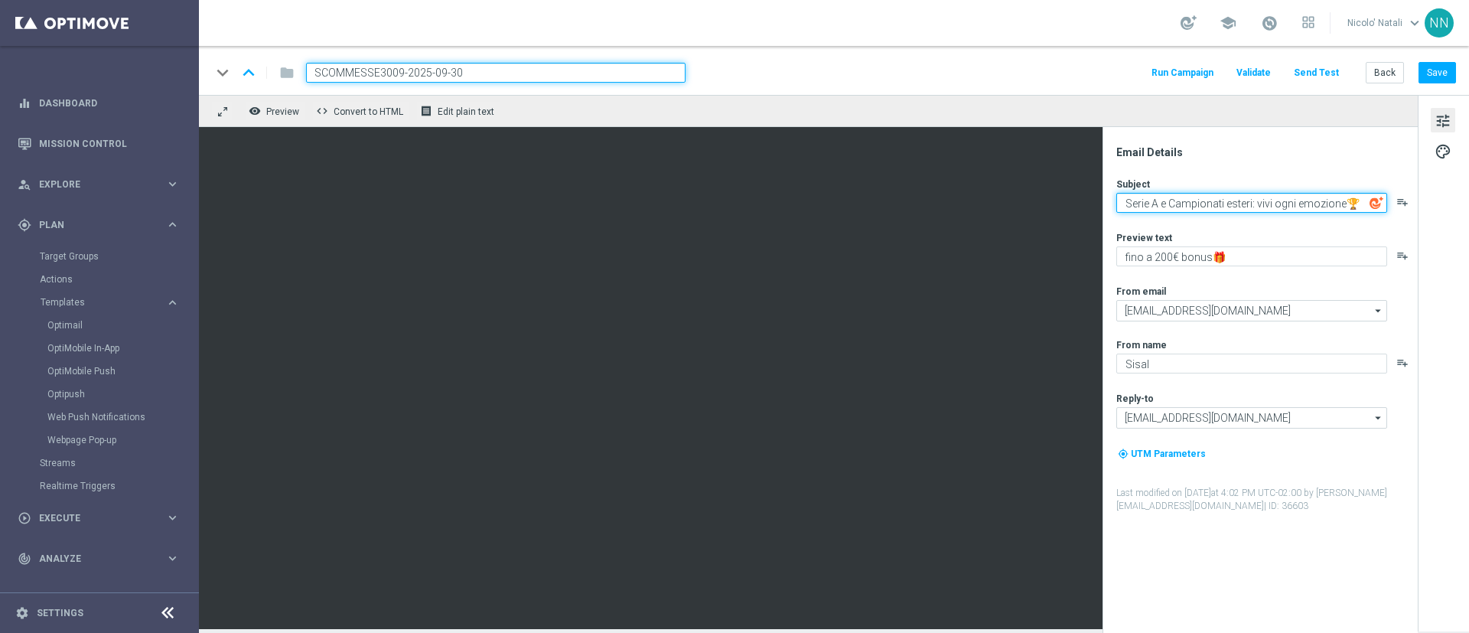
click at [1250, 204] on textarea "Serie A e Campionati esteri: vivi ogni emozione🏆" at bounding box center [1251, 203] width 271 height 20
drag, startPoint x: 1345, startPoint y: 201, endPoint x: 1121, endPoint y: 198, distance: 224.2
click at [1121, 198] on textarea "Serie A e Campionati esteri: vivi ogni emozione🏆" at bounding box center [1251, 203] width 271 height 20
click at [1121, 198] on textarea "C🏆" at bounding box center [1251, 203] width 271 height 20
click at [1214, 204] on textarea "Le Coppe Europee 🏆" at bounding box center [1251, 203] width 271 height 20
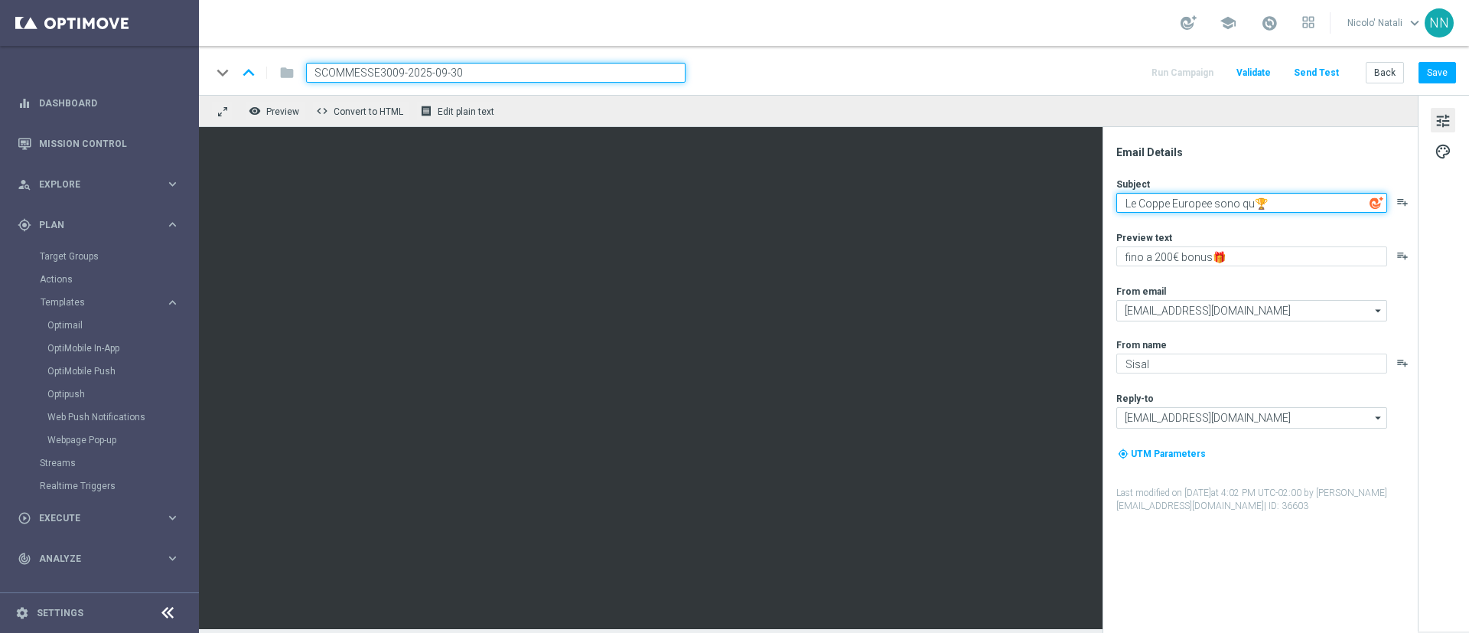
type textarea "Le Coppe Europee sono qui🏆"
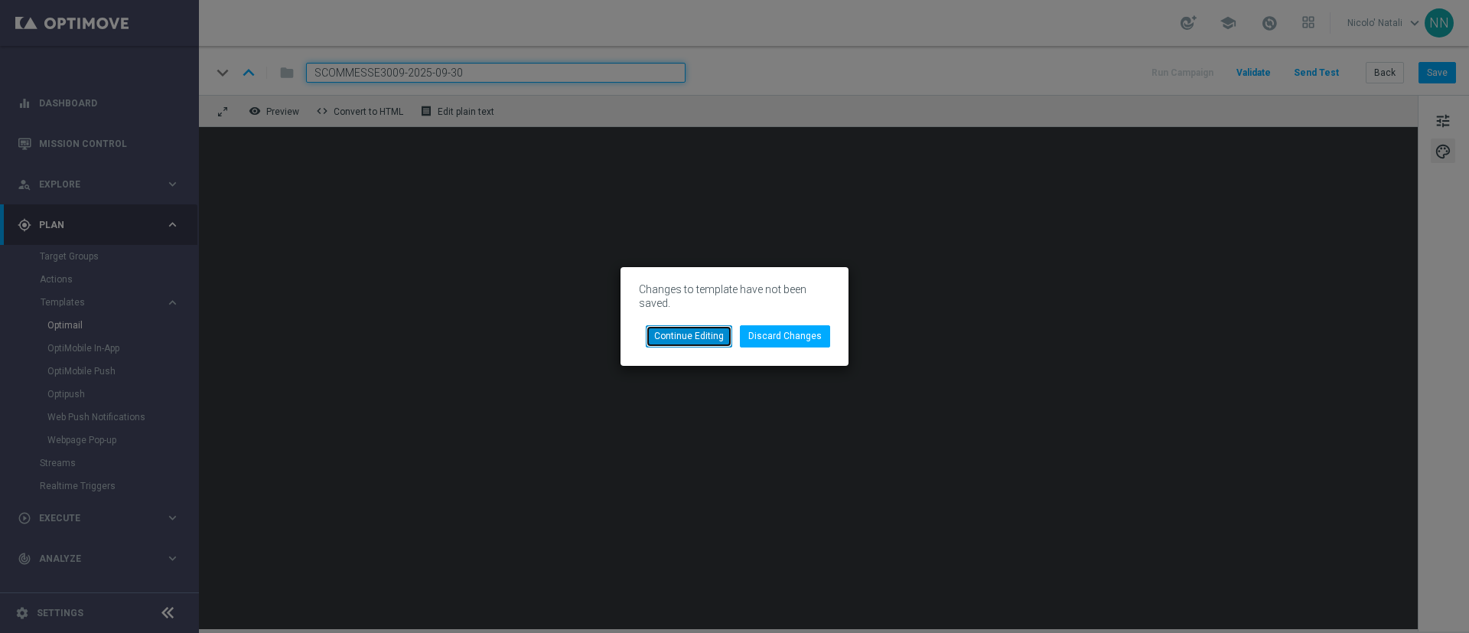
click at [708, 339] on button "Continue Editing" at bounding box center [689, 335] width 86 height 21
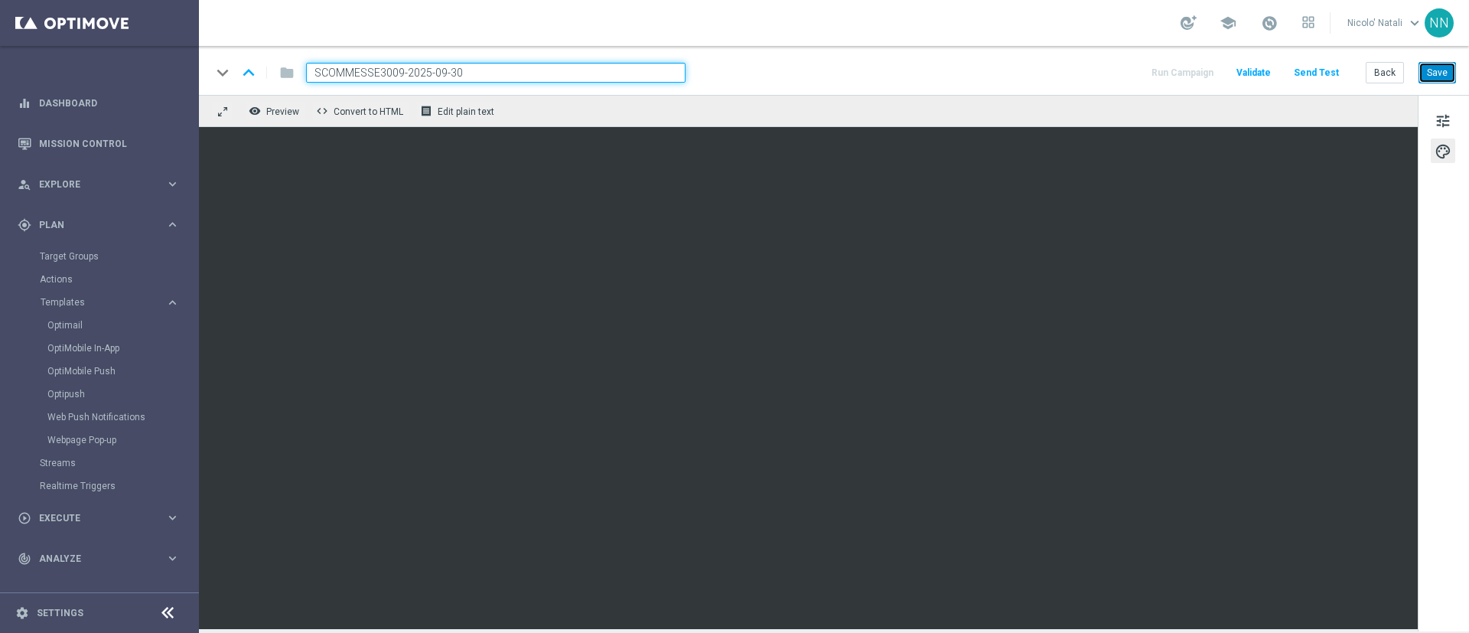
click at [1442, 67] on button "Save" at bounding box center [1437, 72] width 37 height 21
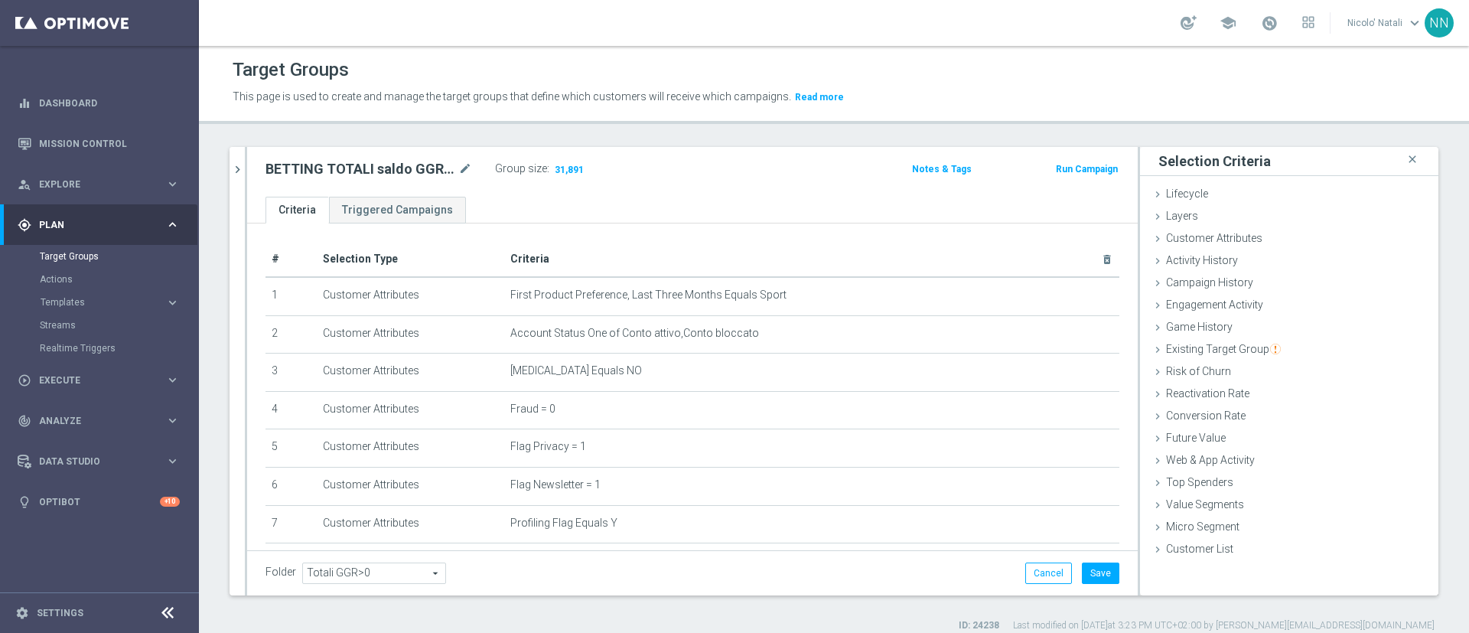
scroll to position [288, 0]
